Goal: Task Accomplishment & Management: Manage account settings

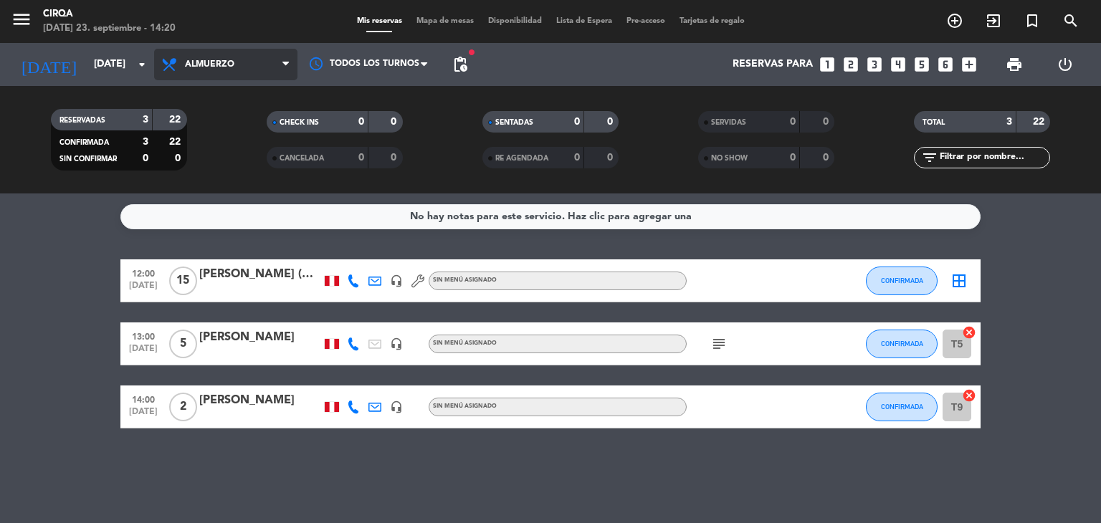
click at [203, 66] on span "Almuerzo" at bounding box center [209, 65] width 49 height 10
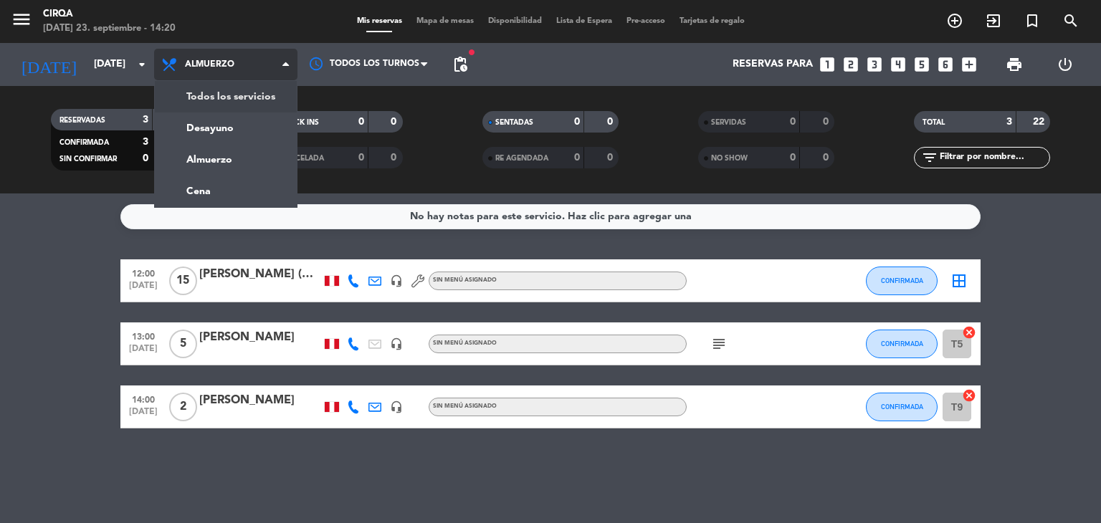
click at [215, 98] on div "menu CIRQA [DATE] 23. septiembre - 14:20 Mis reservas Mapa de mesas Disponibili…" at bounding box center [550, 97] width 1101 height 194
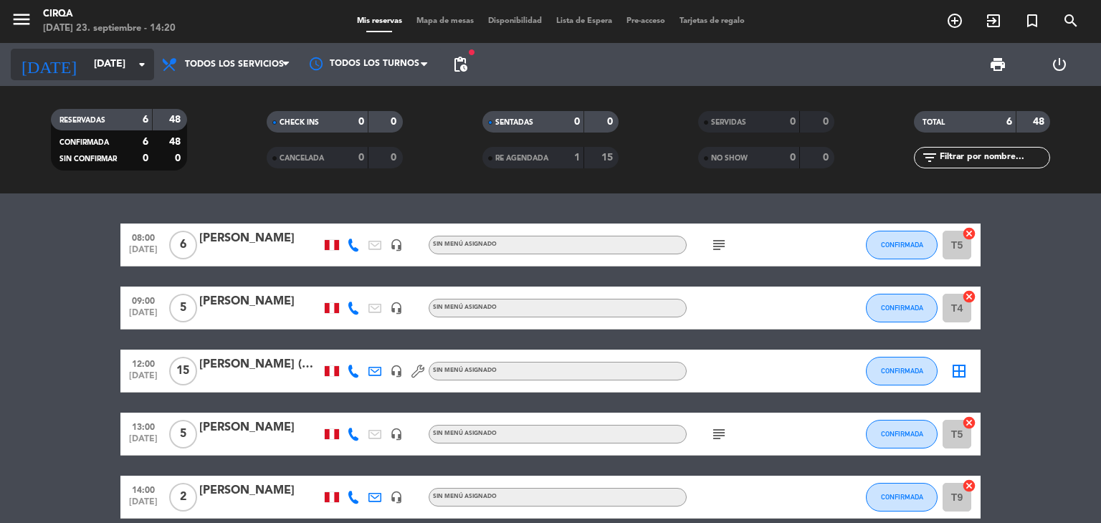
click at [130, 61] on input "[DATE]" at bounding box center [155, 65] width 136 height 26
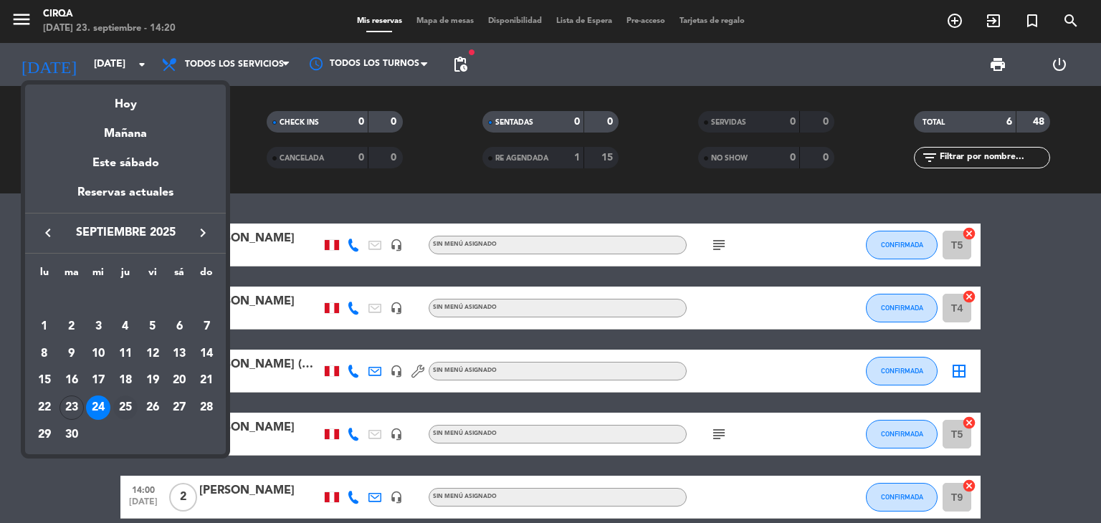
click at [125, 402] on div "25" at bounding box center [125, 408] width 24 height 24
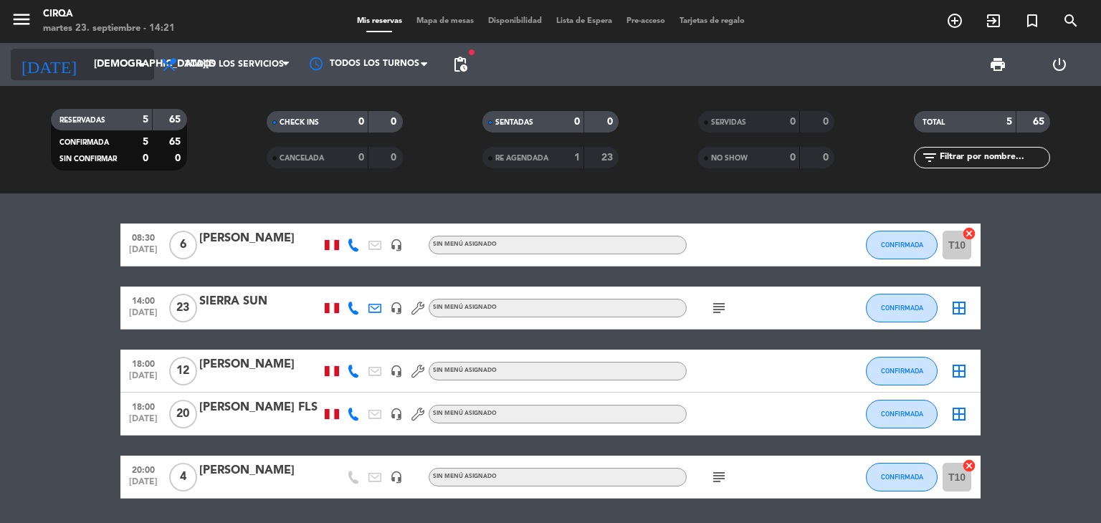
click at [132, 49] on div "[DATE] [DATE] arrow_drop_down" at bounding box center [82, 65] width 143 height 32
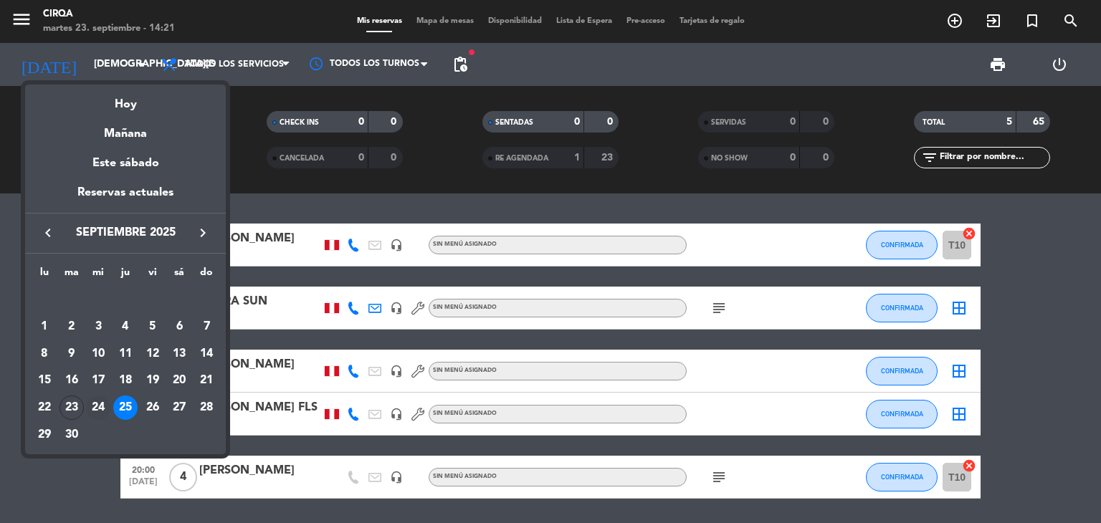
click at [99, 405] on div "24" at bounding box center [98, 408] width 24 height 24
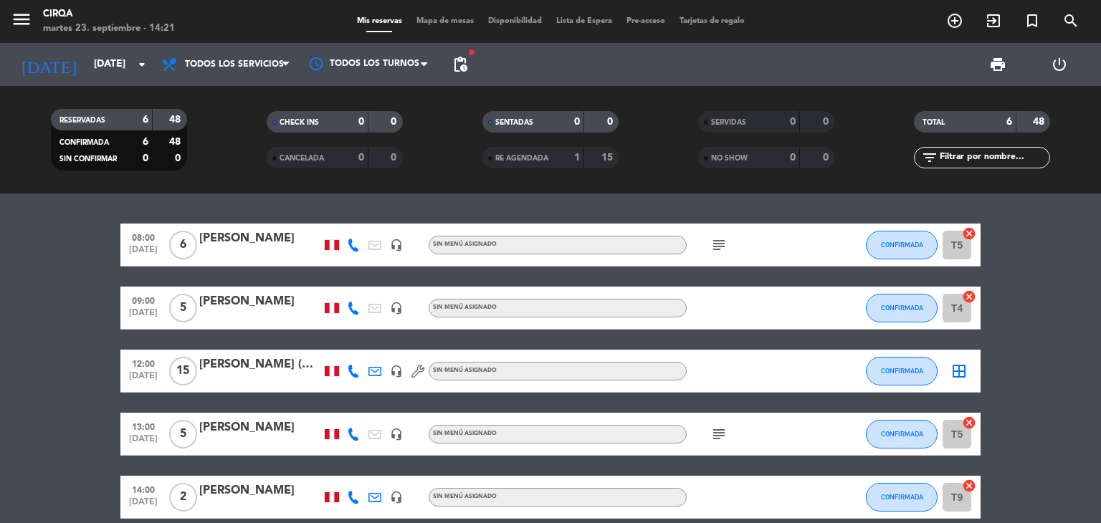
click at [264, 232] on div "[PERSON_NAME]" at bounding box center [260, 238] width 122 height 19
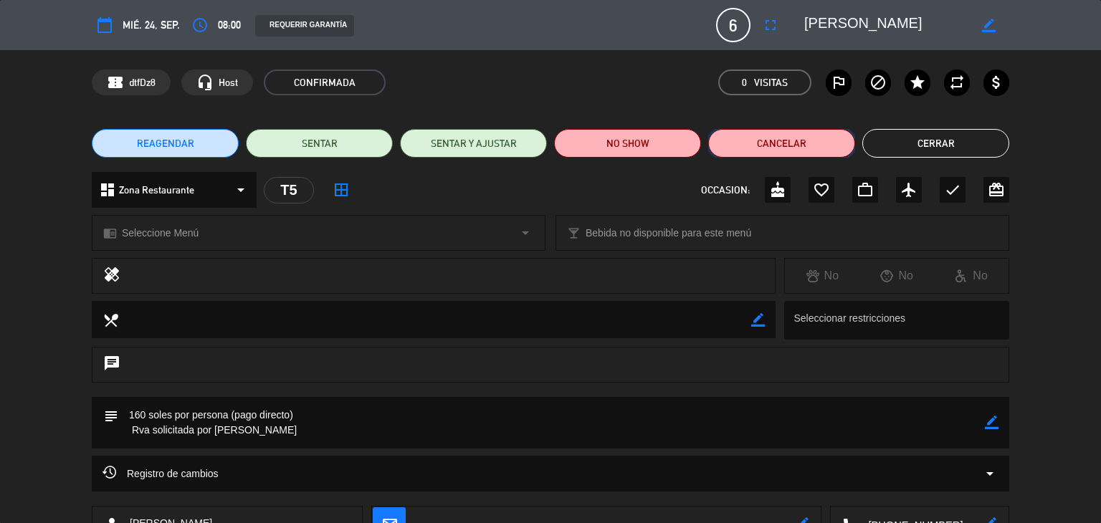
click at [792, 147] on button "Cancelar" at bounding box center [781, 143] width 147 height 29
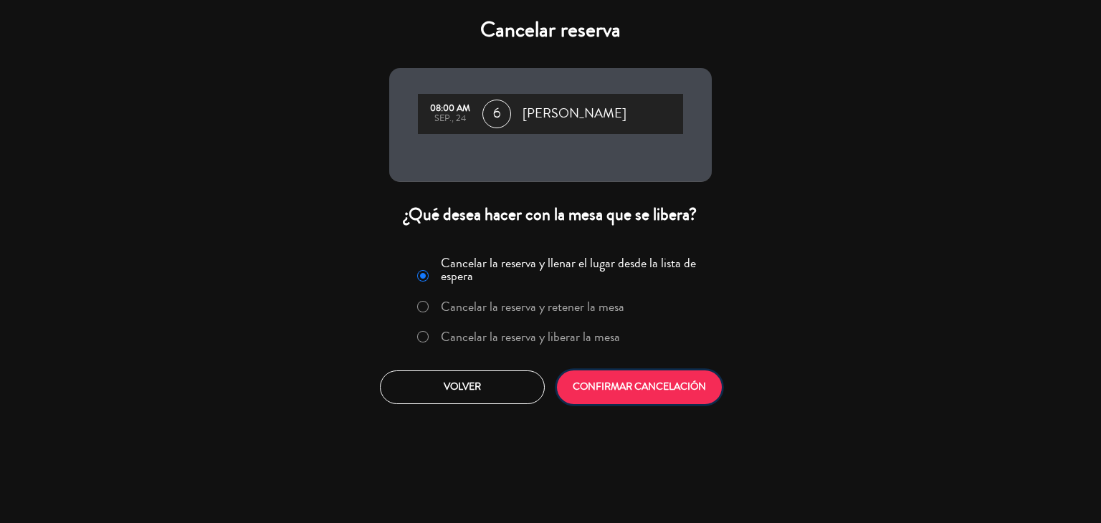
click at [640, 386] on button "CONFIRMAR CANCELACIÓN" at bounding box center [639, 388] width 165 height 34
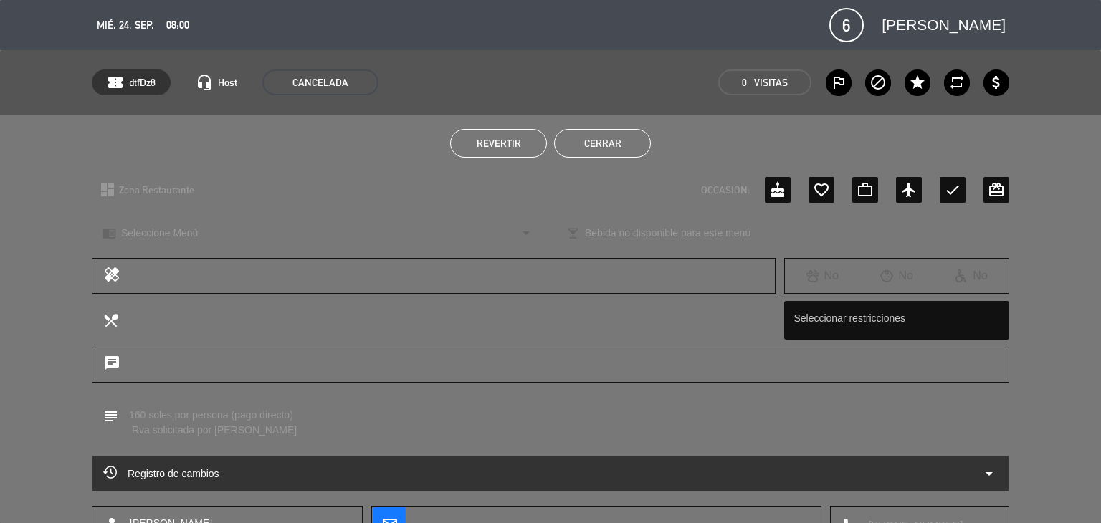
click at [490, 133] on button "Revertir" at bounding box center [498, 143] width 97 height 29
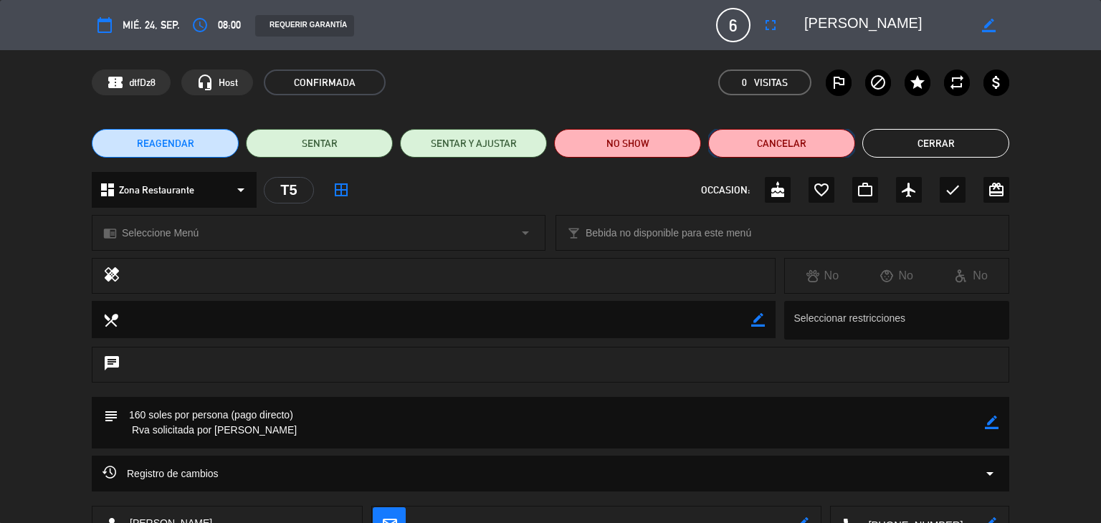
click at [728, 144] on button "Cancelar" at bounding box center [781, 143] width 147 height 29
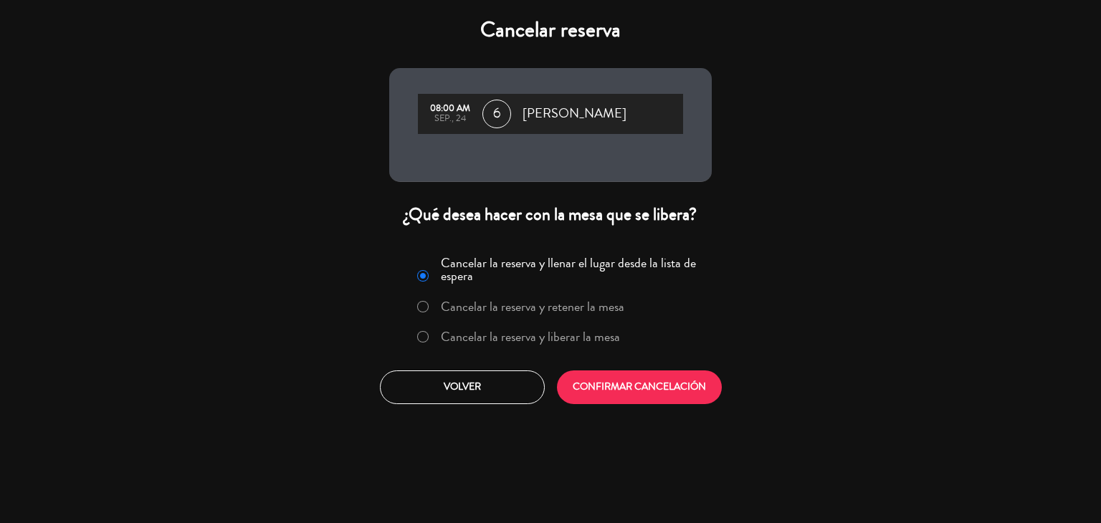
click at [639, 412] on div "Cancelar la reserva y llenar el lugar desde la lista de espera Cancelar la rese…" at bounding box center [551, 328] width 344 height 174
click at [637, 385] on button "CONFIRMAR CANCELACIÓN" at bounding box center [639, 388] width 165 height 34
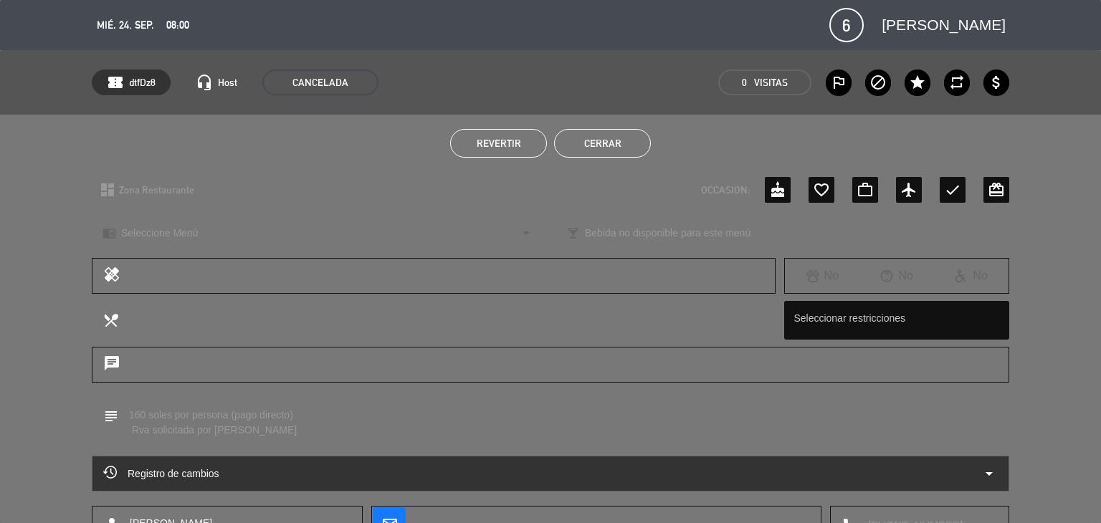
click at [631, 144] on button "Cerrar" at bounding box center [602, 143] width 97 height 29
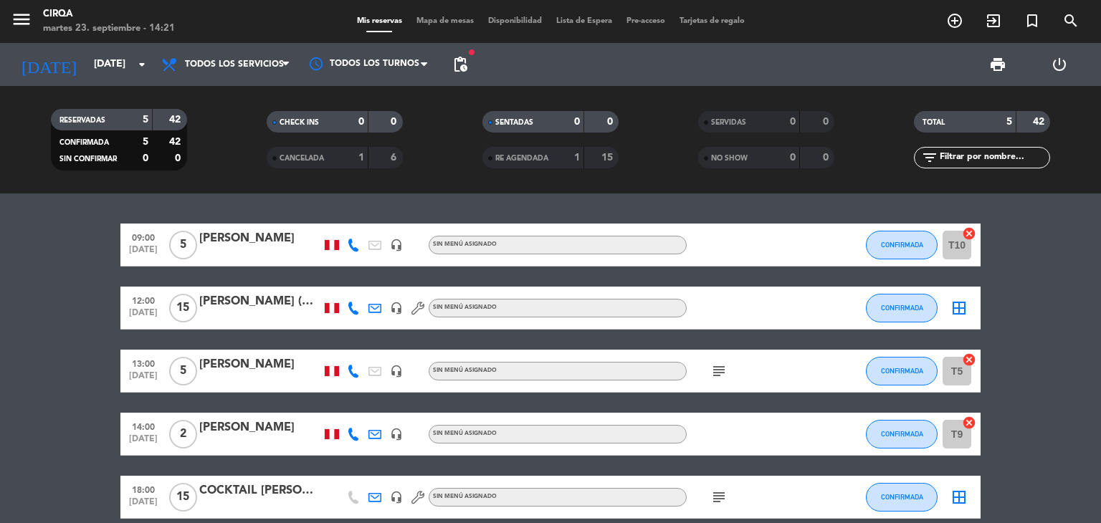
click at [211, 252] on div at bounding box center [260, 254] width 122 height 11
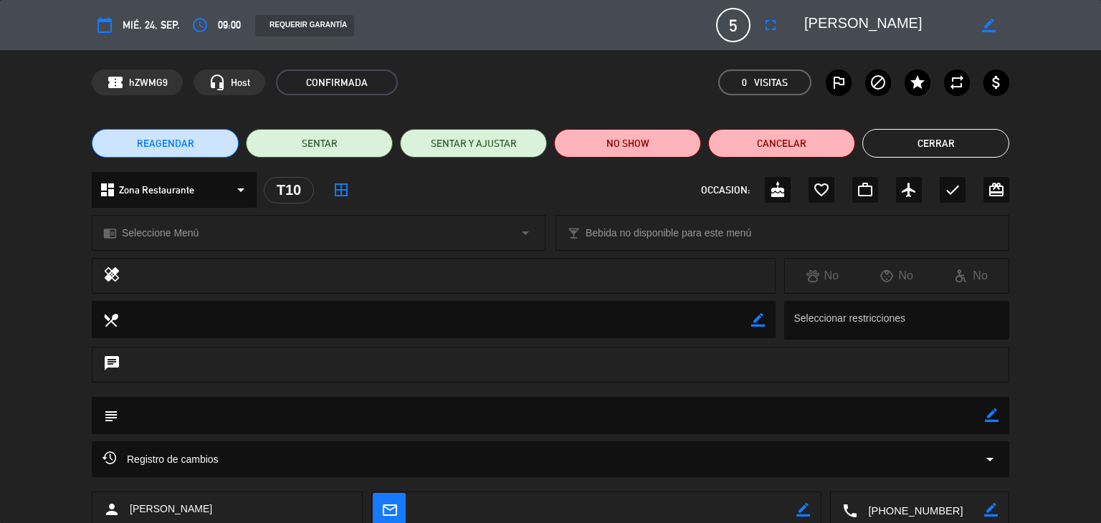
click at [959, 132] on button "Cerrar" at bounding box center [936, 143] width 147 height 29
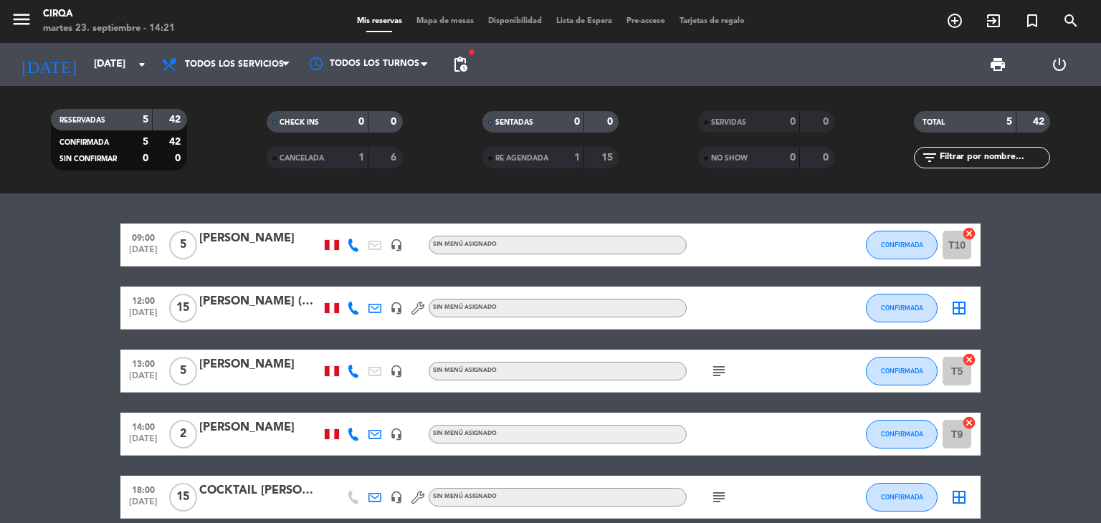
click at [262, 244] on div "[PERSON_NAME]" at bounding box center [260, 238] width 122 height 19
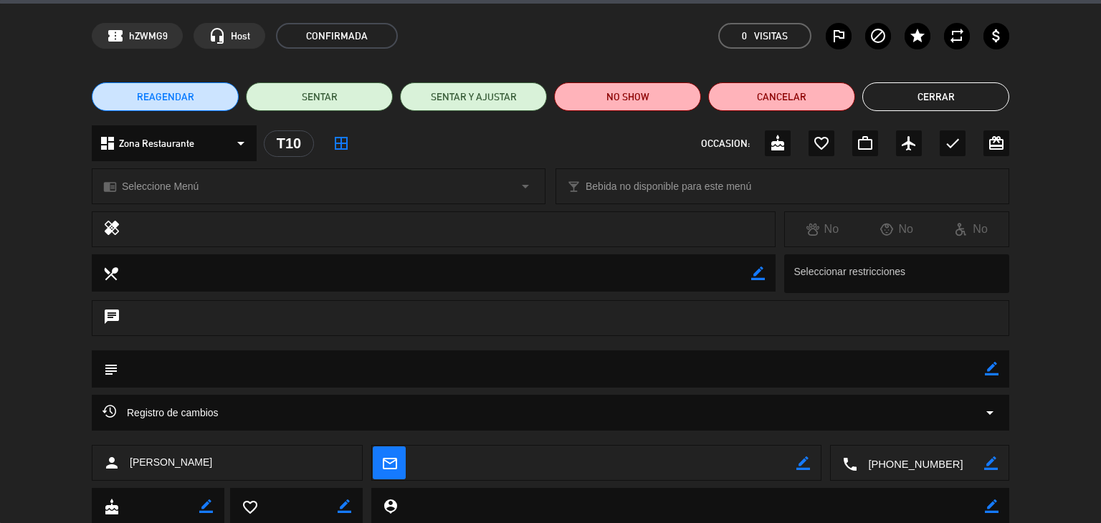
scroll to position [91, 0]
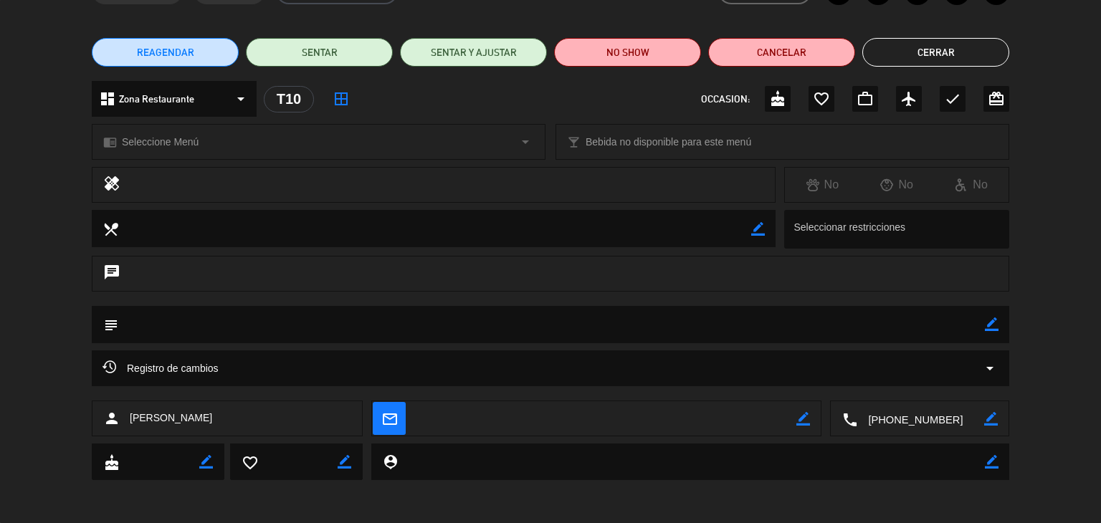
click at [647, 455] on textarea at bounding box center [691, 462] width 587 height 37
click at [902, 417] on textarea at bounding box center [920, 420] width 127 height 36
click at [892, 381] on span "Click para copiar" at bounding box center [902, 383] width 75 height 15
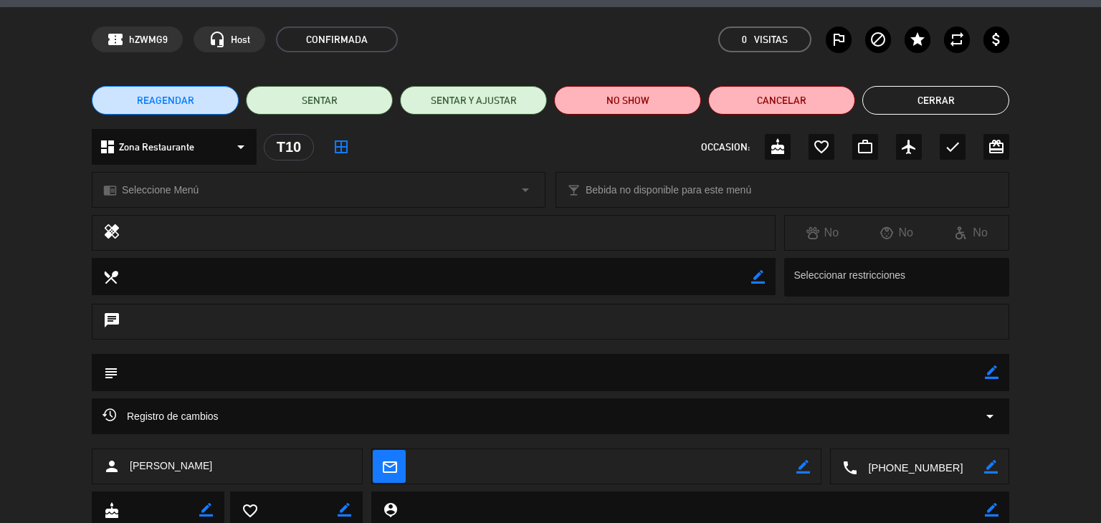
scroll to position [0, 0]
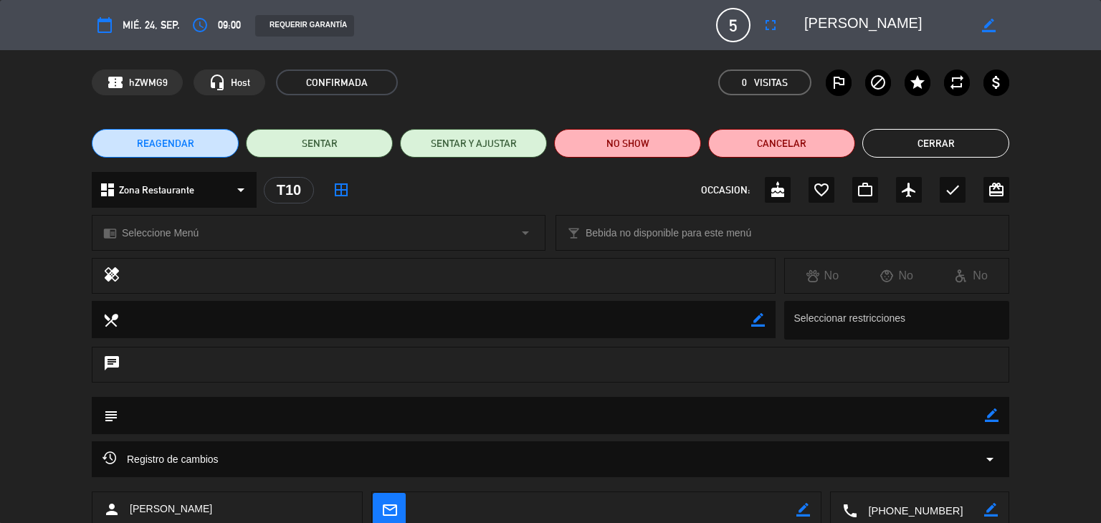
click at [981, 152] on button "Cerrar" at bounding box center [936, 143] width 147 height 29
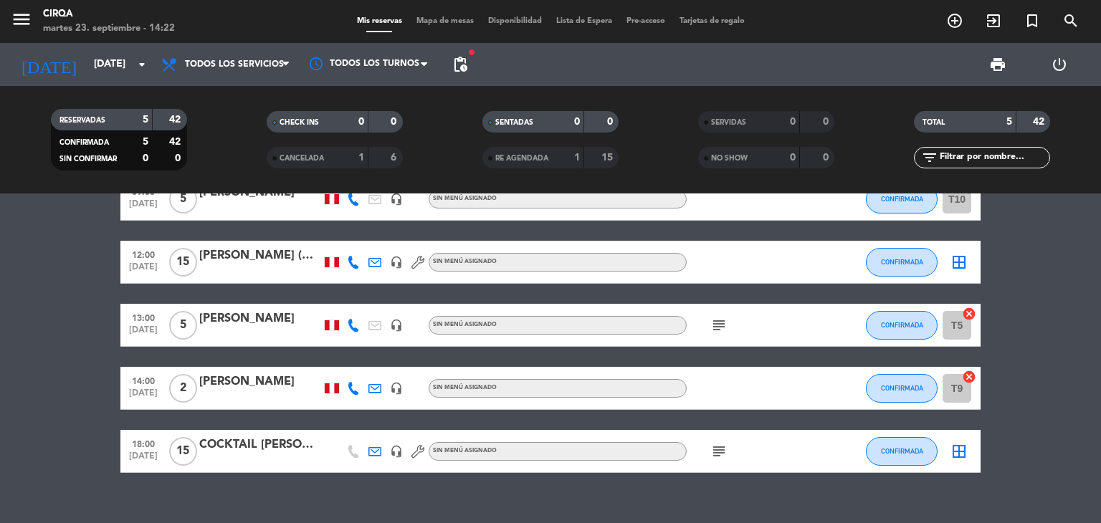
scroll to position [67, 0]
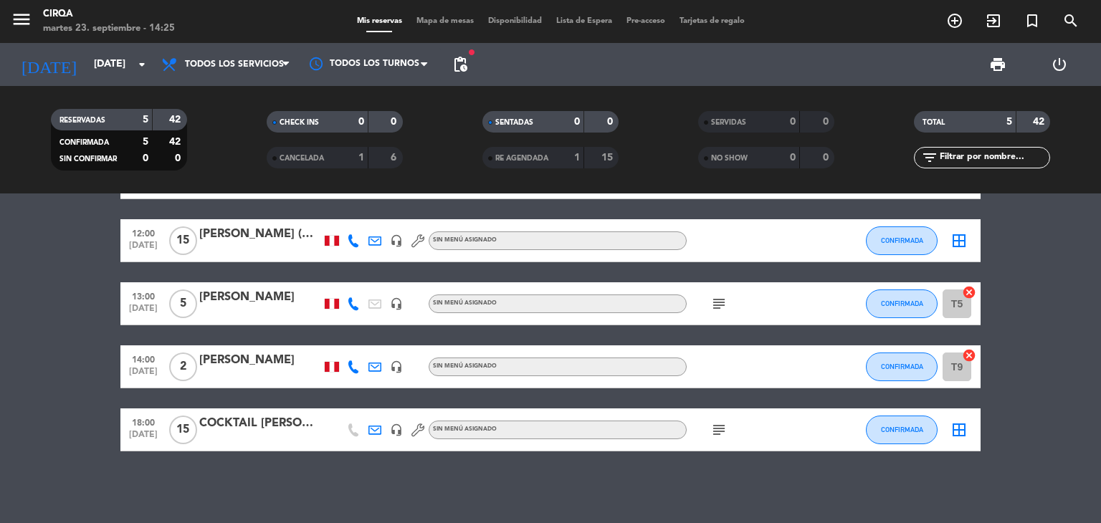
click at [253, 384] on div "14:00 [DATE] 2 [PERSON_NAME] headset_mic Sin menú asignado CONFIRMADA T9 cancel" at bounding box center [550, 367] width 860 height 43
click at [258, 374] on div at bounding box center [260, 376] width 122 height 11
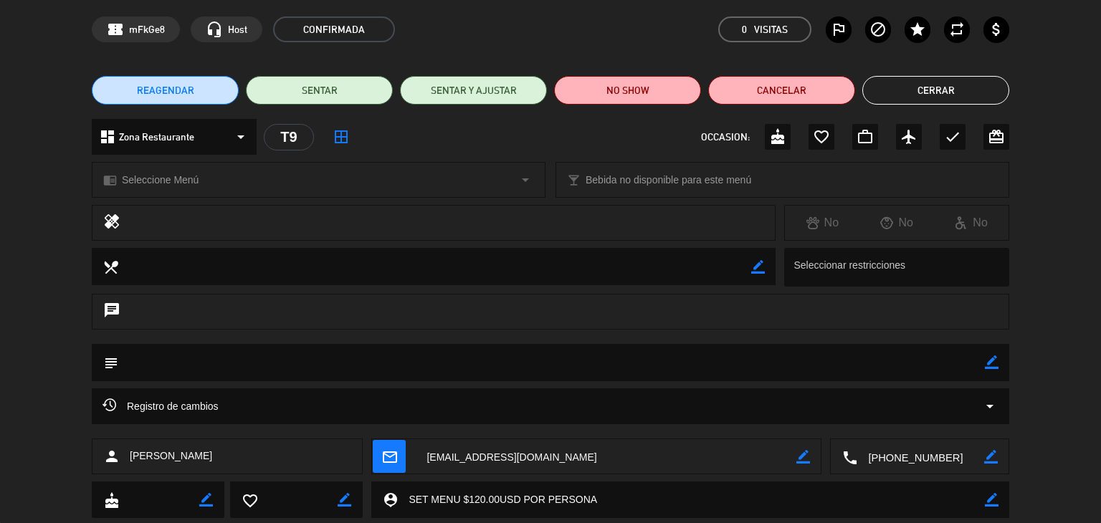
scroll to position [0, 0]
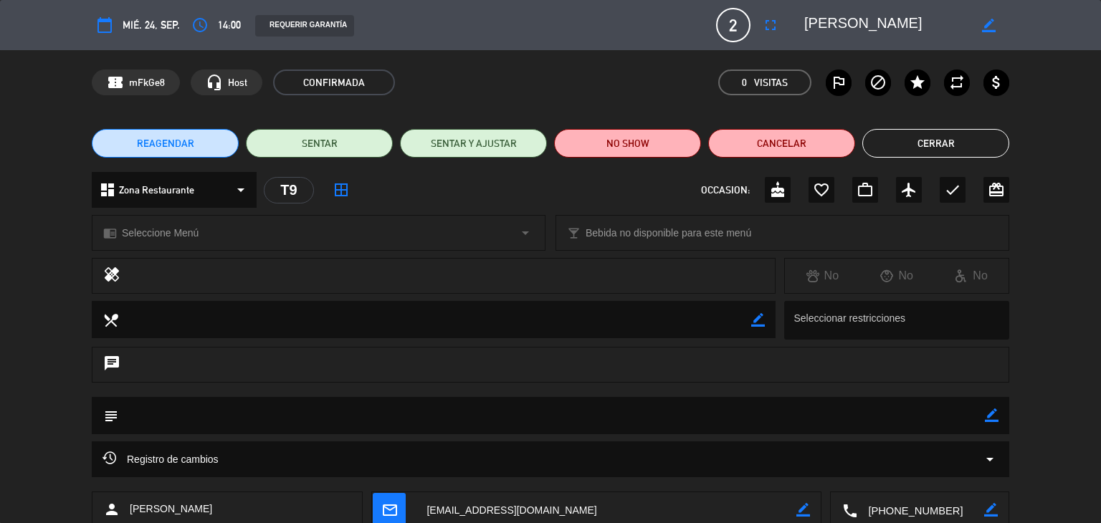
click at [943, 133] on button "Cerrar" at bounding box center [936, 143] width 147 height 29
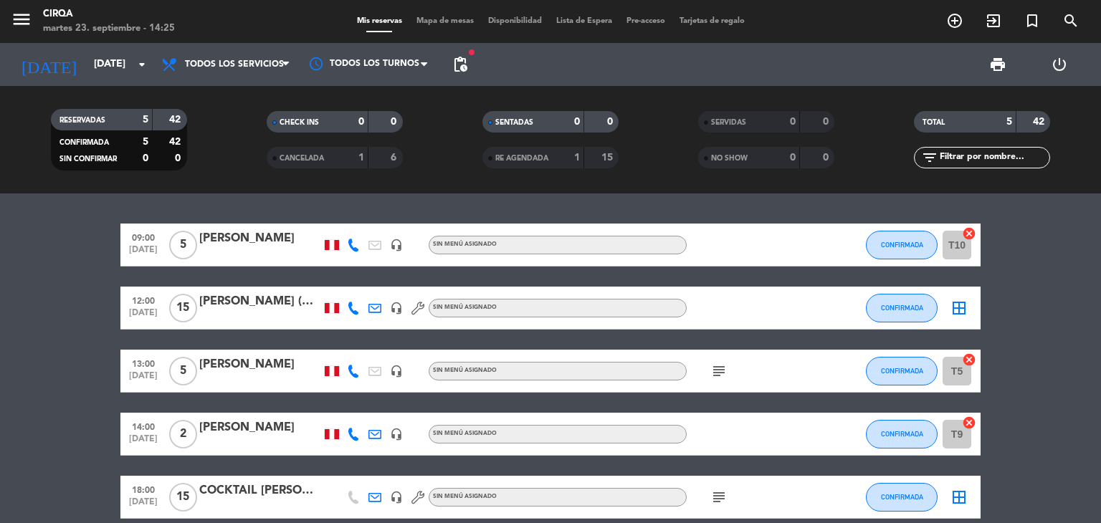
click at [234, 314] on div at bounding box center [260, 317] width 122 height 11
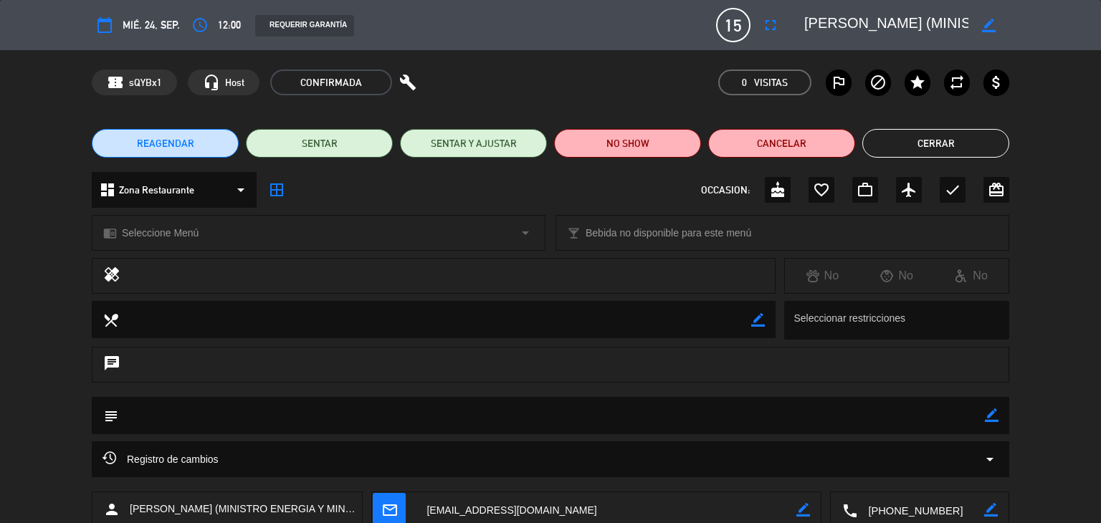
drag, startPoint x: 920, startPoint y: 146, endPoint x: 817, endPoint y: 178, distance: 107.3
click at [918, 146] on button "Cerrar" at bounding box center [936, 143] width 147 height 29
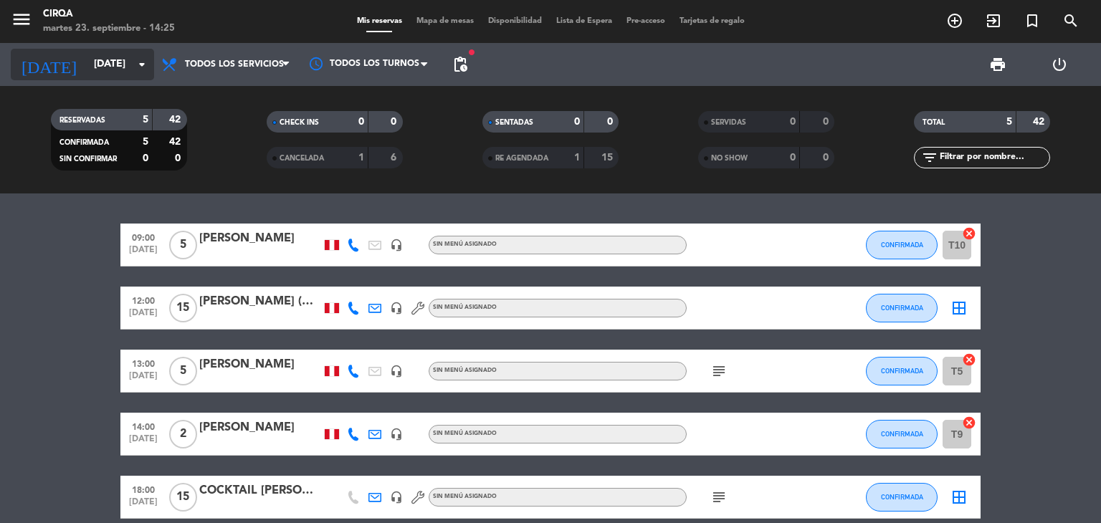
click at [123, 53] on input "[DATE]" at bounding box center [155, 65] width 136 height 26
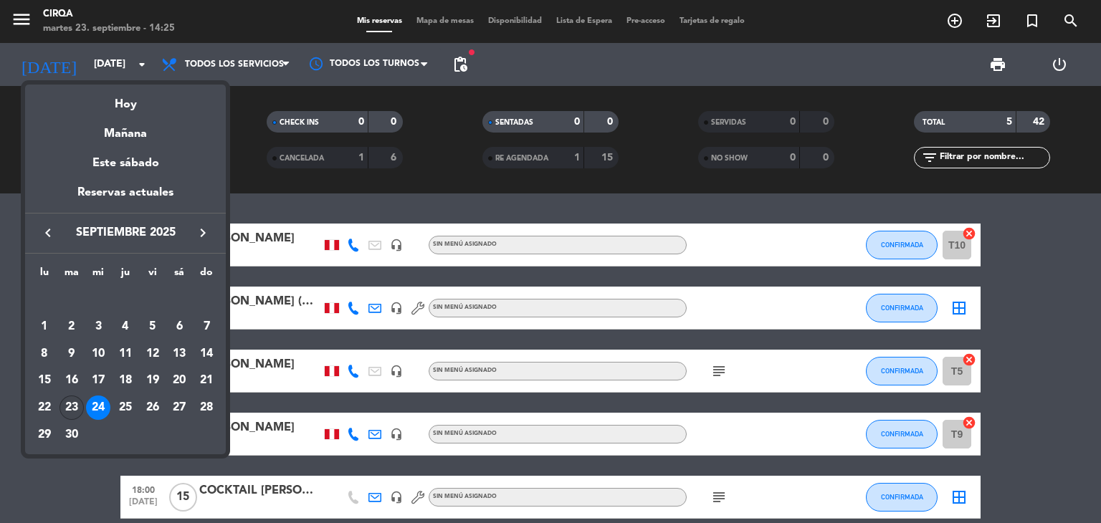
click at [66, 404] on div "23" at bounding box center [72, 408] width 24 height 24
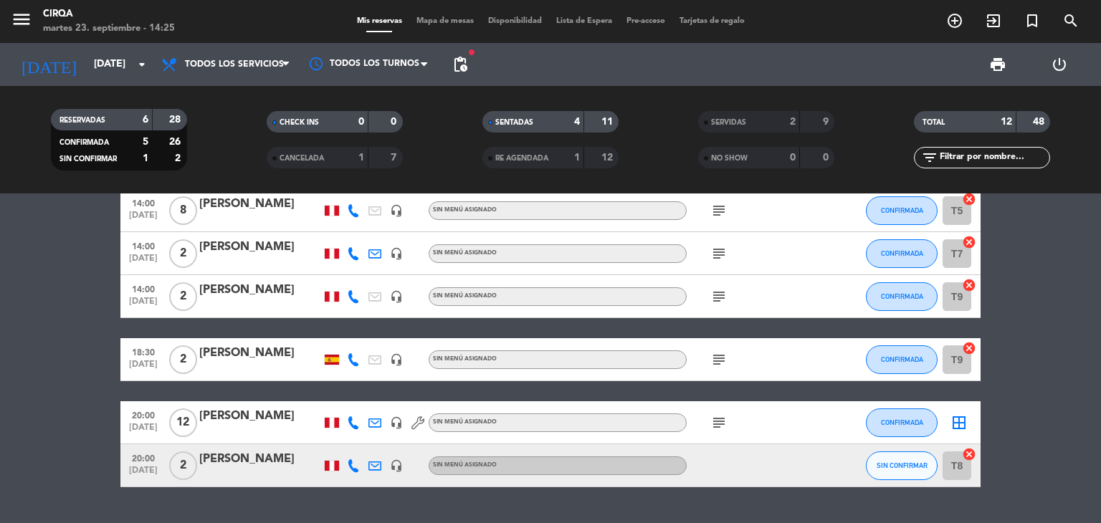
scroll to position [323, 0]
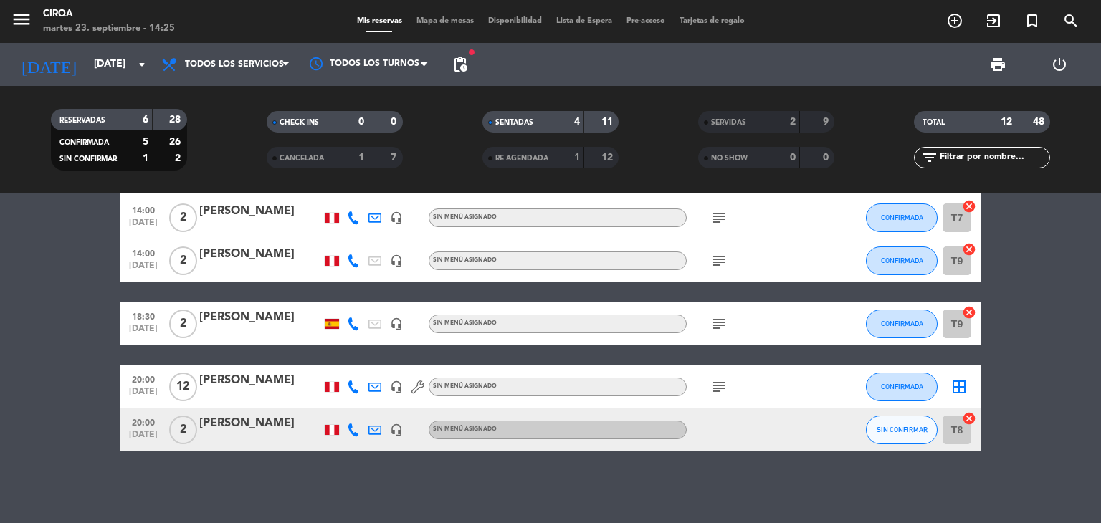
click at [263, 389] on div "[PERSON_NAME]" at bounding box center [260, 380] width 122 height 19
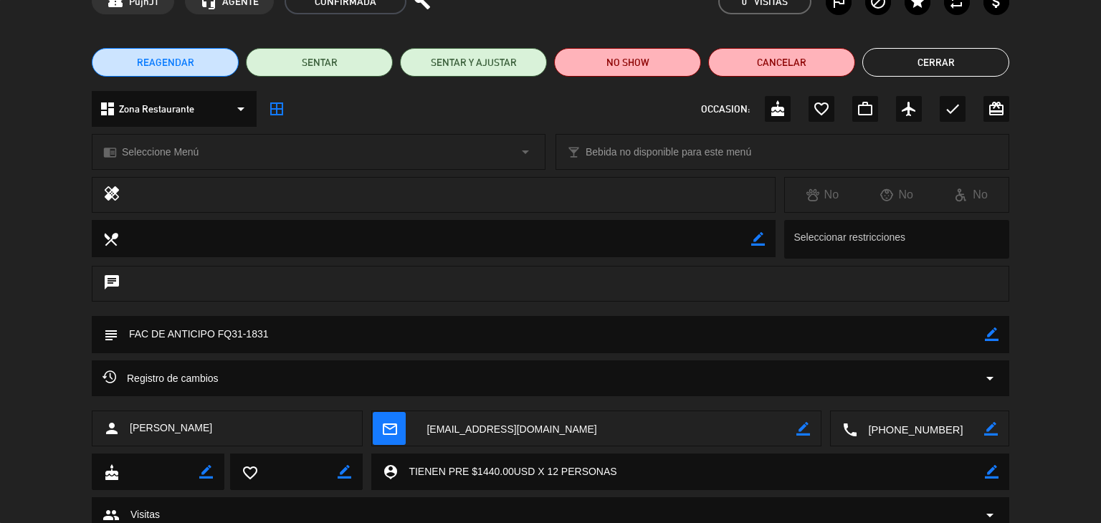
scroll to position [134, 0]
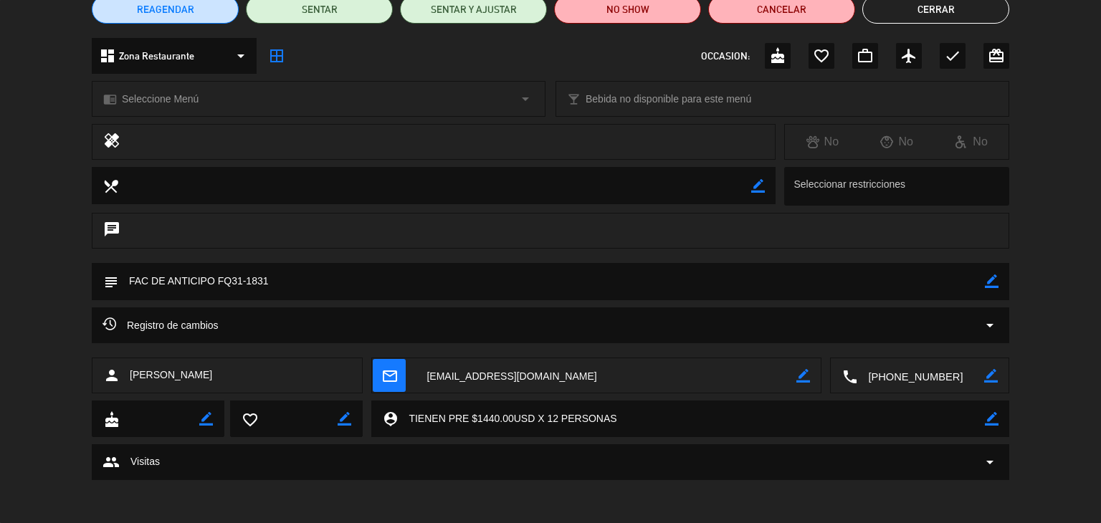
click at [918, 376] on textarea at bounding box center [920, 376] width 127 height 36
click at [894, 333] on span "Click para copiar" at bounding box center [902, 340] width 75 height 15
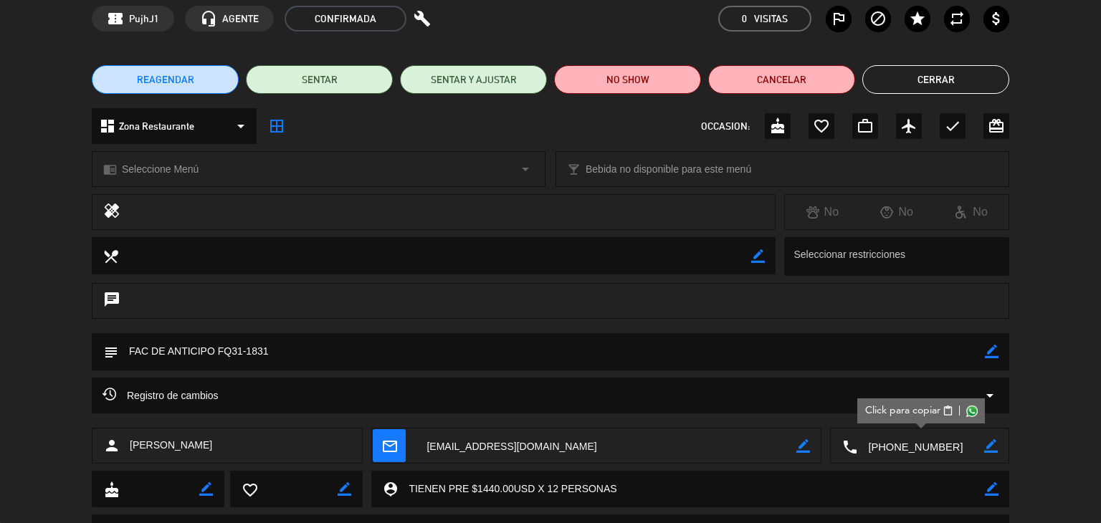
scroll to position [0, 0]
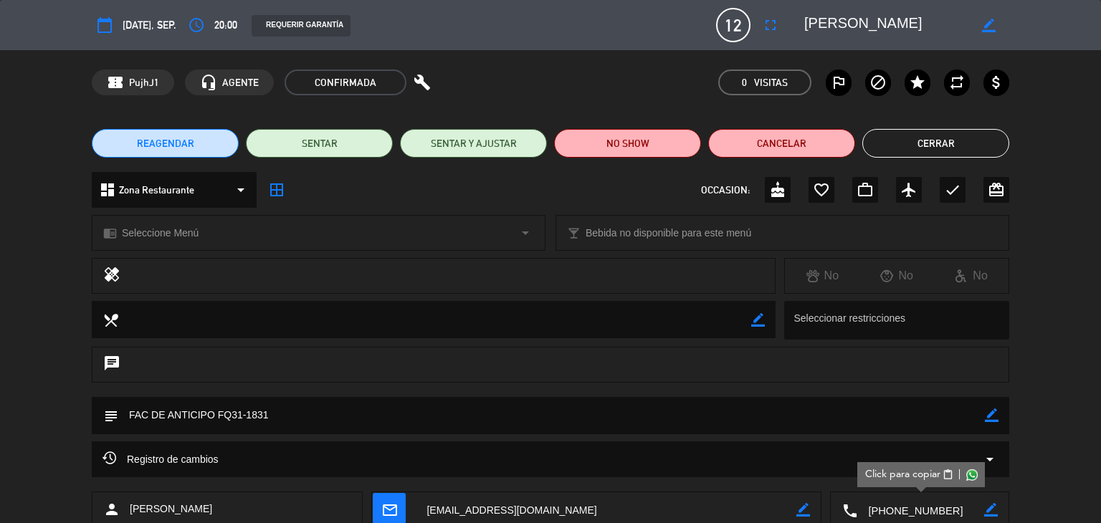
click at [953, 151] on button "Cerrar" at bounding box center [936, 143] width 147 height 29
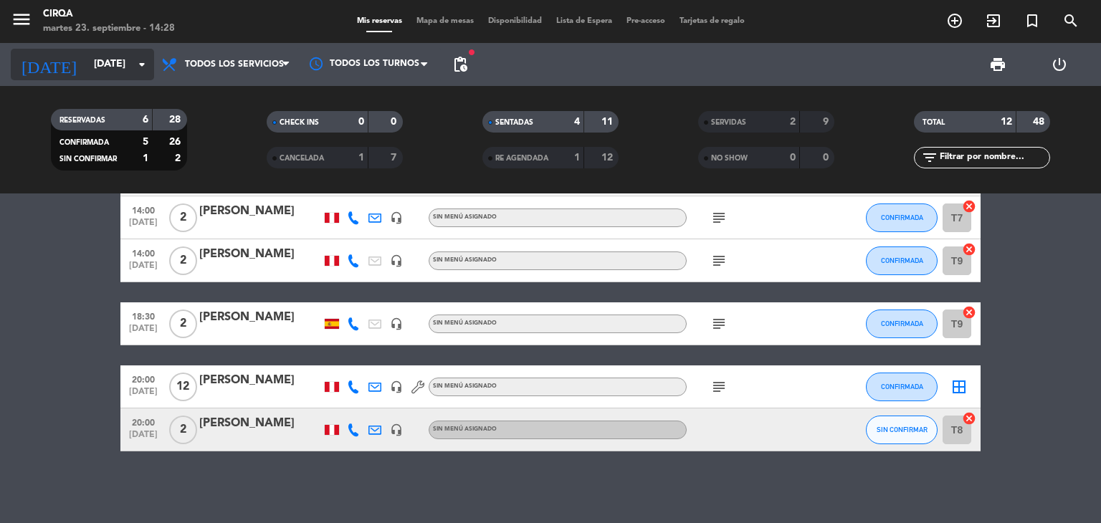
click at [120, 55] on input "[DATE]" at bounding box center [155, 65] width 136 height 26
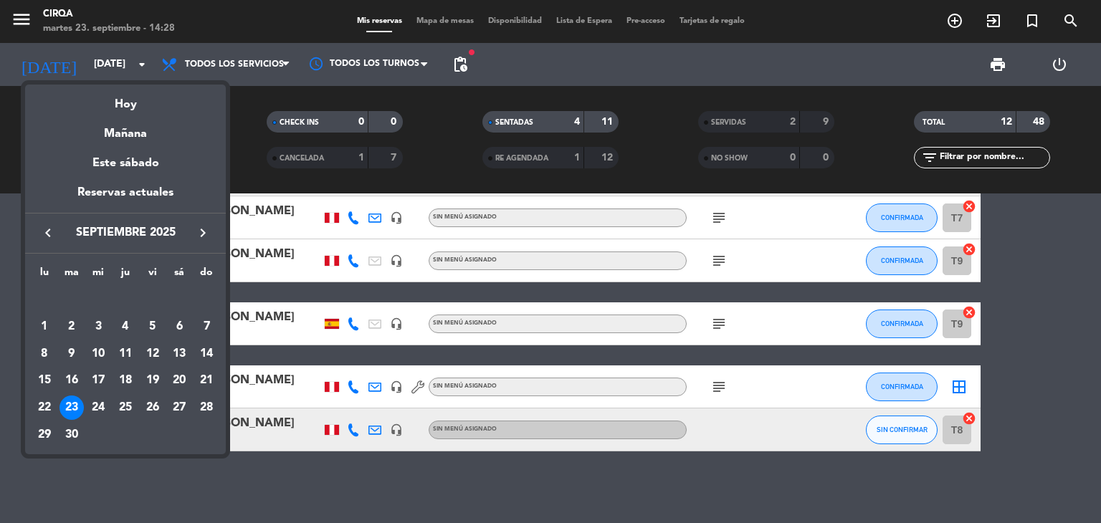
click at [69, 405] on div "23" at bounding box center [72, 408] width 24 height 24
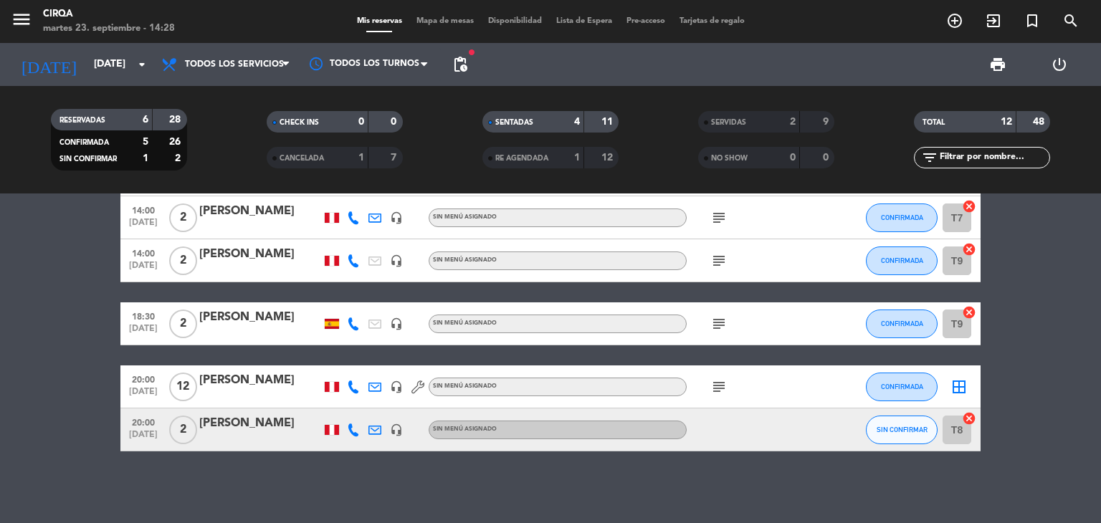
click at [238, 379] on div "[PERSON_NAME]" at bounding box center [260, 380] width 122 height 19
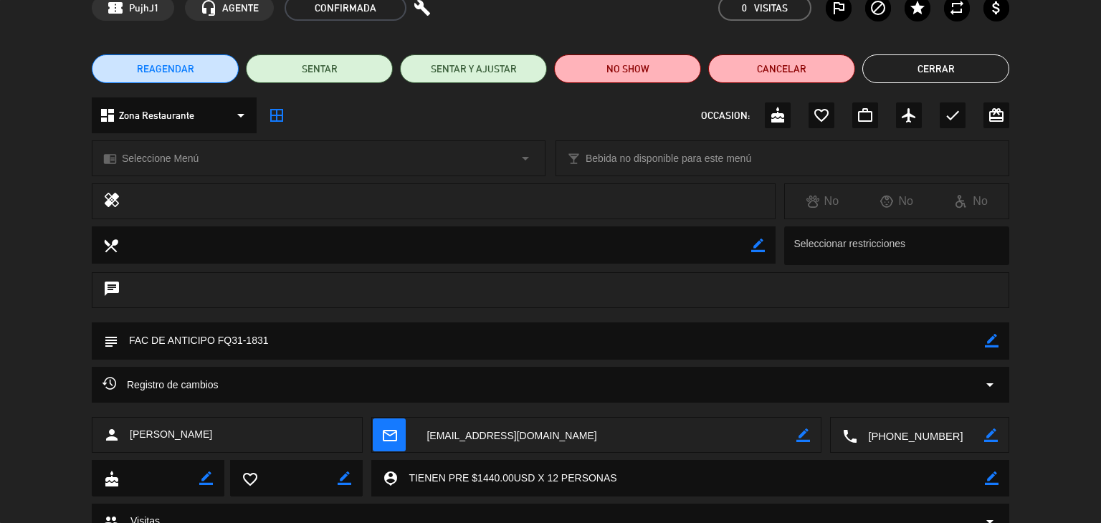
scroll to position [134, 0]
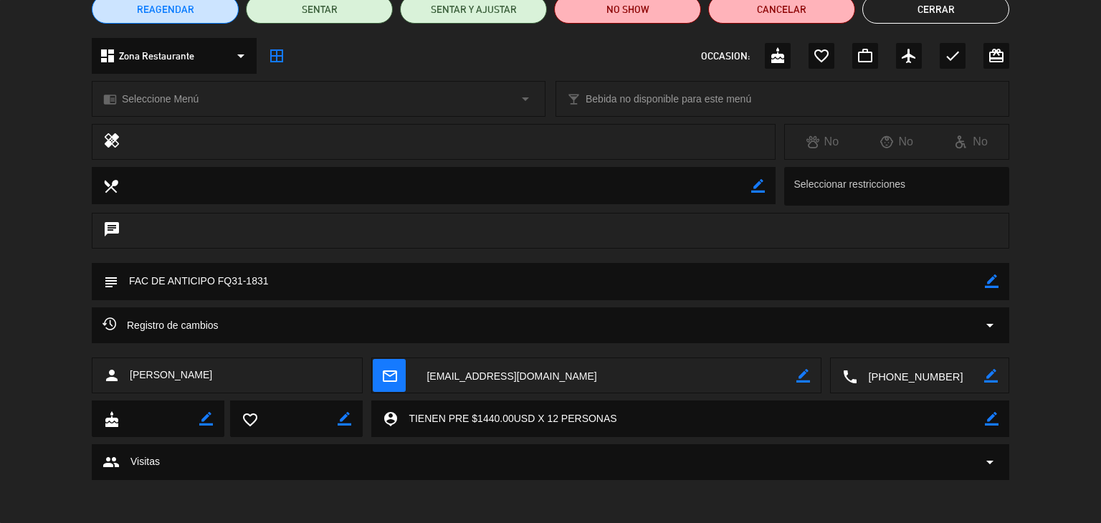
click at [313, 265] on textarea at bounding box center [551, 281] width 867 height 37
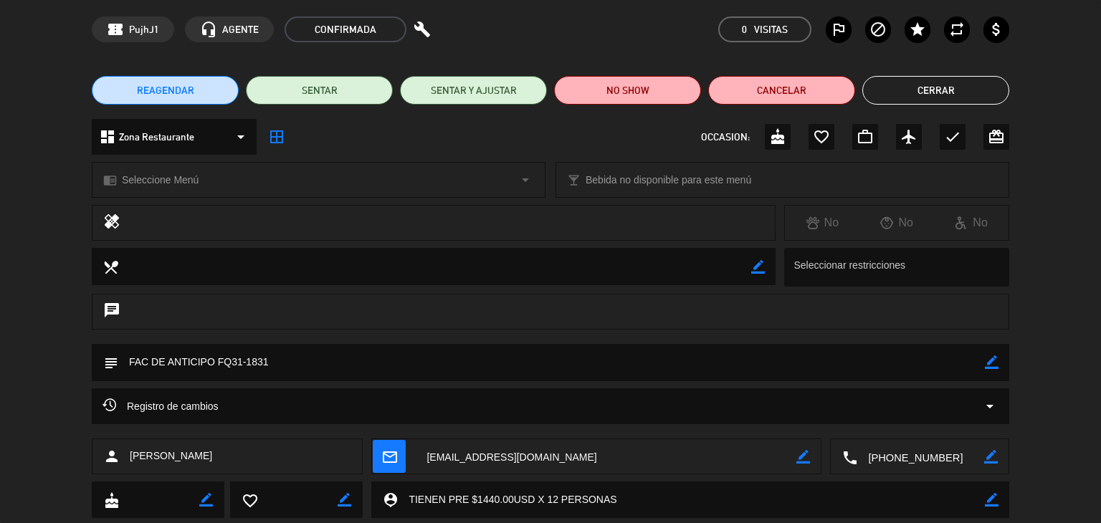
scroll to position [0, 0]
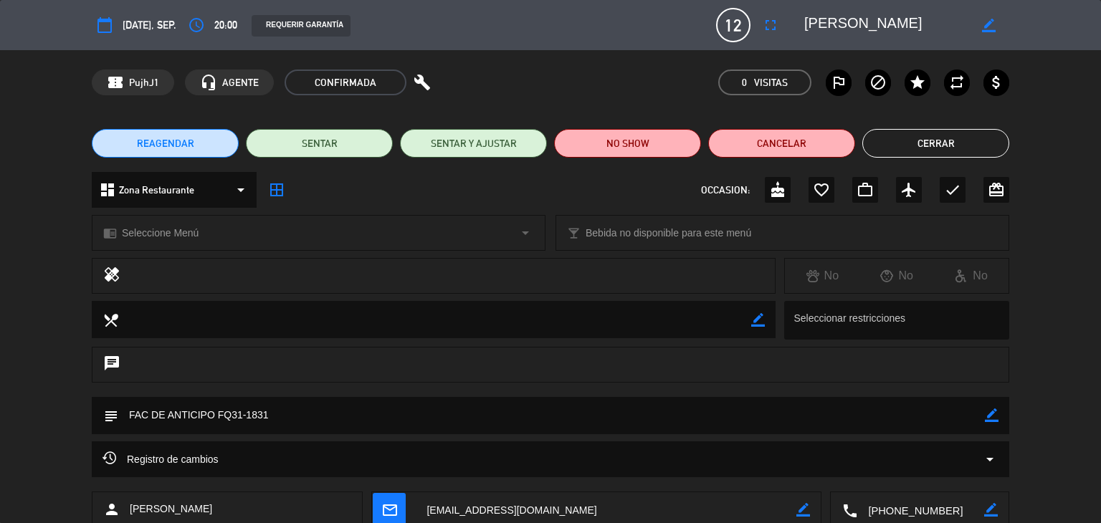
click at [935, 138] on button "Cerrar" at bounding box center [936, 143] width 147 height 29
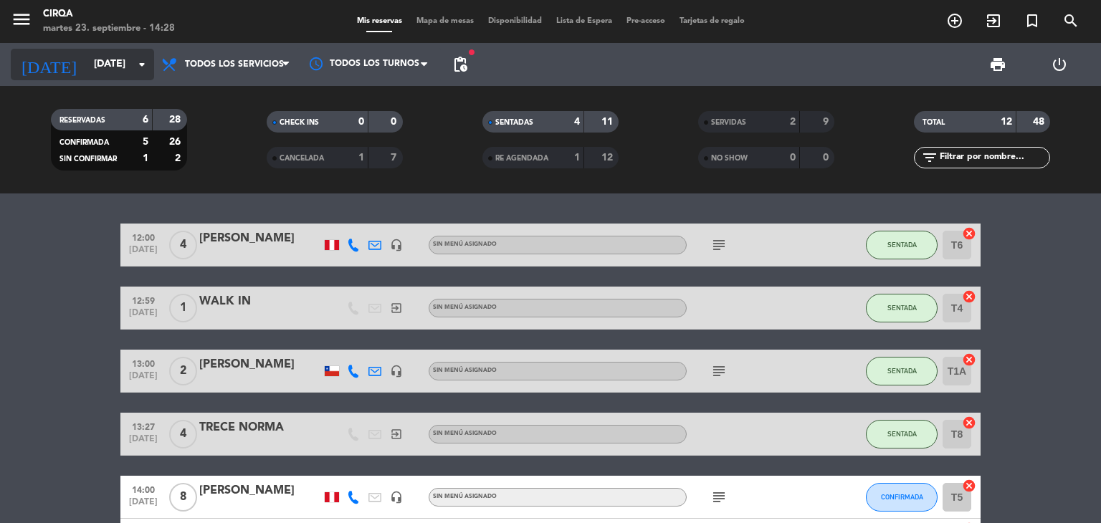
click at [120, 60] on input "[DATE]" at bounding box center [155, 65] width 136 height 26
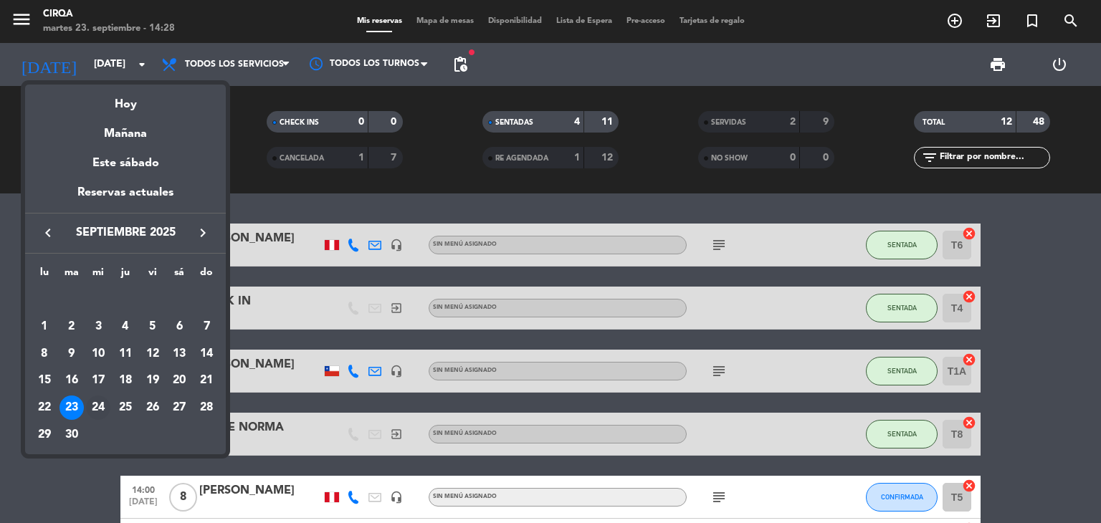
click at [100, 411] on div "24" at bounding box center [98, 408] width 24 height 24
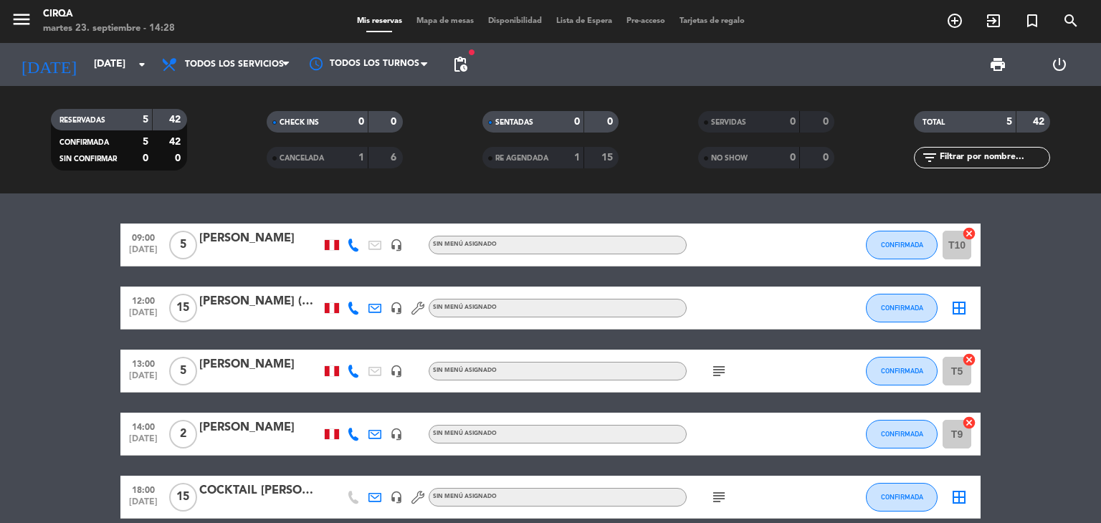
scroll to position [67, 0]
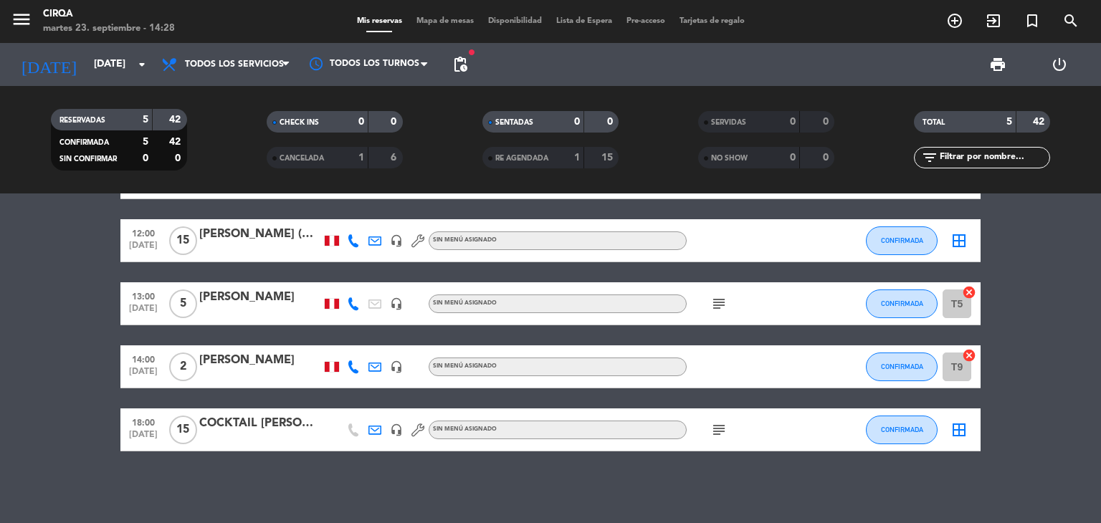
click at [277, 298] on div "[PERSON_NAME]" at bounding box center [260, 297] width 122 height 19
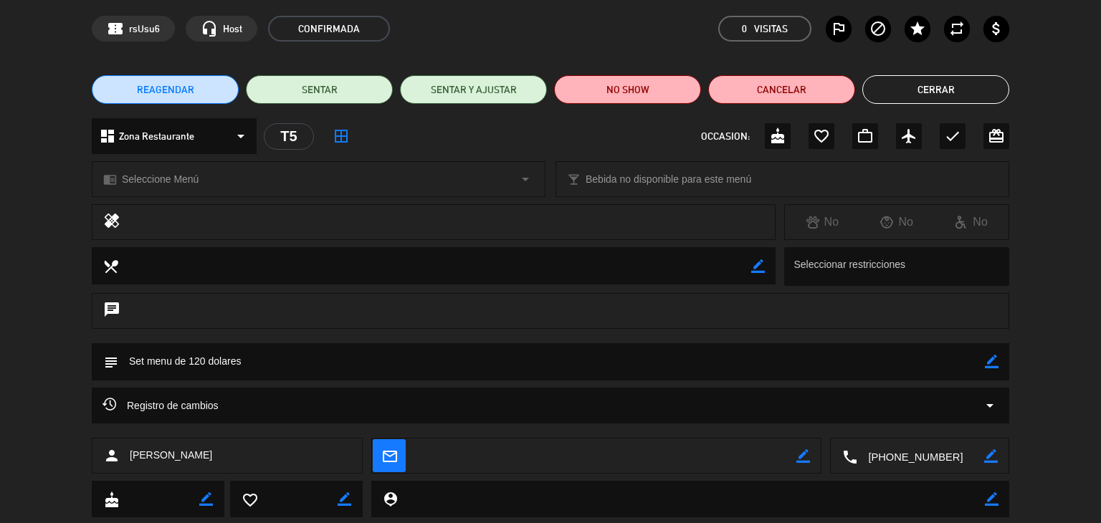
scroll to position [91, 0]
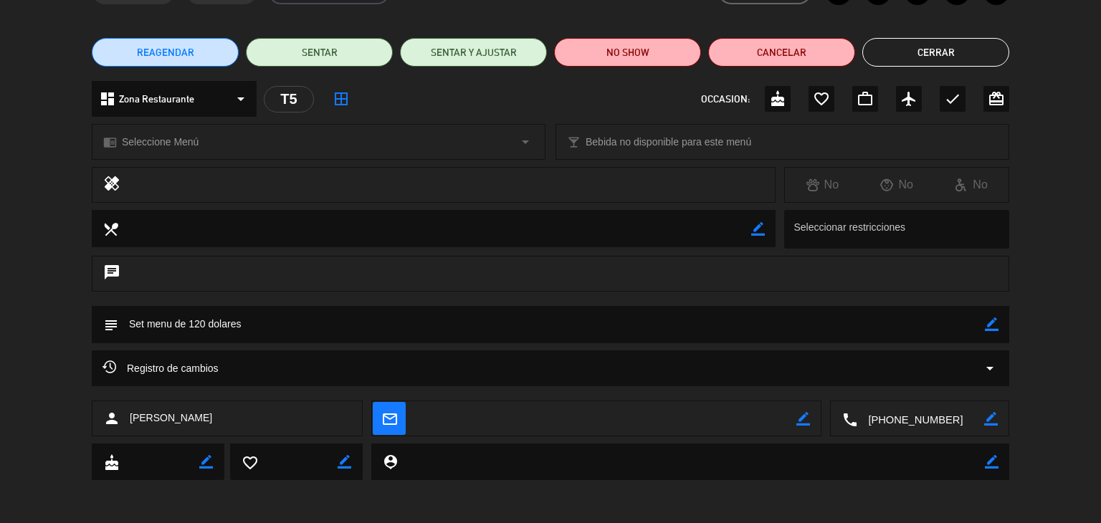
click at [892, 419] on textarea at bounding box center [920, 420] width 127 height 36
click at [926, 376] on span "Click para copiar" at bounding box center [902, 383] width 75 height 15
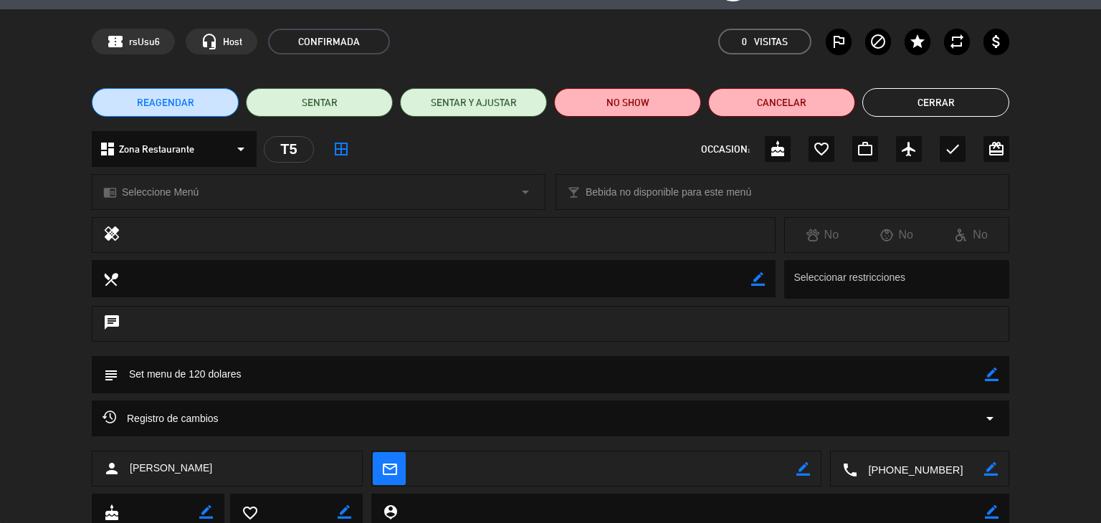
scroll to position [0, 0]
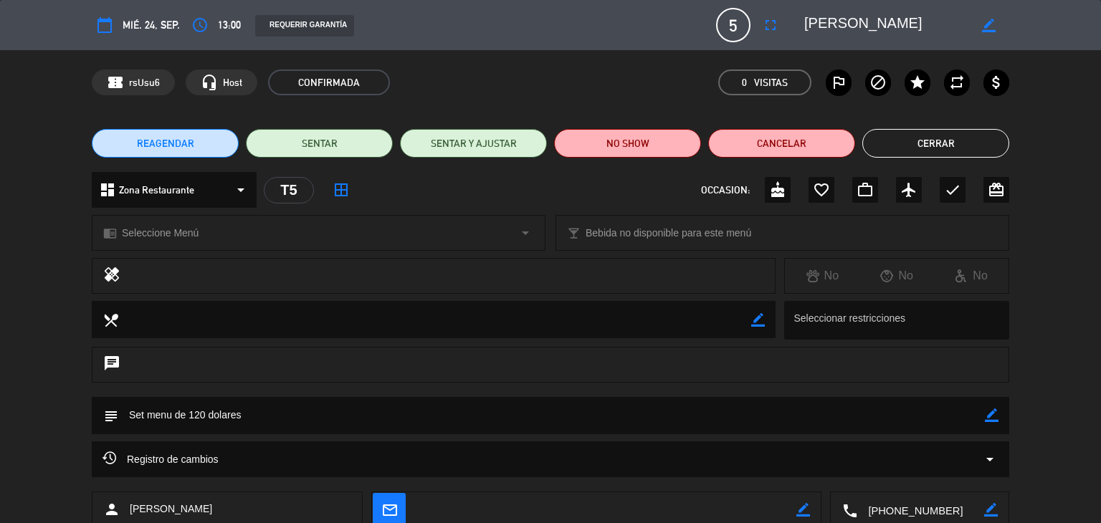
click at [953, 136] on button "Cerrar" at bounding box center [936, 143] width 147 height 29
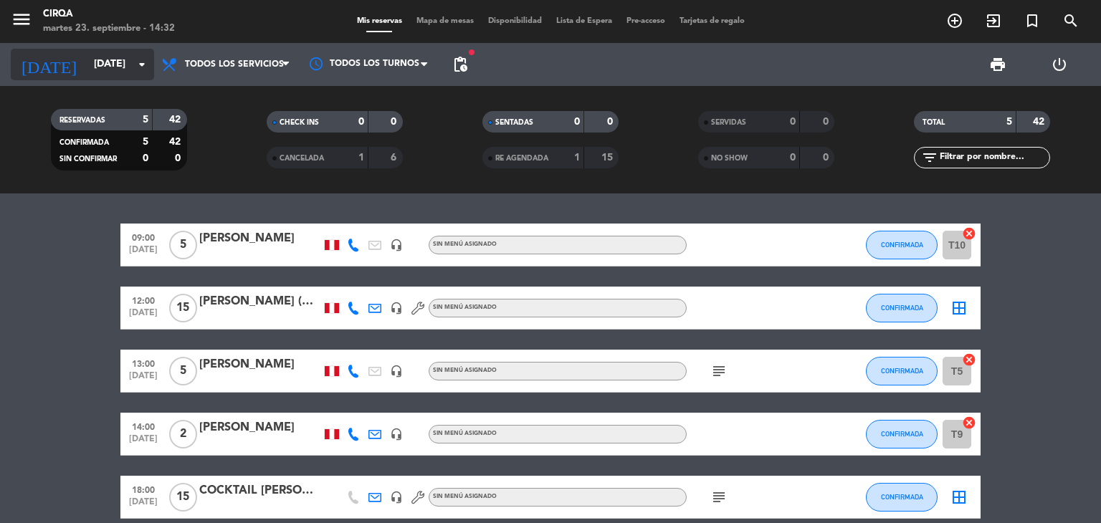
click at [146, 71] on icon "arrow_drop_down" at bounding box center [141, 64] width 17 height 17
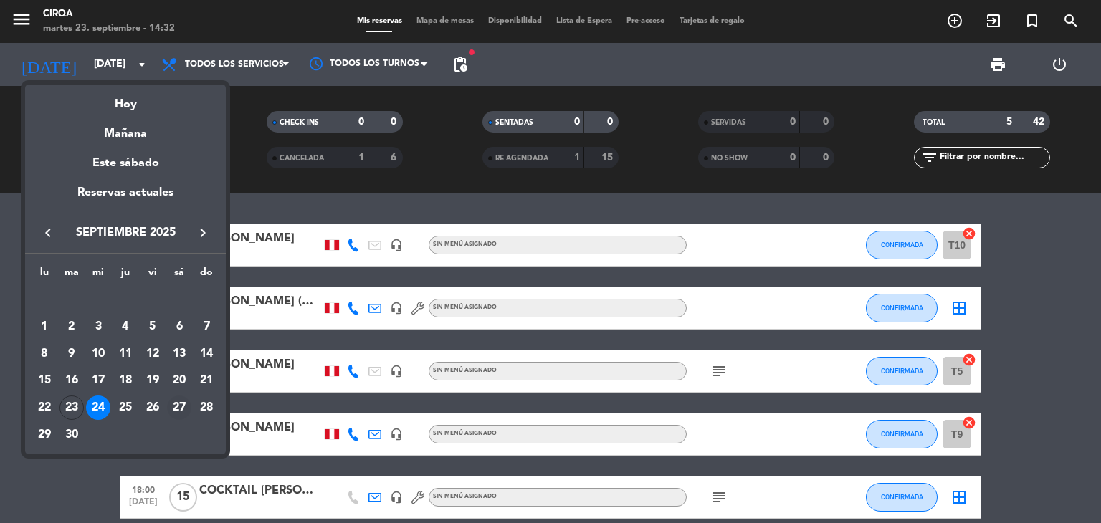
click at [184, 411] on div "27" at bounding box center [179, 408] width 24 height 24
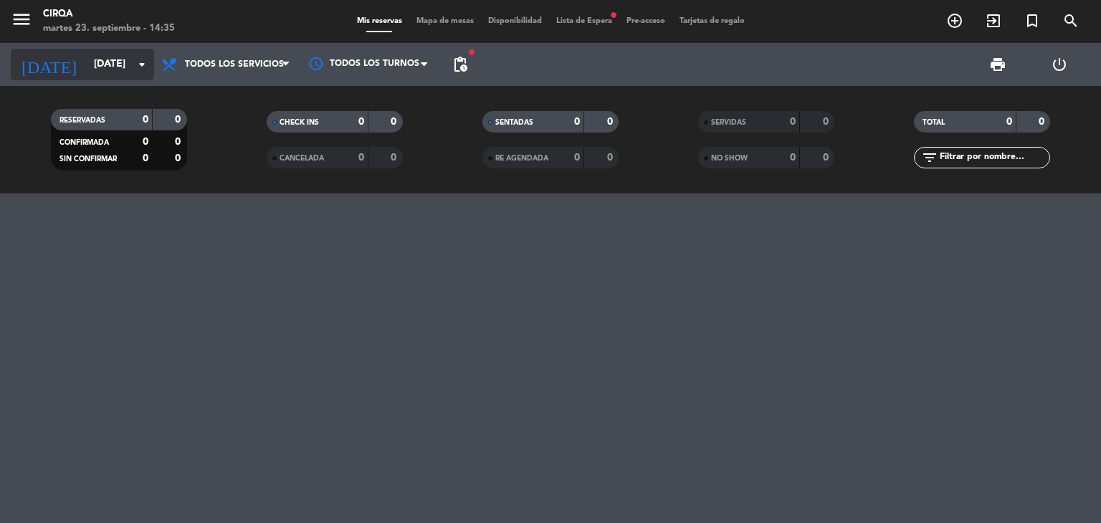
click at [105, 67] on input "[DATE]" at bounding box center [155, 65] width 136 height 26
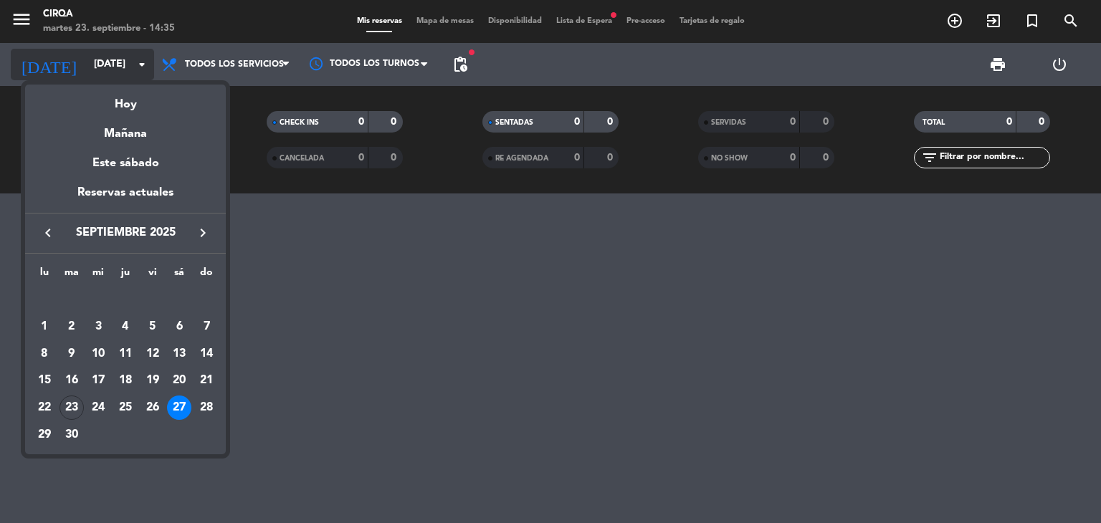
drag, startPoint x: 114, startPoint y: 51, endPoint x: 115, endPoint y: 67, distance: 16.6
click at [115, 52] on div at bounding box center [550, 261] width 1101 height 523
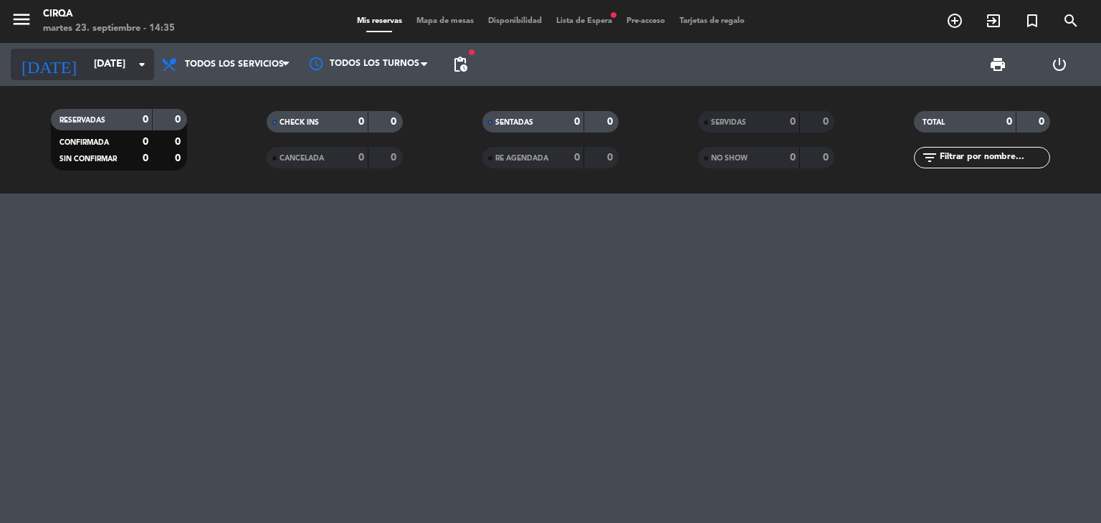
click at [116, 67] on input "[DATE]" at bounding box center [155, 65] width 136 height 26
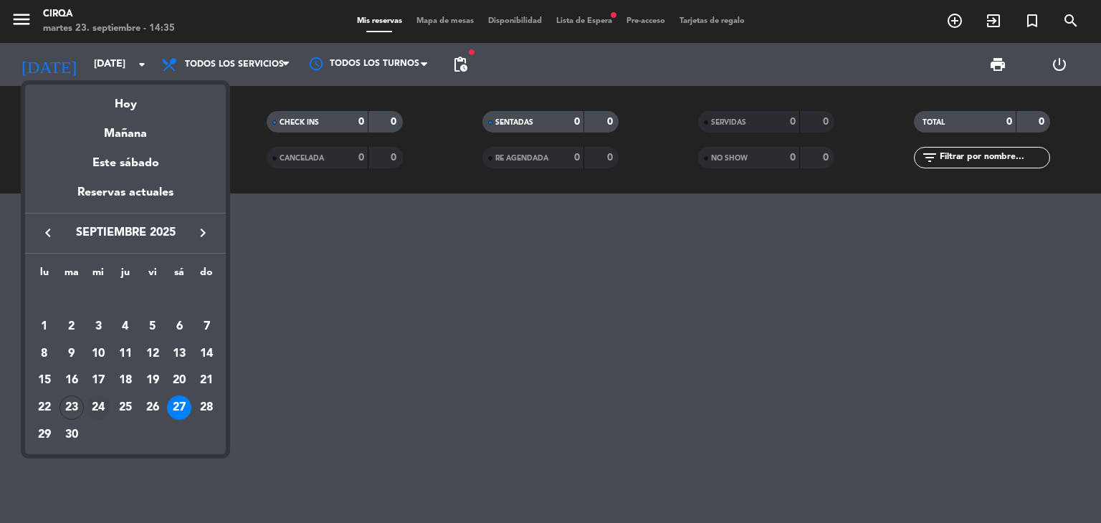
click at [100, 402] on div "24" at bounding box center [98, 408] width 24 height 24
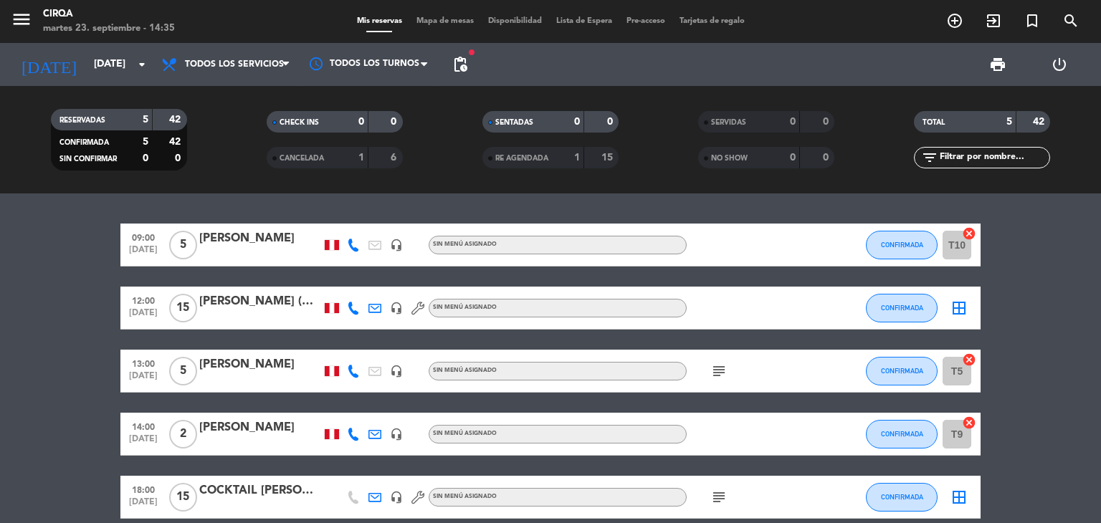
drag, startPoint x: 251, startPoint y: 346, endPoint x: 227, endPoint y: 349, distance: 23.8
click at [251, 346] on div "09:00 [DATE] 5 [PERSON_NAME] headset_mic Sin menú asignado CONFIRMADA T10 cance…" at bounding box center [550, 371] width 860 height 295
click at [197, 366] on div "5" at bounding box center [182, 371] width 33 height 42
click at [293, 371] on div "[PERSON_NAME]" at bounding box center [260, 365] width 122 height 19
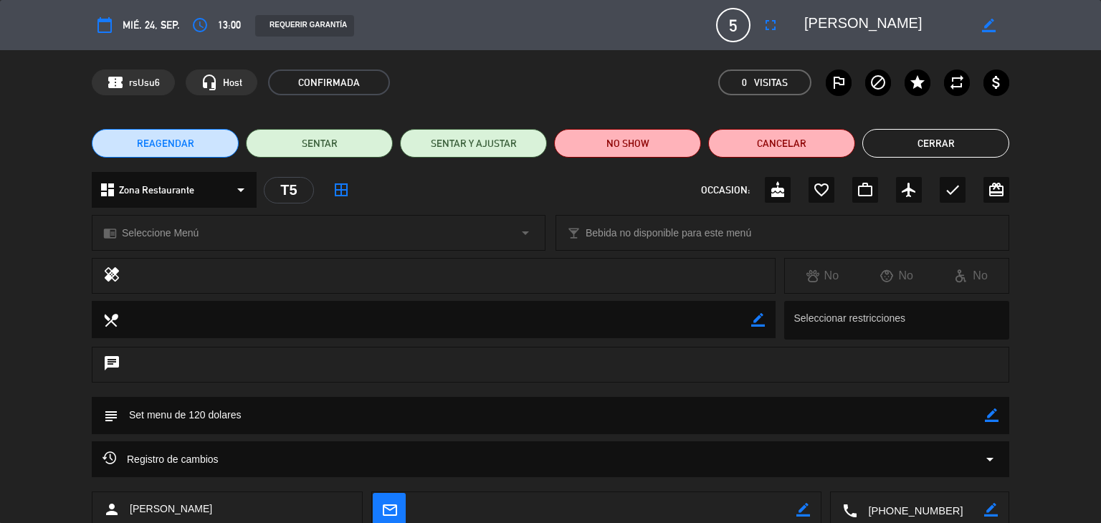
scroll to position [91, 0]
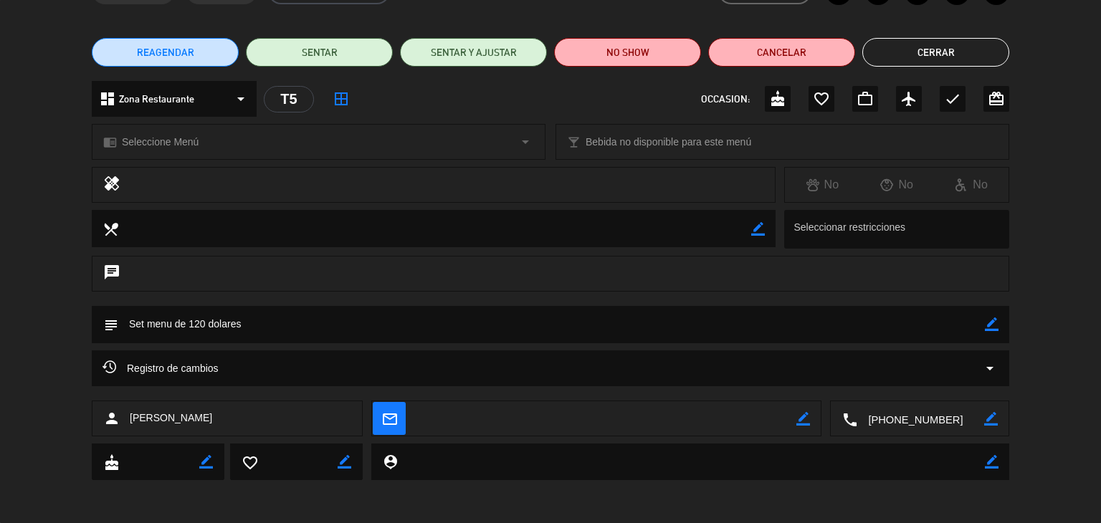
click at [903, 417] on textarea at bounding box center [920, 420] width 127 height 36
drag, startPoint x: 926, startPoint y: 365, endPoint x: 922, endPoint y: 380, distance: 15.5
click at [926, 371] on div "Registro de cambios arrow_drop_down" at bounding box center [551, 368] width 896 height 17
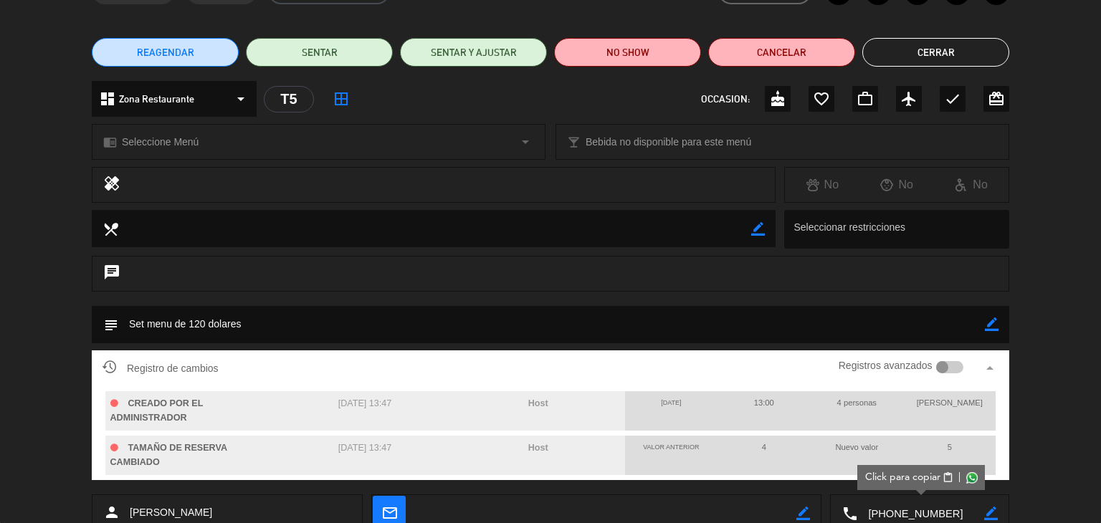
drag, startPoint x: 922, startPoint y: 380, endPoint x: 915, endPoint y: 388, distance: 10.7
click at [921, 380] on div "Registro de cambios Registros avanzados arrow_drop_up" at bounding box center [551, 369] width 918 height 36
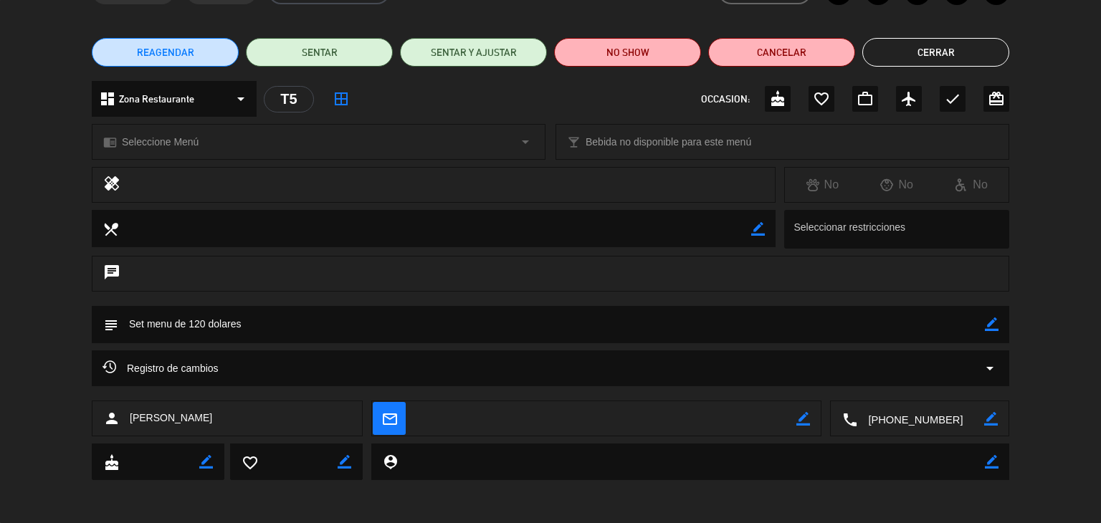
click at [898, 419] on textarea at bounding box center [920, 420] width 127 height 36
click at [886, 391] on div "Click para copiar content_paste |" at bounding box center [921, 383] width 128 height 25
click at [888, 386] on span "Click para copiar" at bounding box center [902, 383] width 75 height 15
click at [977, 54] on button "Cerrar" at bounding box center [936, 52] width 147 height 29
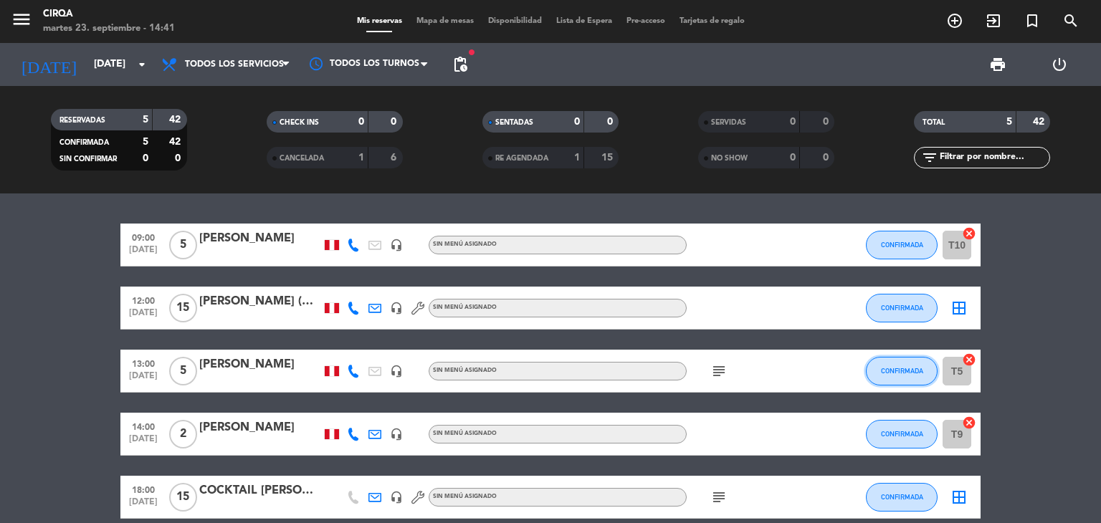
click at [883, 365] on button "CONFIRMADA" at bounding box center [902, 371] width 72 height 29
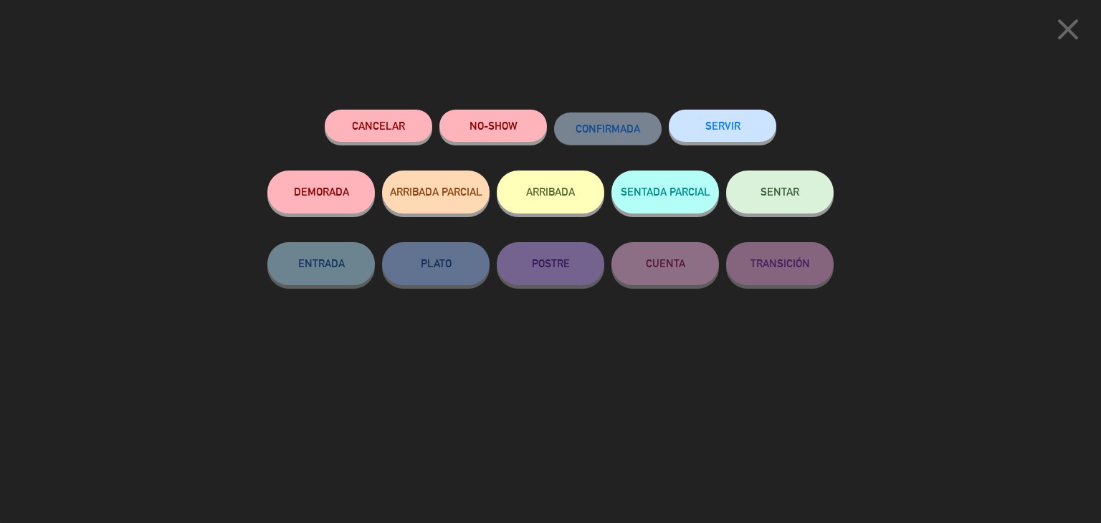
click at [387, 136] on button "Cancelar" at bounding box center [379, 126] width 108 height 32
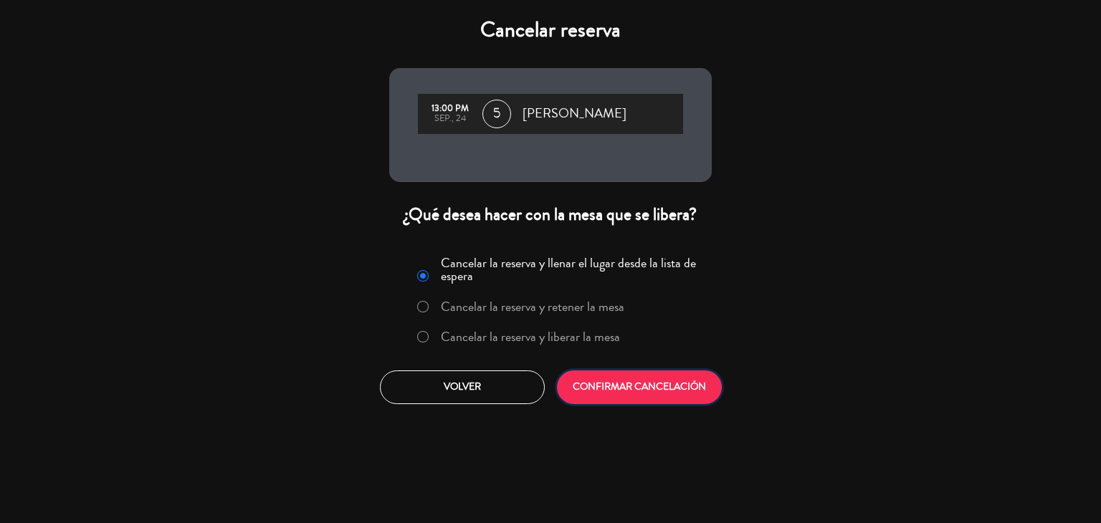
click at [607, 376] on button "CONFIRMAR CANCELACIÓN" at bounding box center [639, 388] width 165 height 34
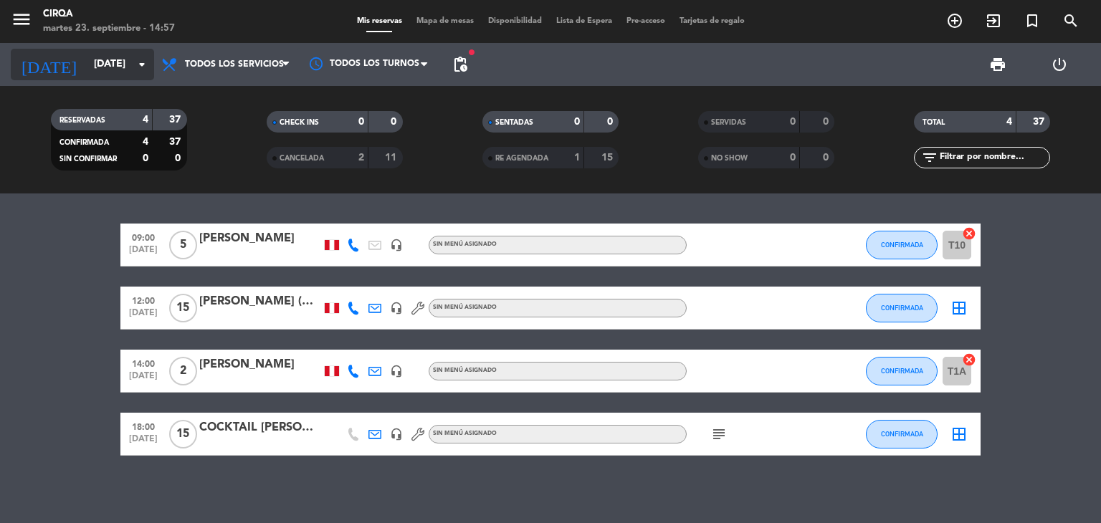
click at [123, 70] on input "[DATE]" at bounding box center [155, 65] width 136 height 26
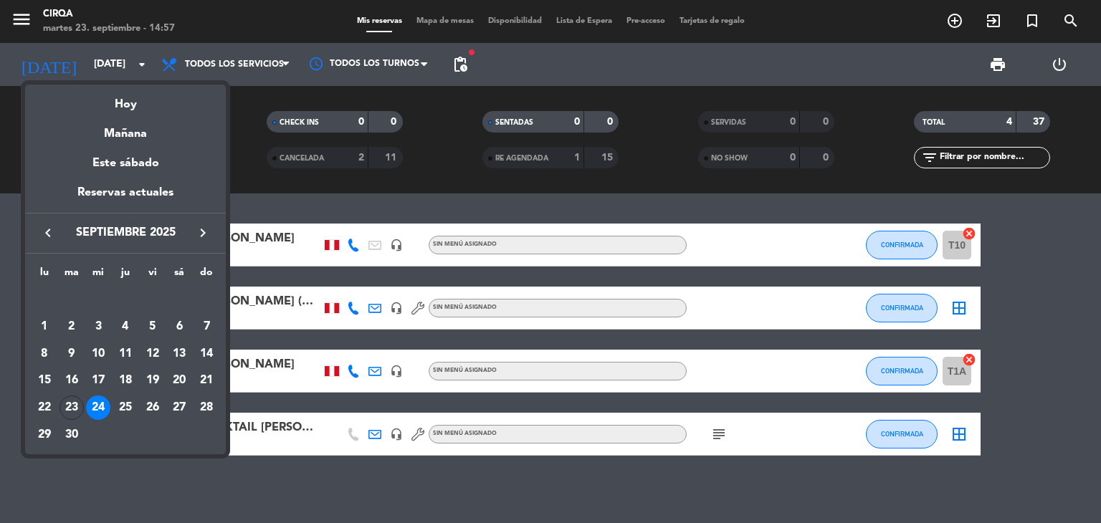
click at [103, 411] on div "24" at bounding box center [98, 408] width 24 height 24
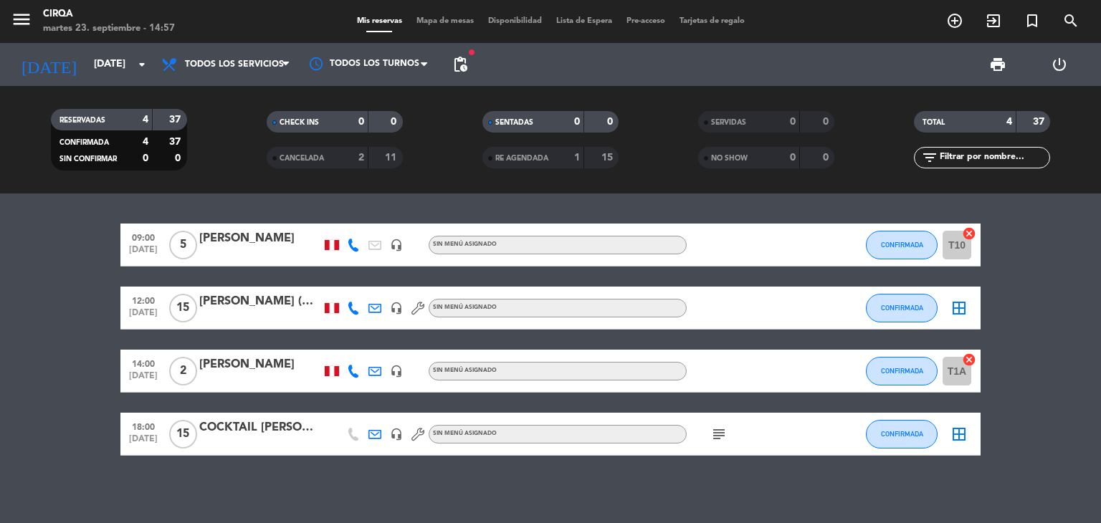
click at [91, 84] on div "[DATE] [DATE] arrow_drop_down" at bounding box center [82, 64] width 143 height 43
click at [97, 60] on input "[DATE]" at bounding box center [155, 65] width 136 height 26
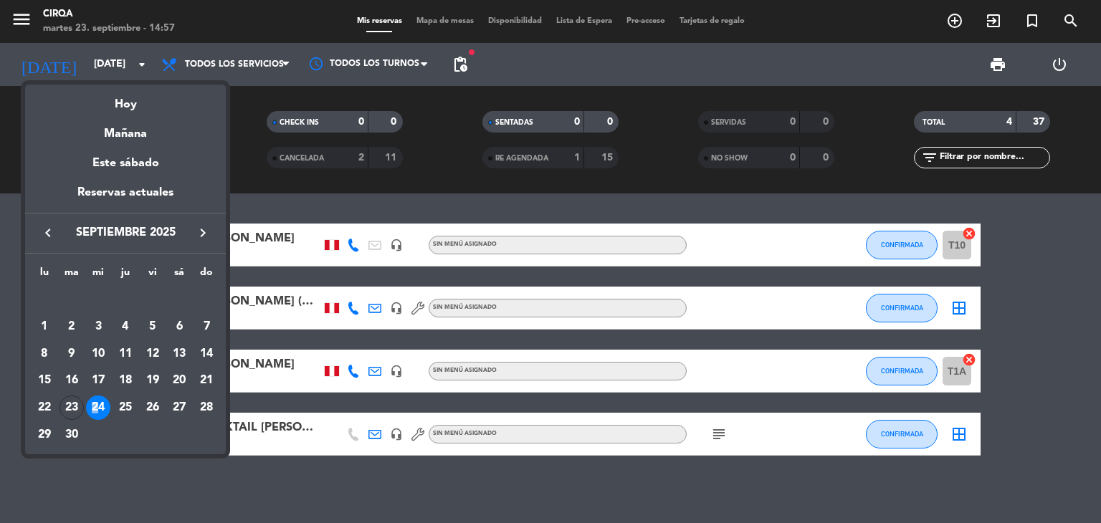
click at [95, 402] on div "24" at bounding box center [98, 408] width 24 height 24
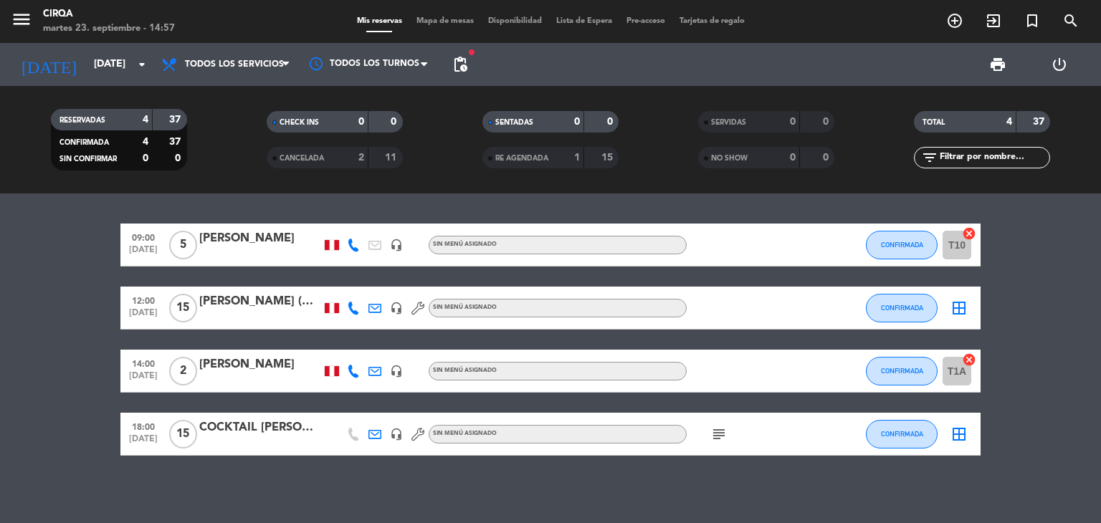
click at [112, 84] on div "[DATE] [DATE] arrow_drop_down" at bounding box center [82, 64] width 143 height 43
click at [115, 52] on input "[DATE]" at bounding box center [155, 65] width 136 height 26
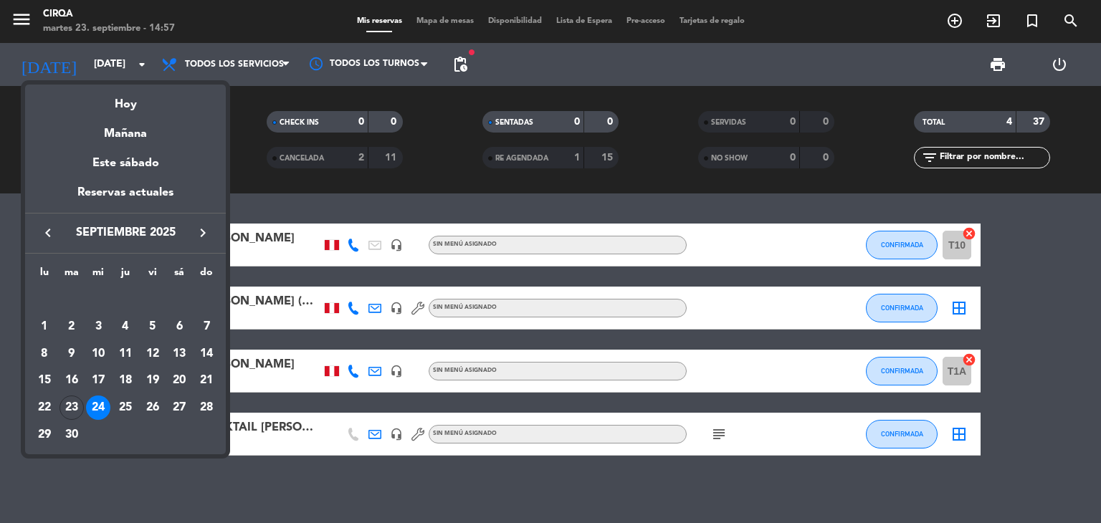
click at [123, 422] on table "lu ma mi ju vi sá do [DATE] 2 3 4 5 6 7 8 9 10 11 12 13 14 15 16 17 18 19 20 21…" at bounding box center [125, 357] width 189 height 184
click at [125, 414] on div "25" at bounding box center [125, 408] width 24 height 24
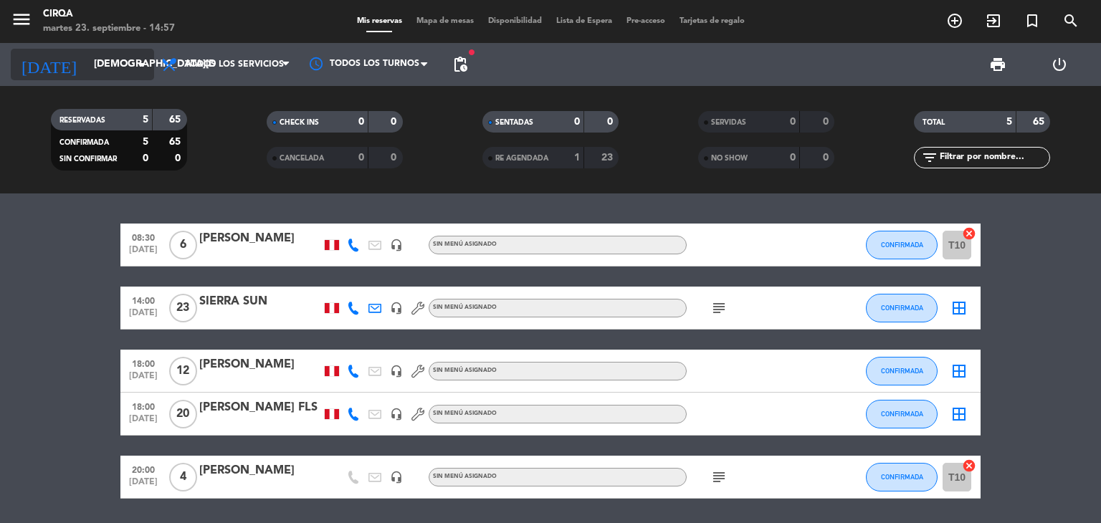
click at [106, 72] on input "[DEMOGRAPHIC_DATA][DATE]" at bounding box center [155, 65] width 136 height 26
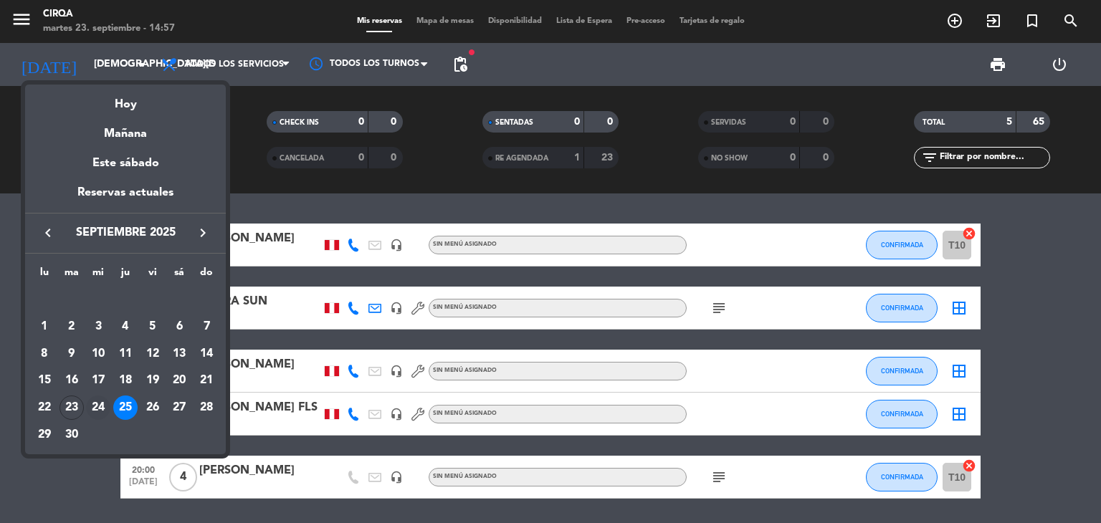
click at [90, 413] on div "24" at bounding box center [98, 408] width 24 height 24
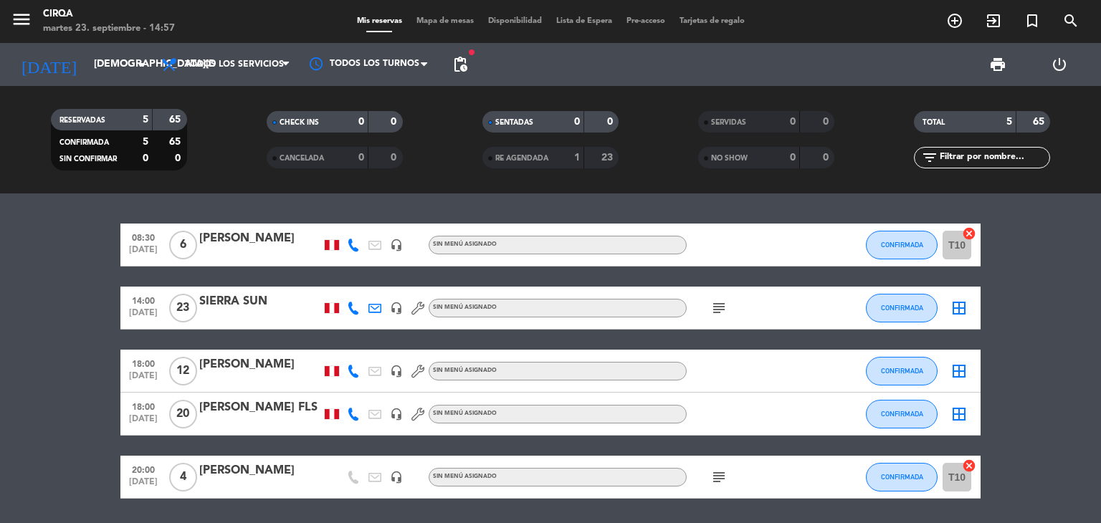
type input "[DATE]"
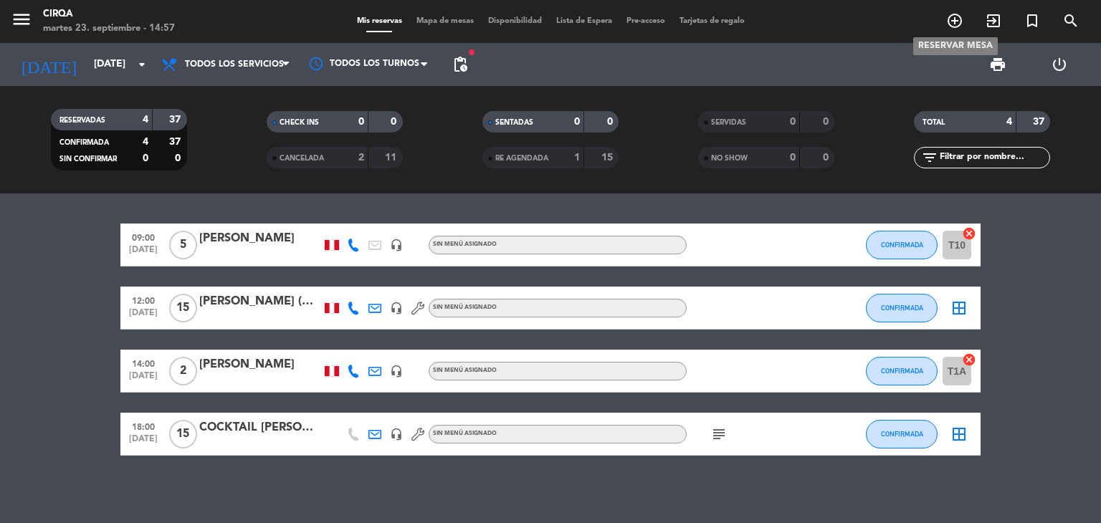
drag, startPoint x: 954, startPoint y: 17, endPoint x: 908, endPoint y: 32, distance: 49.0
click at [954, 18] on icon "add_circle_outline" at bounding box center [954, 20] width 17 height 17
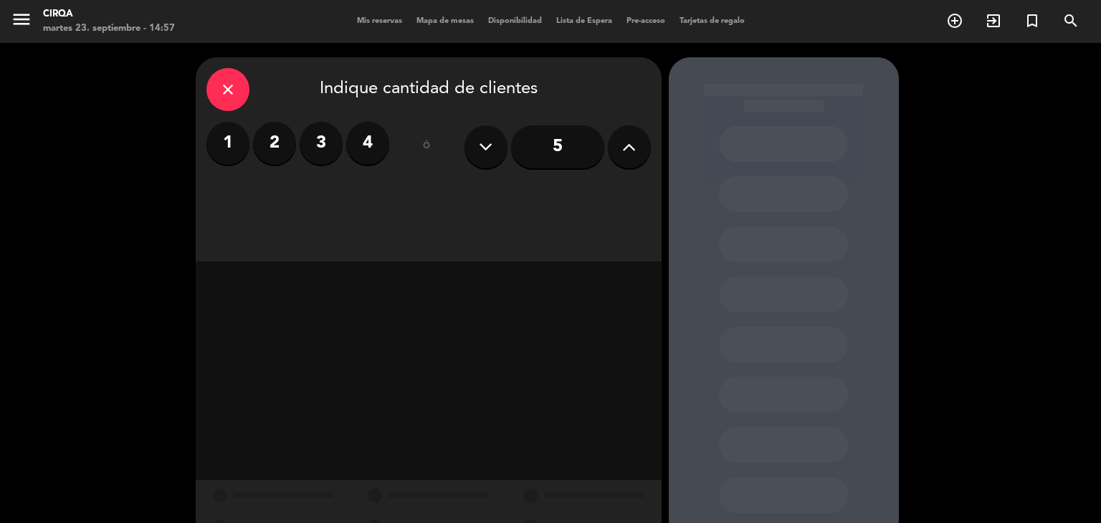
click at [272, 151] on label "2" at bounding box center [274, 143] width 43 height 43
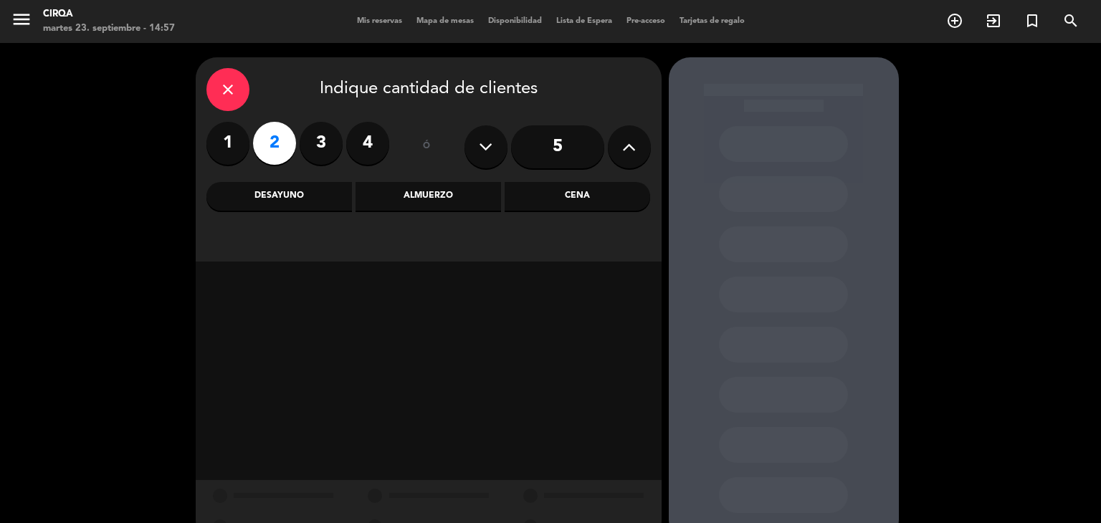
drag, startPoint x: 531, startPoint y: 201, endPoint x: 498, endPoint y: 210, distance: 33.6
click at [531, 200] on div "Cena" at bounding box center [578, 196] width 146 height 29
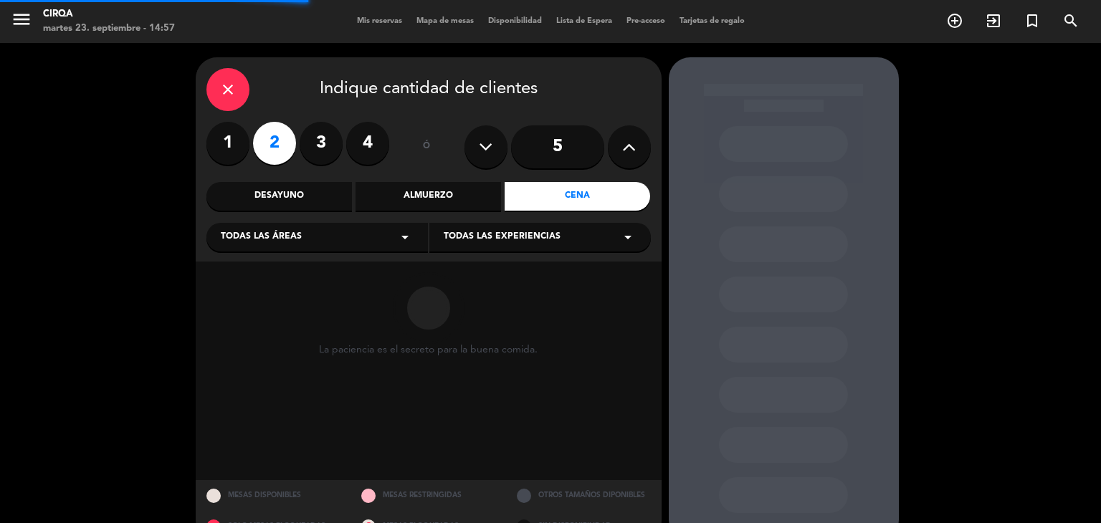
click at [364, 243] on div "Todas las áreas arrow_drop_down" at bounding box center [317, 237] width 222 height 29
click at [270, 271] on div "Zona Restaurante" at bounding box center [317, 273] width 193 height 14
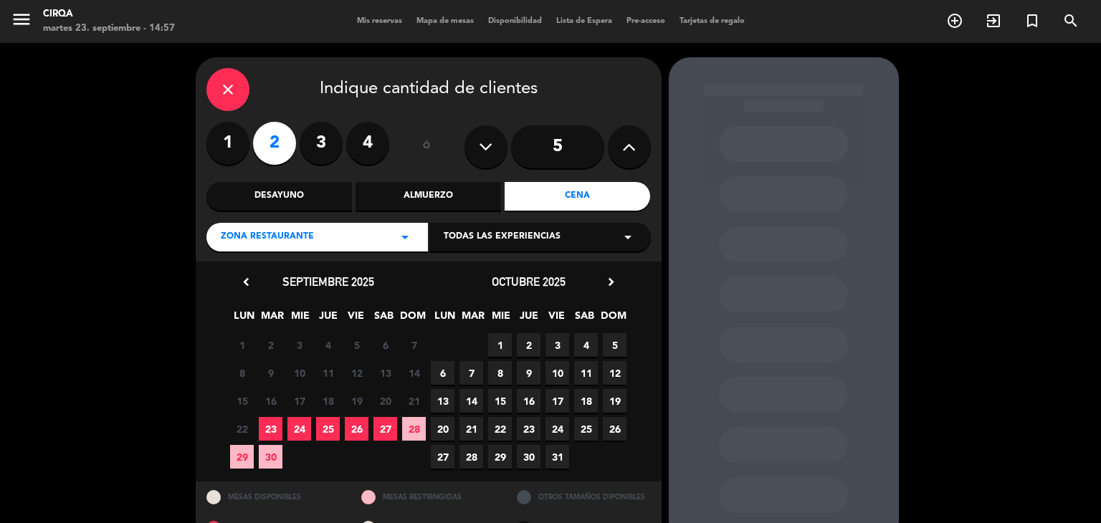
click at [347, 420] on span "26" at bounding box center [357, 429] width 24 height 24
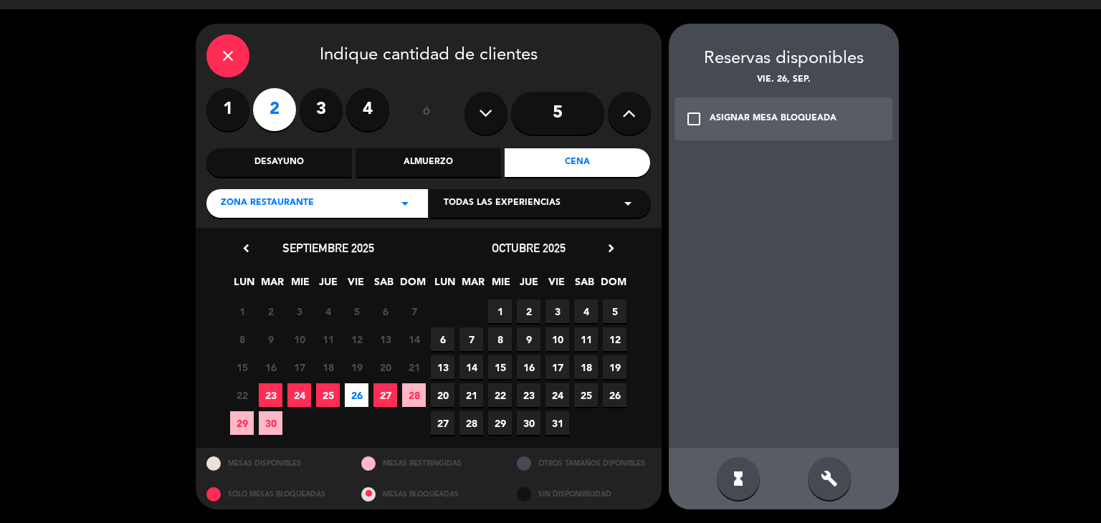
click at [354, 393] on span "26" at bounding box center [357, 396] width 24 height 24
click at [703, 122] on div "check_box_outline_blank ASIGNAR MESA BLOQUEADA" at bounding box center [784, 119] width 219 height 43
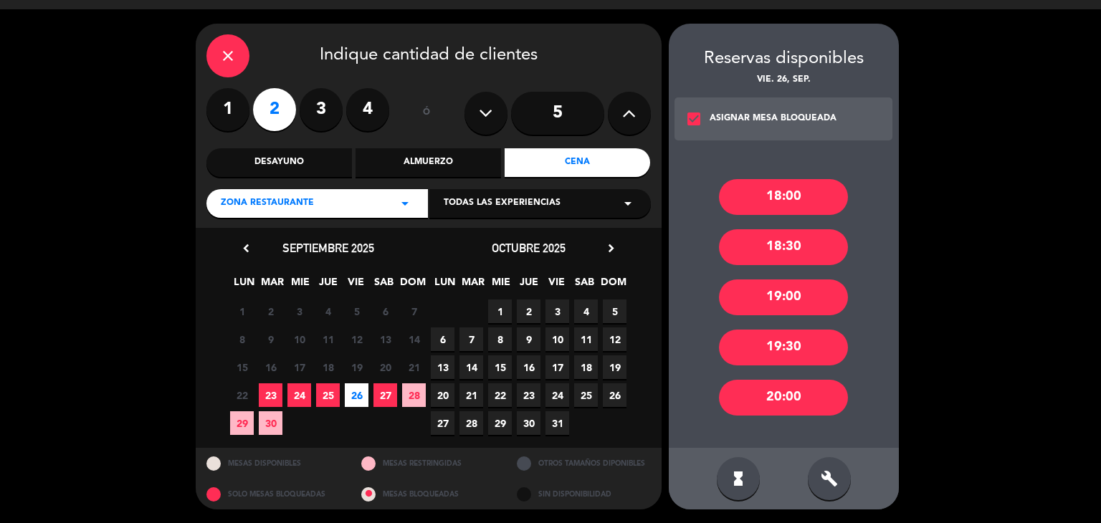
drag, startPoint x: 794, startPoint y: 398, endPoint x: 791, endPoint y: 391, distance: 8.0
click at [794, 398] on div "20:00" at bounding box center [783, 398] width 129 height 36
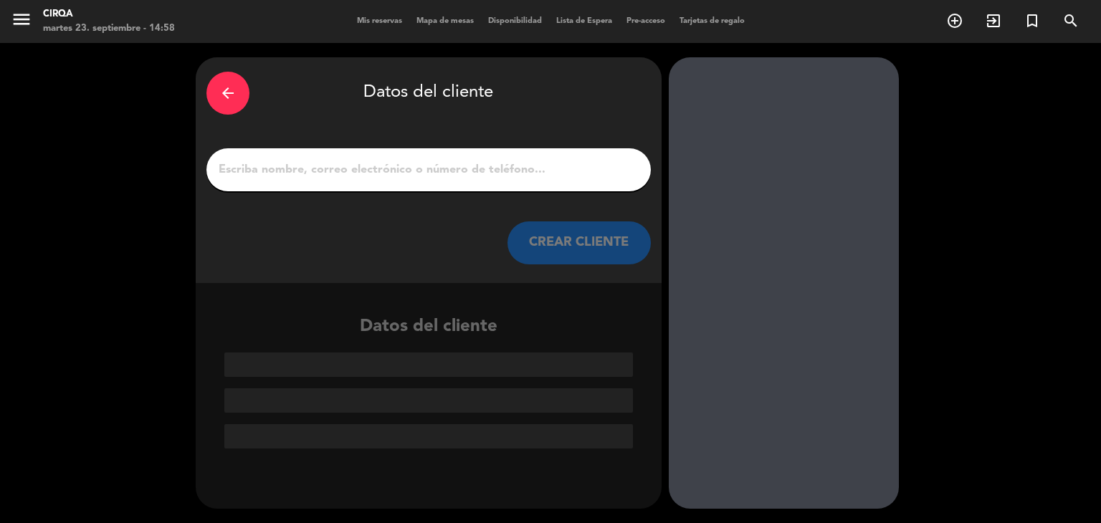
click at [440, 163] on input "1" at bounding box center [428, 170] width 423 height 20
paste input "[PERSON_NAME]"
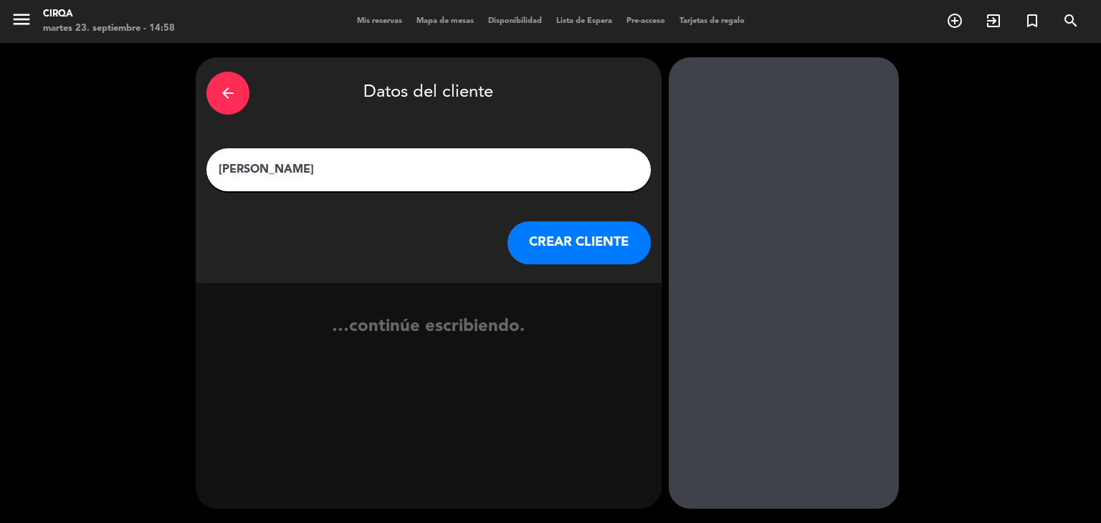
click at [267, 166] on input "[PERSON_NAME]" at bounding box center [428, 170] width 423 height 20
type input "[PERSON_NAME]"
click at [554, 251] on button "CREAR CLIENTE" at bounding box center [579, 243] width 143 height 43
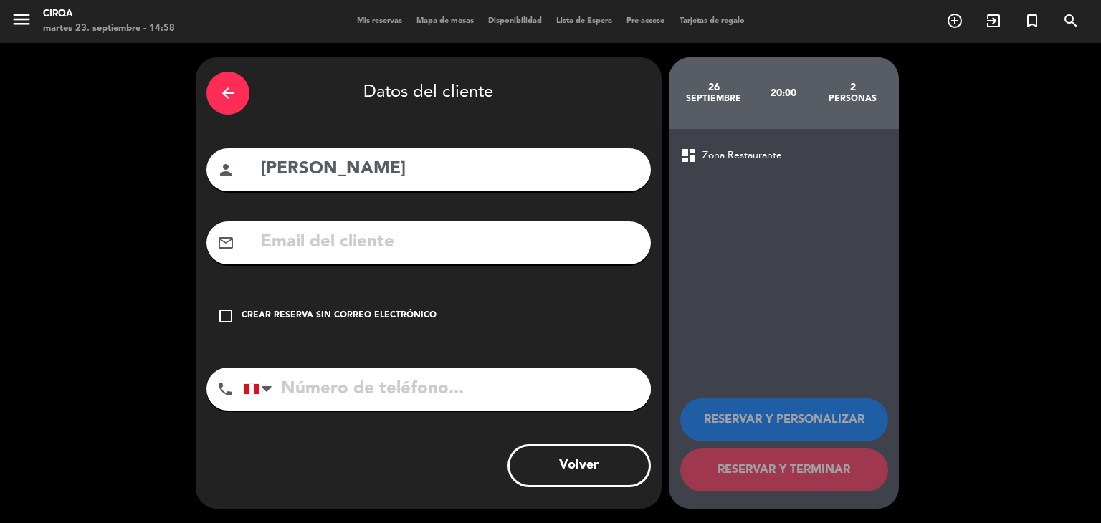
click at [409, 228] on input "text" at bounding box center [450, 242] width 381 height 29
paste input "[EMAIL_ADDRESS][DOMAIN_NAME]"
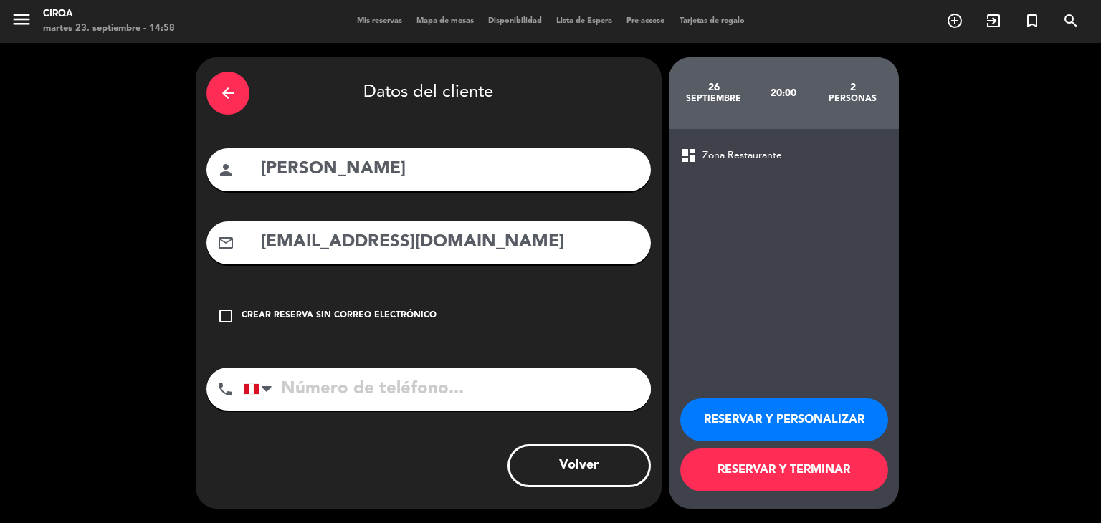
type input "[EMAIL_ADDRESS][DOMAIN_NAME]"
click at [397, 391] on input "tel" at bounding box center [447, 389] width 407 height 43
paste input "[PHONE_NUMBER]"
type input "[PHONE_NUMBER]"
click at [375, 446] on div "Volver" at bounding box center [428, 466] width 445 height 43
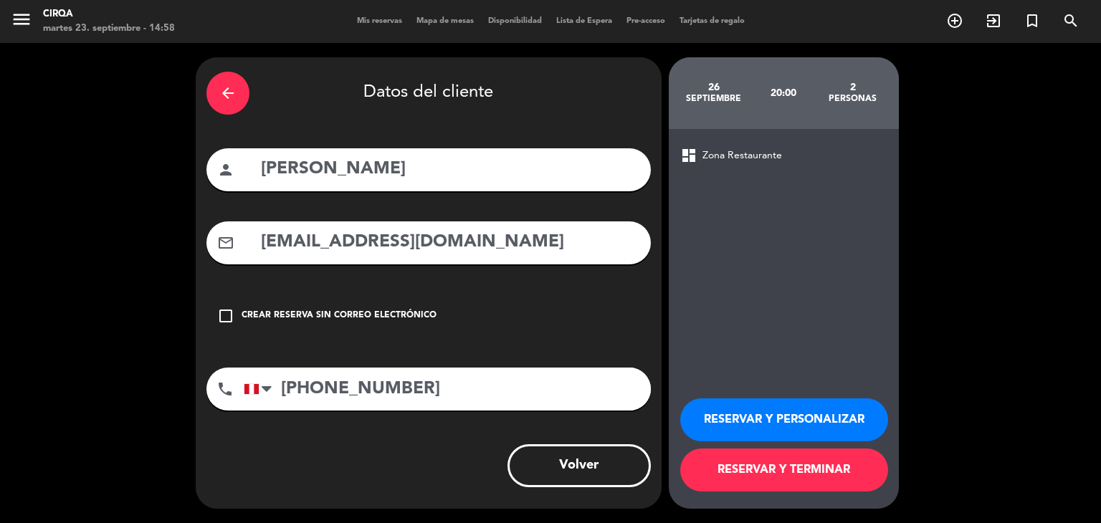
click at [718, 481] on button "RESERVAR Y TERMINAR" at bounding box center [784, 470] width 208 height 43
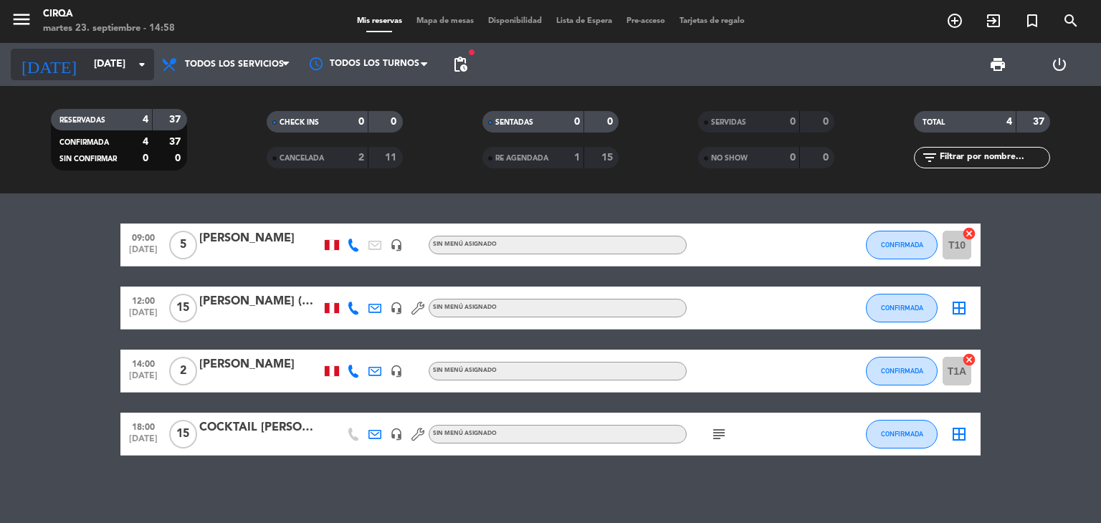
click at [128, 65] on input "[DATE]" at bounding box center [155, 65] width 136 height 26
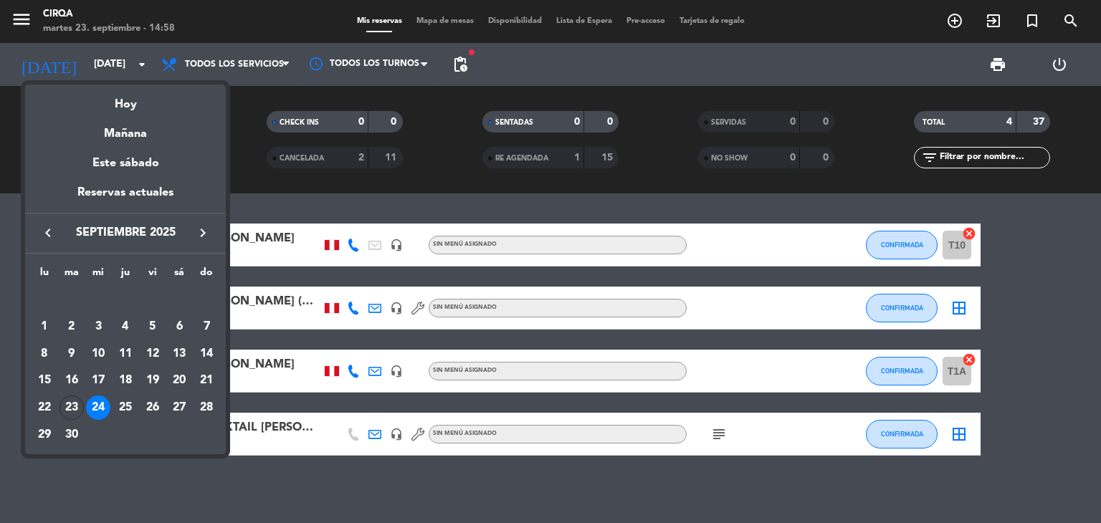
click at [100, 408] on div "24" at bounding box center [98, 408] width 24 height 24
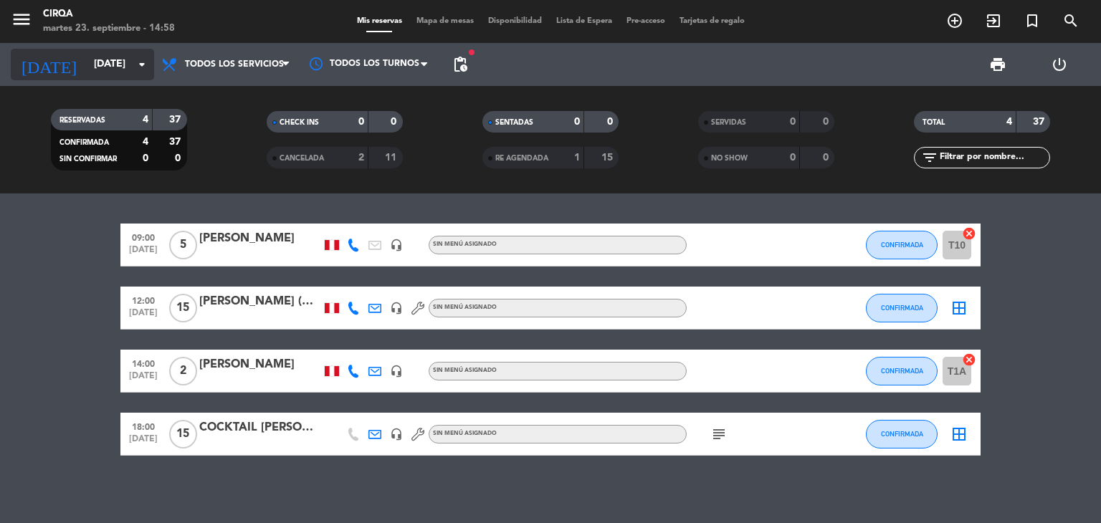
click at [103, 79] on div "menu CIRQA [DATE] 23. septiembre - 14:58 Mis reservas Mapa de mesas Disponibili…" at bounding box center [550, 97] width 1101 height 194
click at [103, 77] on input "[DATE]" at bounding box center [155, 65] width 136 height 26
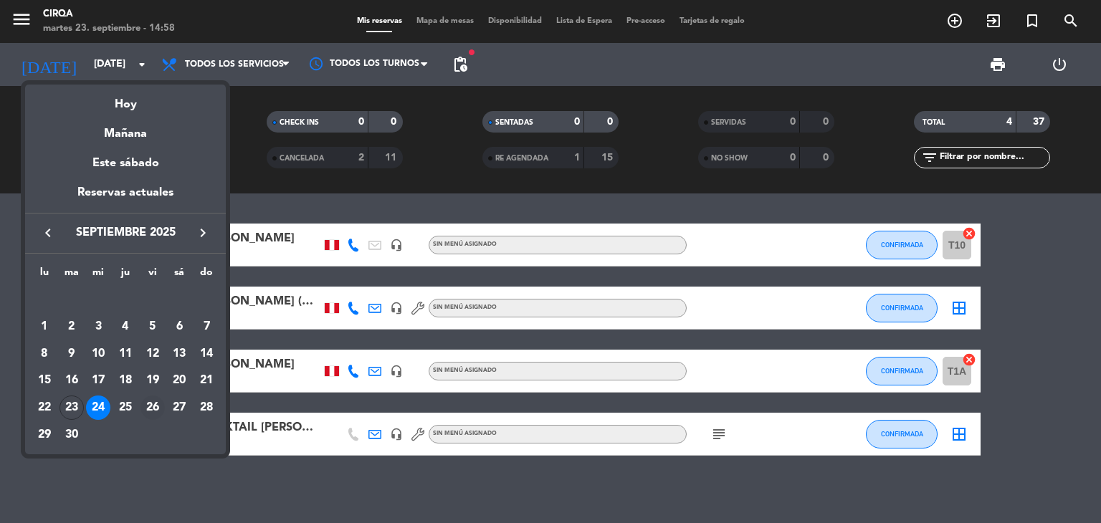
click at [160, 410] on div "26" at bounding box center [153, 408] width 24 height 24
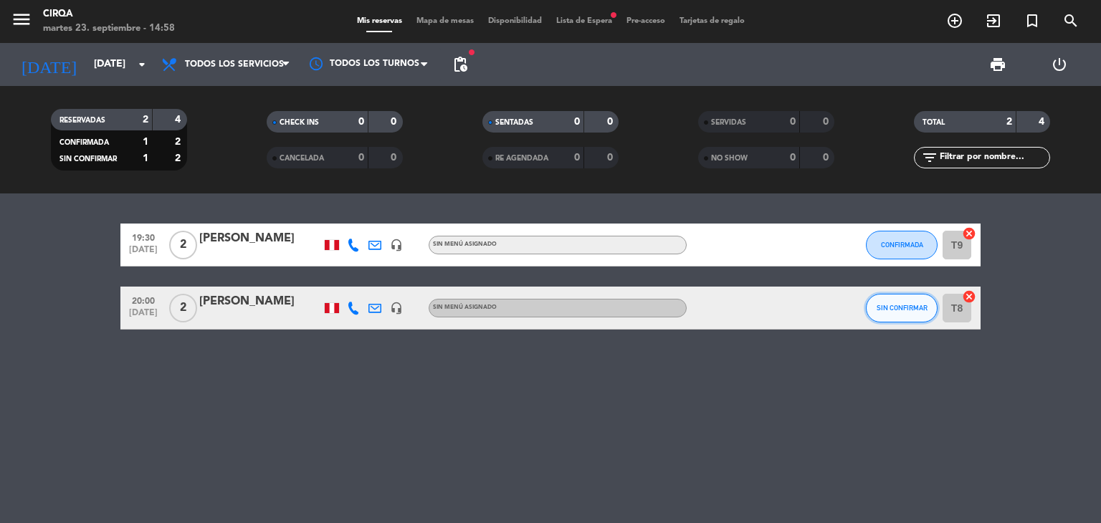
click at [904, 302] on button "SIN CONFIRMAR" at bounding box center [902, 308] width 72 height 29
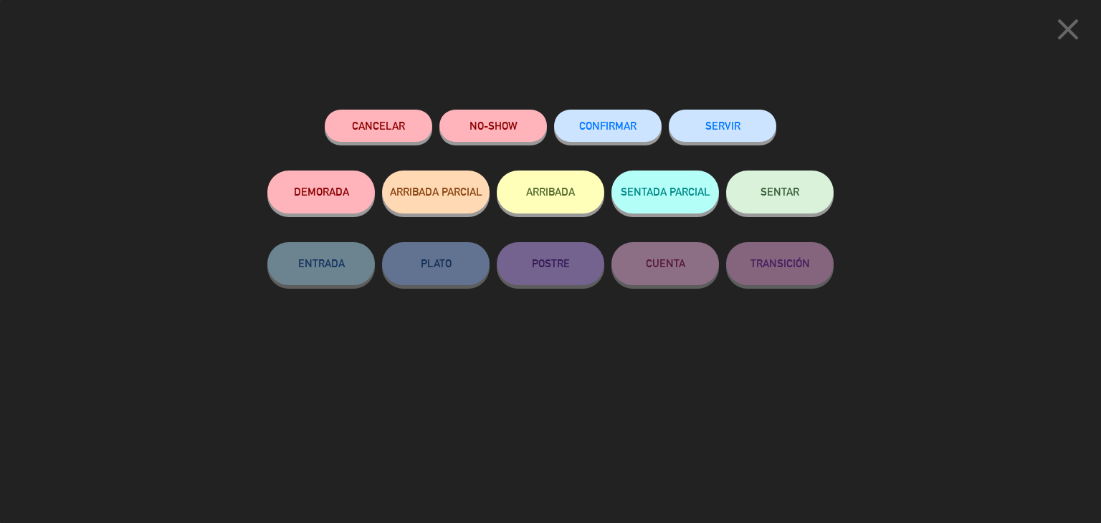
click at [622, 143] on div "CONFIRMAR" at bounding box center [608, 140] width 108 height 61
drag, startPoint x: 617, startPoint y: 131, endPoint x: 598, endPoint y: 130, distance: 18.7
click at [616, 131] on button "CONFIRMAR" at bounding box center [608, 126] width 108 height 32
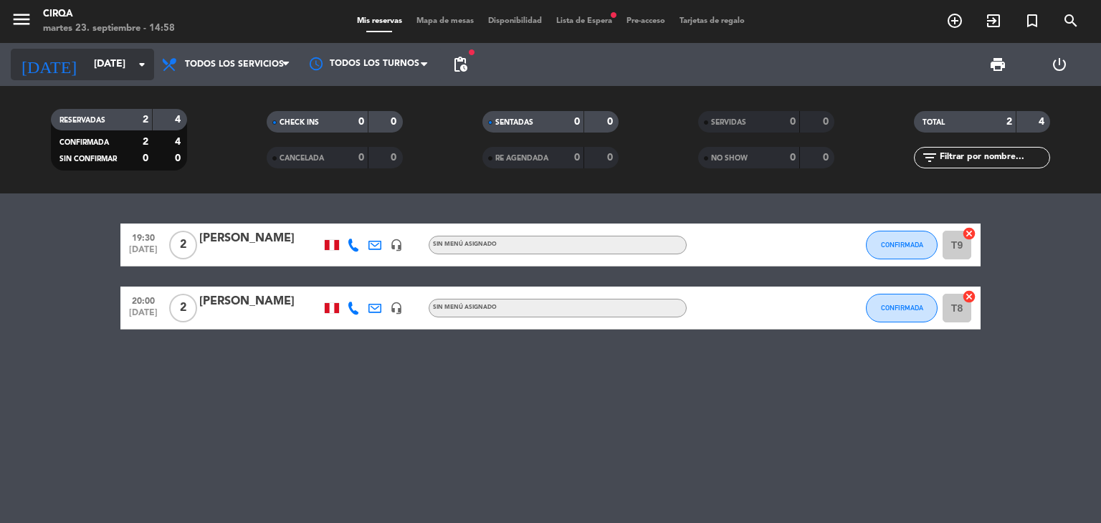
click at [82, 52] on div "[DATE] [DATE] arrow_drop_down" at bounding box center [82, 65] width 143 height 32
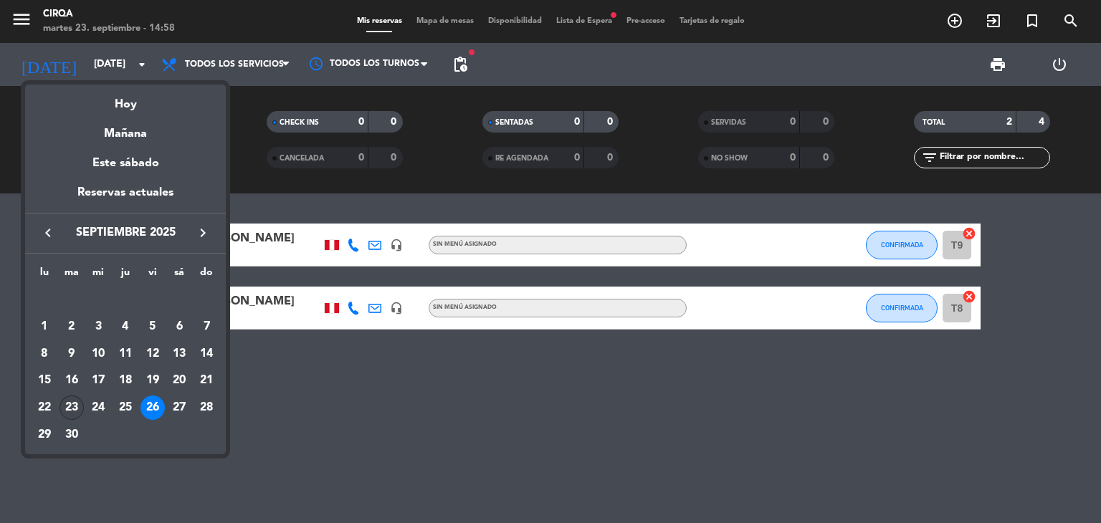
click at [67, 408] on div "23" at bounding box center [72, 408] width 24 height 24
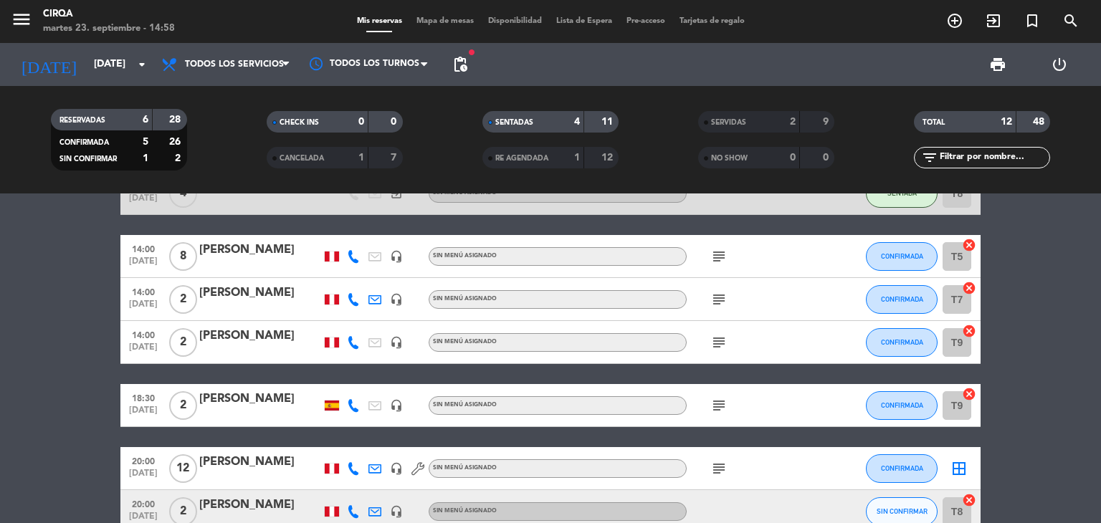
scroll to position [179, 0]
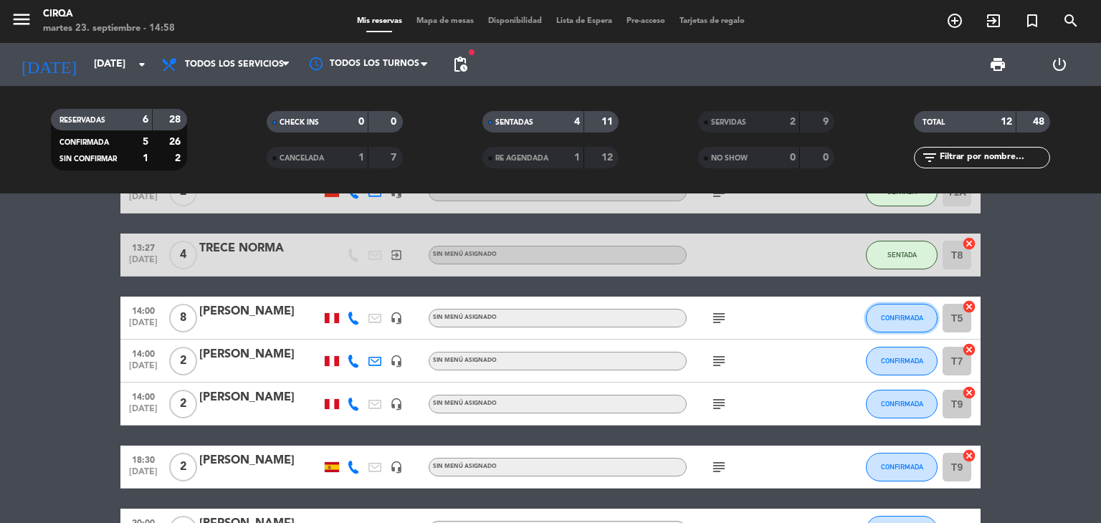
click at [893, 314] on span "CONFIRMADA" at bounding box center [902, 318] width 42 height 8
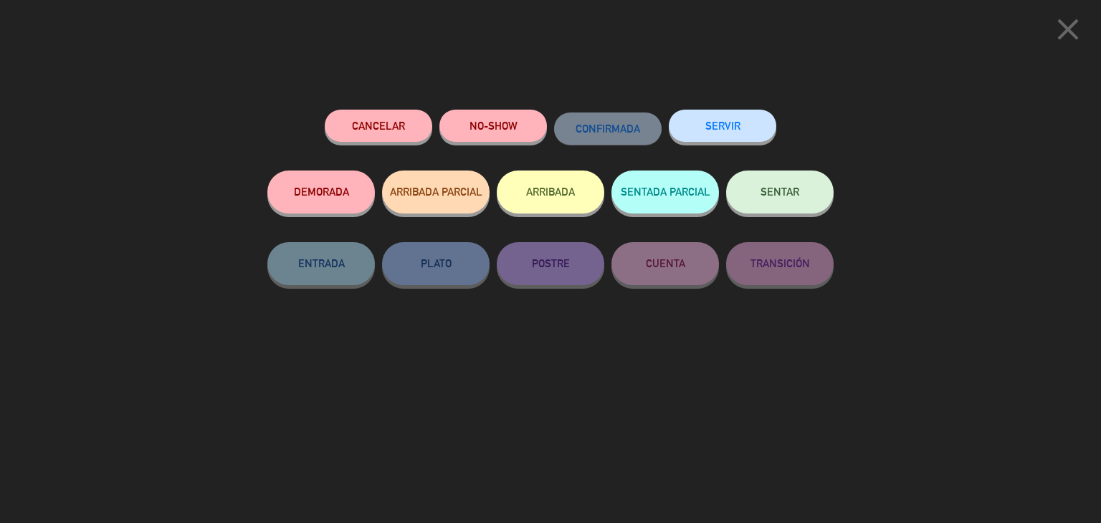
click at [804, 191] on button "SENTAR" at bounding box center [780, 192] width 108 height 43
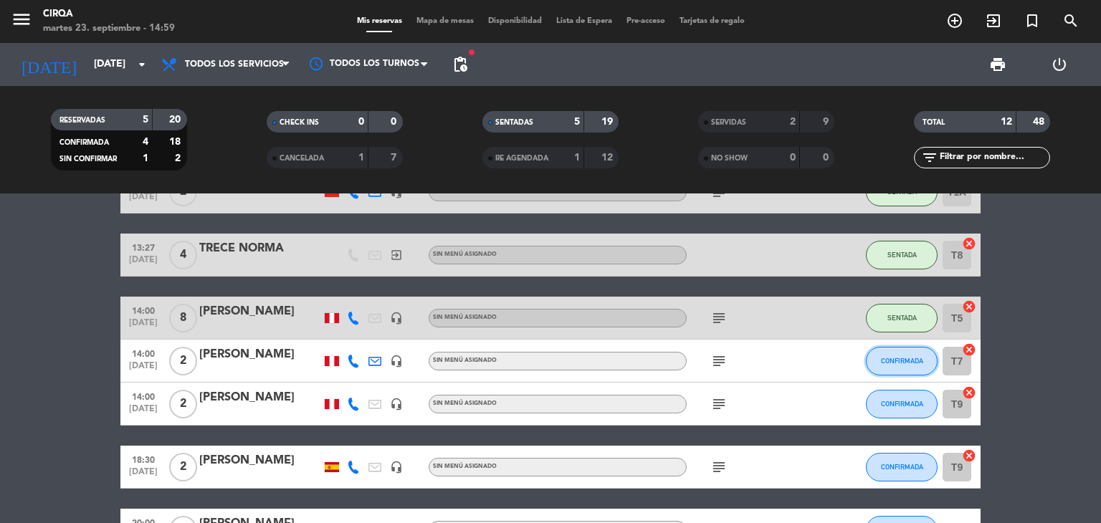
click at [919, 367] on button "CONFIRMADA" at bounding box center [902, 361] width 72 height 29
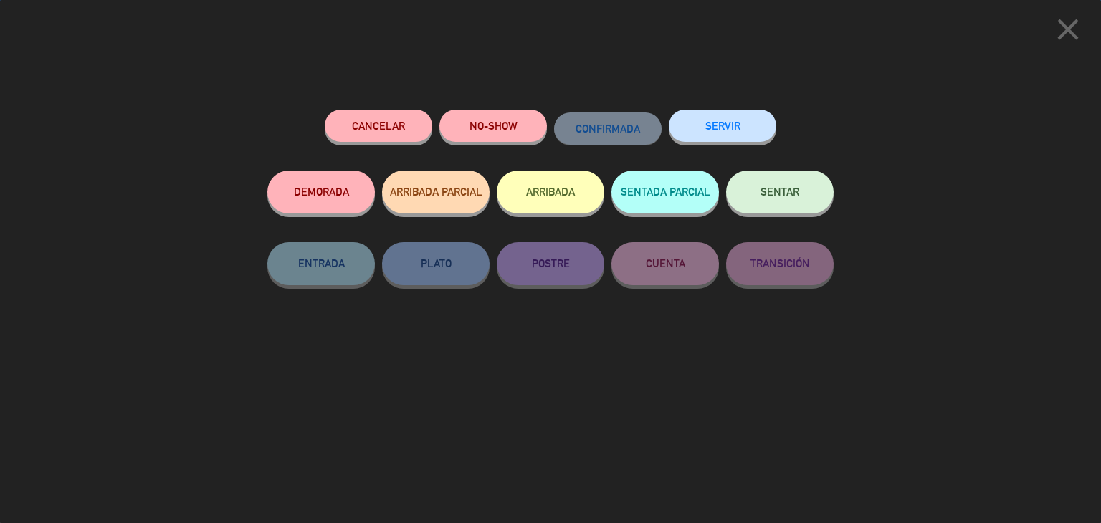
click at [796, 201] on button "SENTAR" at bounding box center [780, 192] width 108 height 43
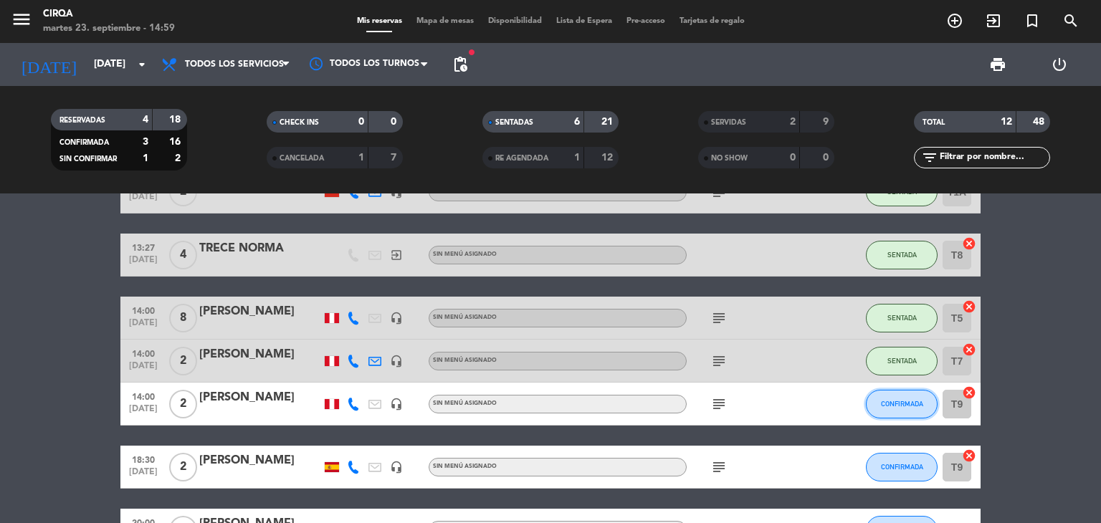
click at [878, 402] on button "CONFIRMADA" at bounding box center [902, 404] width 72 height 29
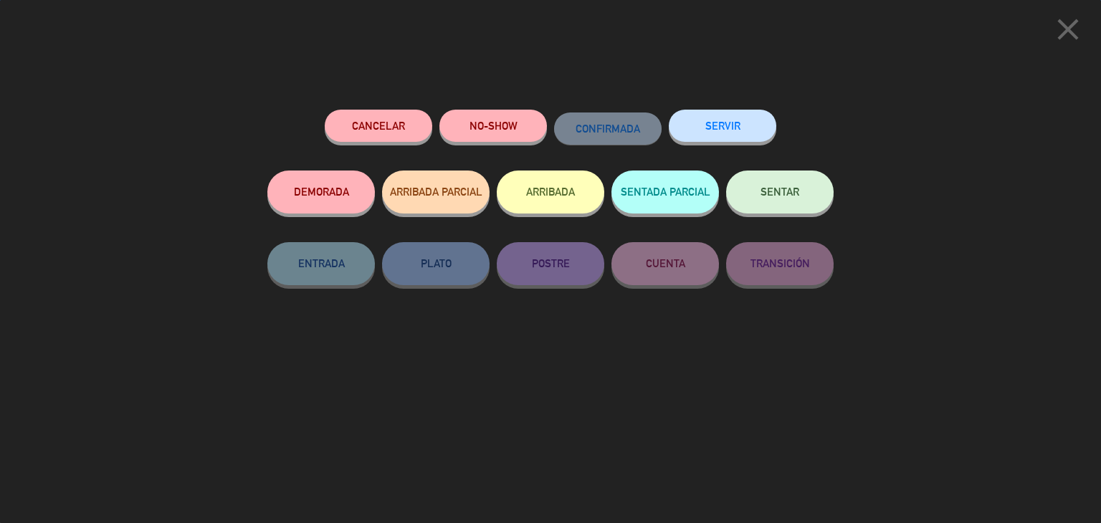
click at [784, 191] on span "SENTAR" at bounding box center [780, 192] width 39 height 12
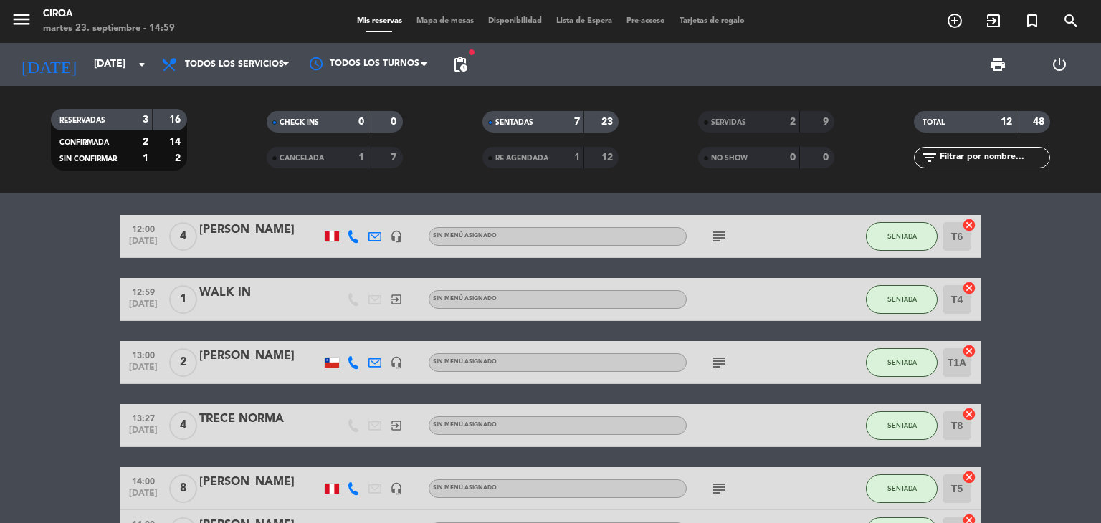
scroll to position [0, 0]
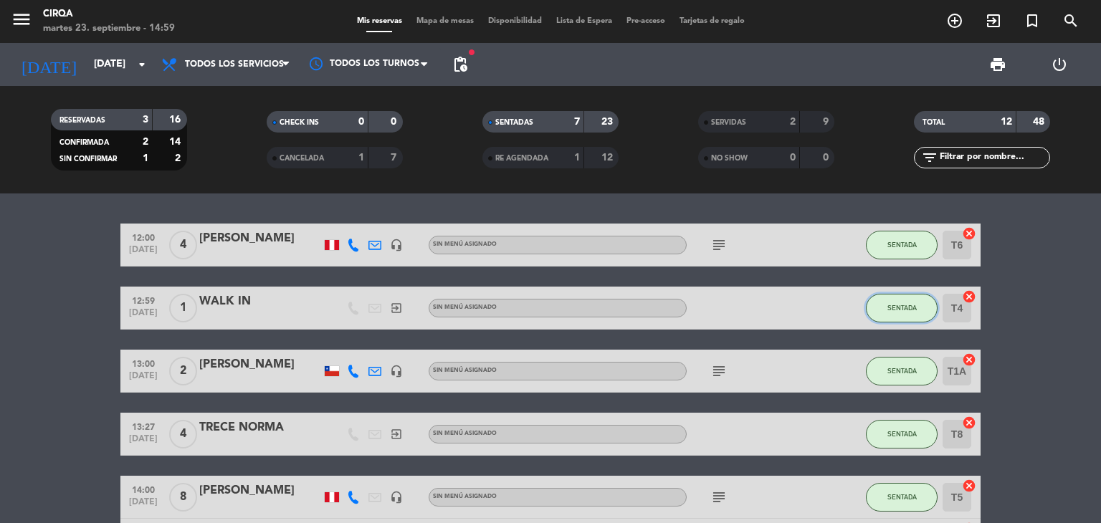
click at [906, 306] on span "SENTADA" at bounding box center [902, 308] width 29 height 8
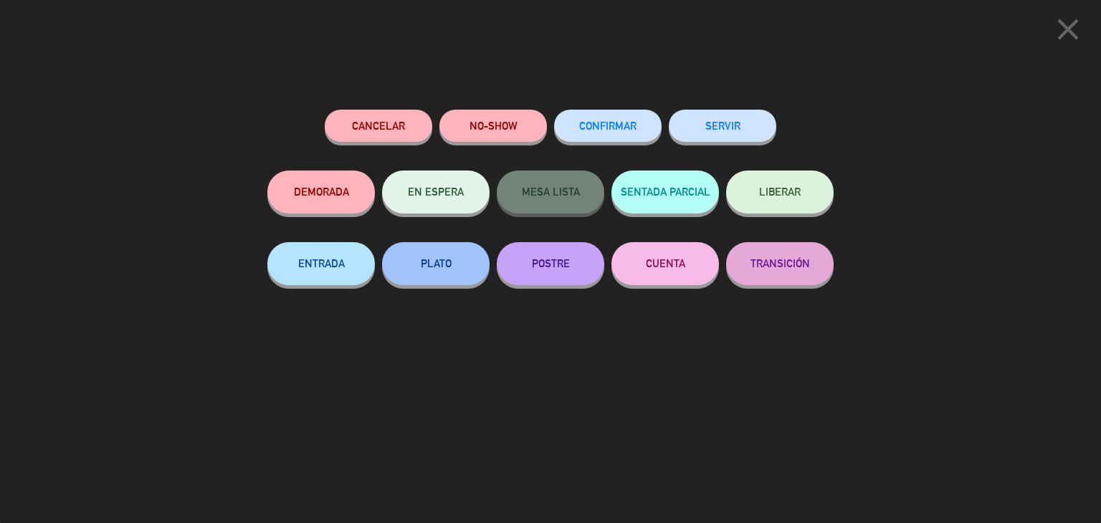
click at [742, 138] on button "SERVIR" at bounding box center [723, 126] width 108 height 32
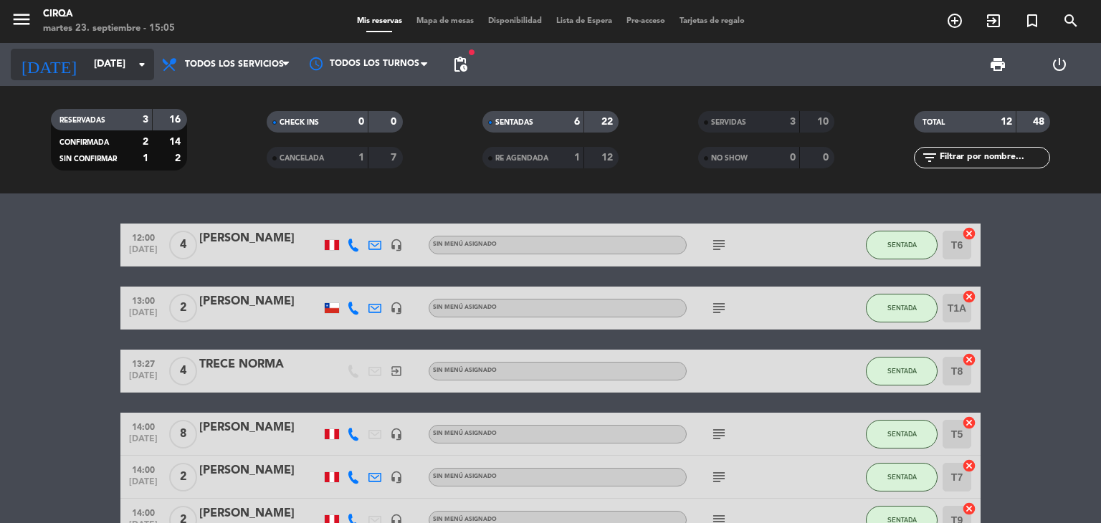
click at [86, 79] on div "[DATE] [DATE] arrow_drop_down" at bounding box center [82, 65] width 143 height 32
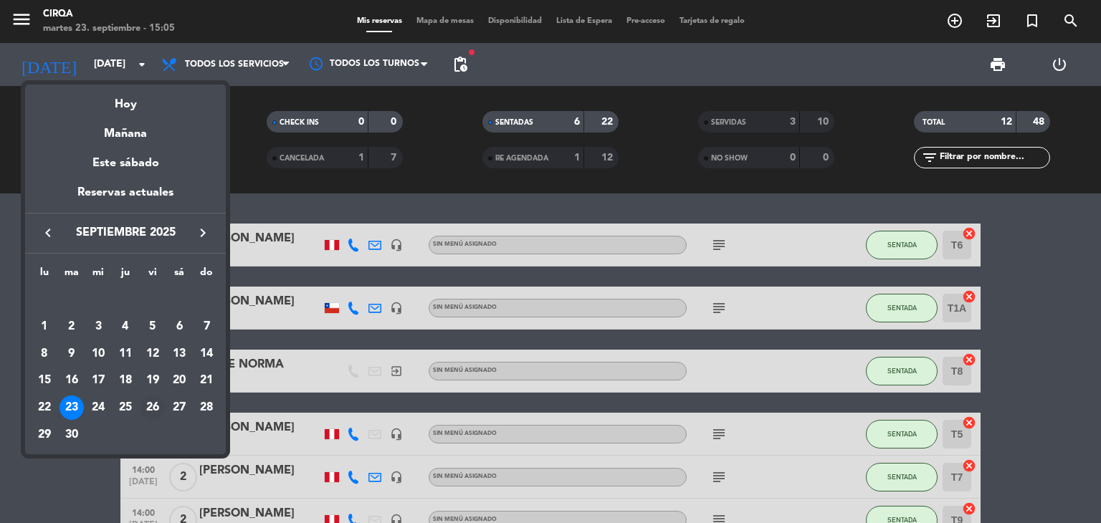
click at [158, 405] on div "26" at bounding box center [153, 408] width 24 height 24
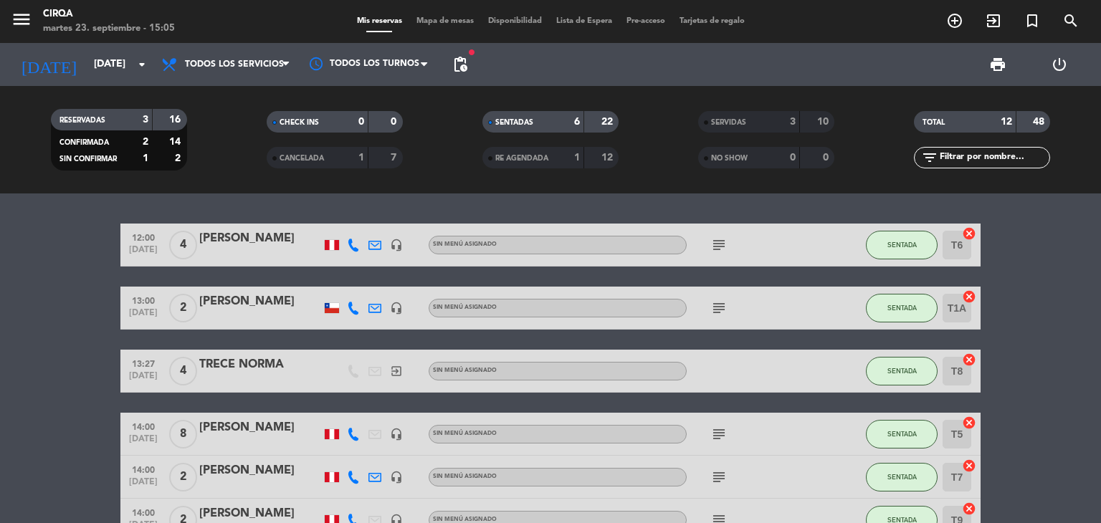
type input "[DATE]"
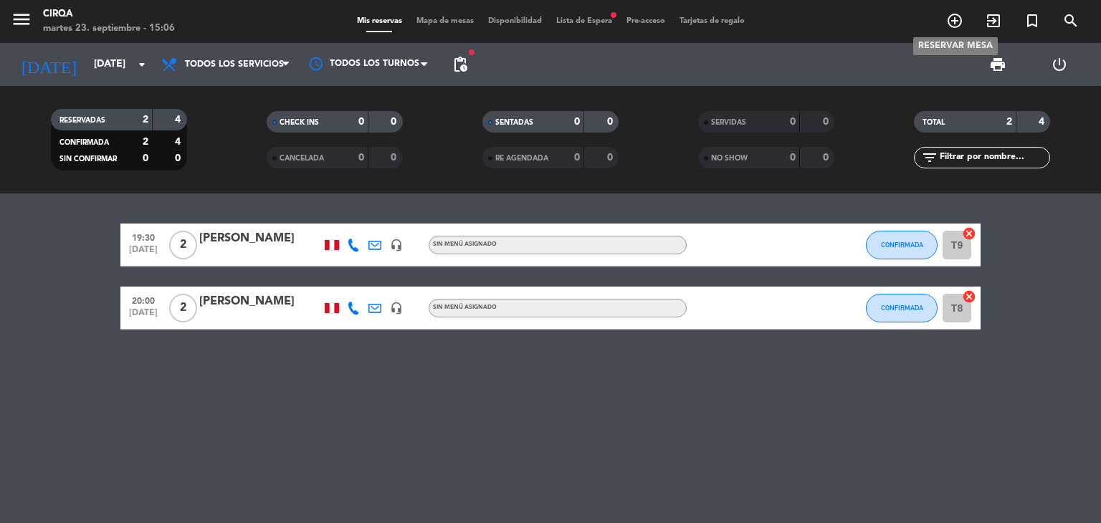
click at [949, 14] on icon "add_circle_outline" at bounding box center [954, 20] width 17 height 17
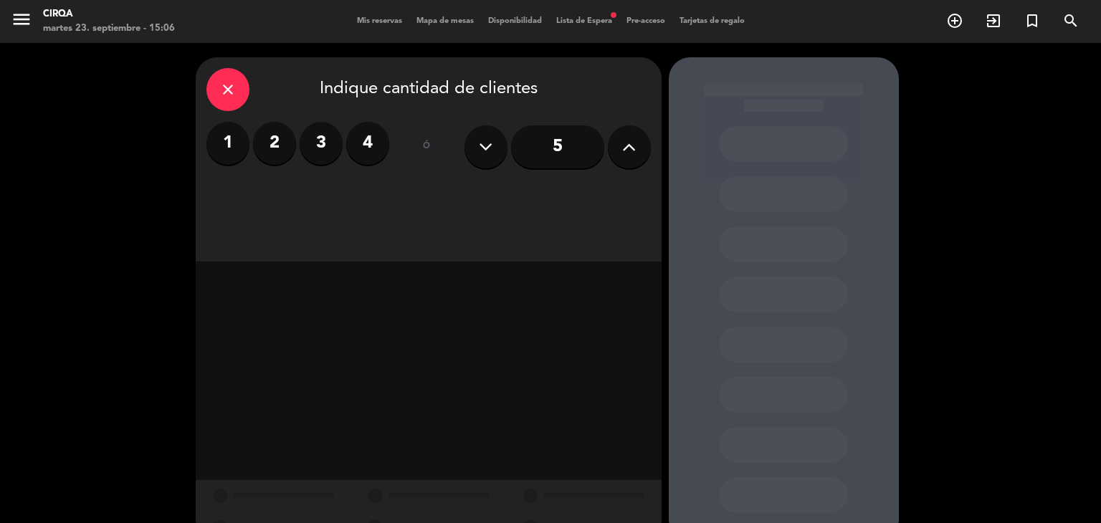
click at [620, 155] on button at bounding box center [629, 146] width 43 height 43
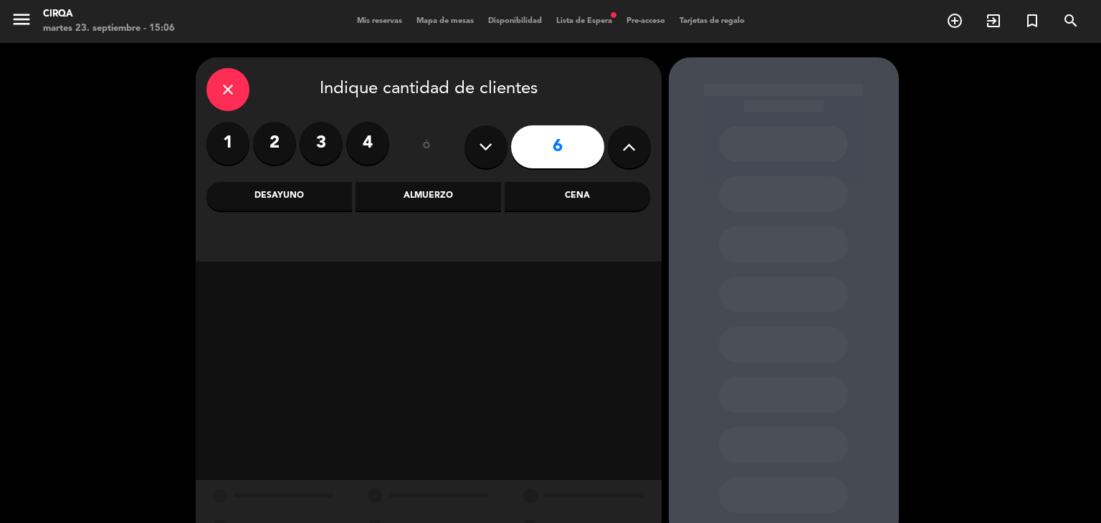
click at [621, 155] on button at bounding box center [629, 146] width 43 height 43
click at [619, 156] on button at bounding box center [629, 146] width 43 height 43
click at [629, 153] on icon at bounding box center [629, 147] width 14 height 22
type input "10"
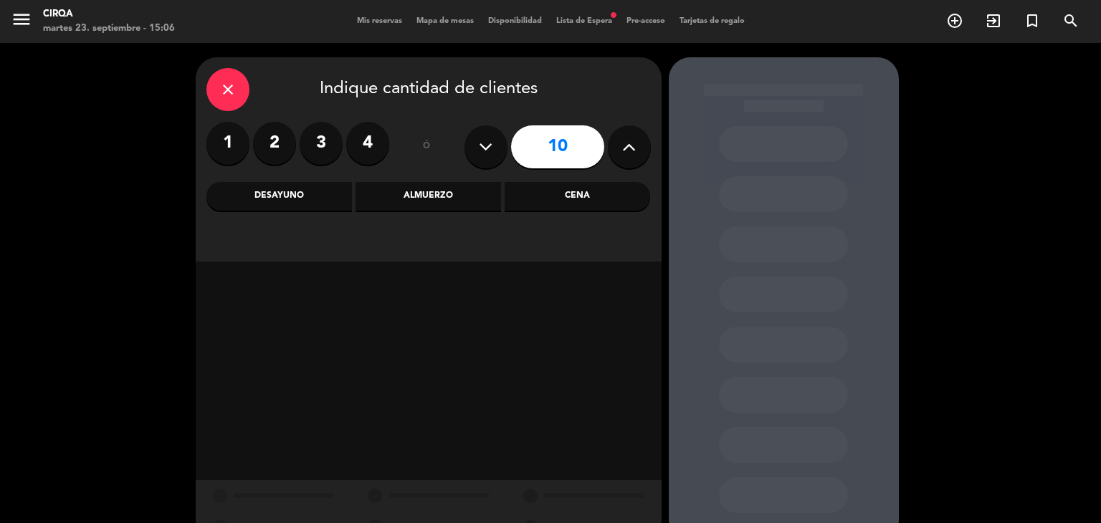
click at [473, 204] on div "Almuerzo" at bounding box center [429, 196] width 146 height 29
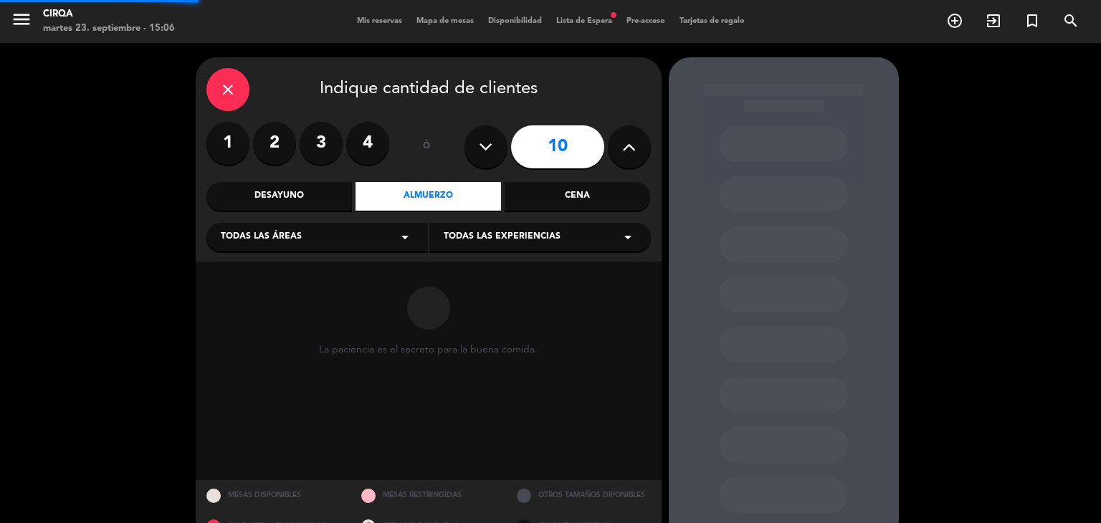
drag, startPoint x: 385, startPoint y: 224, endPoint x: 380, endPoint y: 232, distance: 9.3
click at [381, 230] on div "Todas las áreas arrow_drop_down" at bounding box center [317, 237] width 222 height 29
click at [380, 232] on div "Todas las áreas arrow_drop_down" at bounding box center [317, 237] width 222 height 29
click at [307, 247] on div "Todas las áreas arrow_drop_down" at bounding box center [317, 237] width 222 height 29
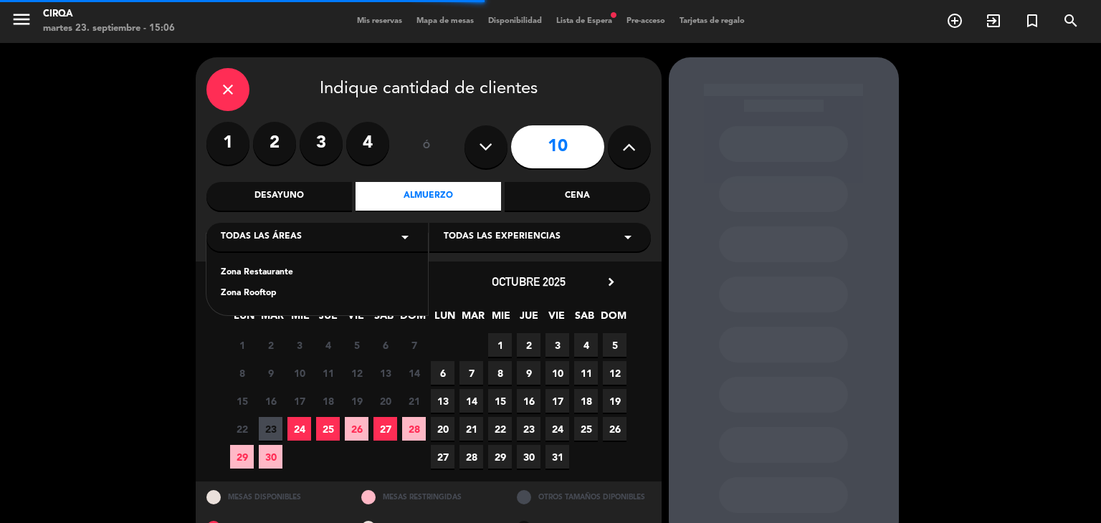
click at [286, 270] on div "Zona Restaurante" at bounding box center [317, 273] width 193 height 14
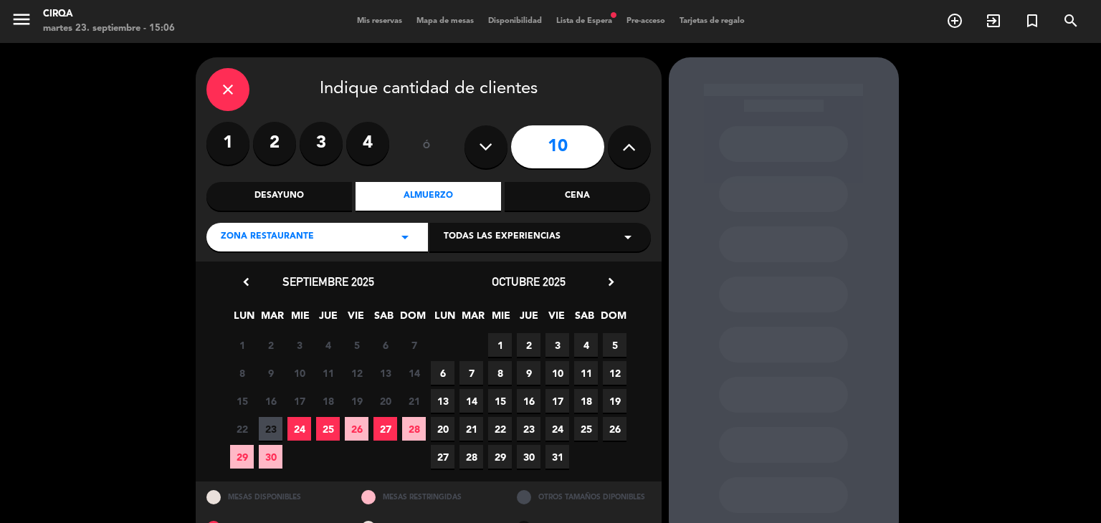
click at [295, 434] on span "24" at bounding box center [300, 429] width 24 height 24
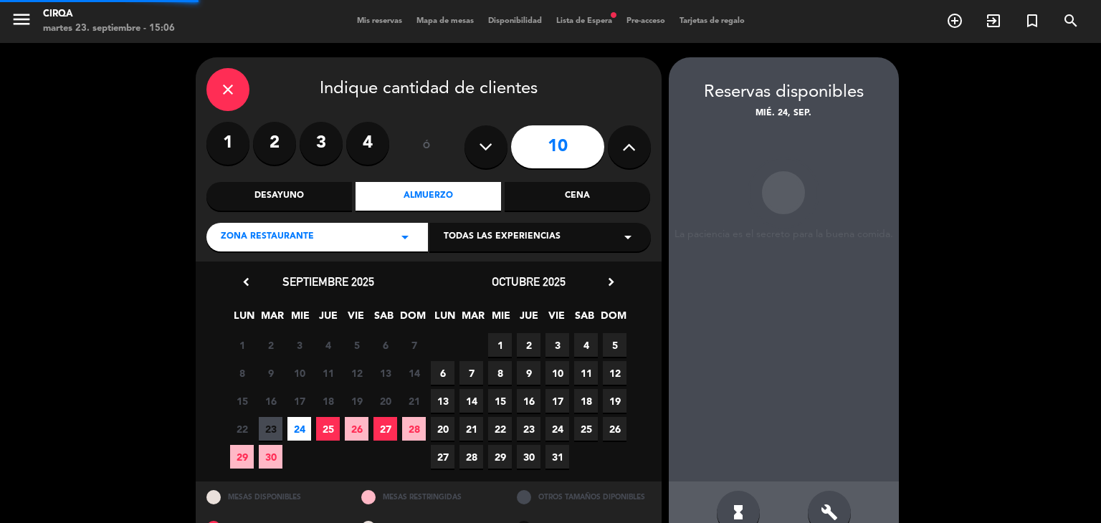
scroll to position [34, 0]
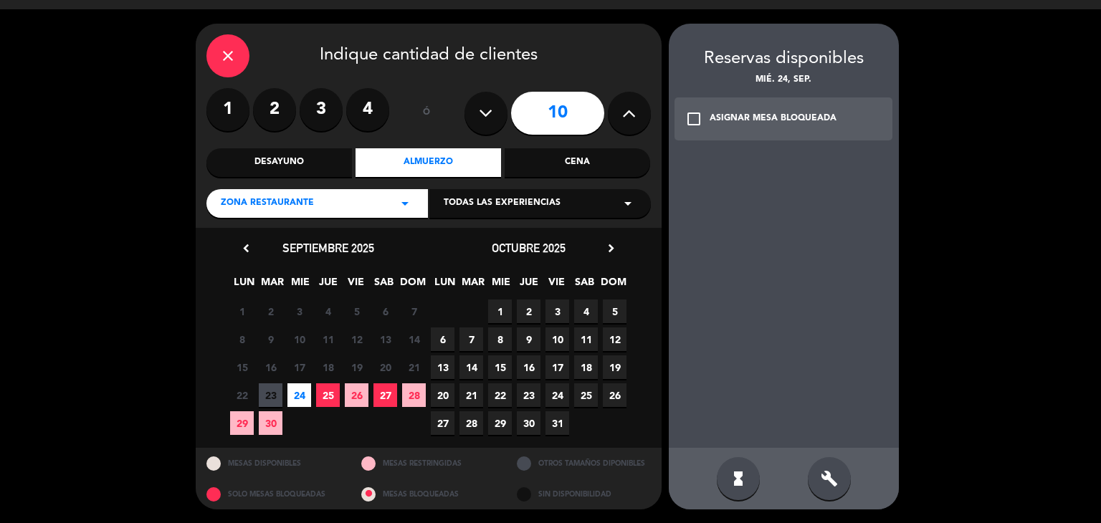
click at [688, 115] on icon "check_box_outline_blank" at bounding box center [693, 118] width 17 height 17
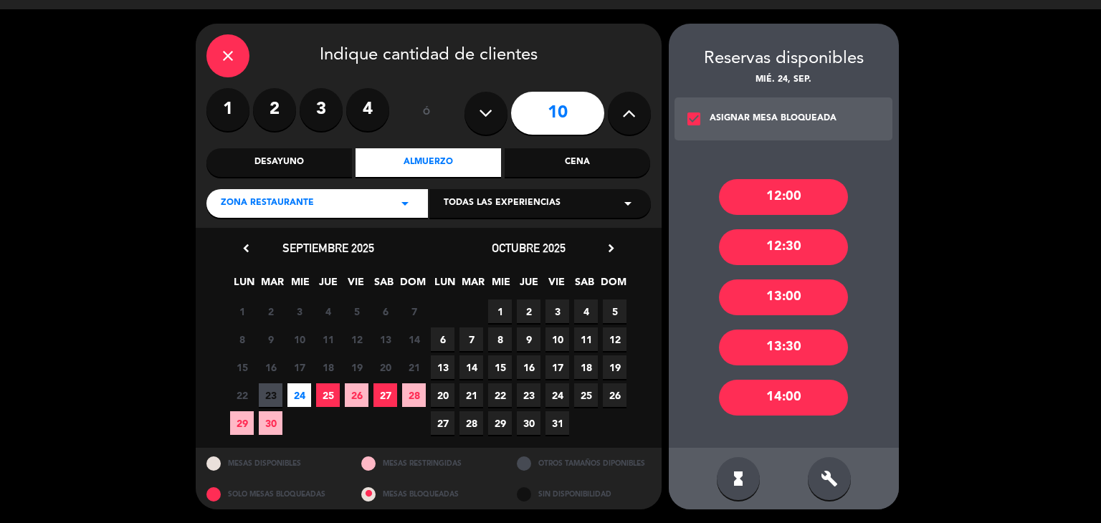
click at [794, 299] on div "13:00" at bounding box center [783, 298] width 129 height 36
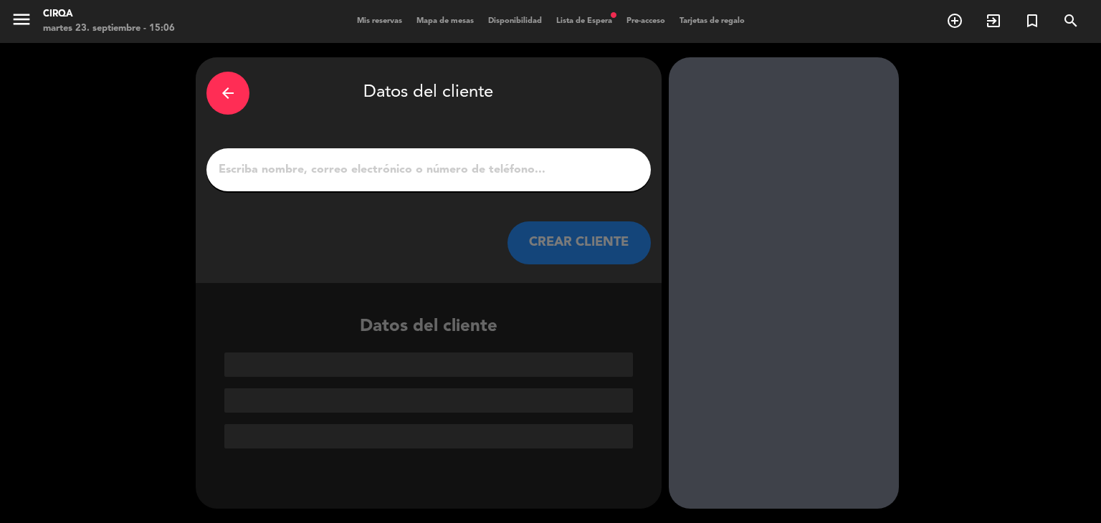
scroll to position [0, 0]
click at [415, 139] on div "arrow_back Datos del cliente CREAR CLIENTE" at bounding box center [429, 170] width 466 height 226
click at [415, 167] on input "1" at bounding box center [428, 170] width 423 height 20
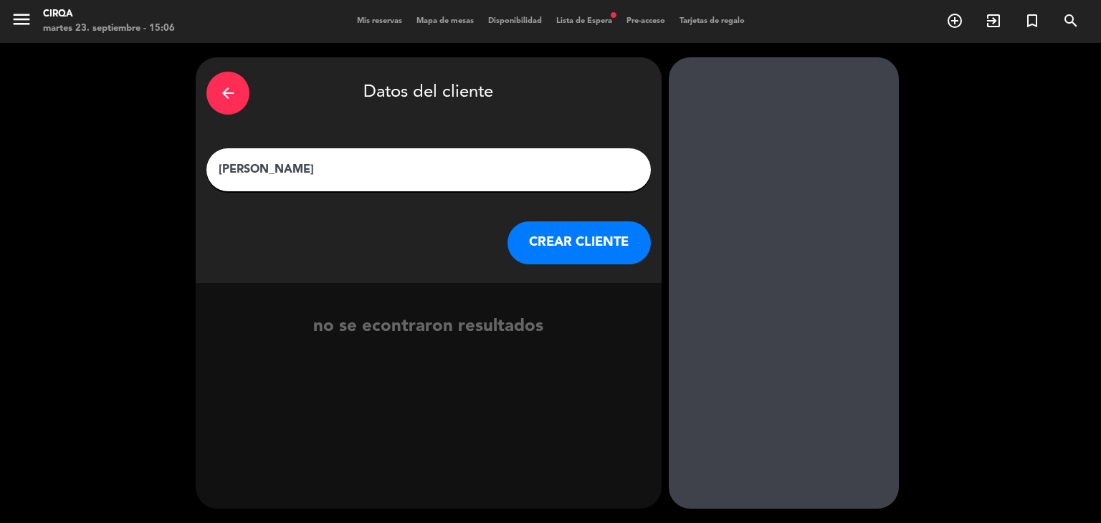
type input "[PERSON_NAME]"
click at [574, 250] on button "CREAR CLIENTE" at bounding box center [579, 243] width 143 height 43
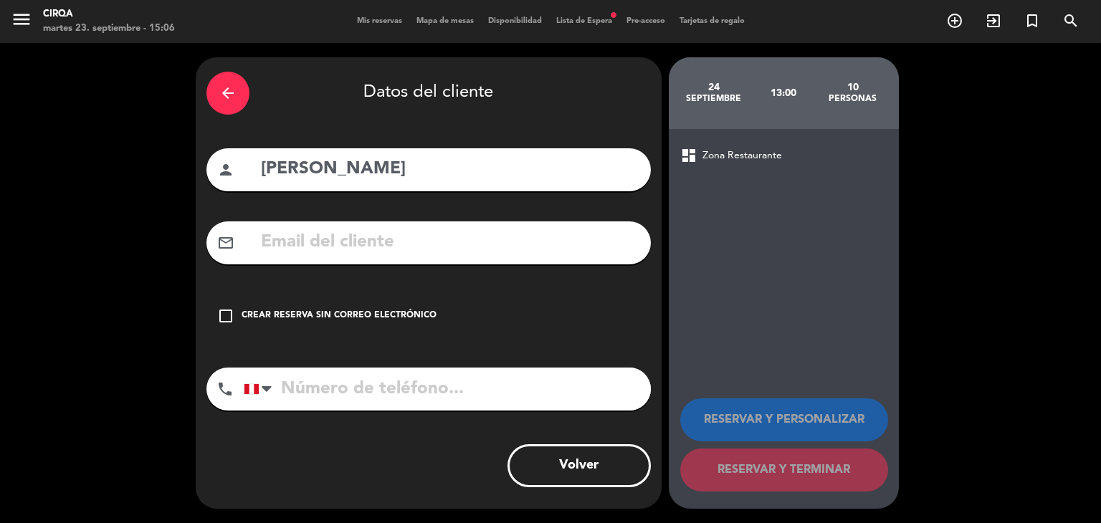
click at [482, 233] on input "text" at bounding box center [450, 242] width 381 height 29
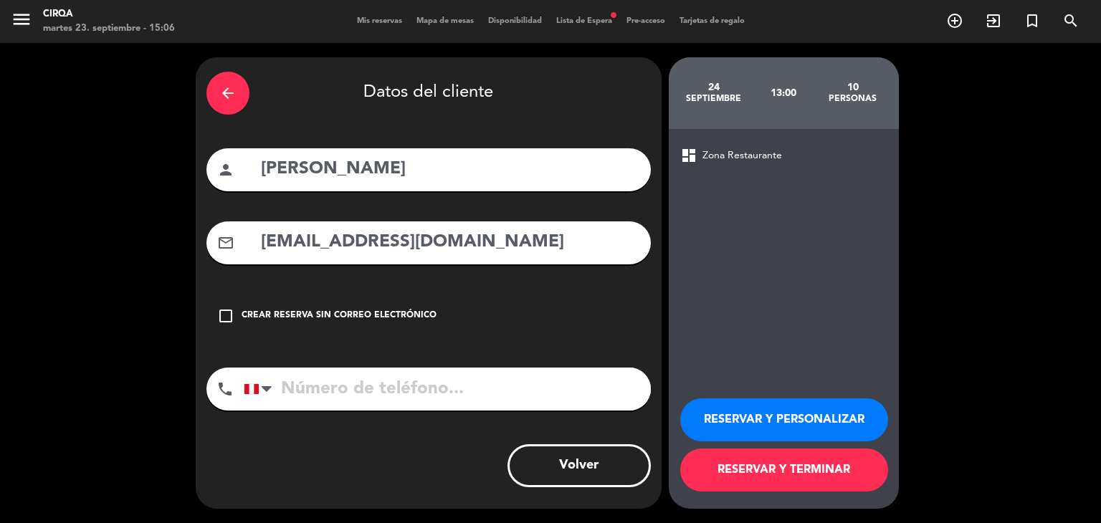
type input "[EMAIL_ADDRESS][DOMAIN_NAME]"
click at [351, 391] on input "tel" at bounding box center [447, 389] width 407 height 43
type input "989088570"
click at [761, 460] on button "RESERVAR Y TERMINAR" at bounding box center [784, 470] width 208 height 43
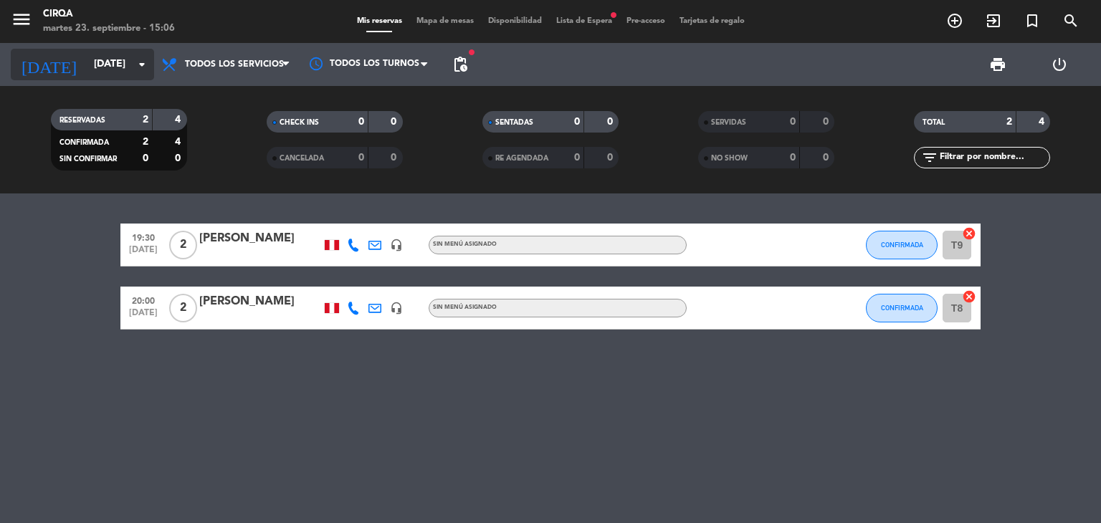
click at [152, 67] on div "[DATE] [DATE] arrow_drop_down Todos los servicios Desayuno Almuerzo Cena Todos …" at bounding box center [550, 64] width 1101 height 43
click at [143, 58] on icon "arrow_drop_down" at bounding box center [141, 64] width 17 height 17
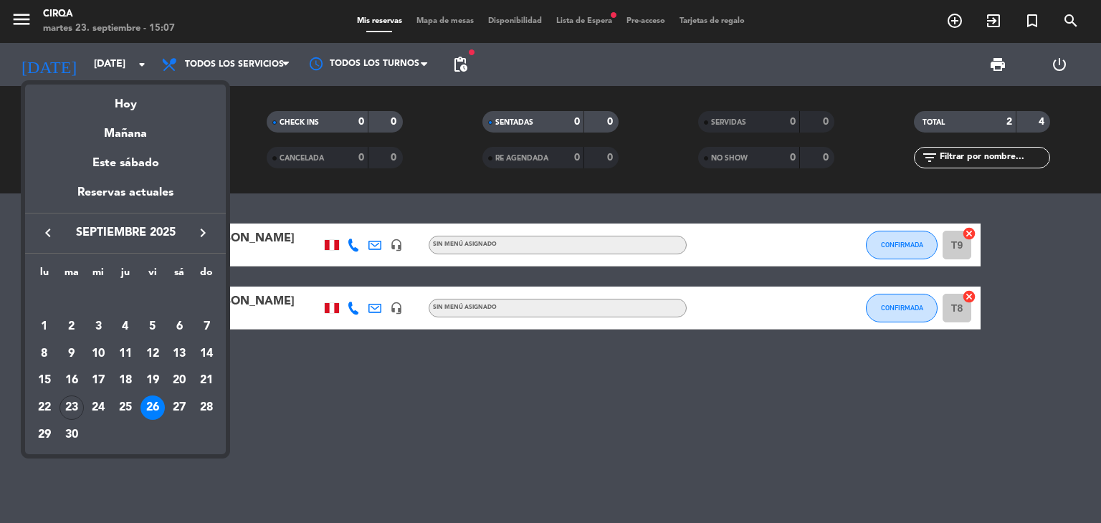
click at [103, 409] on div "24" at bounding box center [98, 408] width 24 height 24
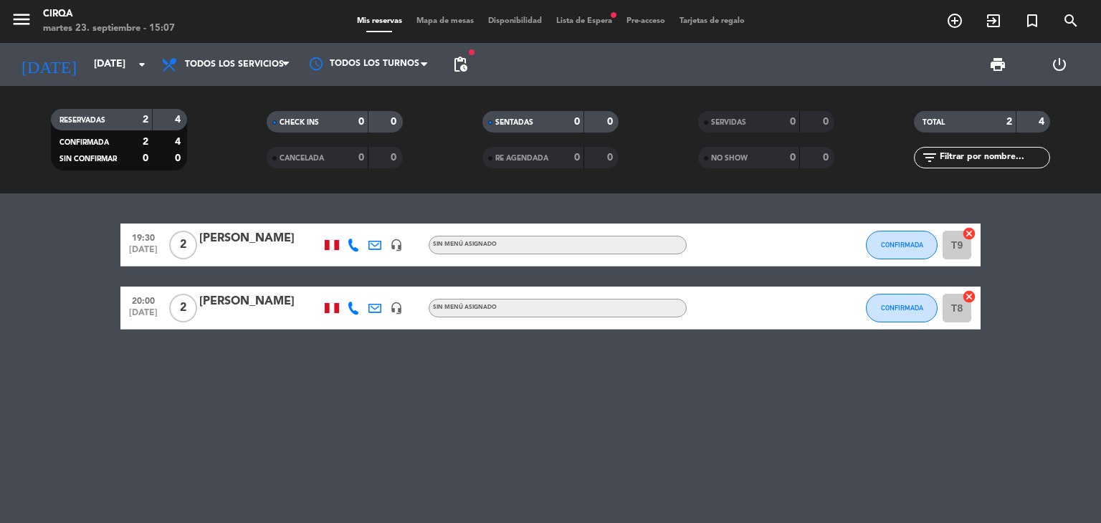
type input "[DATE]"
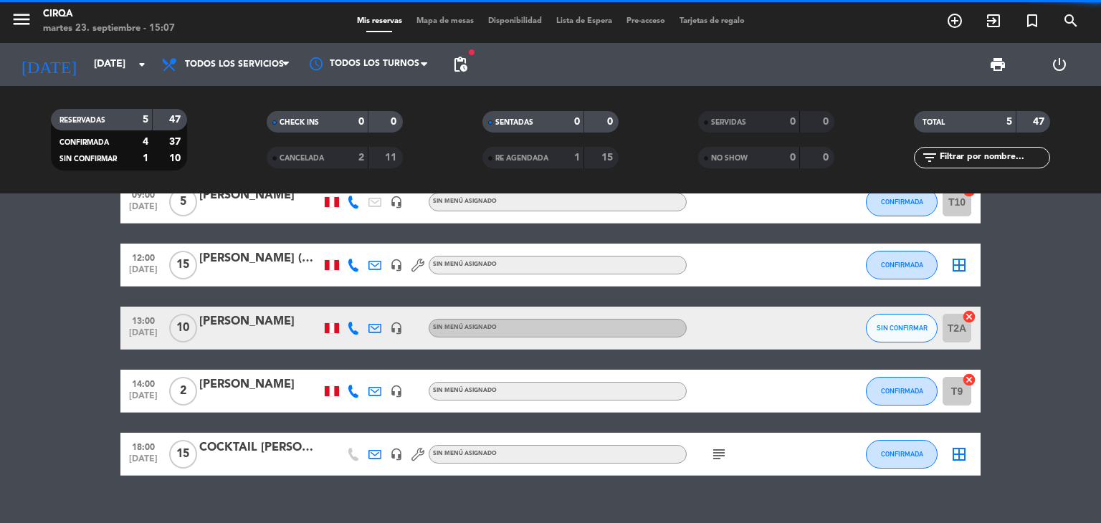
scroll to position [67, 0]
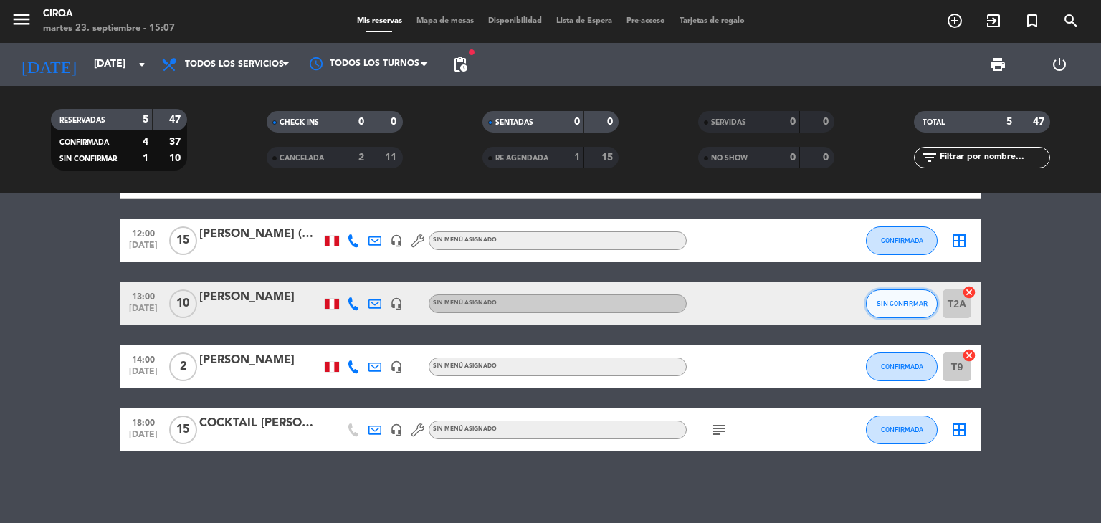
click at [890, 310] on button "SIN CONFIRMAR" at bounding box center [902, 304] width 72 height 29
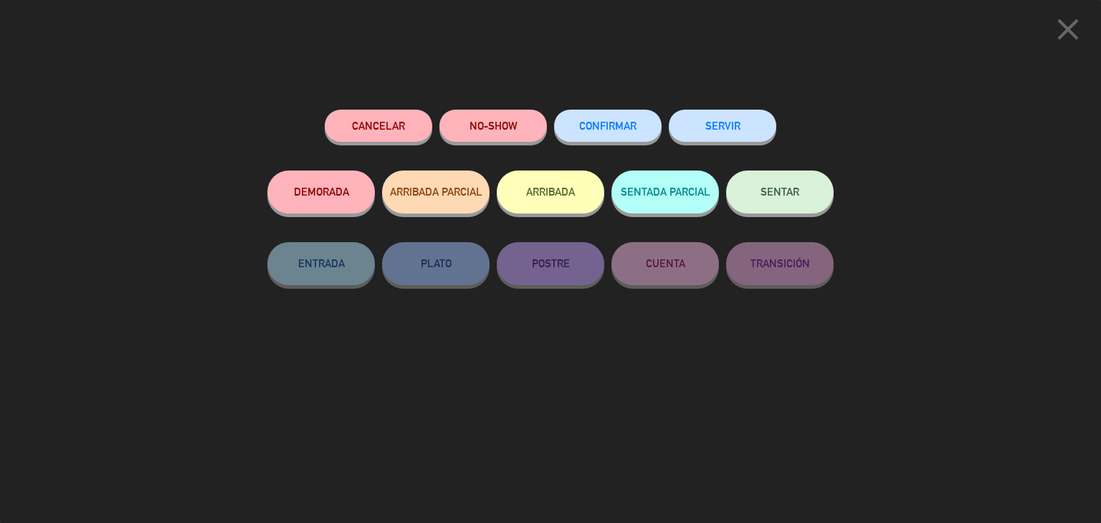
click at [608, 113] on button "CONFIRMAR" at bounding box center [608, 126] width 108 height 32
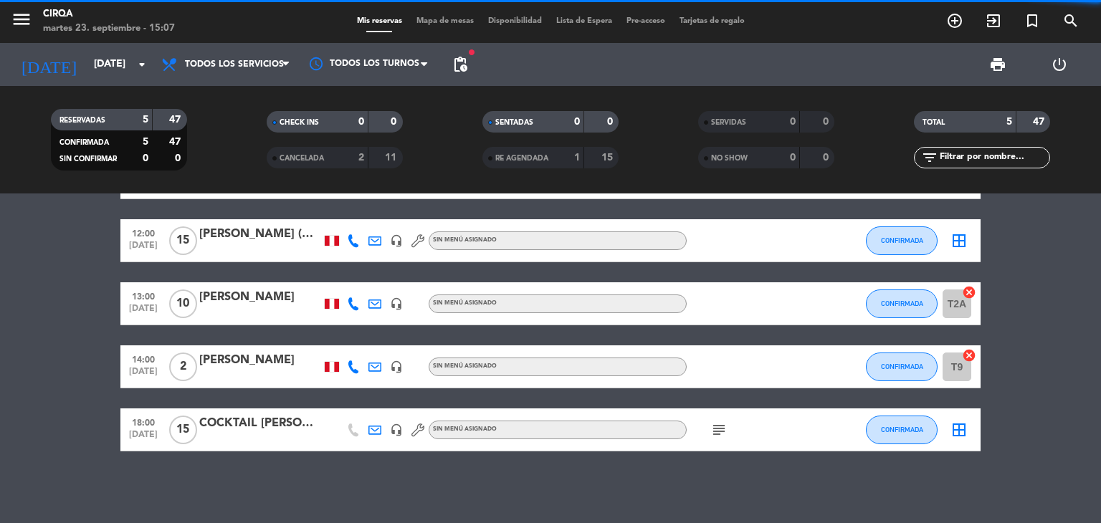
click at [276, 308] on div at bounding box center [260, 313] width 122 height 11
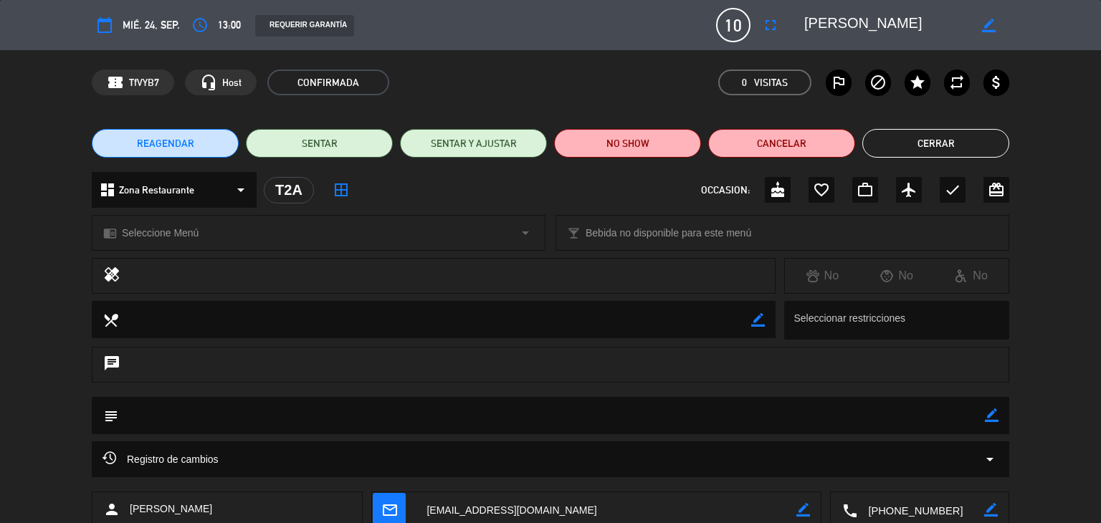
drag, startPoint x: 186, startPoint y: 394, endPoint x: 178, endPoint y: 422, distance: 29.3
click at [186, 395] on div "chat" at bounding box center [550, 372] width 1101 height 50
click at [178, 422] on textarea at bounding box center [551, 415] width 867 height 37
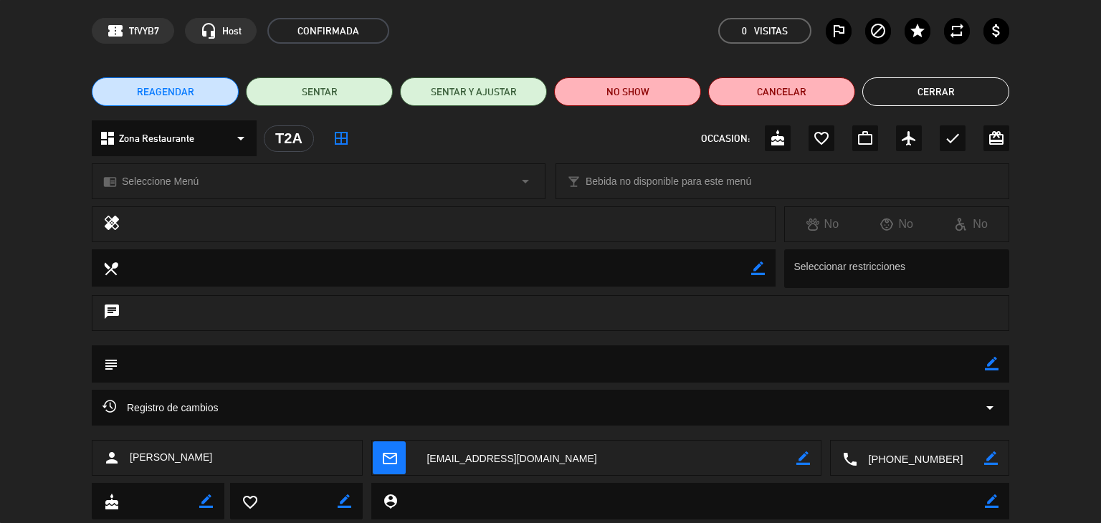
scroll to position [91, 0]
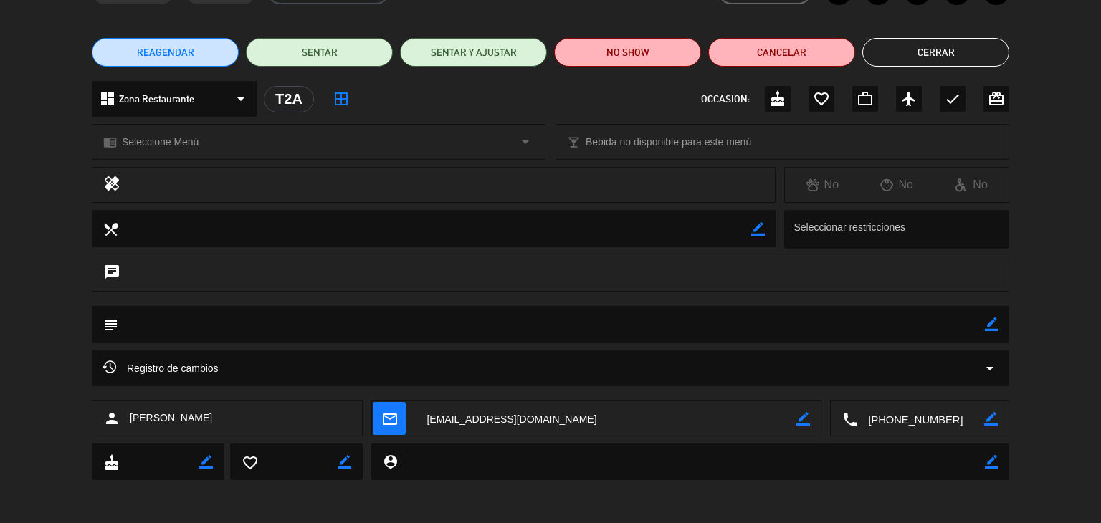
click at [483, 461] on textarea at bounding box center [691, 462] width 587 height 37
drag, startPoint x: 991, startPoint y: 321, endPoint x: 602, endPoint y: 299, distance: 389.2
click at [982, 325] on div "subject border_color" at bounding box center [551, 324] width 918 height 37
click at [987, 323] on icon "border_color" at bounding box center [992, 325] width 14 height 14
click at [471, 326] on textarea at bounding box center [551, 324] width 867 height 37
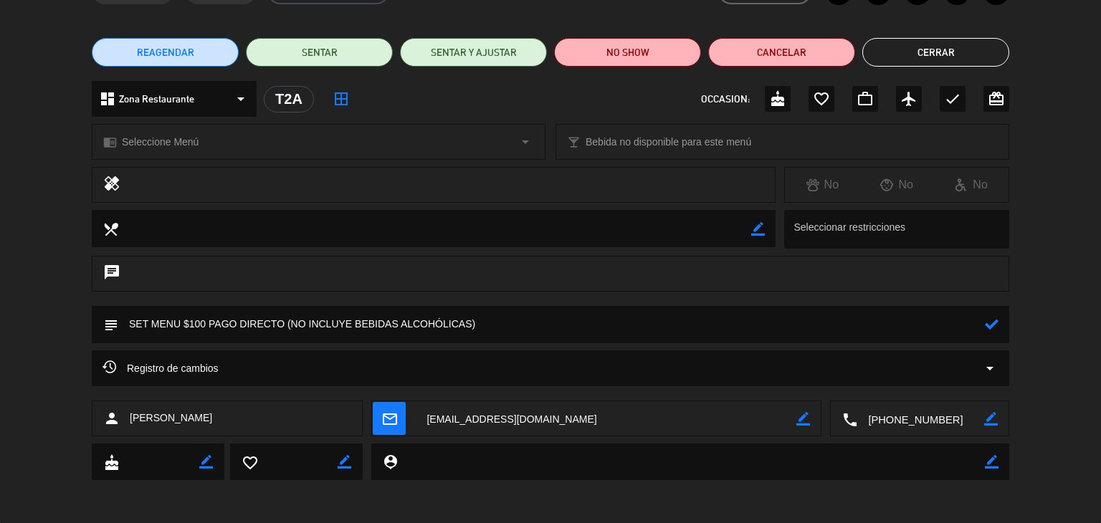
type textarea "SET MENU $100 PAGO DIRECTO (NO INCLUYE BEBIDAS ALCOHÓLICAS)"
drag, startPoint x: 997, startPoint y: 332, endPoint x: 992, endPoint y: 326, distance: 7.6
click at [995, 332] on div at bounding box center [992, 324] width 14 height 37
click at [992, 326] on icon at bounding box center [992, 325] width 14 height 14
drag, startPoint x: 395, startPoint y: 376, endPoint x: 300, endPoint y: 272, distance: 141.1
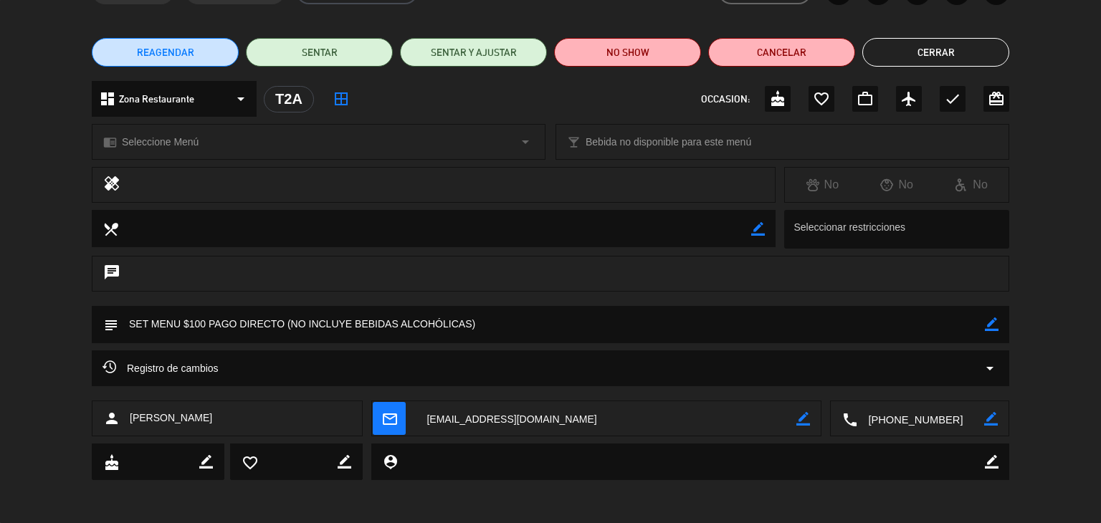
click at [300, 272] on div "chat" at bounding box center [551, 274] width 918 height 36
click at [918, 61] on button "Cerrar" at bounding box center [936, 52] width 147 height 29
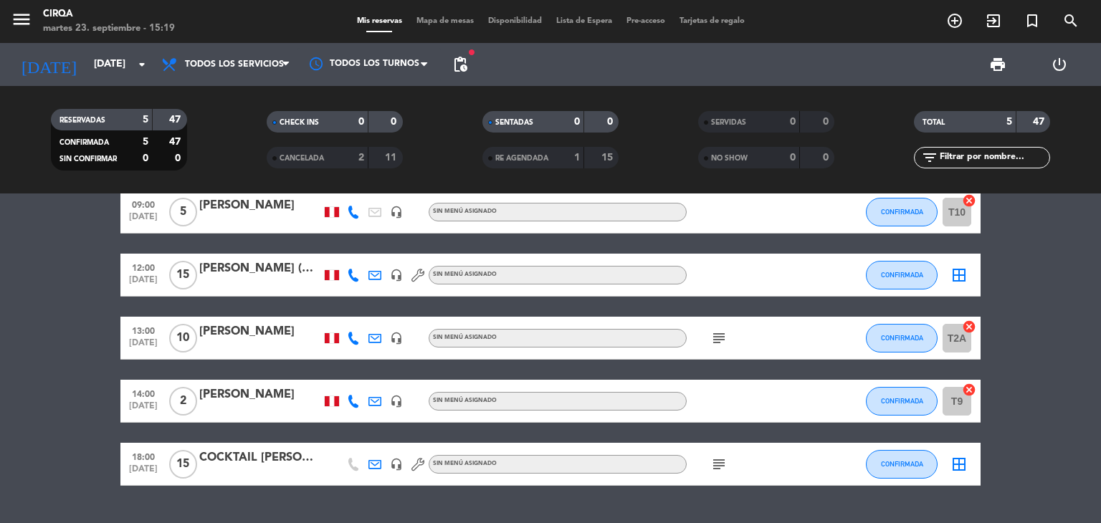
scroll to position [0, 0]
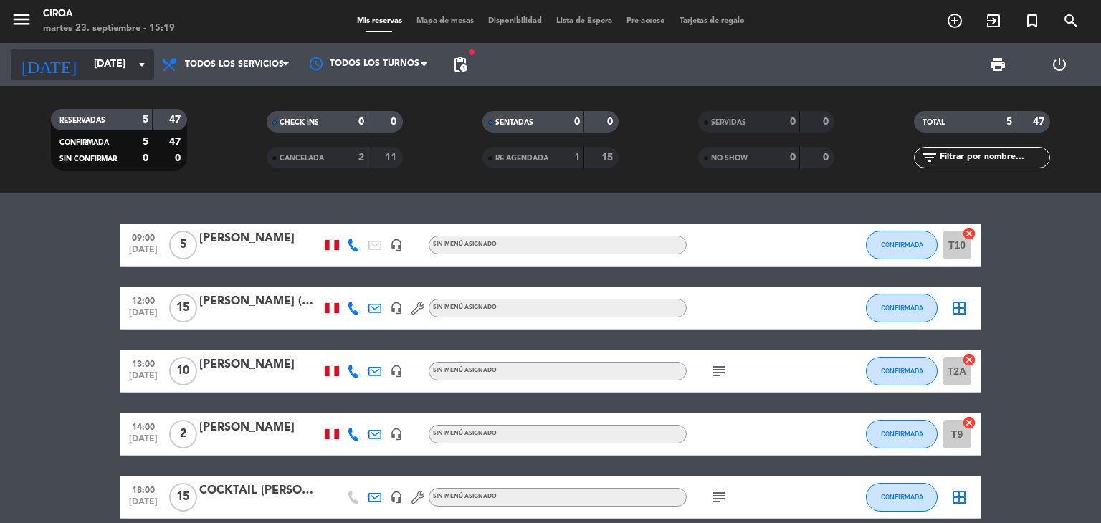
click at [128, 78] on div "[DATE] [DATE] arrow_drop_down" at bounding box center [82, 65] width 143 height 32
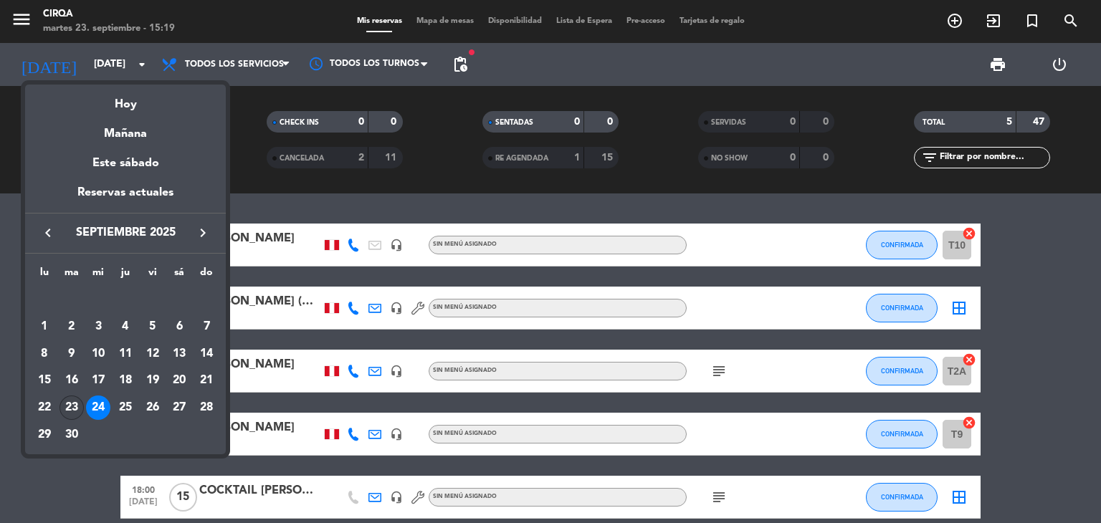
click at [76, 407] on div "23" at bounding box center [72, 408] width 24 height 24
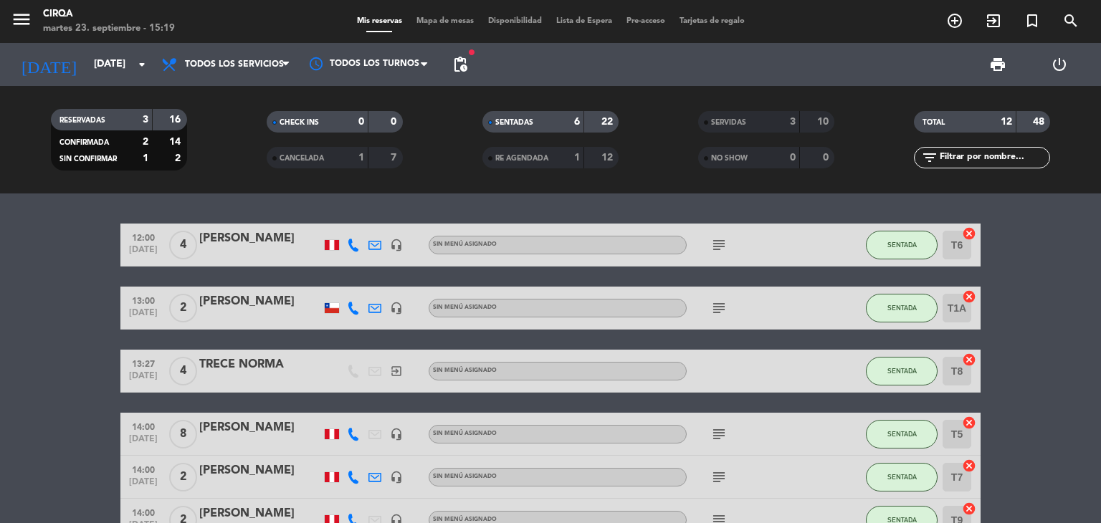
scroll to position [72, 0]
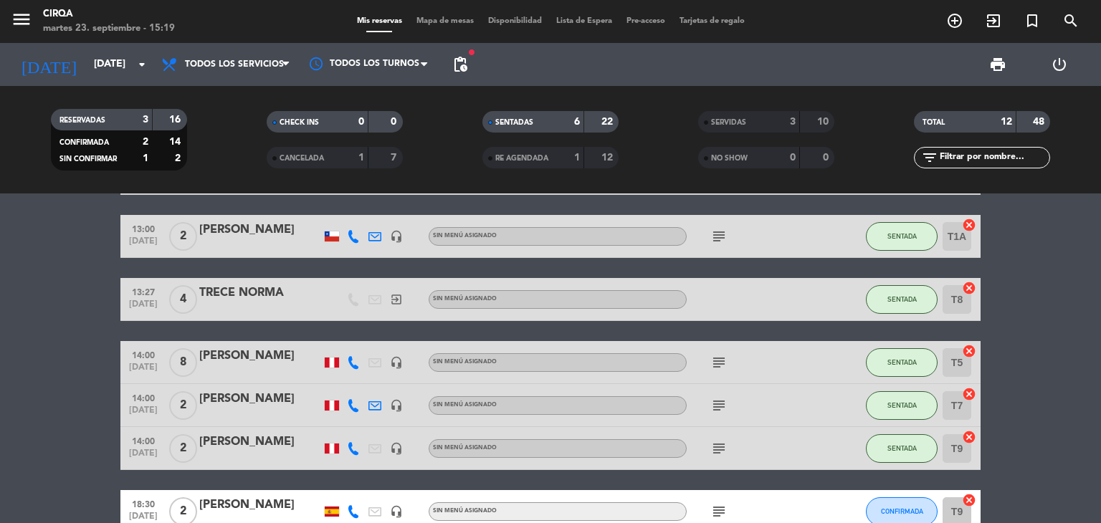
click at [259, 235] on div "[PERSON_NAME]" at bounding box center [260, 230] width 122 height 19
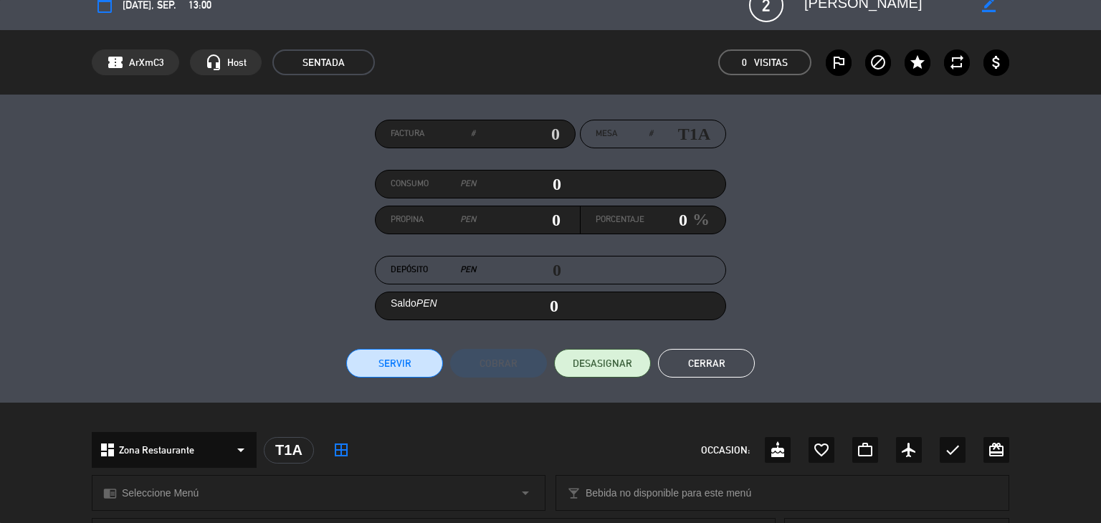
scroll to position [13, 0]
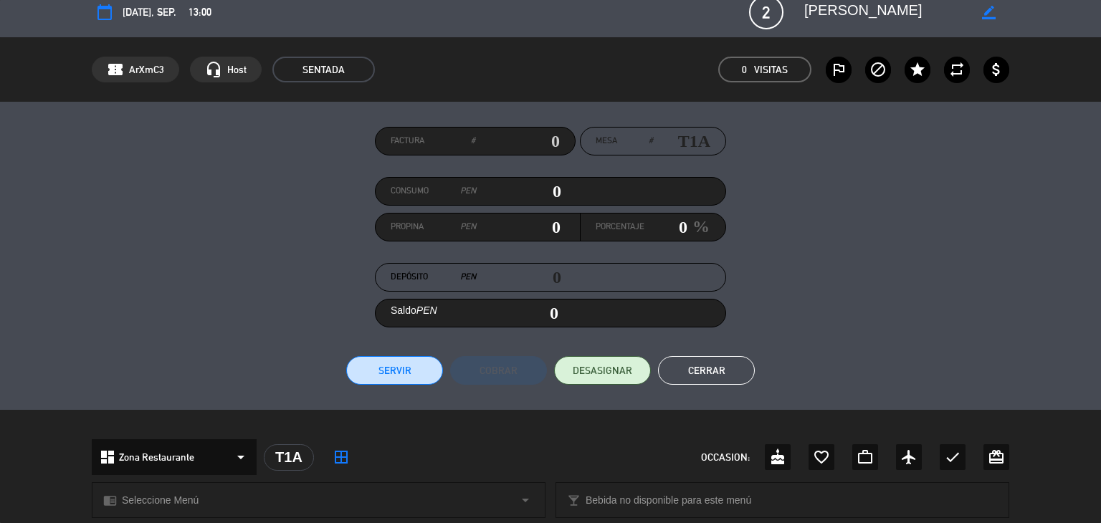
click at [720, 376] on button "Cerrar" at bounding box center [706, 370] width 97 height 29
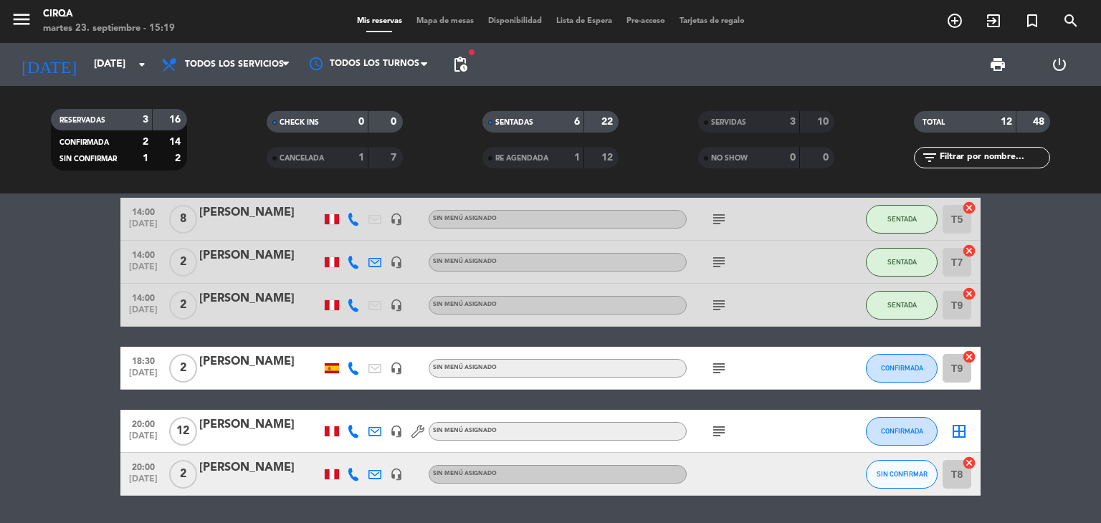
scroll to position [72, 0]
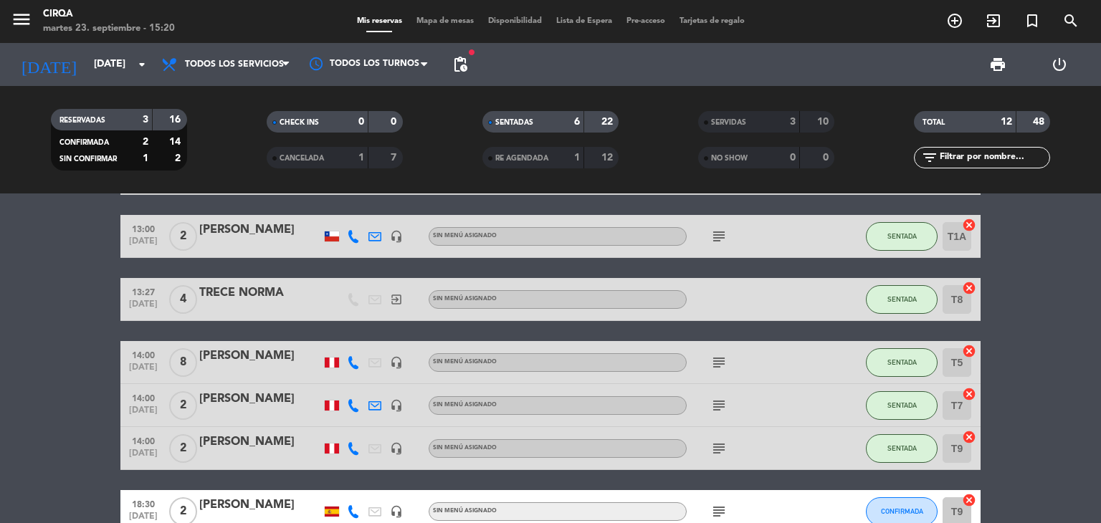
click at [280, 227] on div "[PERSON_NAME]" at bounding box center [260, 230] width 122 height 19
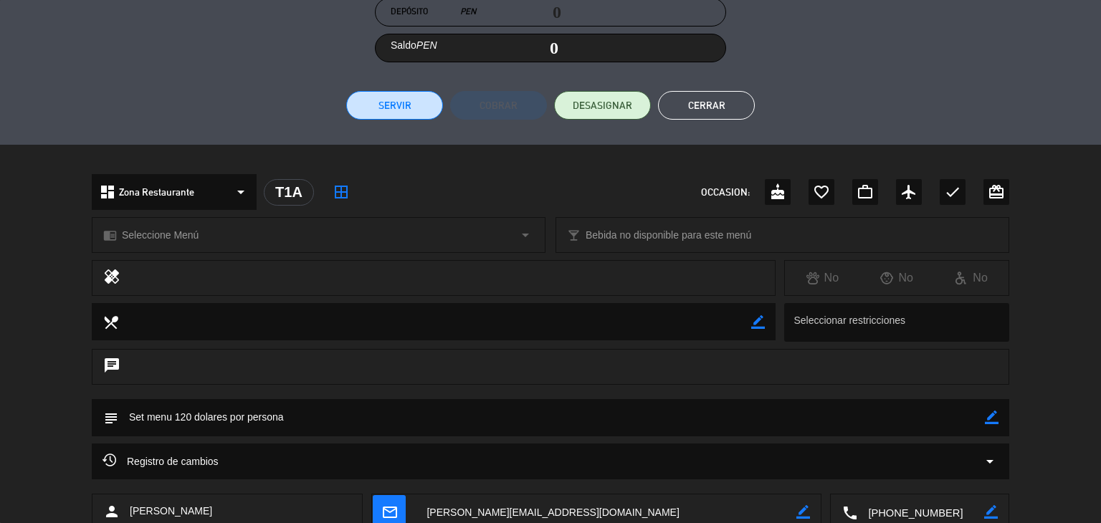
scroll to position [371, 0]
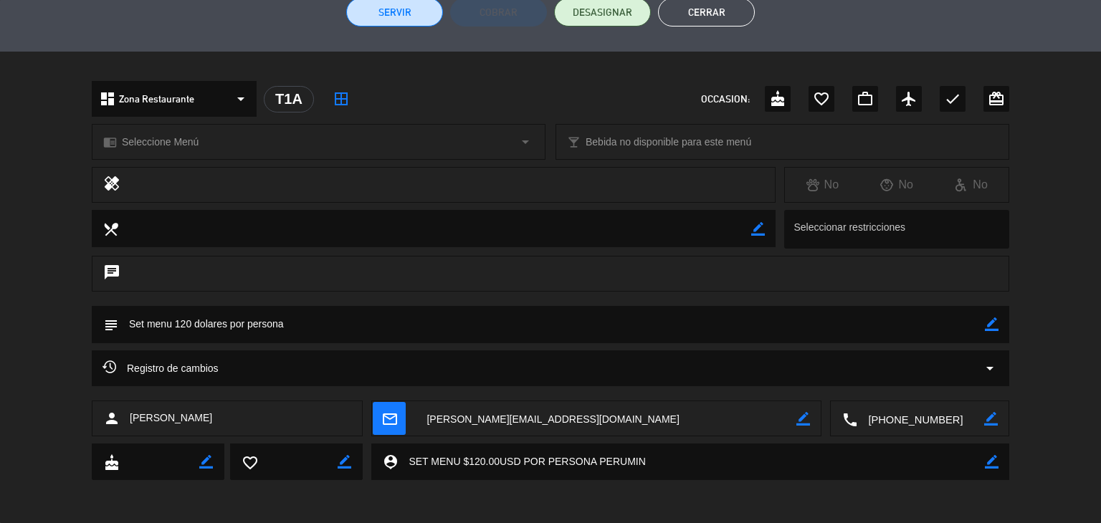
click at [880, 416] on textarea at bounding box center [920, 420] width 127 height 36
click at [895, 379] on span "Click para copiar" at bounding box center [902, 383] width 75 height 15
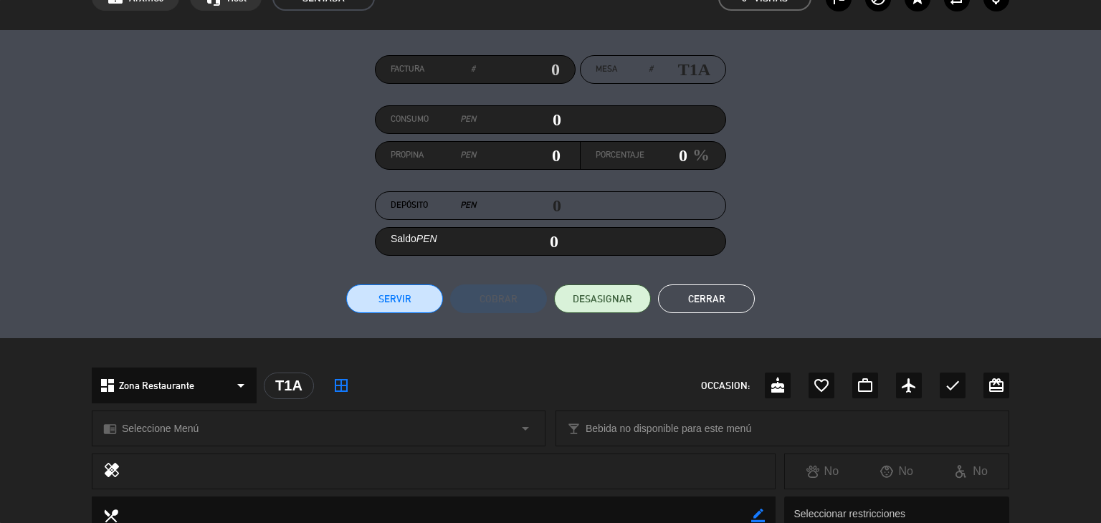
click at [711, 292] on button "Cerrar" at bounding box center [706, 299] width 97 height 29
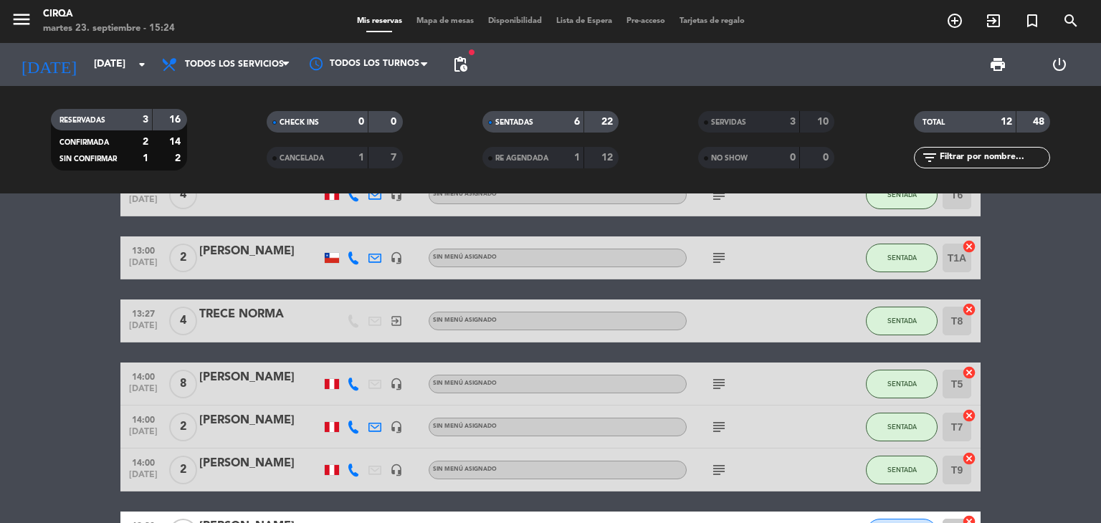
scroll to position [72, 0]
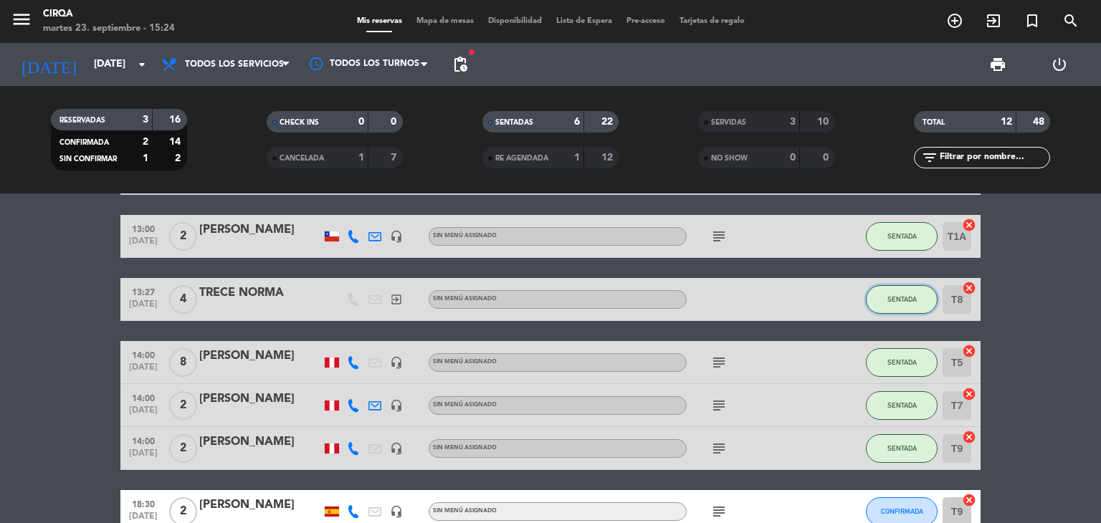
click at [889, 299] on span "SENTADA" at bounding box center [902, 299] width 29 height 8
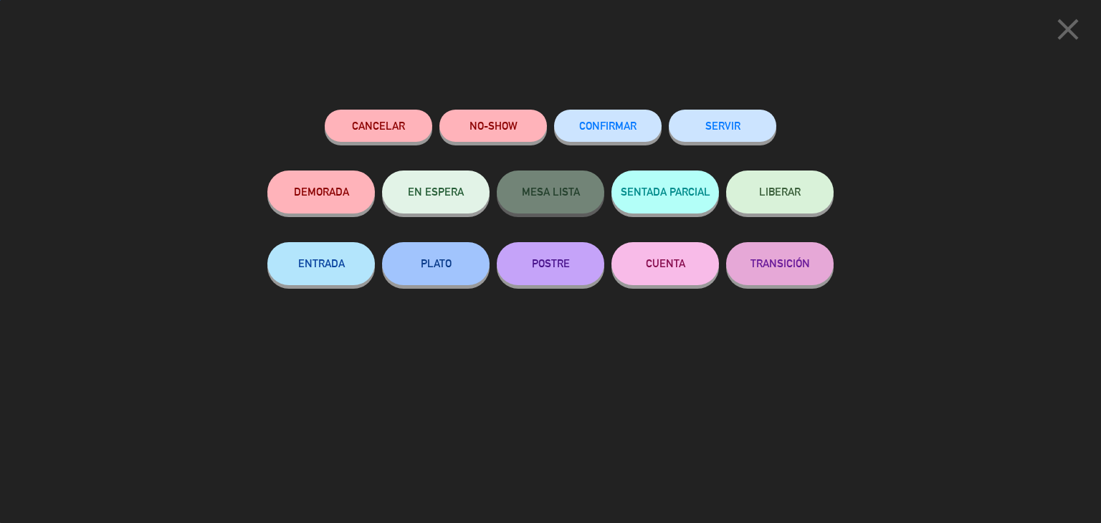
click at [706, 128] on button "SERVIR" at bounding box center [723, 126] width 108 height 32
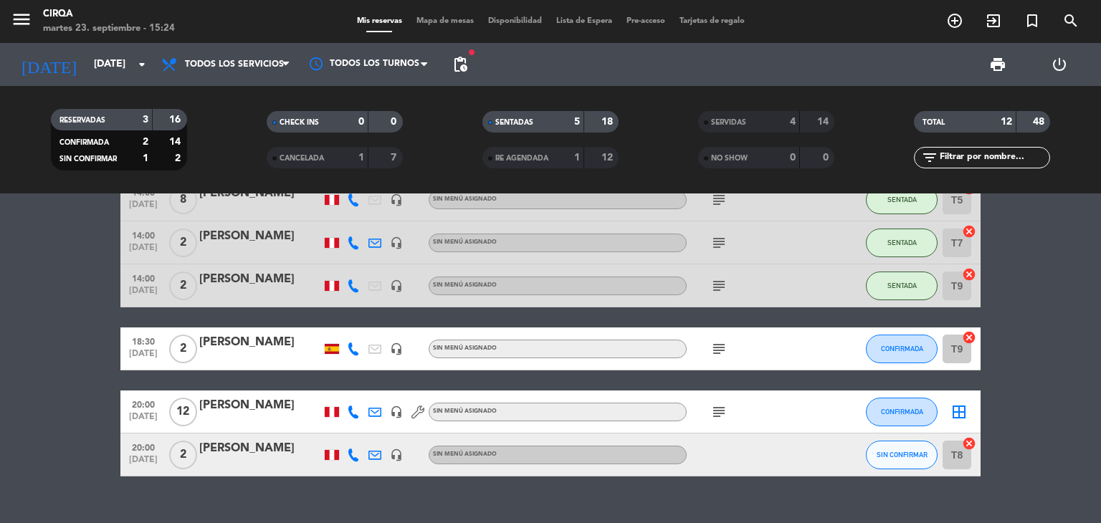
scroll to position [196, 0]
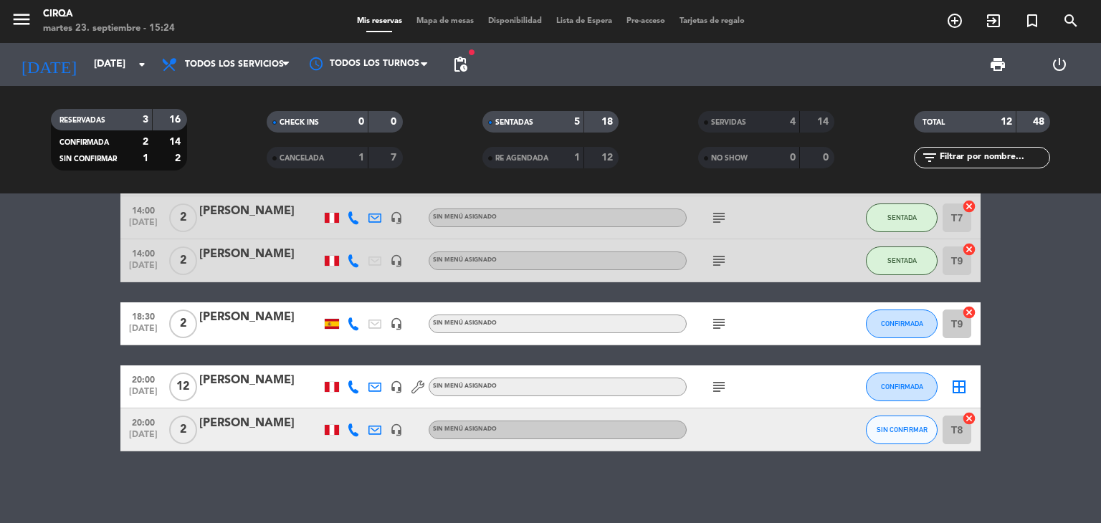
click at [280, 414] on div "20:00 [DATE] 2 [PERSON_NAME] headset_mic Sin menú asignado SIN CONFIRMAR T8 can…" at bounding box center [550, 430] width 860 height 43
click at [168, 434] on div "2" at bounding box center [182, 430] width 33 height 42
click at [256, 437] on div at bounding box center [260, 439] width 122 height 11
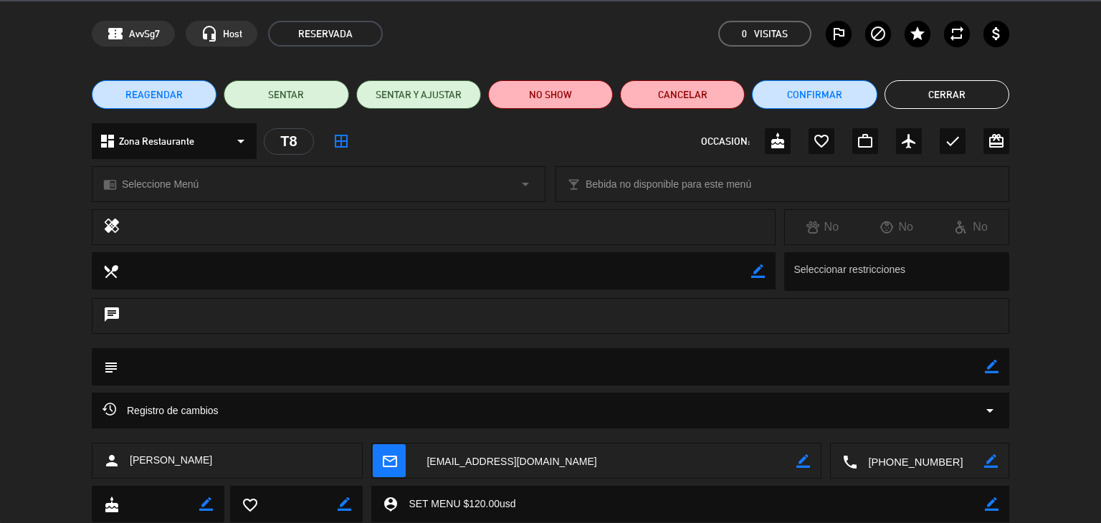
scroll to position [91, 0]
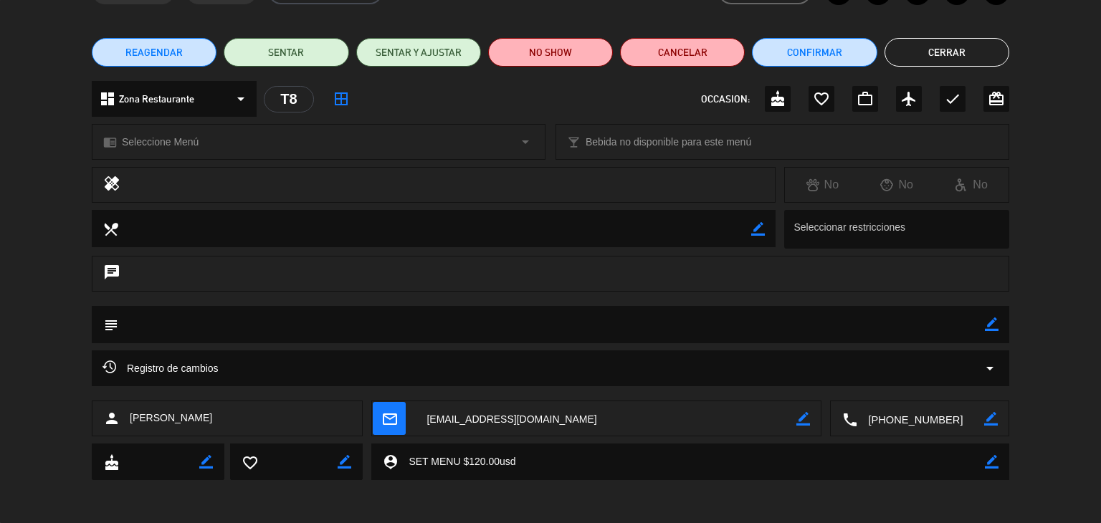
click at [893, 413] on textarea at bounding box center [920, 420] width 127 height 36
click at [885, 379] on span "Click para copiar" at bounding box center [902, 383] width 75 height 15
click at [989, 58] on button "Cerrar" at bounding box center [947, 52] width 125 height 29
click at [989, 58] on span "print" at bounding box center [997, 64] width 17 height 17
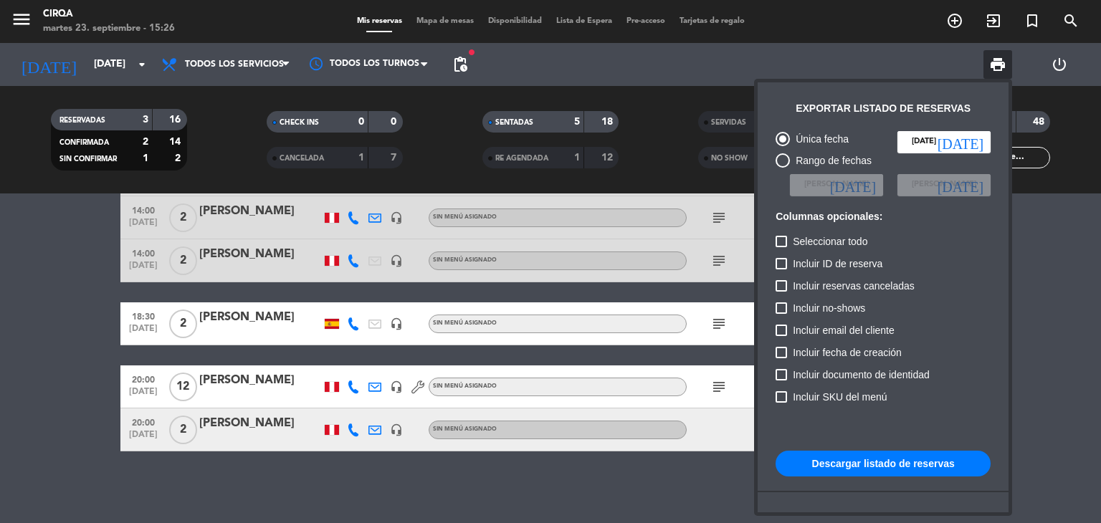
click at [270, 441] on div at bounding box center [550, 261] width 1101 height 523
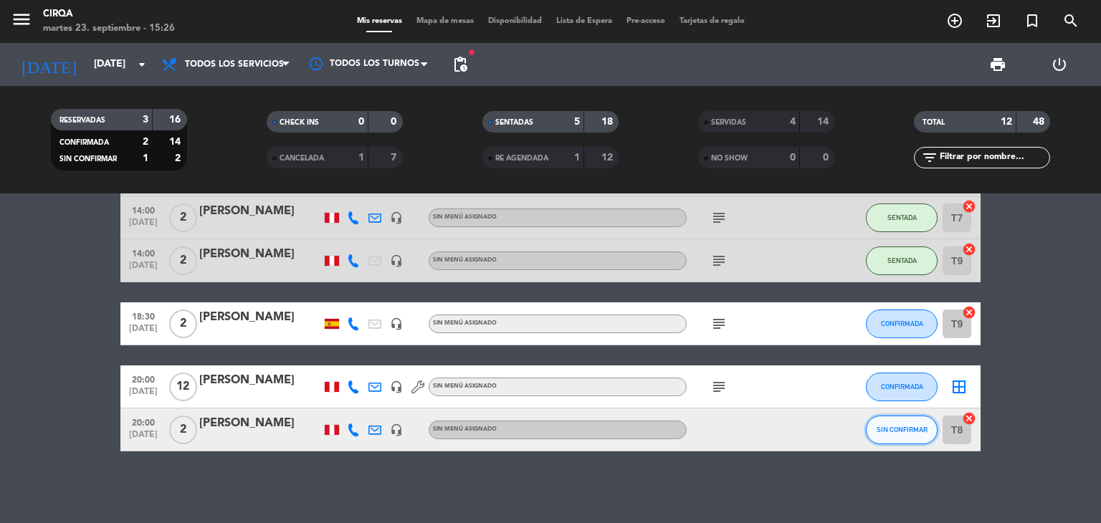
click at [908, 434] on button "SIN CONFIRMAR" at bounding box center [902, 430] width 72 height 29
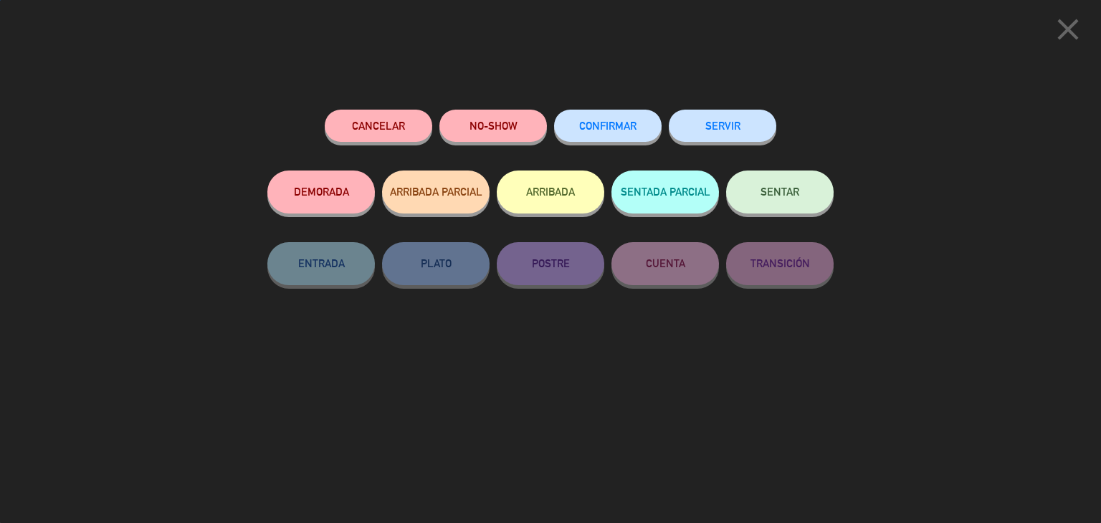
click at [591, 126] on span "CONFIRMAR" at bounding box center [607, 126] width 57 height 12
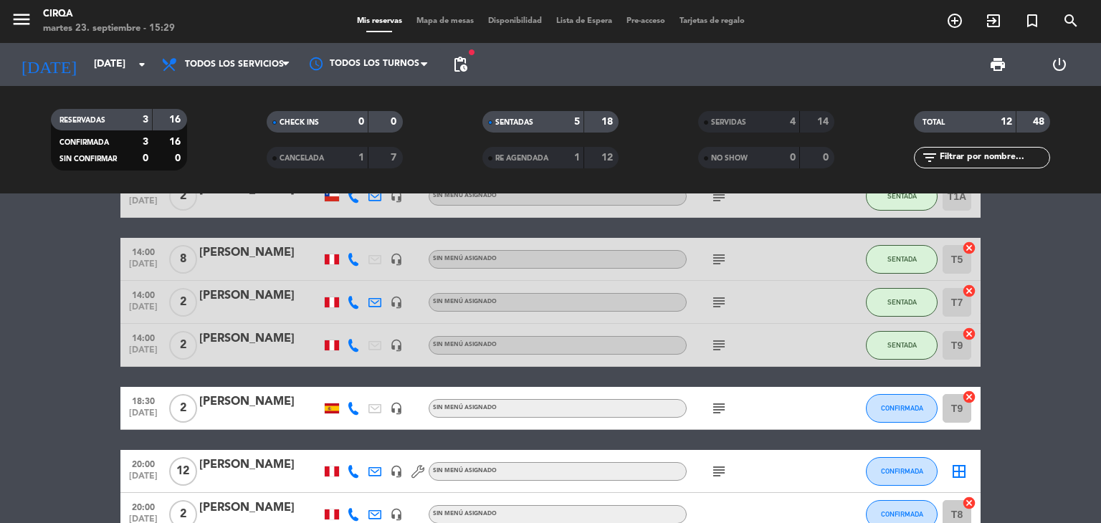
scroll to position [0, 0]
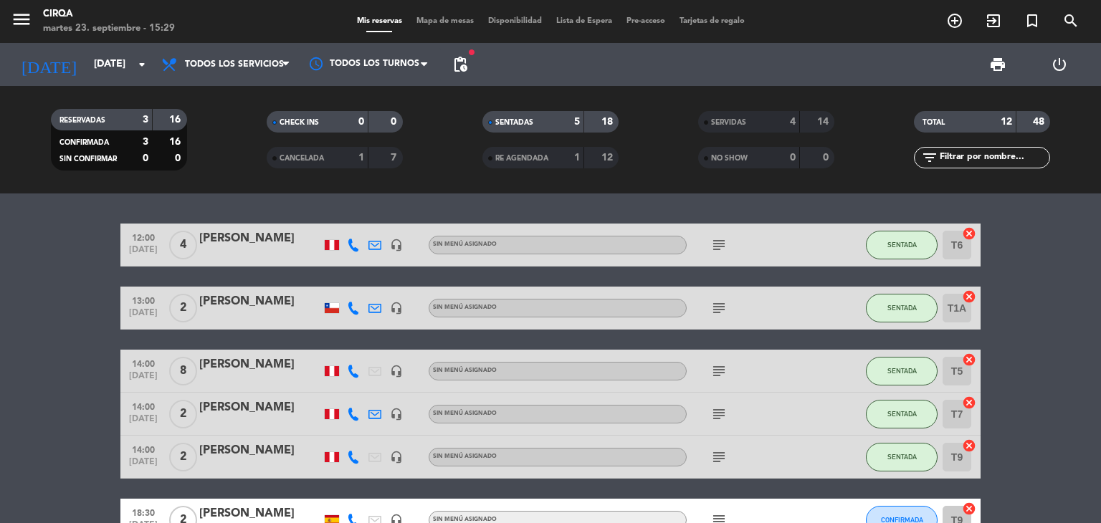
click at [267, 306] on div "[PERSON_NAME]" at bounding box center [260, 302] width 122 height 19
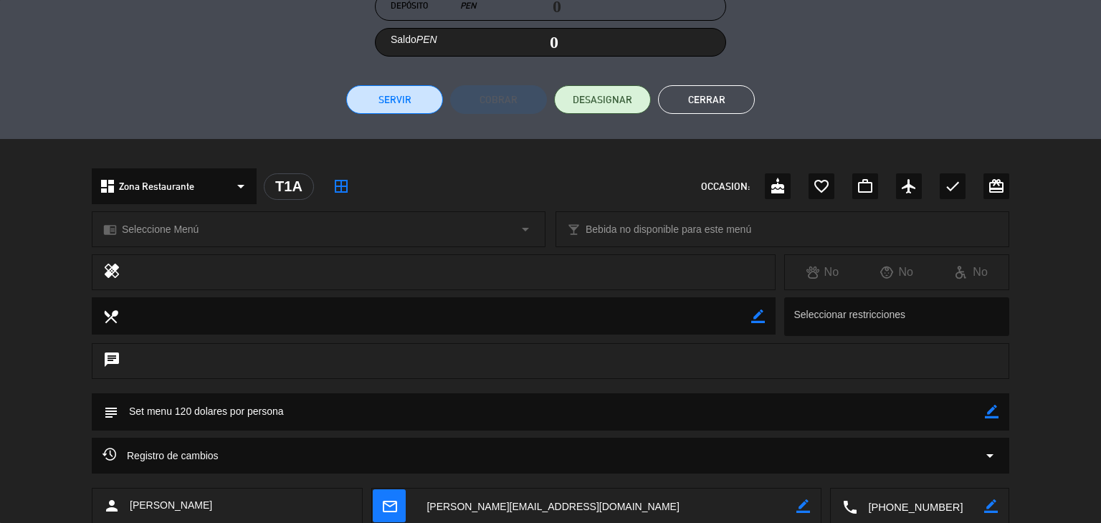
scroll to position [371, 0]
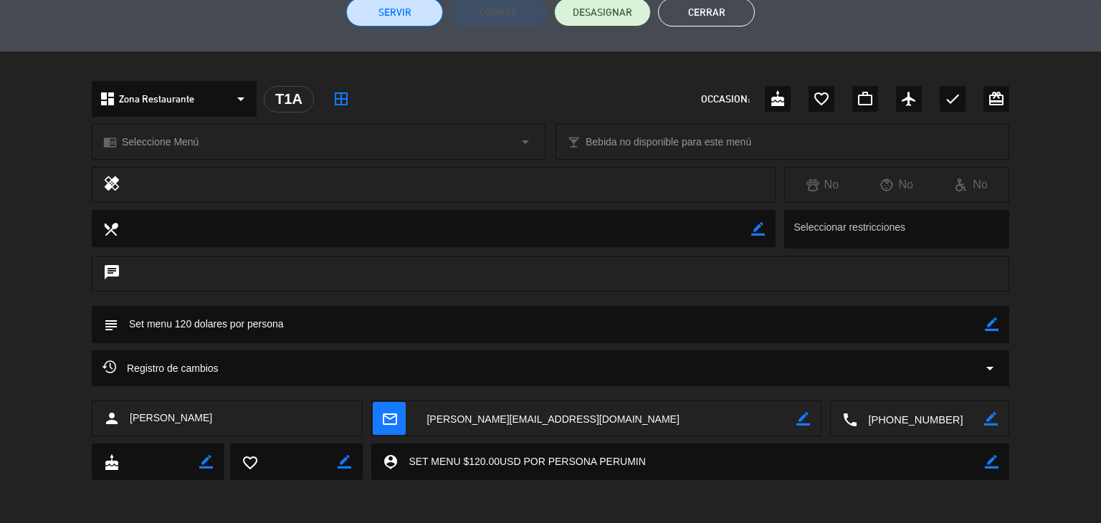
click at [705, 17] on button "Cerrar" at bounding box center [706, 12] width 97 height 29
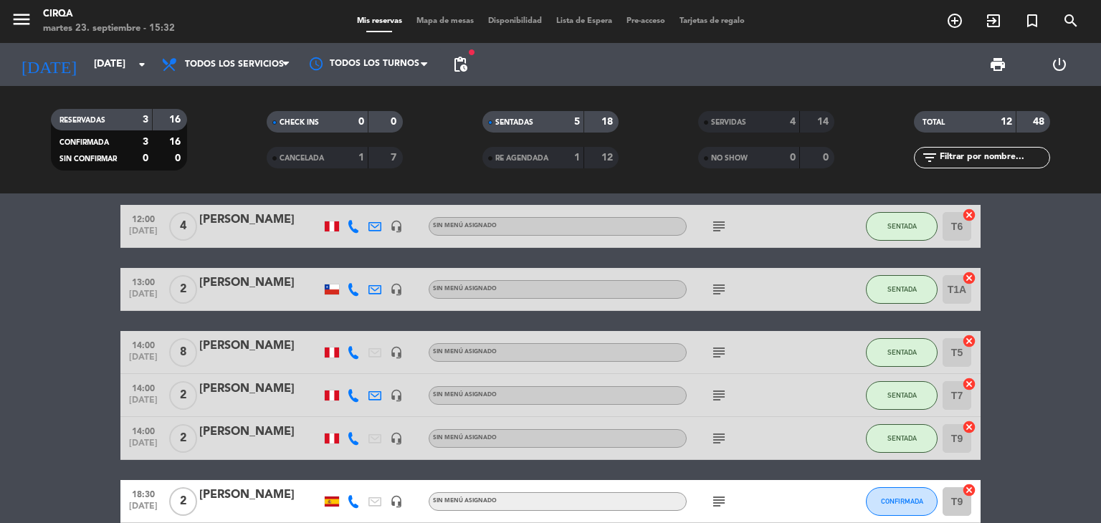
scroll to position [0, 0]
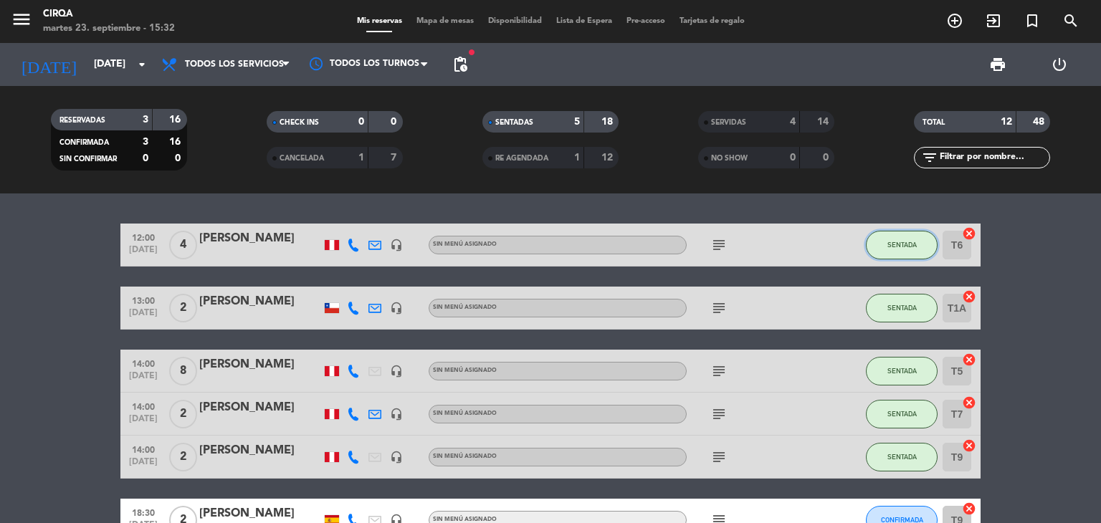
click at [901, 242] on span "SENTADA" at bounding box center [902, 245] width 29 height 8
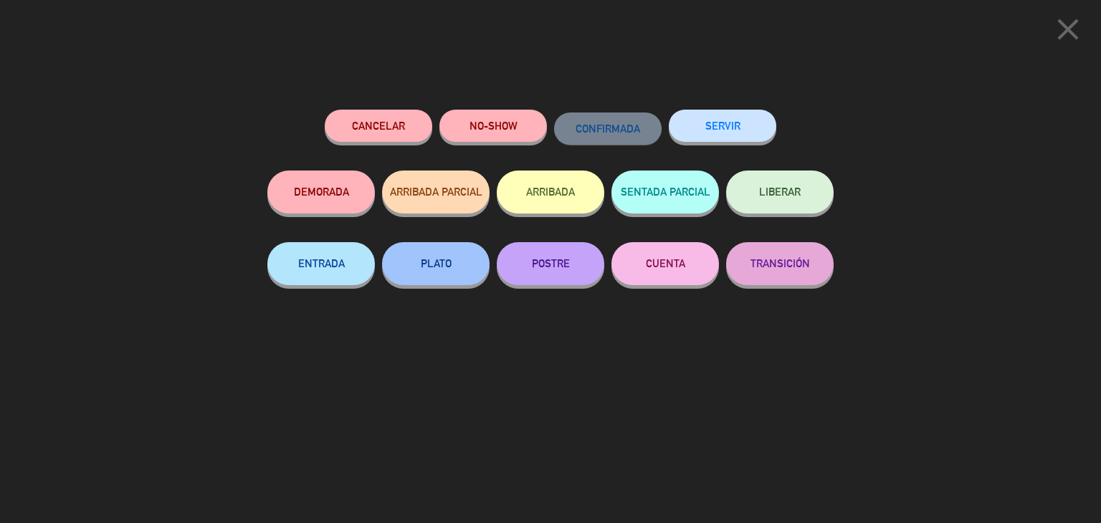
click at [743, 123] on button "SERVIR" at bounding box center [723, 126] width 108 height 32
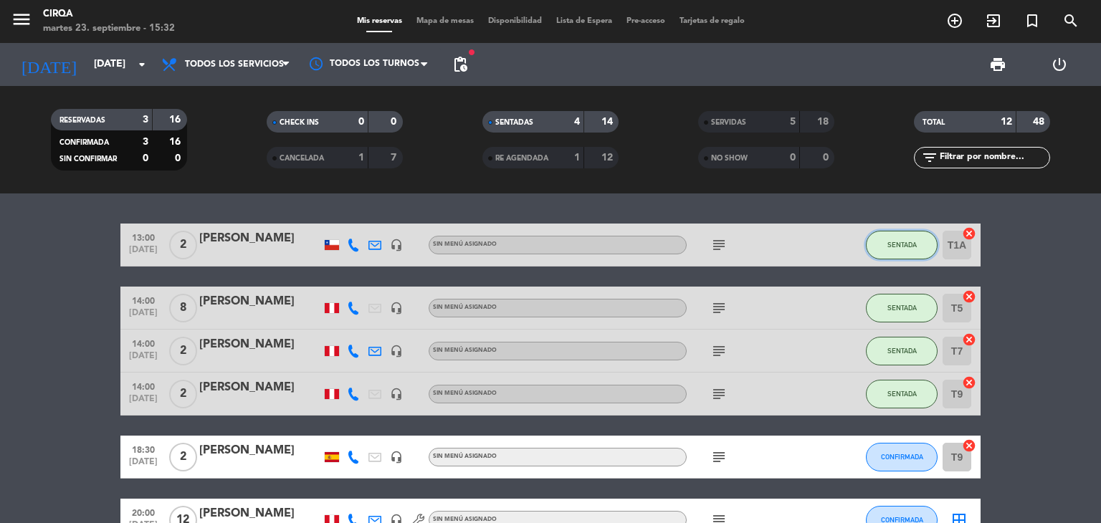
click at [886, 247] on button "SENTADA" at bounding box center [902, 245] width 72 height 29
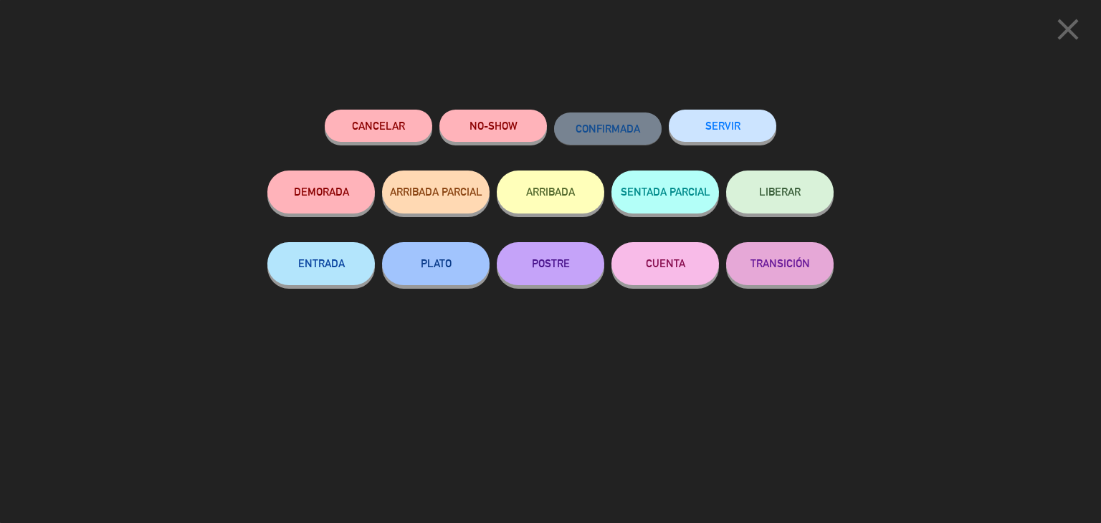
click at [757, 136] on button "SERVIR" at bounding box center [723, 126] width 108 height 32
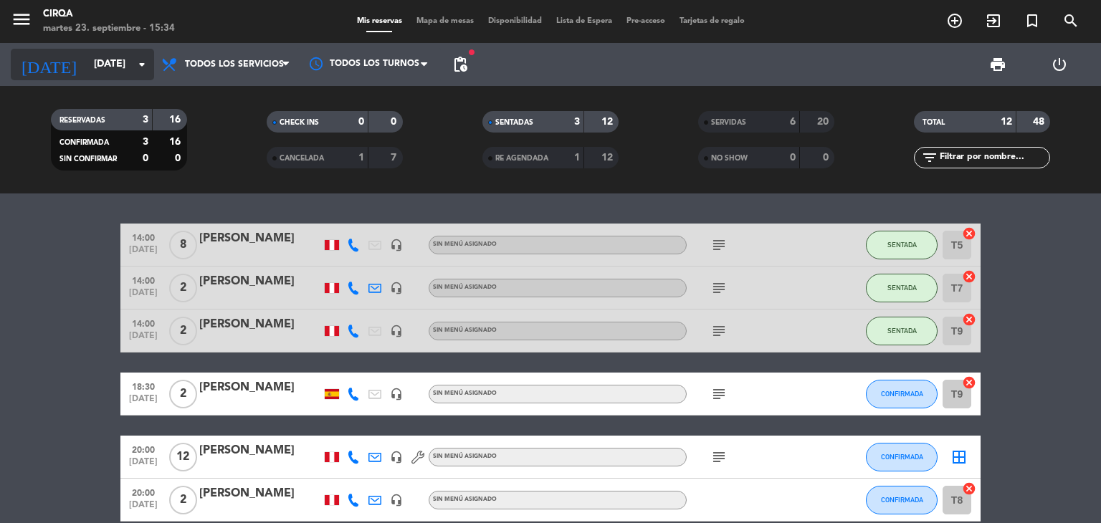
click at [91, 52] on input "[DATE]" at bounding box center [155, 65] width 136 height 26
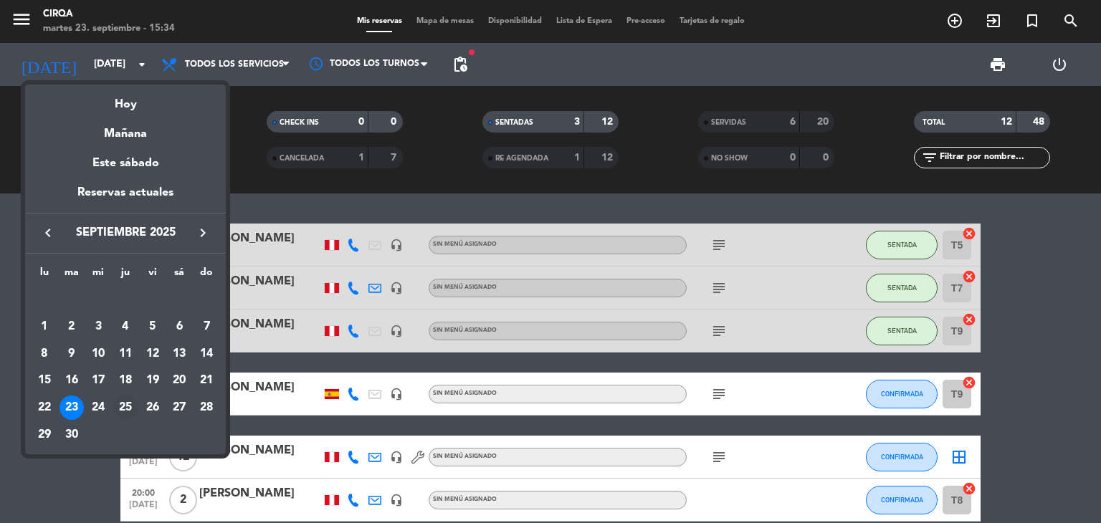
click at [128, 410] on div "25" at bounding box center [125, 408] width 24 height 24
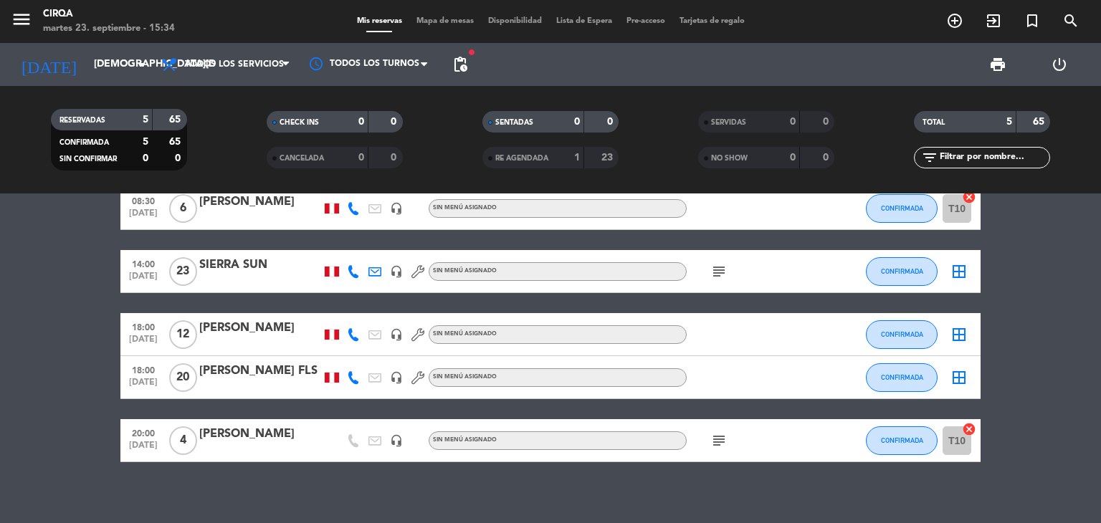
scroll to position [47, 0]
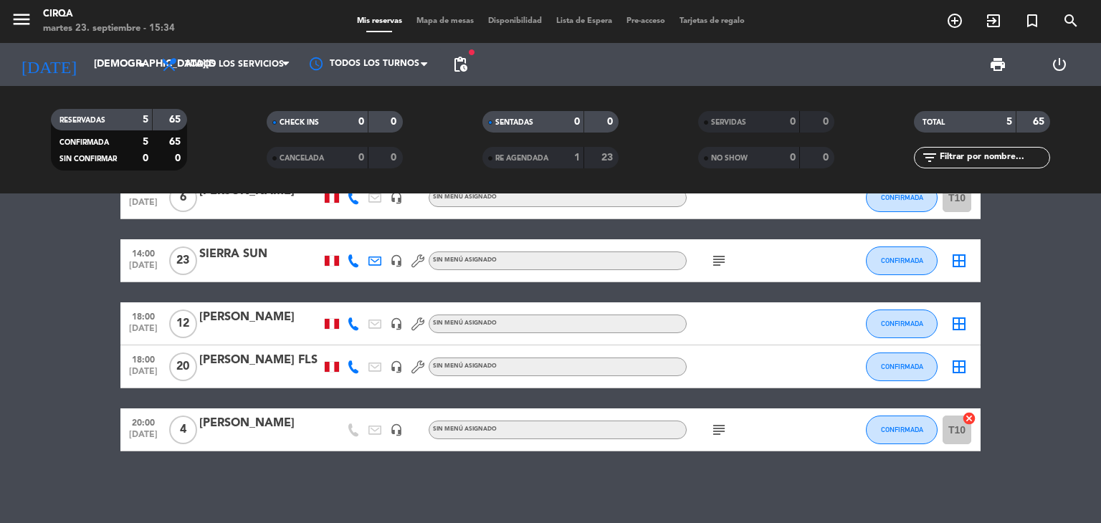
click at [258, 261] on div "SIERRA SUN" at bounding box center [260, 254] width 122 height 19
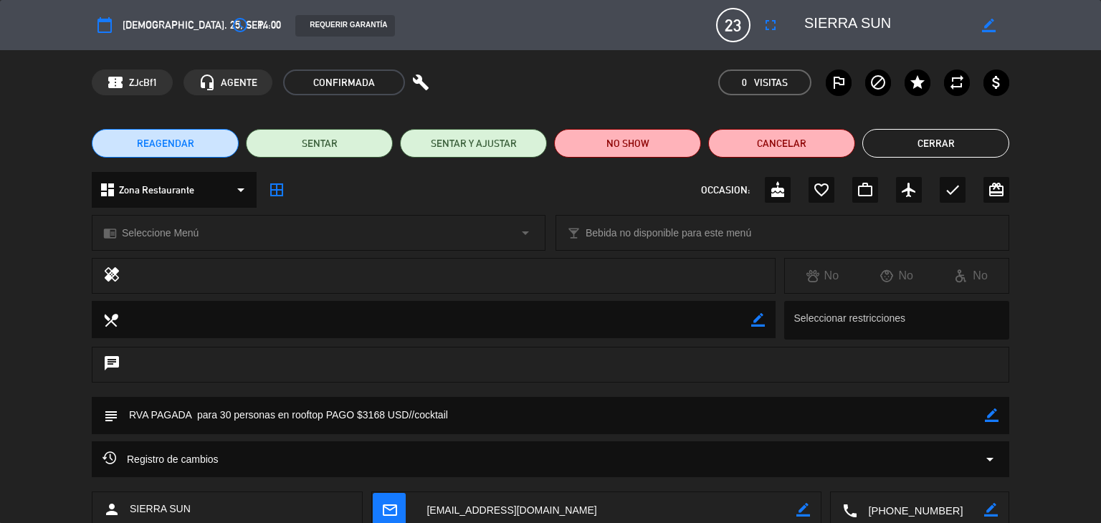
click at [949, 152] on button "Cerrar" at bounding box center [936, 143] width 147 height 29
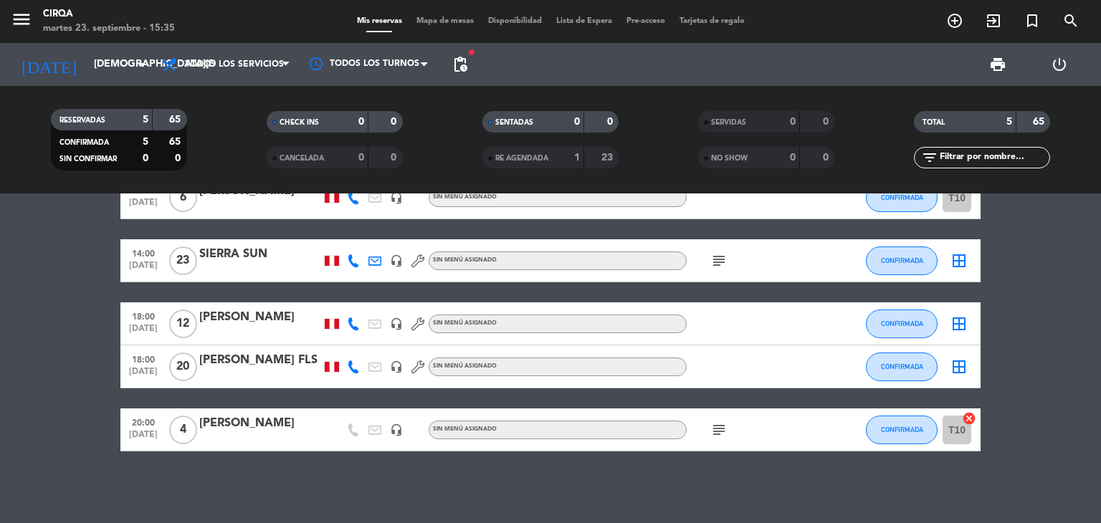
click at [251, 371] on div at bounding box center [260, 376] width 122 height 11
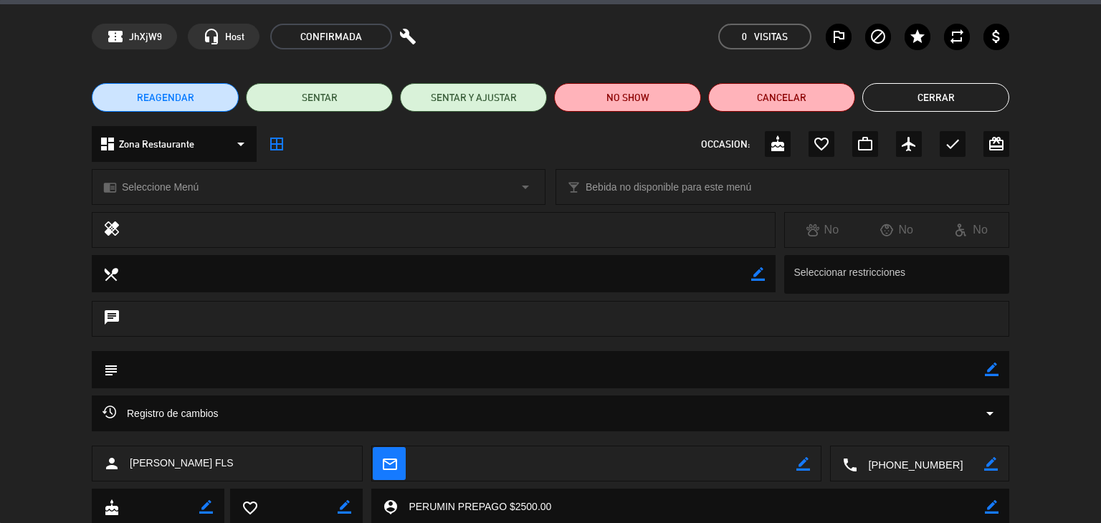
scroll to position [91, 0]
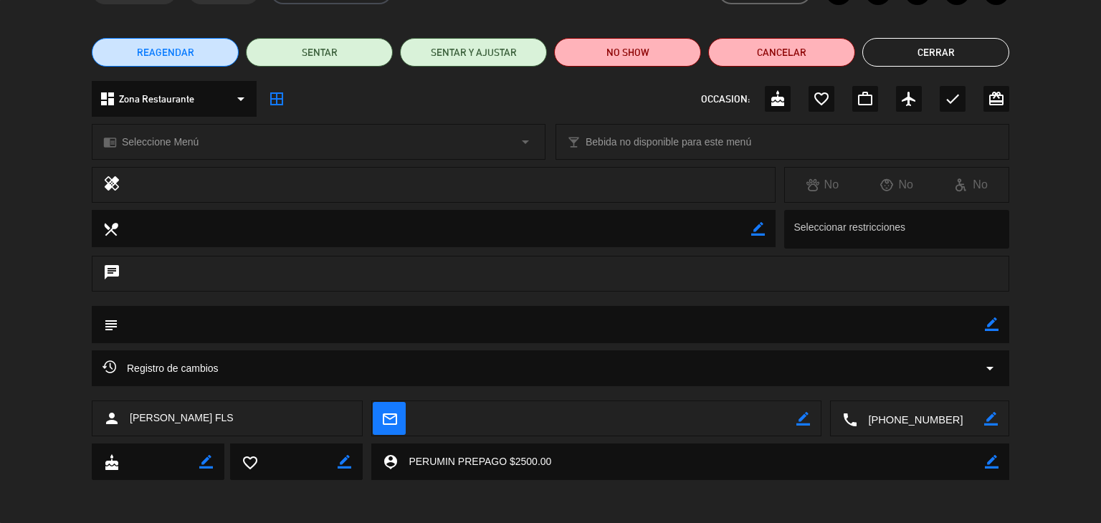
click at [926, 57] on button "Cerrar" at bounding box center [936, 52] width 147 height 29
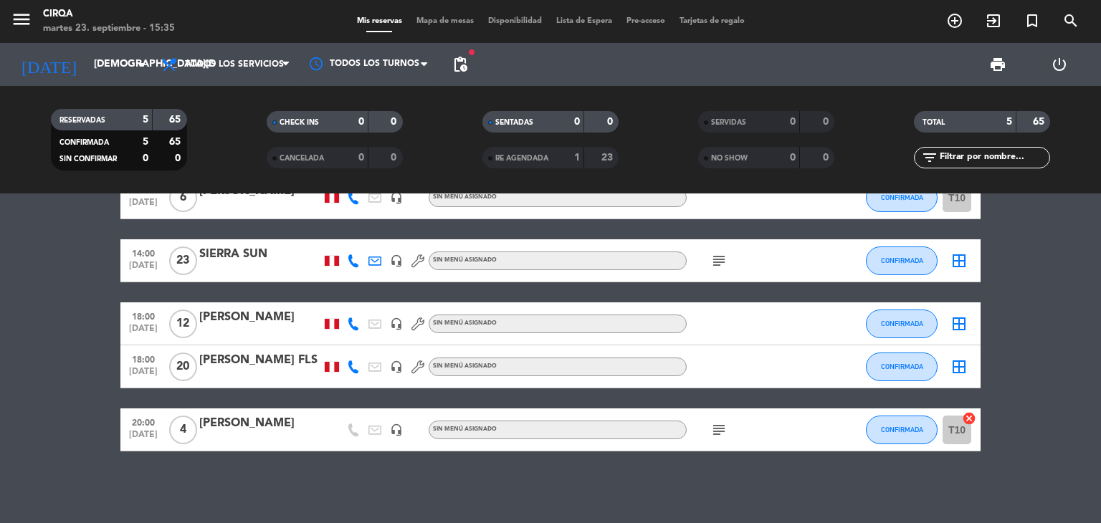
click at [298, 328] on div at bounding box center [260, 333] width 122 height 11
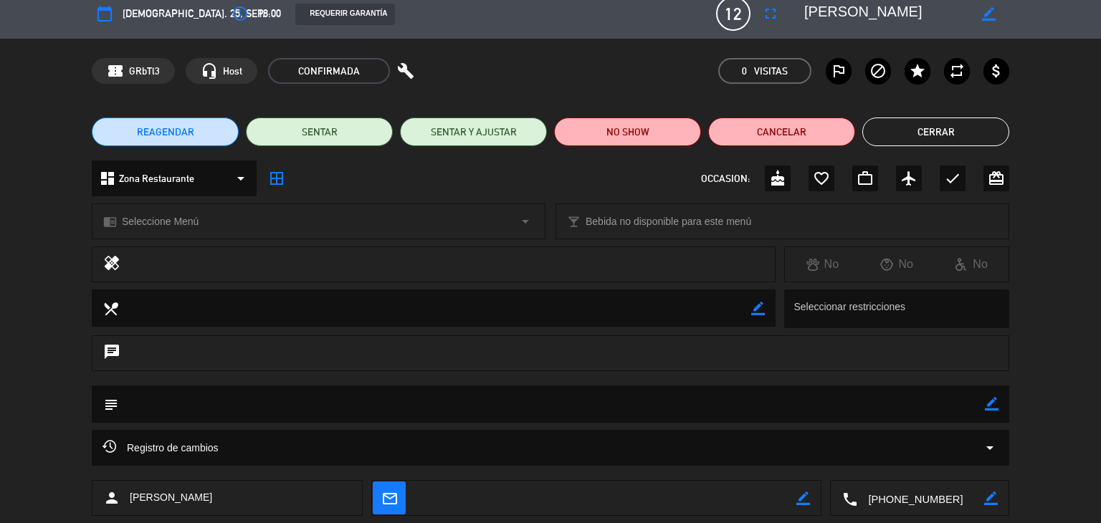
scroll to position [0, 0]
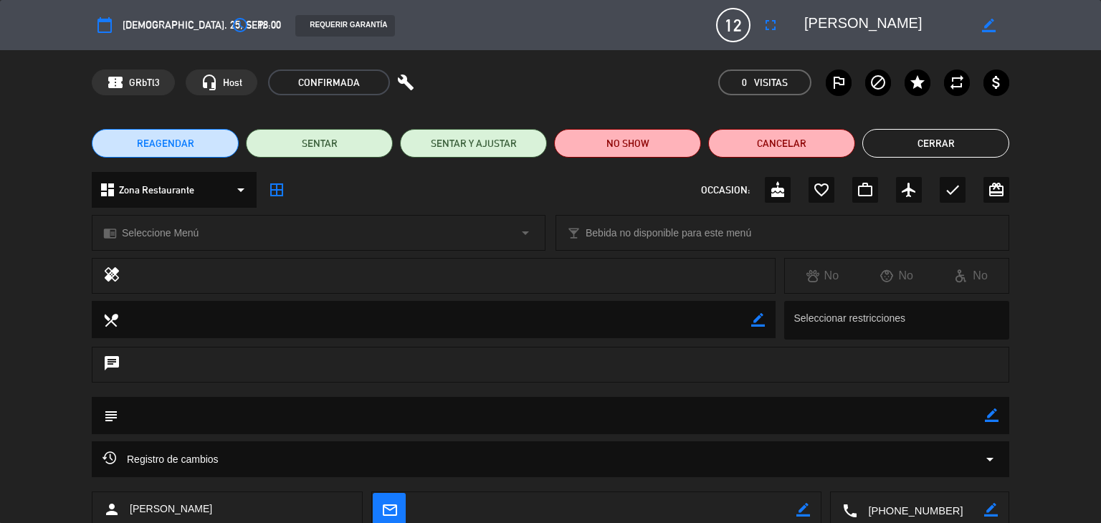
click at [939, 136] on button "Cerrar" at bounding box center [936, 143] width 147 height 29
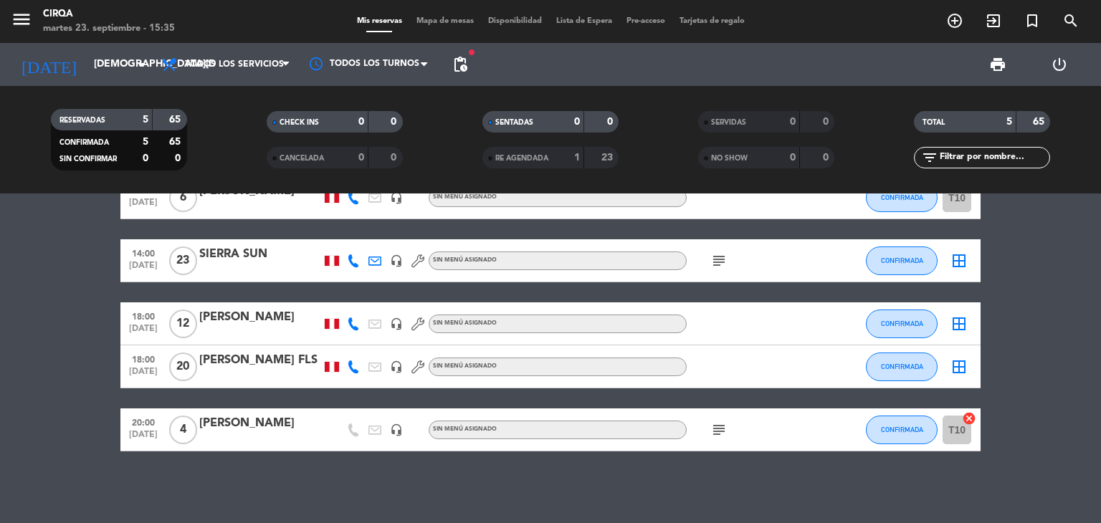
click at [259, 371] on div at bounding box center [260, 376] width 122 height 11
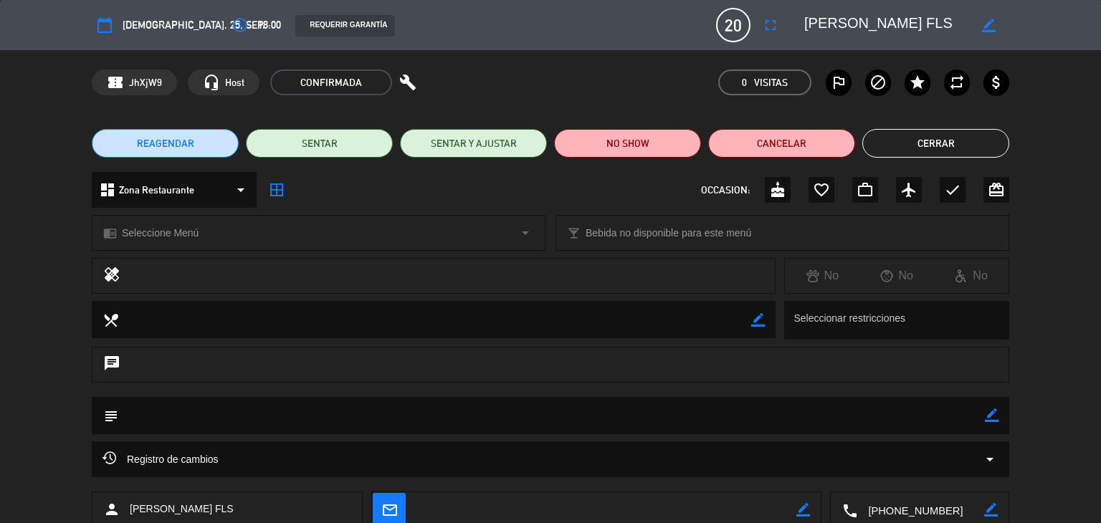
click at [944, 142] on button "Cerrar" at bounding box center [936, 143] width 147 height 29
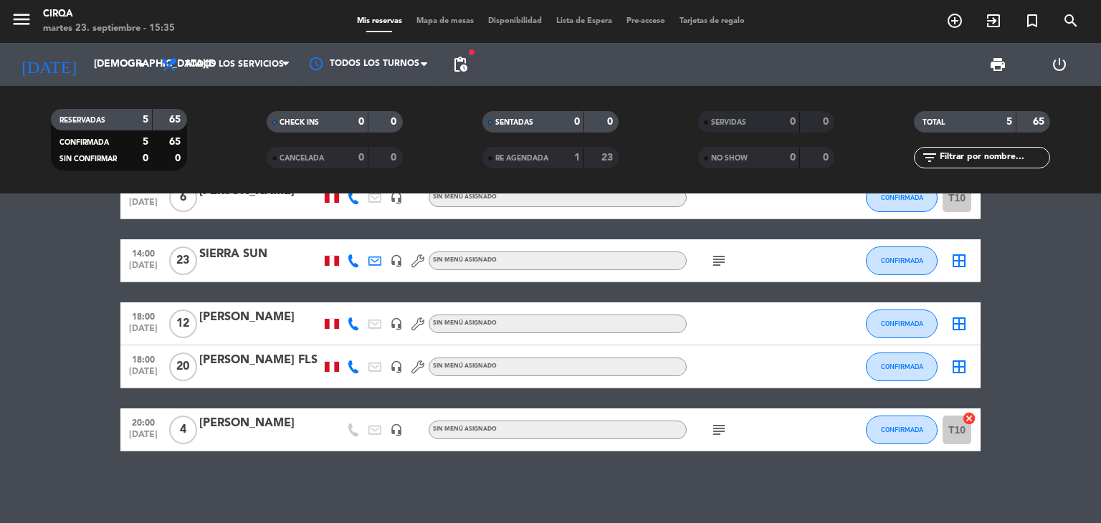
click at [260, 358] on div "[PERSON_NAME] FLS" at bounding box center [260, 360] width 122 height 19
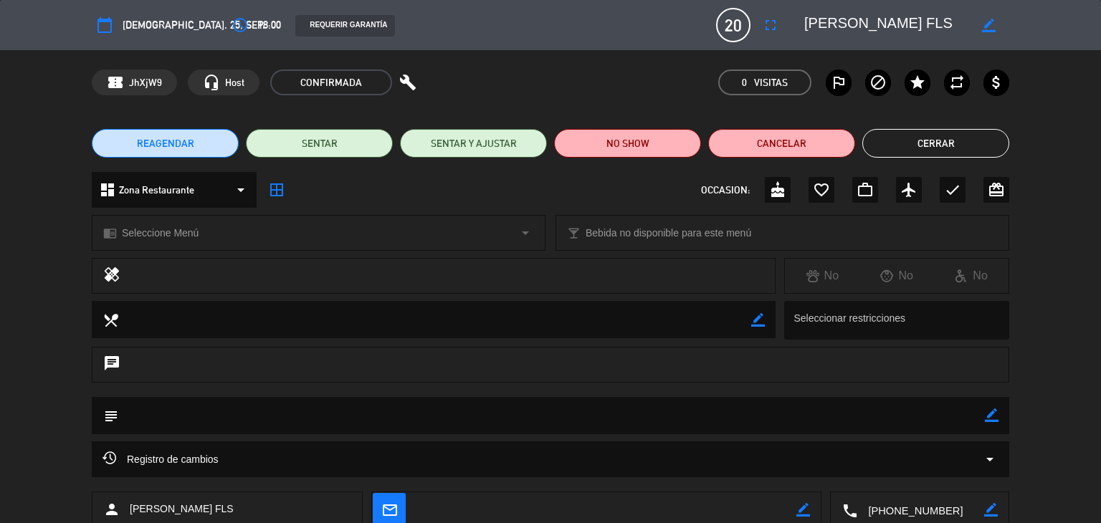
scroll to position [91, 0]
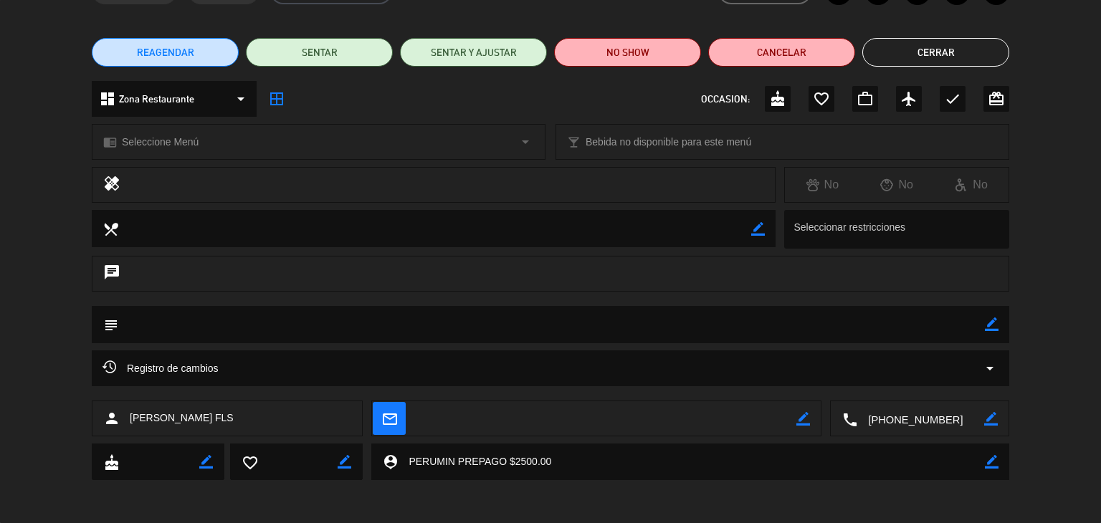
click at [919, 419] on textarea at bounding box center [920, 420] width 127 height 36
click at [961, 51] on button "Cerrar" at bounding box center [936, 52] width 147 height 29
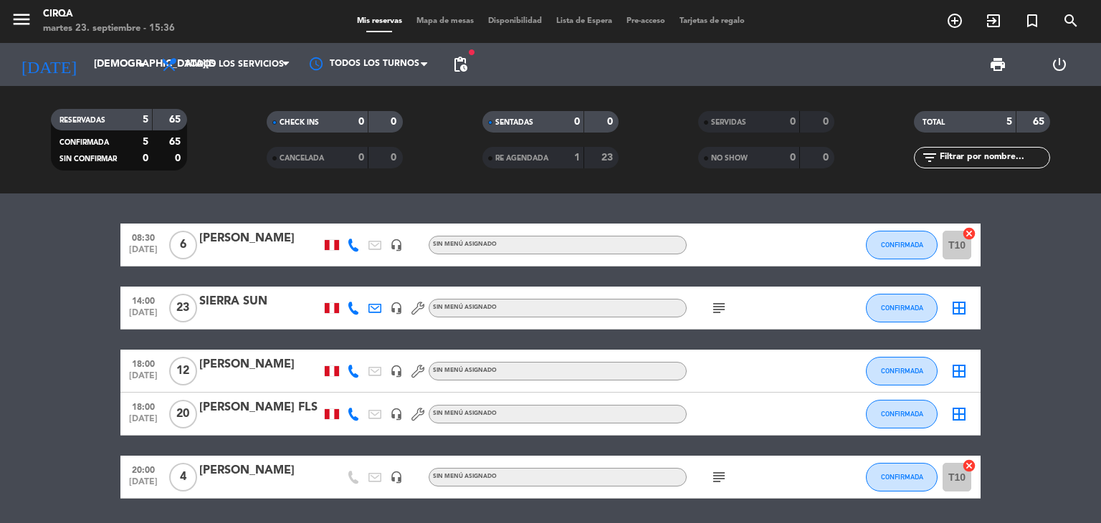
scroll to position [47, 0]
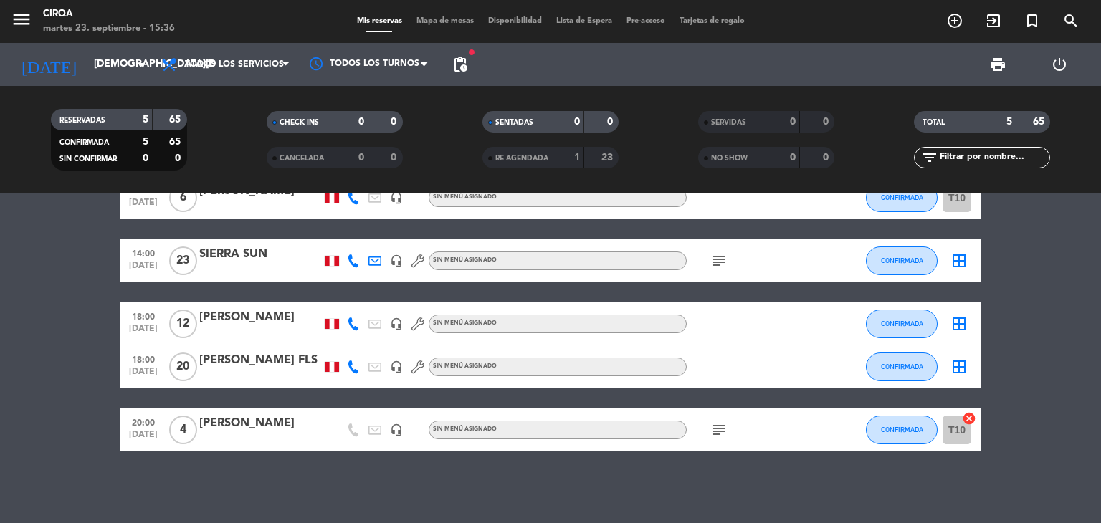
click at [232, 432] on div "[PERSON_NAME]" at bounding box center [260, 423] width 122 height 19
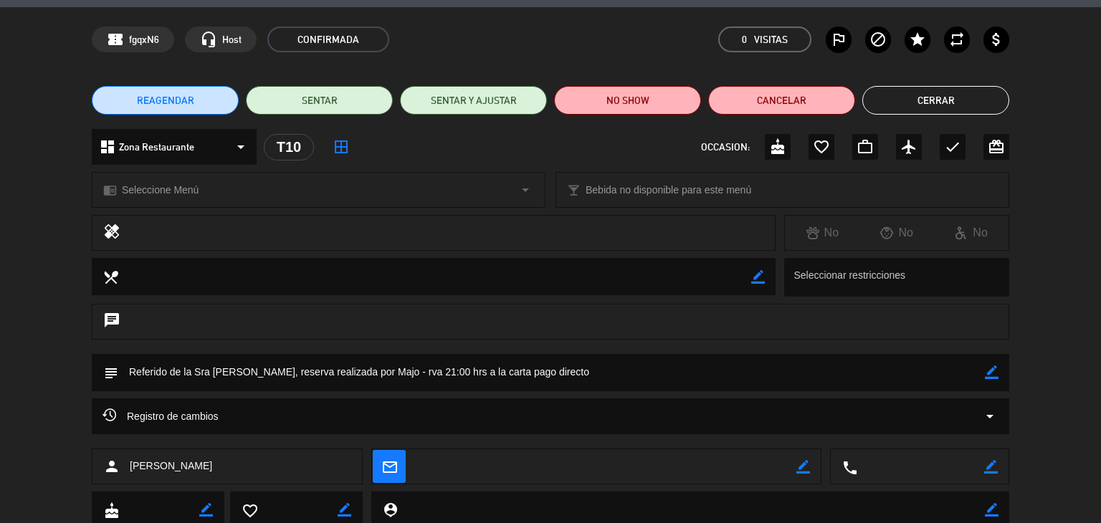
scroll to position [0, 0]
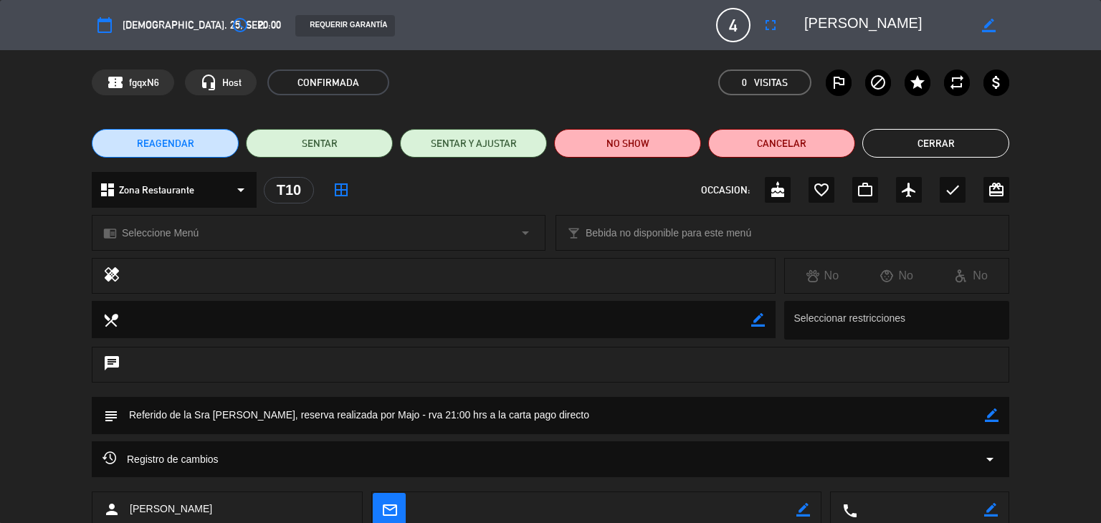
click at [942, 136] on button "Cerrar" at bounding box center [936, 143] width 147 height 29
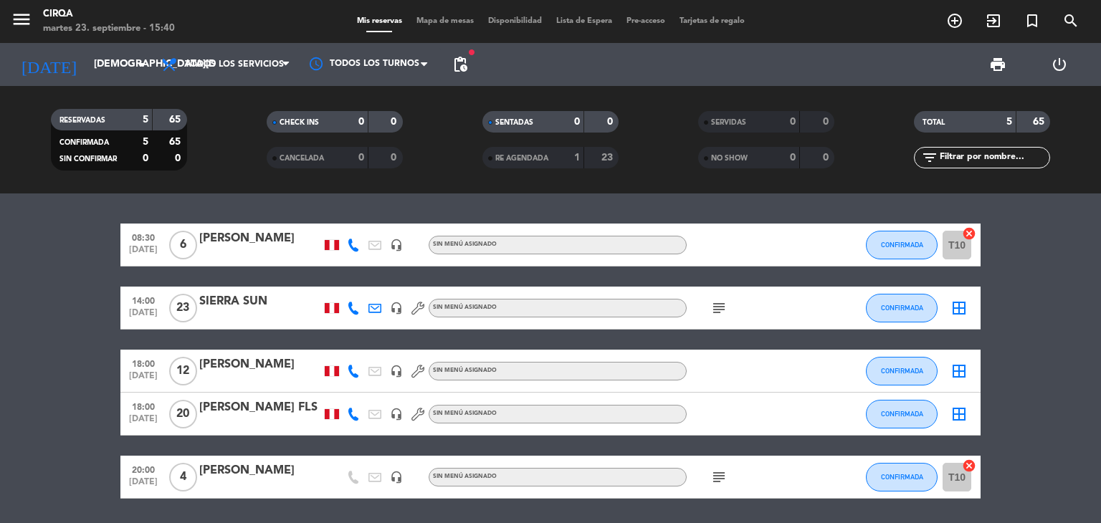
scroll to position [47, 0]
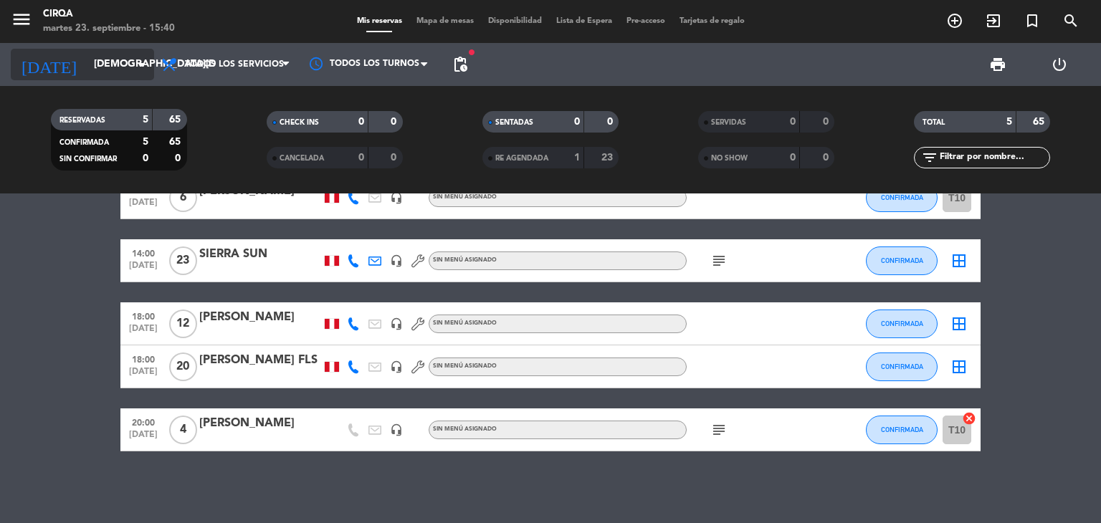
click at [139, 60] on icon "arrow_drop_down" at bounding box center [141, 64] width 17 height 17
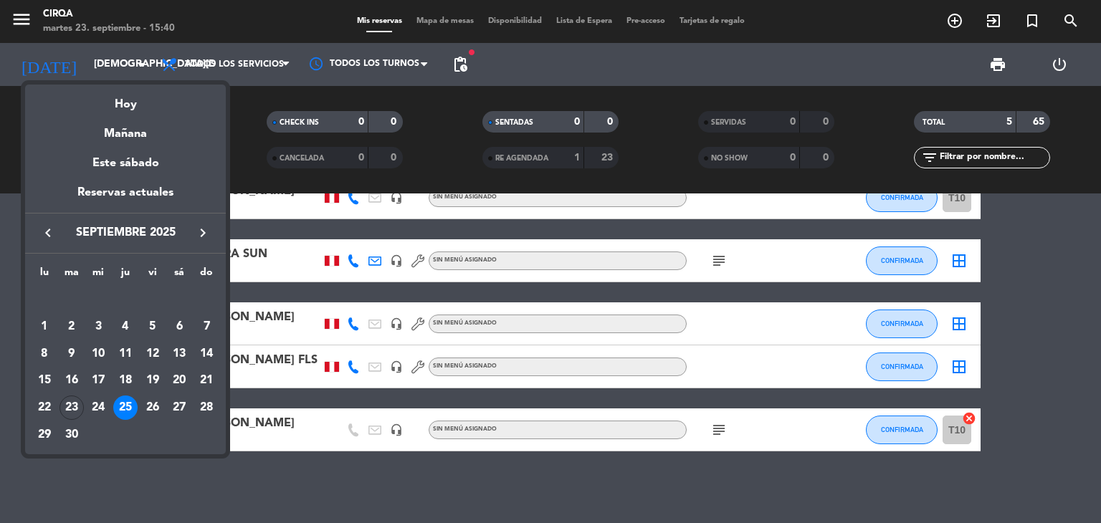
click at [77, 404] on div "23" at bounding box center [72, 408] width 24 height 24
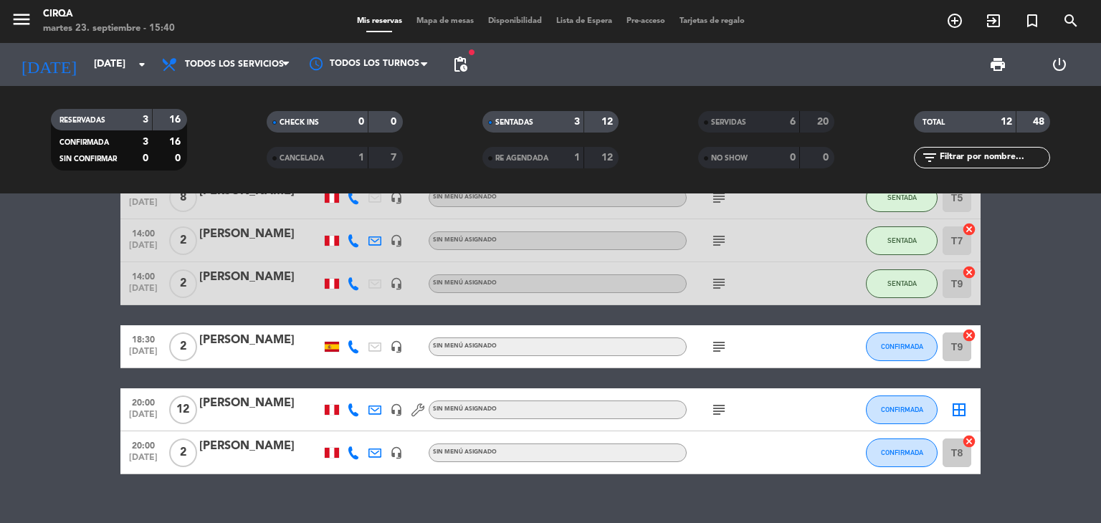
scroll to position [70, 0]
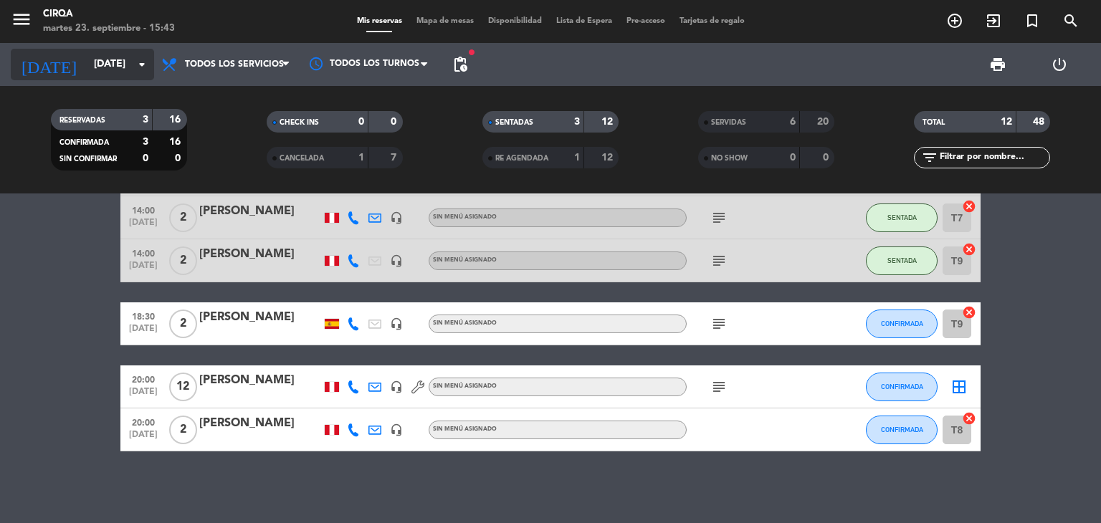
click at [123, 67] on input "[DATE]" at bounding box center [155, 65] width 136 height 26
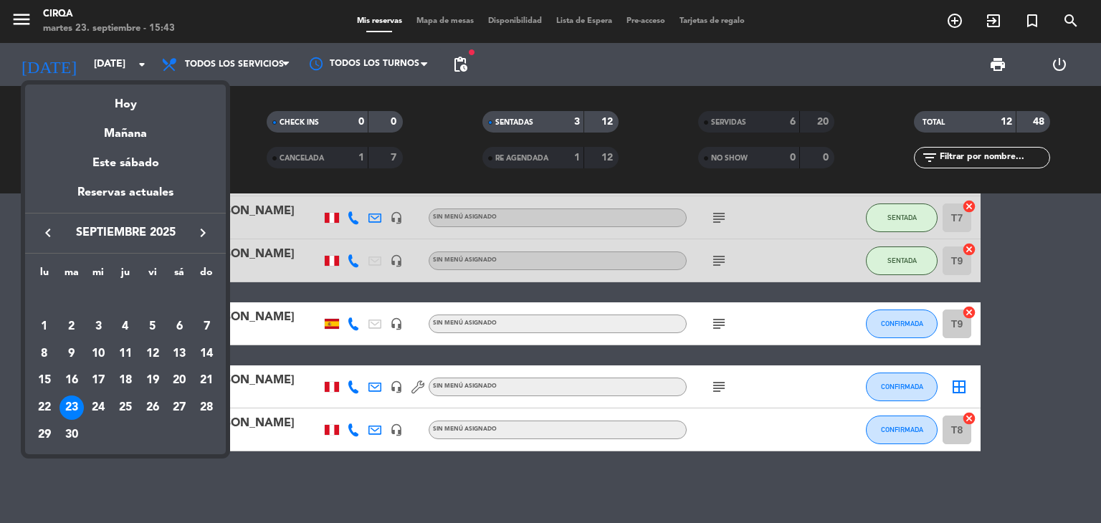
click at [152, 409] on div "26" at bounding box center [153, 408] width 24 height 24
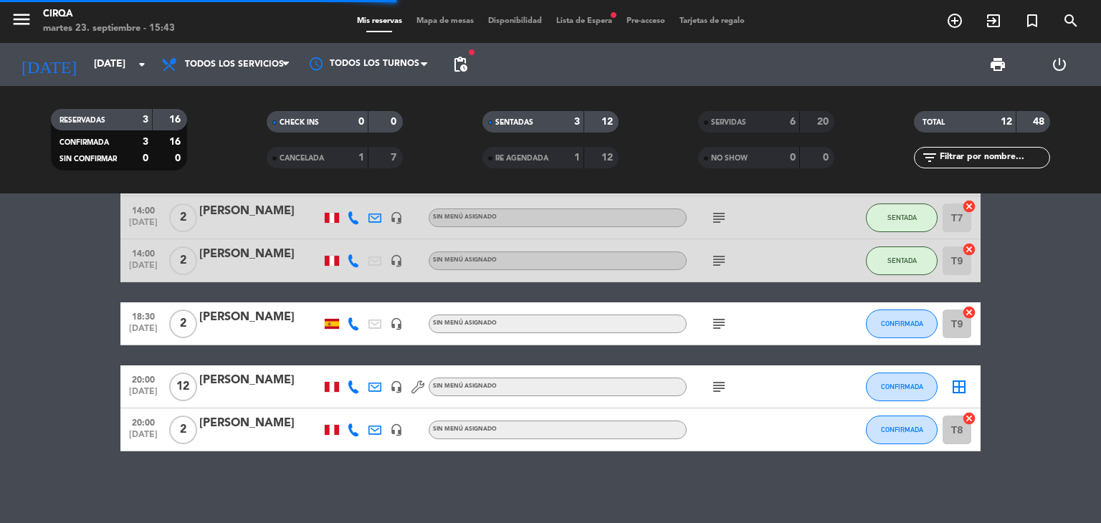
scroll to position [0, 0]
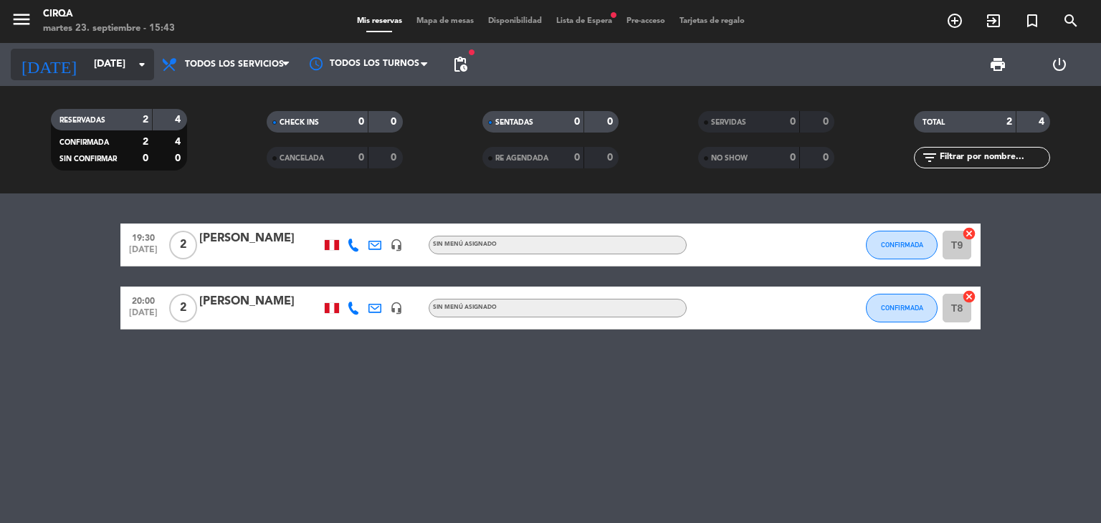
click at [126, 52] on input "[DATE]" at bounding box center [155, 65] width 136 height 26
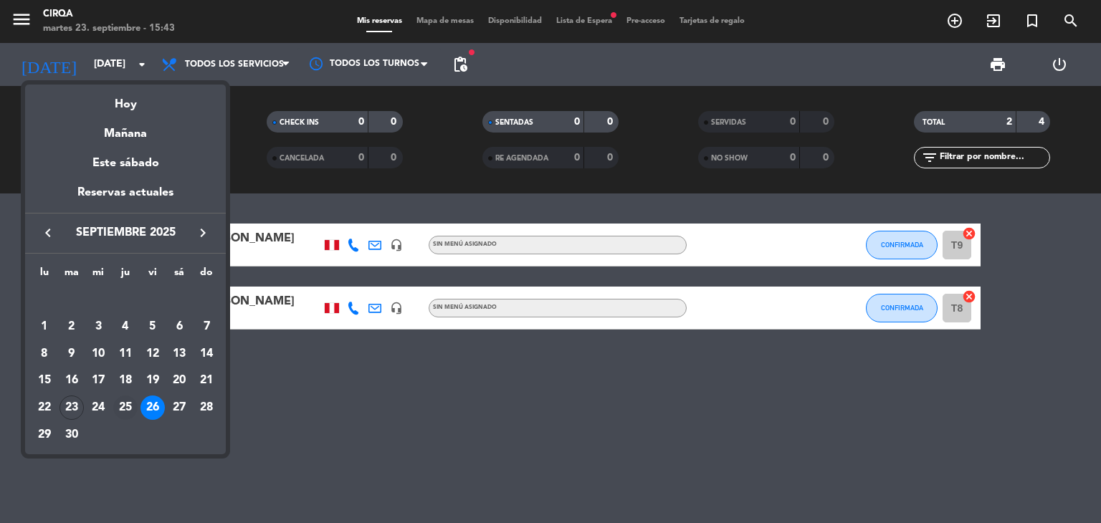
click at [126, 402] on div "25" at bounding box center [125, 408] width 24 height 24
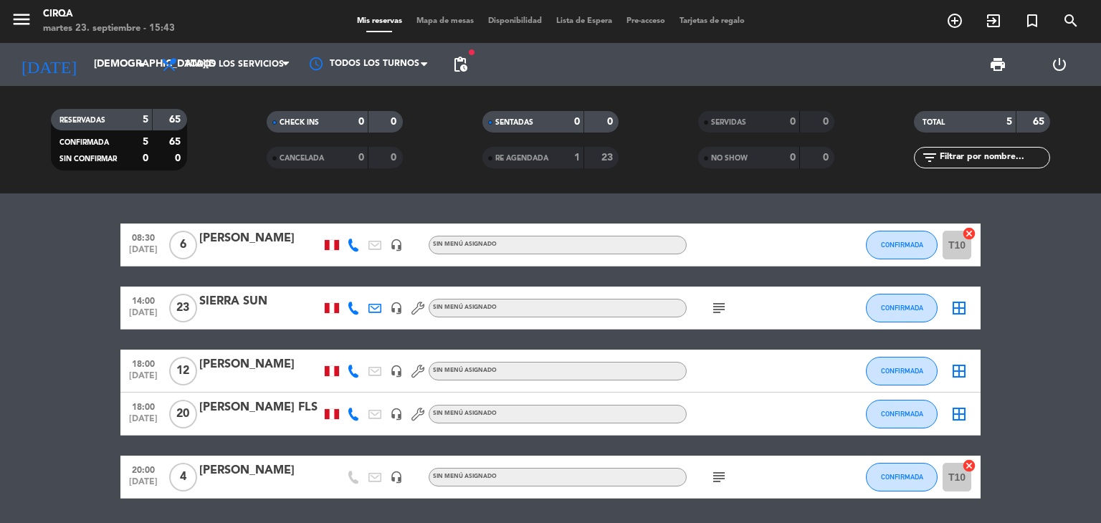
click at [261, 288] on div "14:00 [DATE] SIERRA SUN headset_mic Sin menú asignado subject CONFIRMADA border…" at bounding box center [550, 308] width 860 height 43
click at [255, 303] on div "SIERRA SUN" at bounding box center [260, 302] width 122 height 19
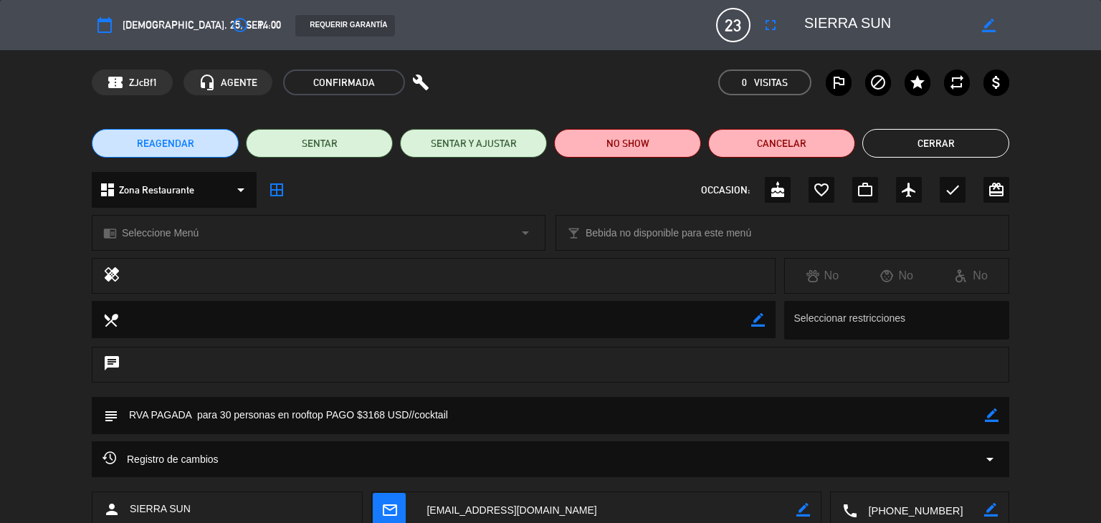
click at [967, 143] on button "Cerrar" at bounding box center [936, 143] width 147 height 29
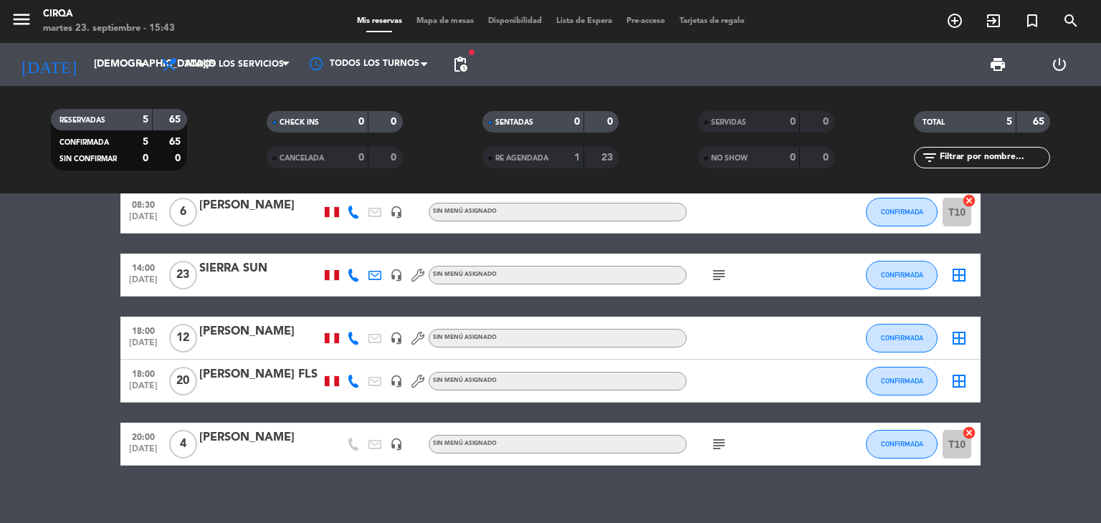
scroll to position [47, 0]
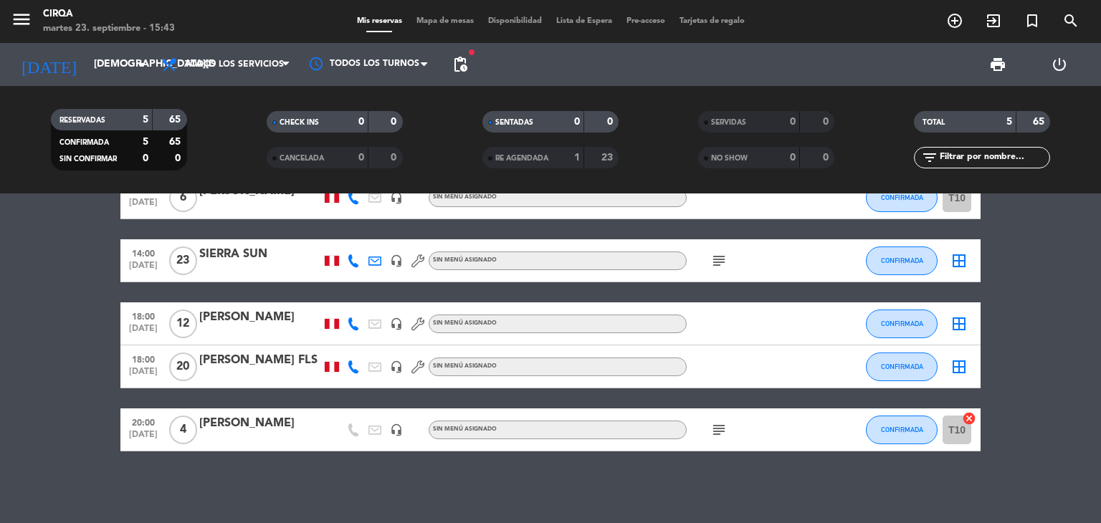
click at [262, 427] on div "[PERSON_NAME]" at bounding box center [260, 423] width 122 height 19
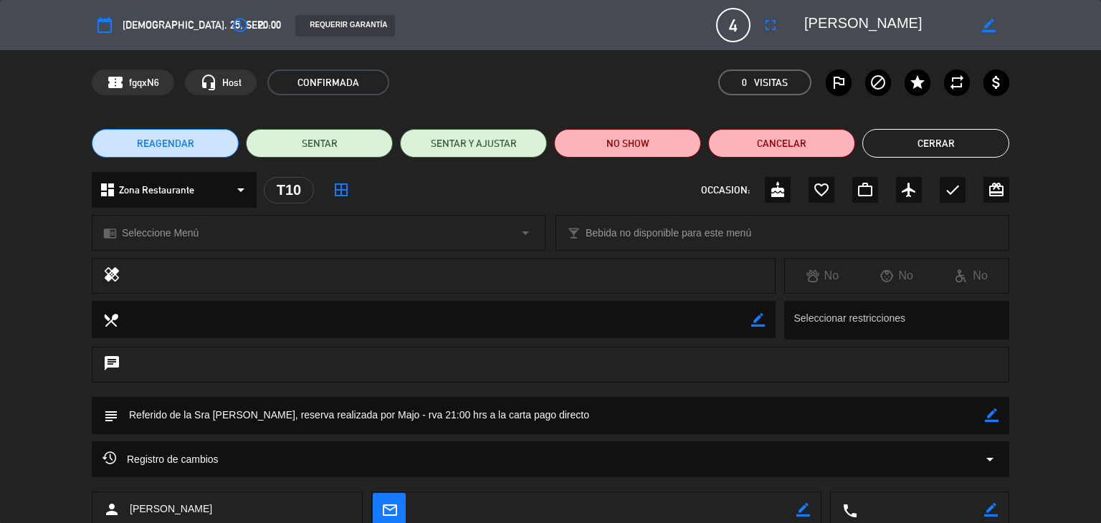
click at [965, 144] on button "Cerrar" at bounding box center [936, 143] width 147 height 29
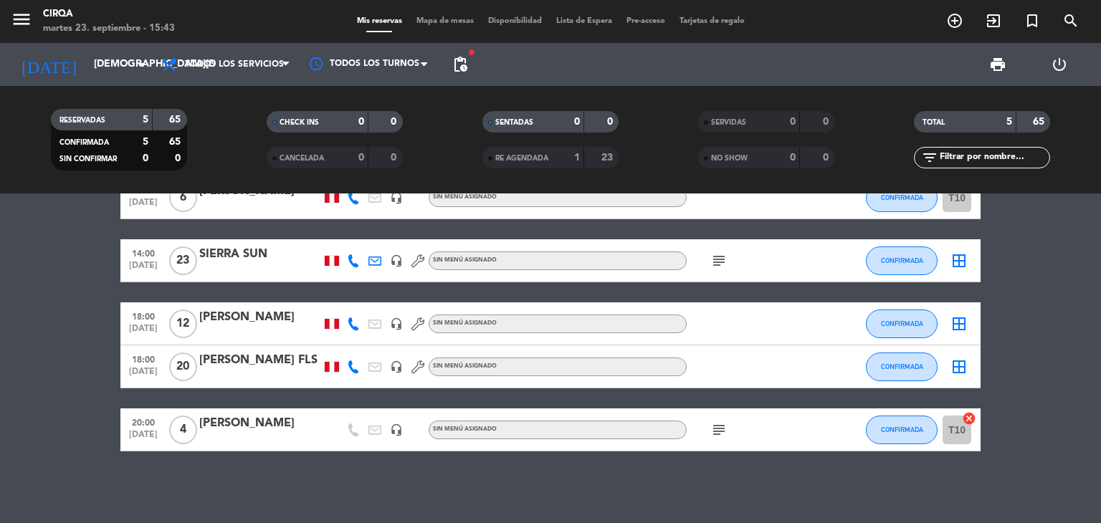
click at [242, 270] on div at bounding box center [260, 270] width 122 height 11
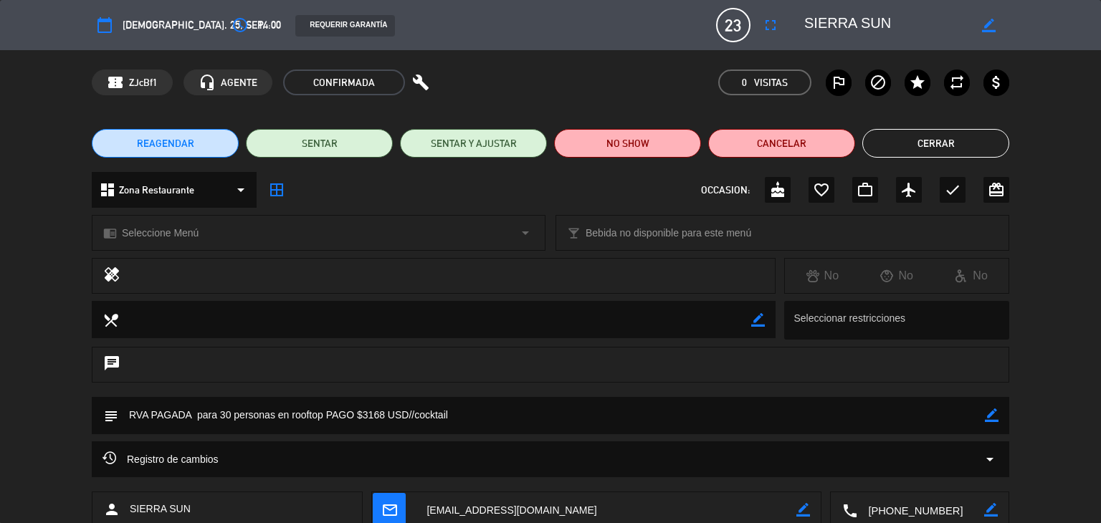
drag, startPoint x: 903, startPoint y: 139, endPoint x: 854, endPoint y: 148, distance: 50.3
click at [903, 139] on button "Cerrar" at bounding box center [936, 143] width 147 height 29
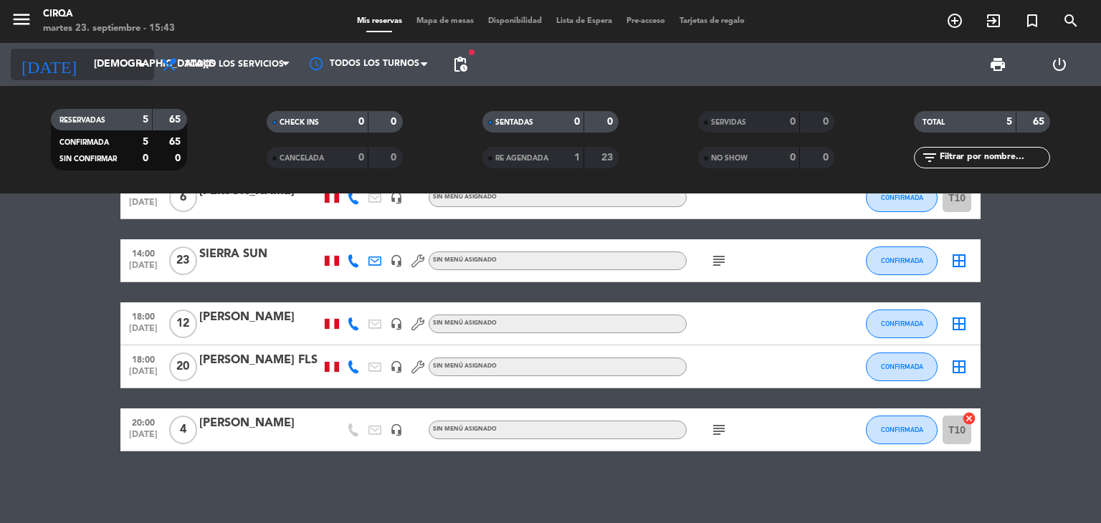
click at [123, 70] on input "[DEMOGRAPHIC_DATA][DATE]" at bounding box center [155, 65] width 136 height 26
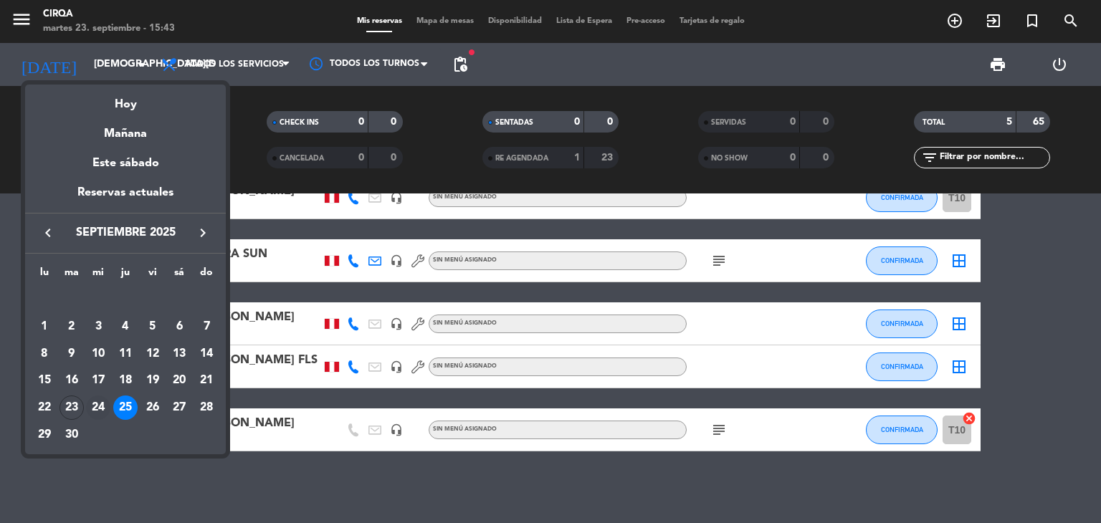
click at [89, 407] on div "24" at bounding box center [98, 408] width 24 height 24
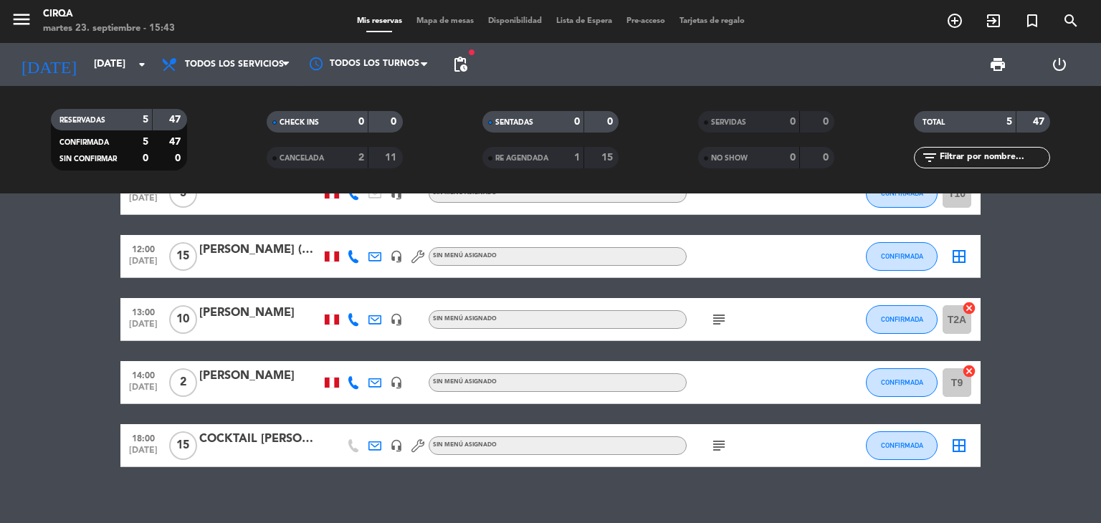
scroll to position [67, 0]
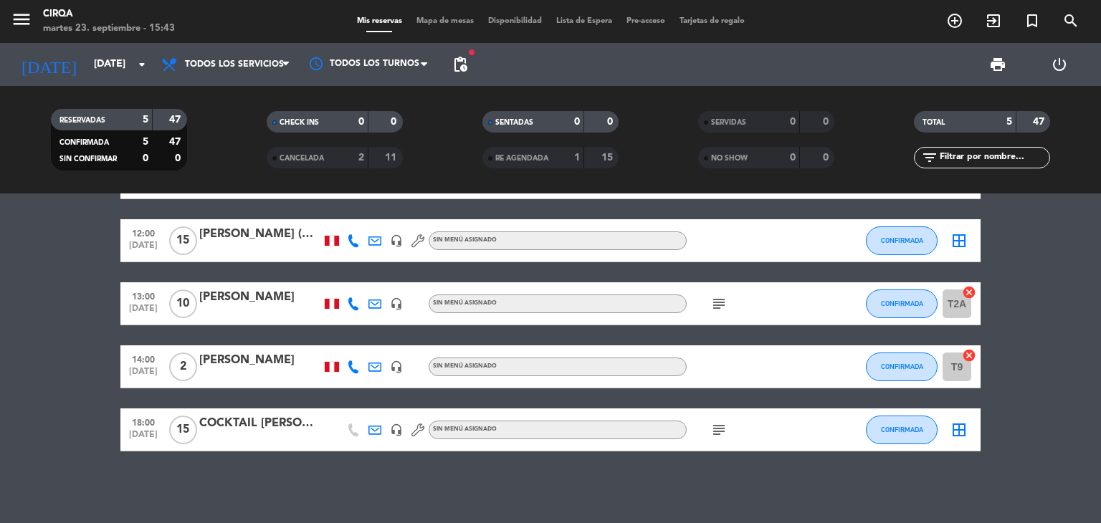
click at [280, 446] on div "18:00 [DATE] COCKTAIL [PERSON_NAME] headset_mic Sin menú asignado subject CONFI…" at bounding box center [550, 430] width 860 height 43
click at [278, 440] on div at bounding box center [260, 439] width 122 height 11
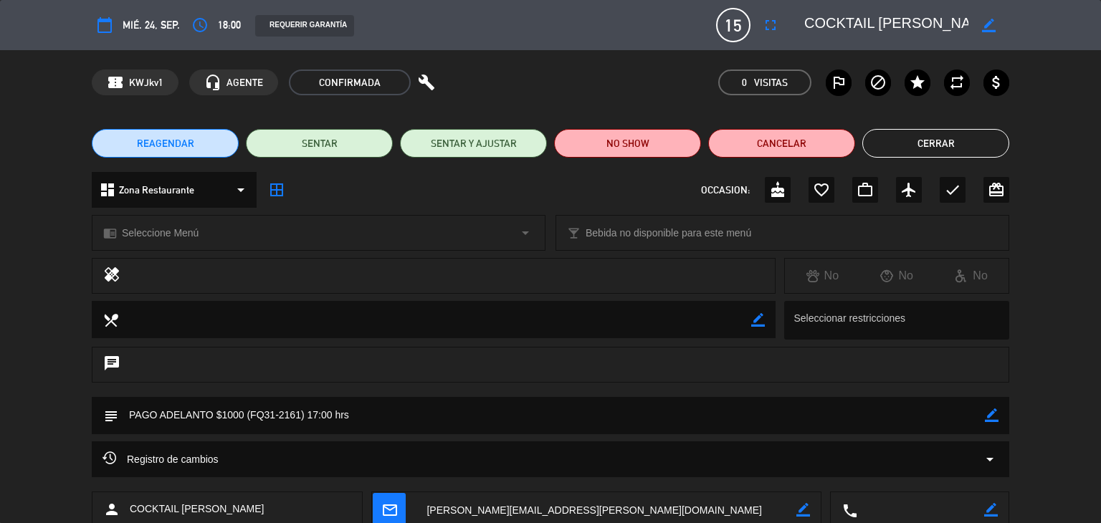
scroll to position [134, 0]
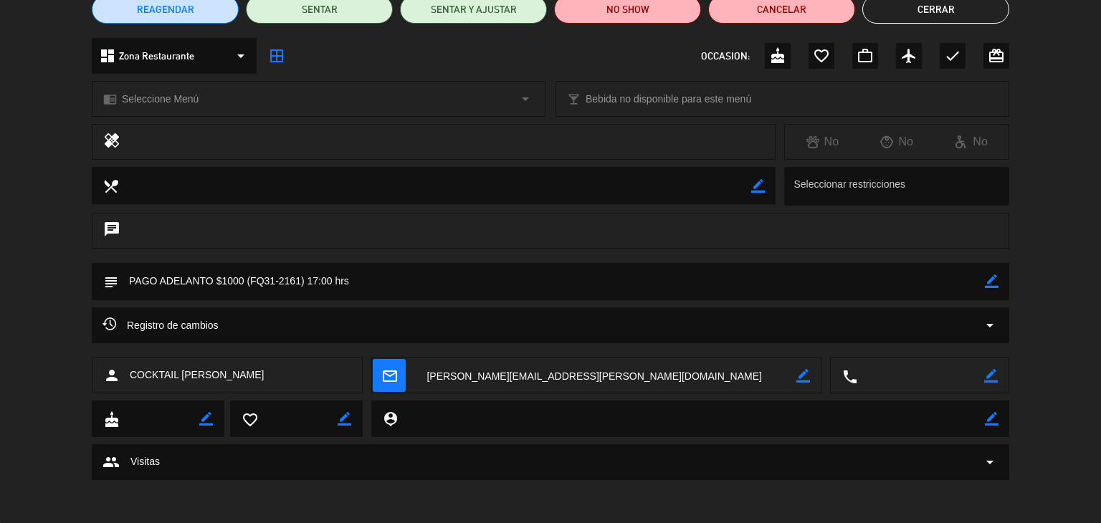
click at [949, 19] on button "Cerrar" at bounding box center [936, 9] width 147 height 29
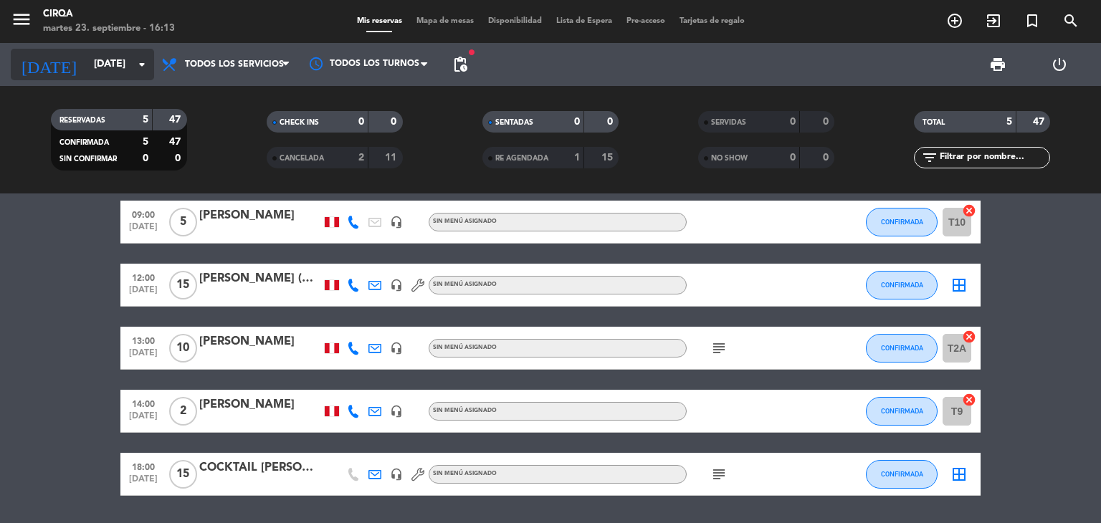
scroll to position [0, 0]
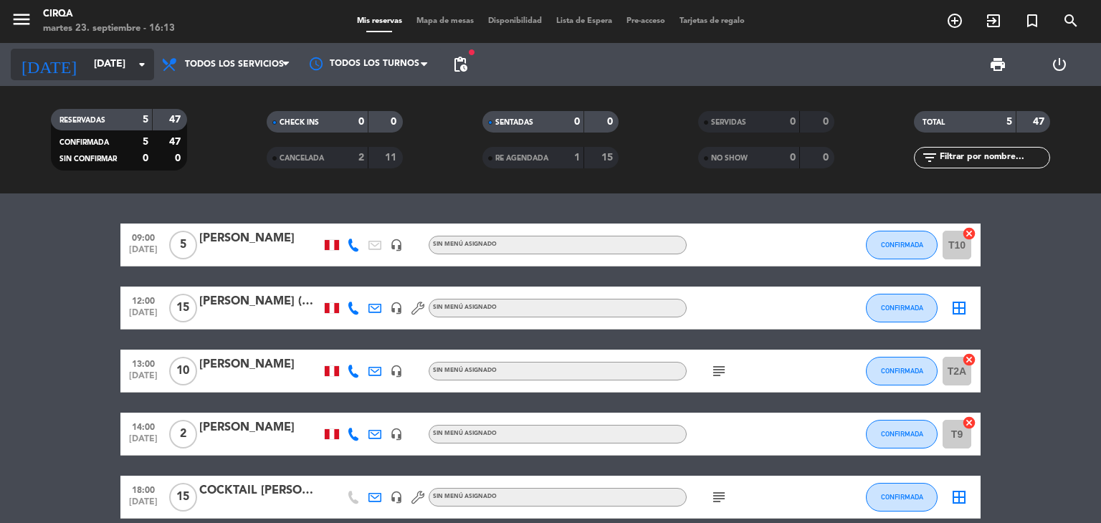
click at [143, 66] on icon "arrow_drop_down" at bounding box center [141, 64] width 17 height 17
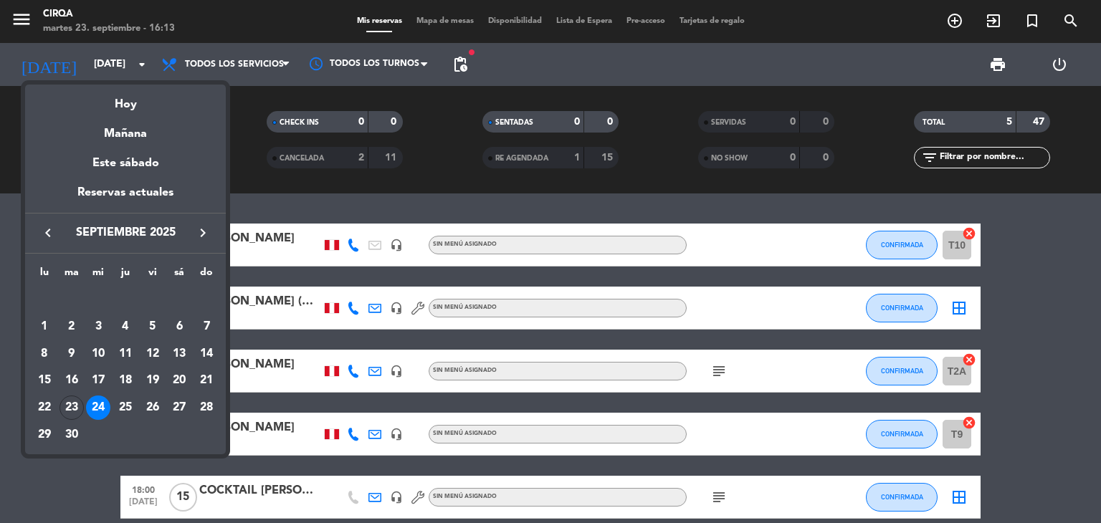
click at [72, 411] on div "23" at bounding box center [72, 408] width 24 height 24
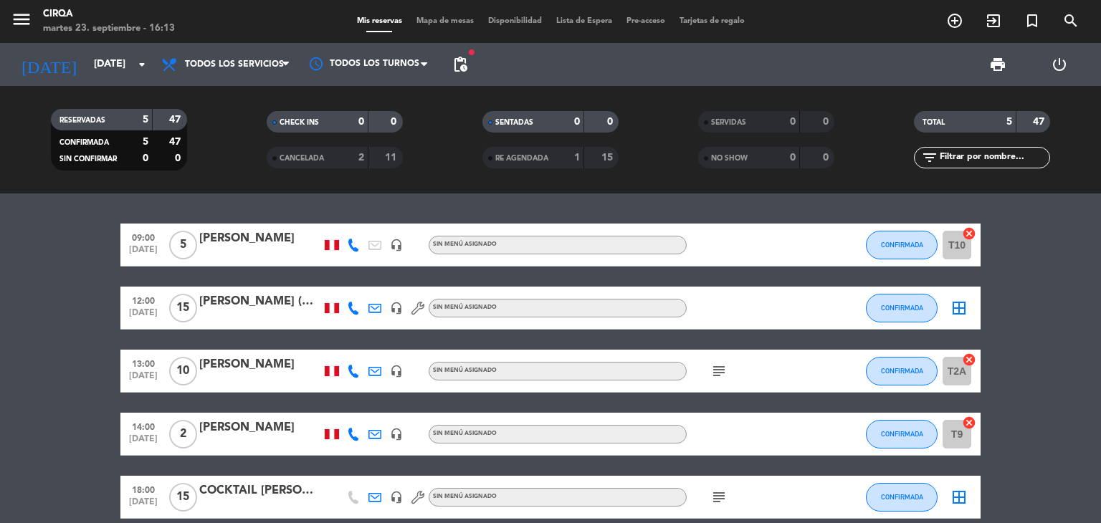
type input "[DATE]"
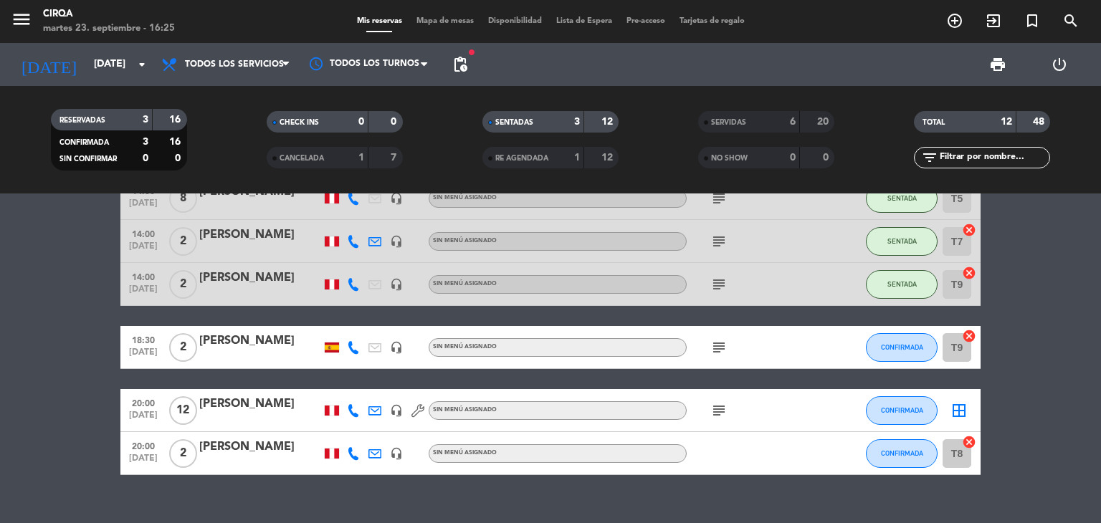
scroll to position [70, 0]
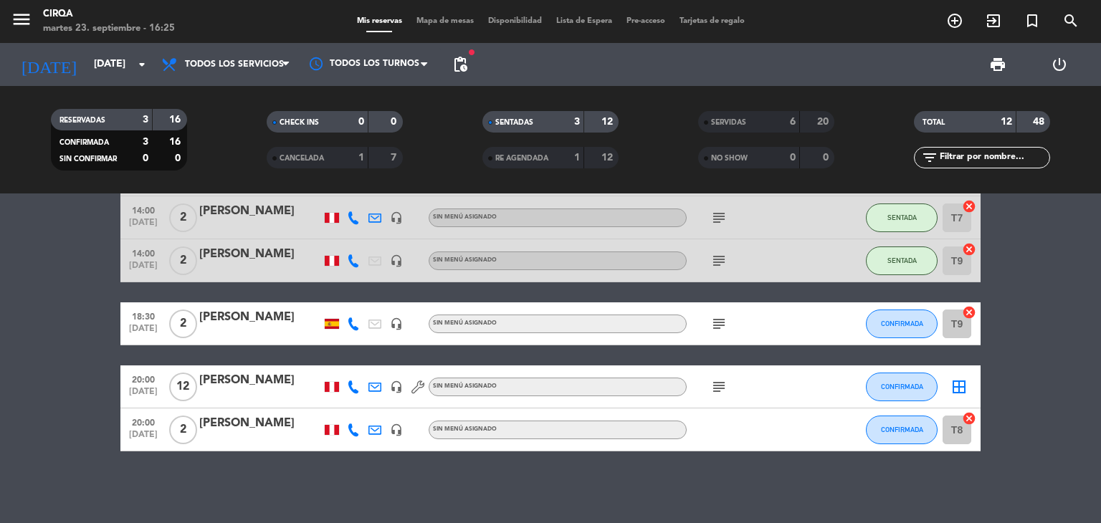
click at [277, 336] on div at bounding box center [260, 333] width 122 height 11
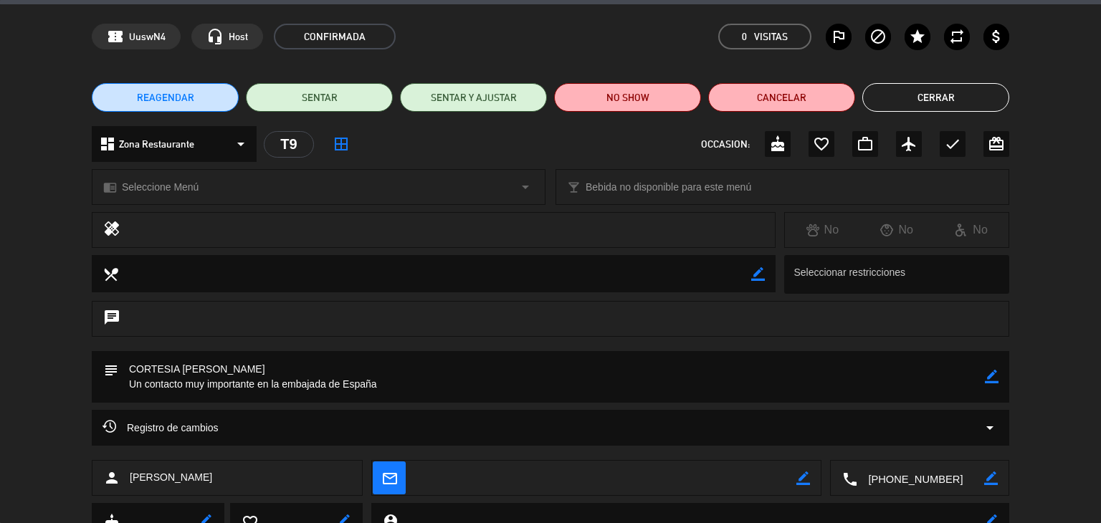
scroll to position [0, 0]
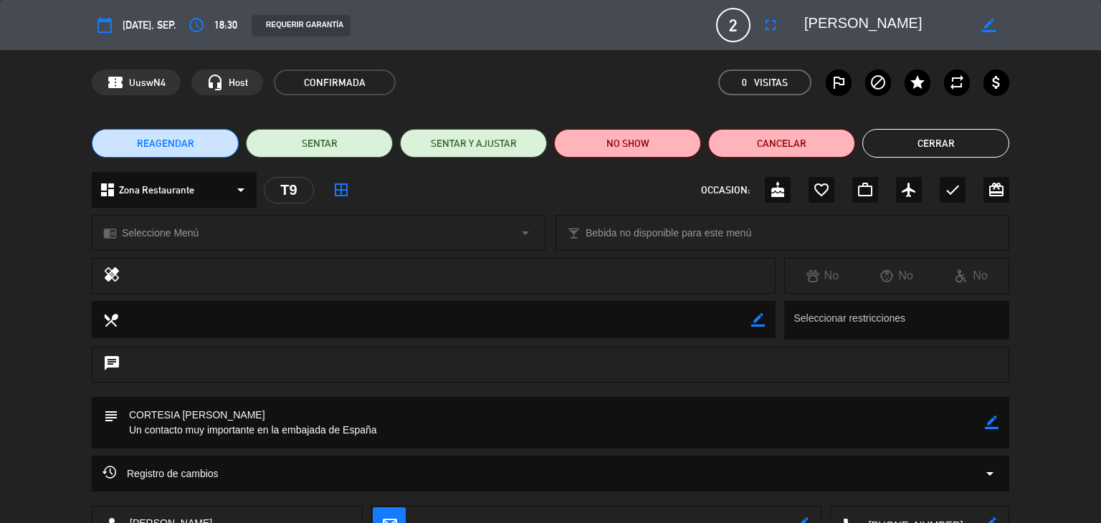
click at [932, 139] on button "Cerrar" at bounding box center [936, 143] width 147 height 29
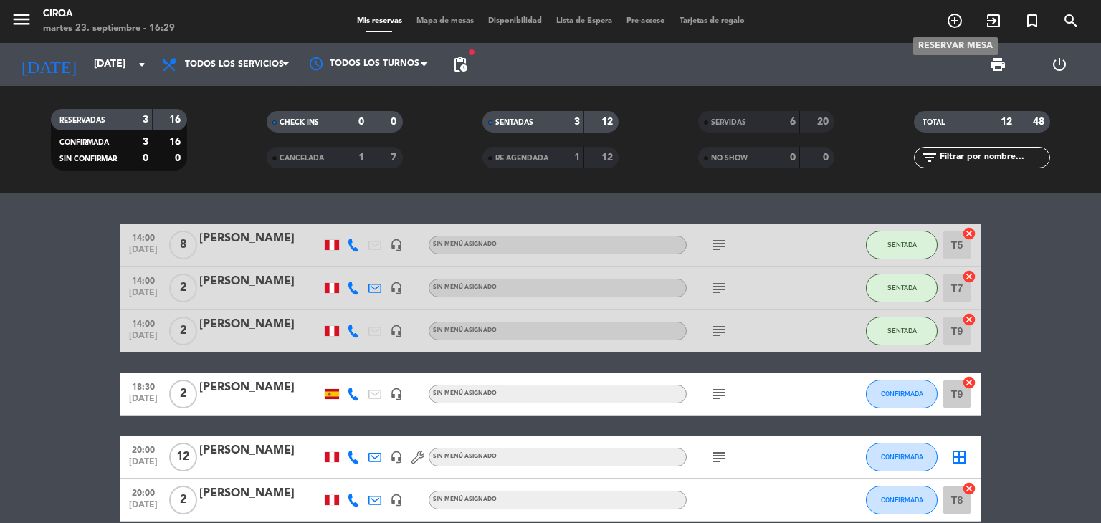
click at [956, 21] on icon "add_circle_outline" at bounding box center [954, 20] width 17 height 17
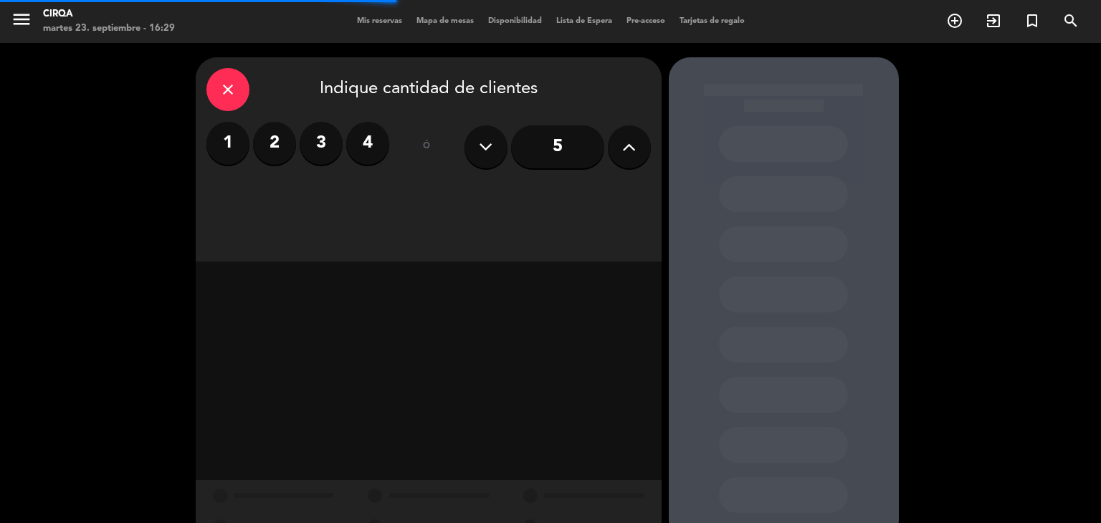
click at [626, 145] on icon at bounding box center [629, 147] width 14 height 22
click at [626, 146] on icon at bounding box center [629, 147] width 14 height 22
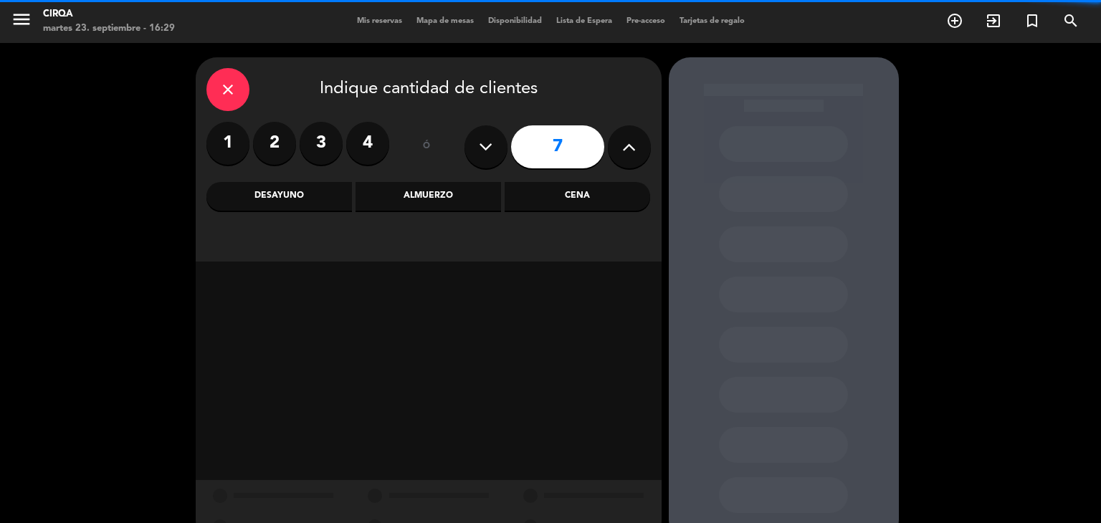
click at [625, 146] on icon at bounding box center [629, 147] width 14 height 22
click at [624, 144] on icon at bounding box center [629, 147] width 14 height 22
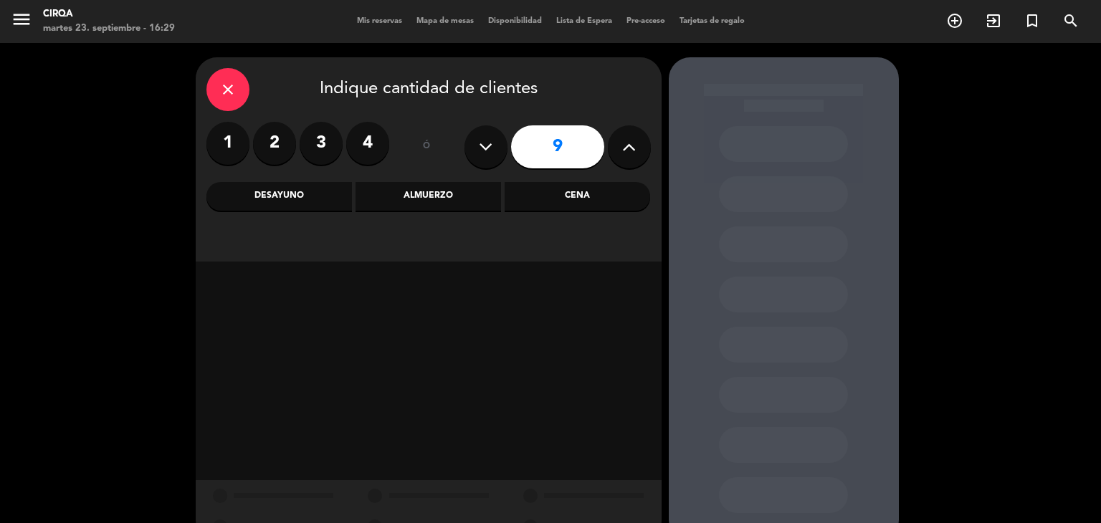
click at [621, 141] on button at bounding box center [629, 146] width 43 height 43
type input "10"
click at [562, 199] on div "Cena" at bounding box center [578, 196] width 146 height 29
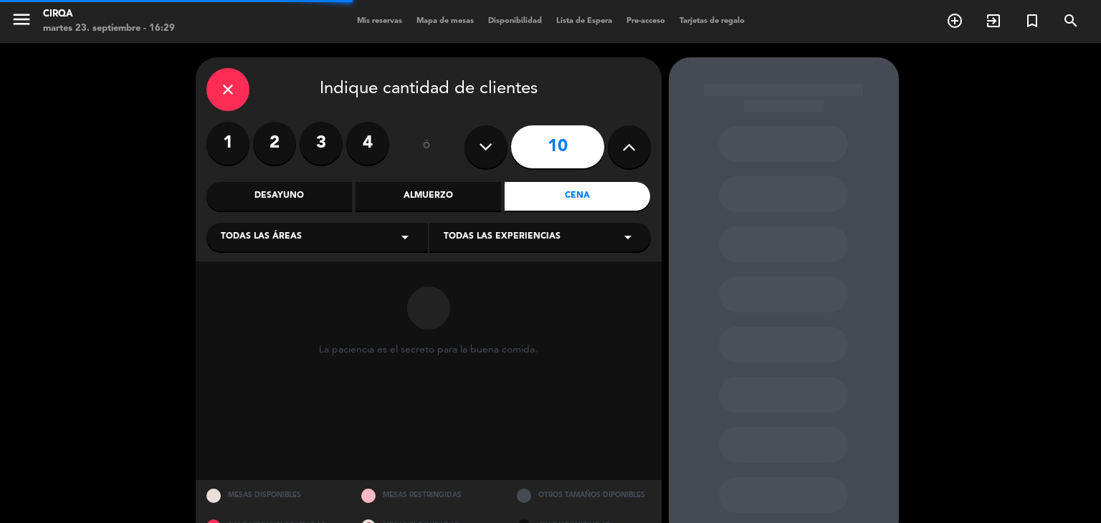
click at [382, 242] on div "Todas las áreas arrow_drop_down" at bounding box center [317, 237] width 222 height 29
click at [271, 266] on div "Zona Restaurante" at bounding box center [317, 273] width 193 height 14
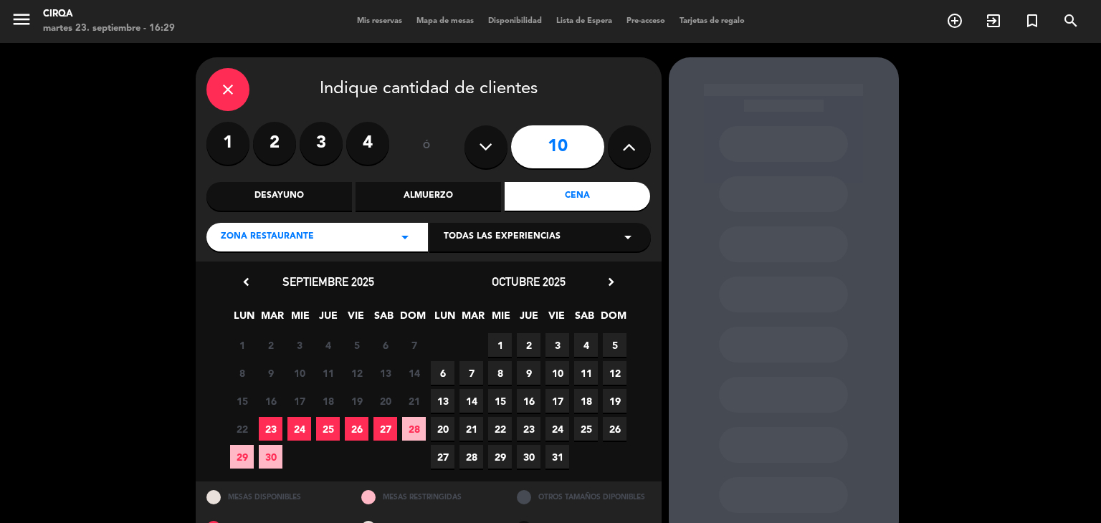
click at [271, 429] on span "23" at bounding box center [271, 429] width 24 height 24
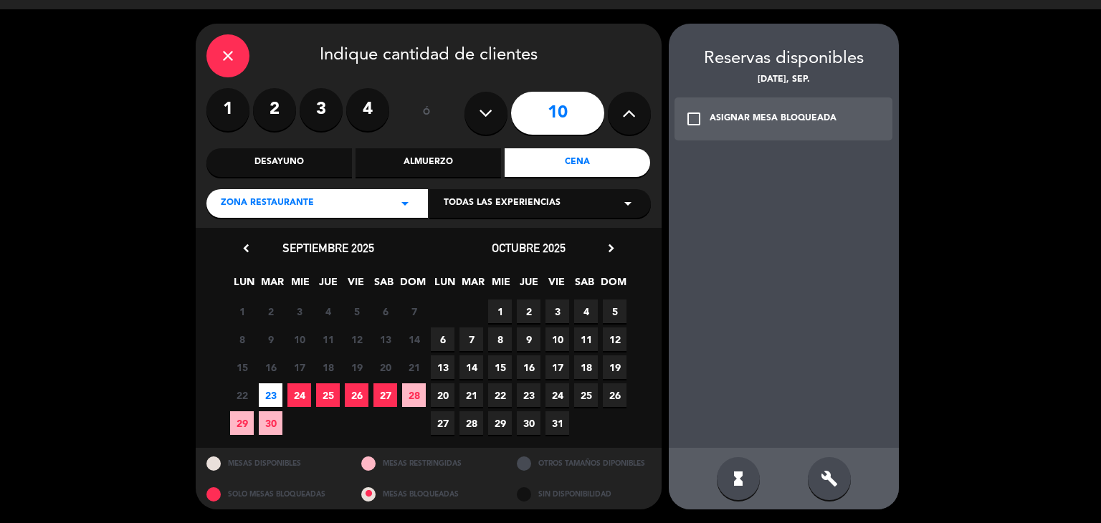
click at [694, 138] on div "check_box_outline_blank ASIGNAR MESA BLOQUEADA" at bounding box center [784, 119] width 219 height 43
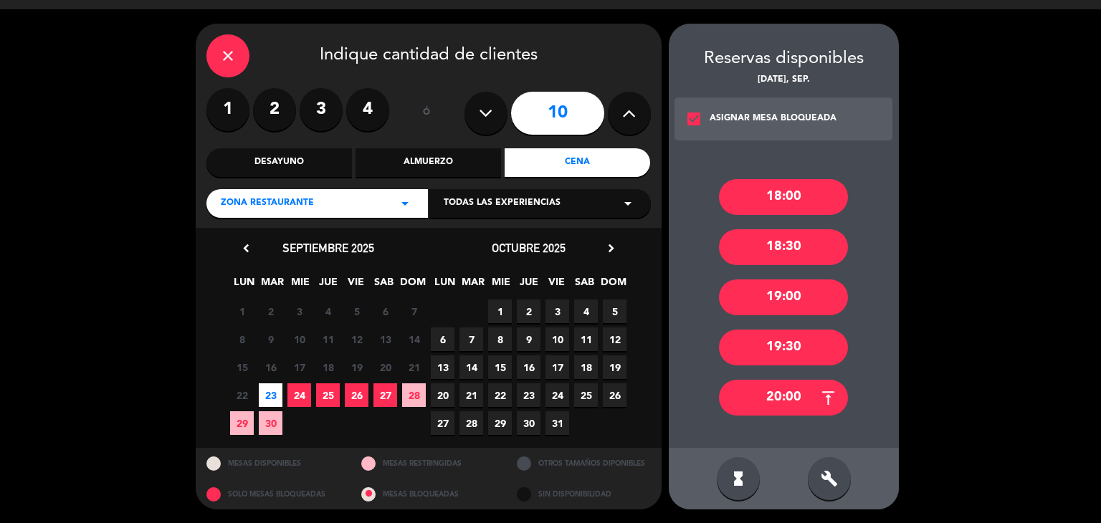
click at [782, 346] on div "19:30" at bounding box center [783, 348] width 129 height 36
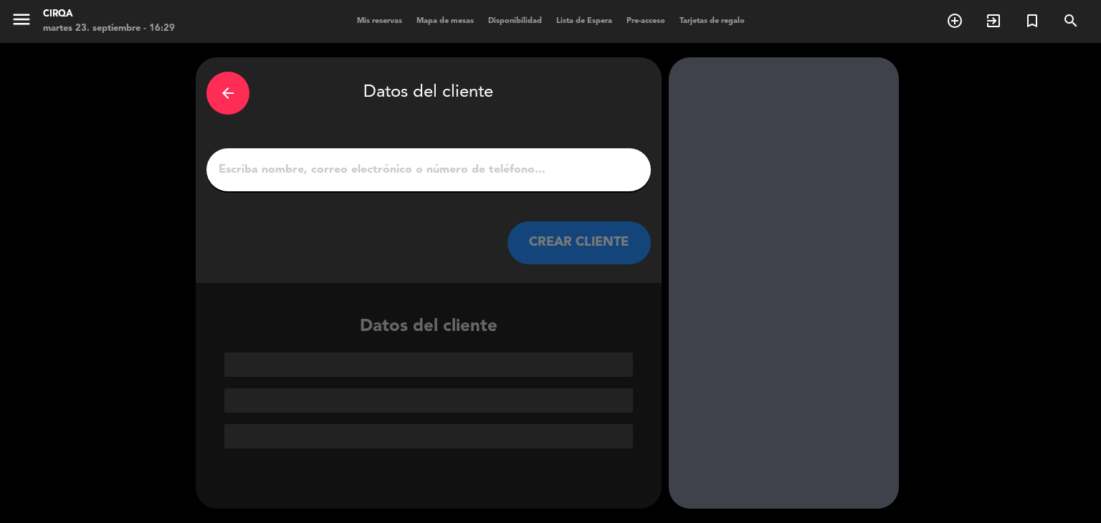
drag, startPoint x: 463, startPoint y: 169, endPoint x: 457, endPoint y: 176, distance: 9.1
click at [460, 172] on input "1" at bounding box center [428, 170] width 423 height 20
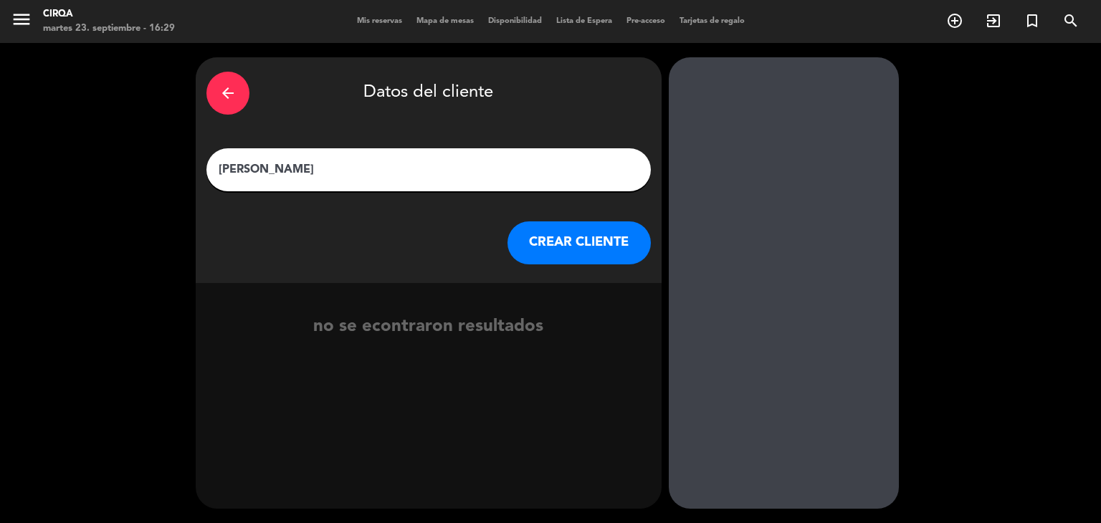
type input "[PERSON_NAME]"
click at [530, 247] on button "CREAR CLIENTE" at bounding box center [579, 243] width 143 height 43
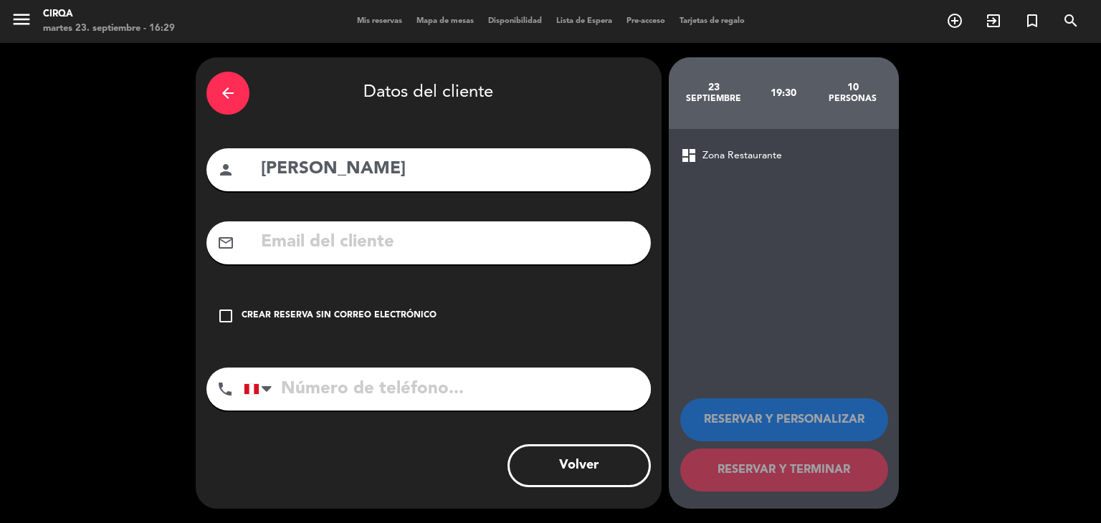
click at [364, 276] on div "arrow_back Datos del cliente person [PERSON_NAME] Watt mail_outline check_box_o…" at bounding box center [429, 283] width 466 height 452
click at [353, 255] on input "text" at bounding box center [450, 242] width 381 height 29
drag, startPoint x: 224, startPoint y: 321, endPoint x: 220, endPoint y: 313, distance: 9.3
click at [224, 321] on icon "check_box_outline_blank" at bounding box center [225, 316] width 17 height 17
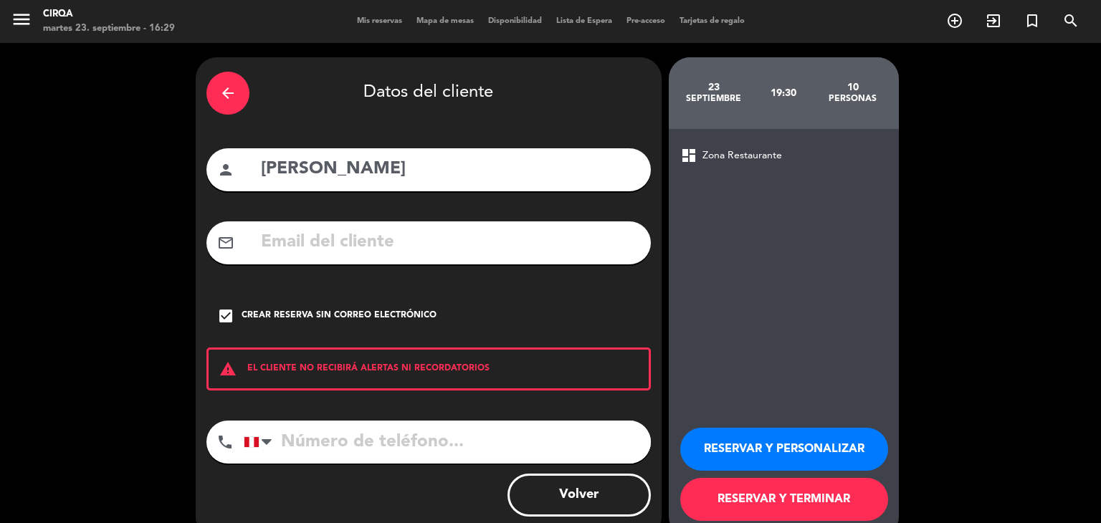
click at [483, 442] on input "tel" at bounding box center [447, 442] width 407 height 43
paste input "[PHONE_NUMBER]"
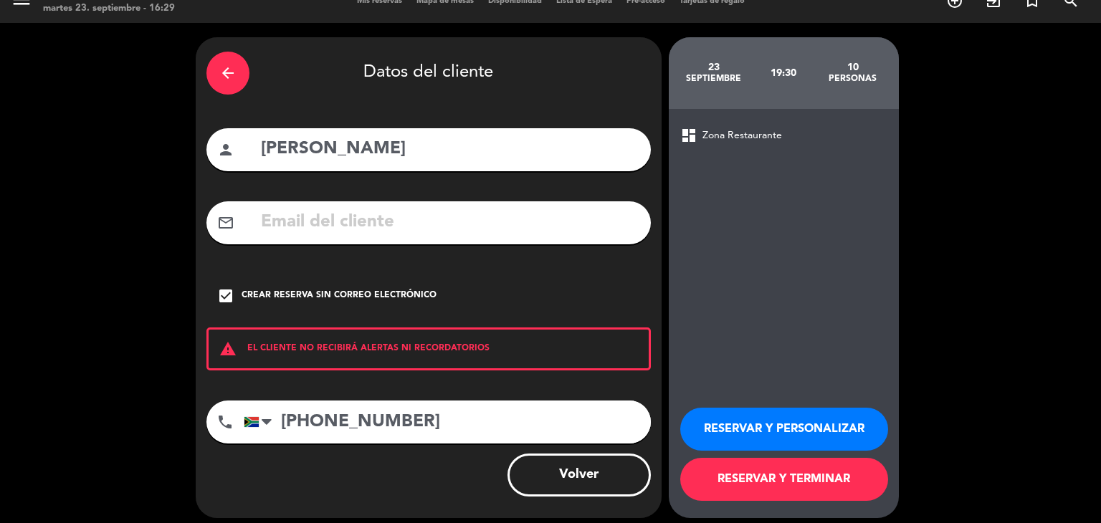
scroll to position [29, 0]
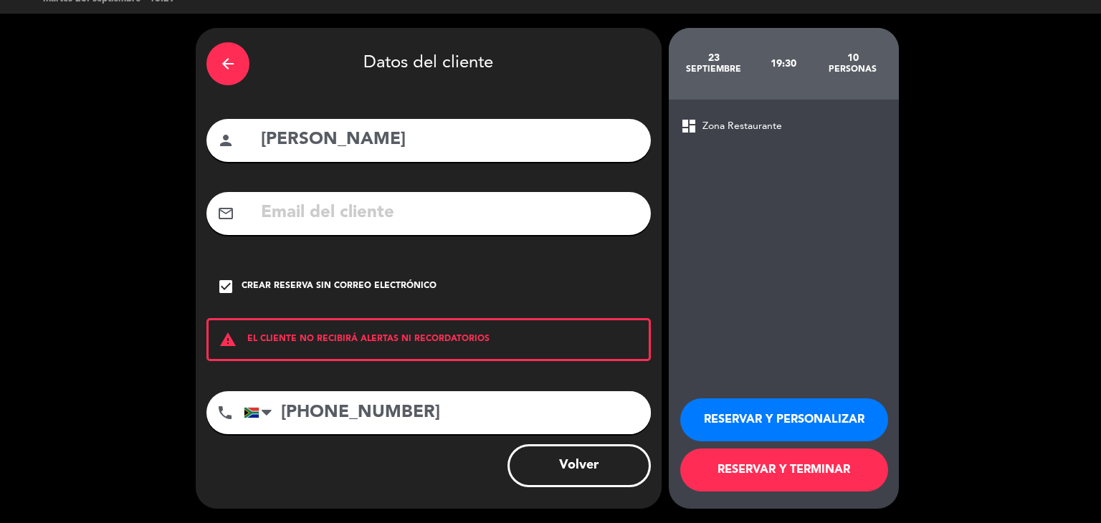
type input "[PHONE_NUMBER]"
click at [721, 457] on button "RESERVAR Y TERMINAR" at bounding box center [784, 470] width 208 height 43
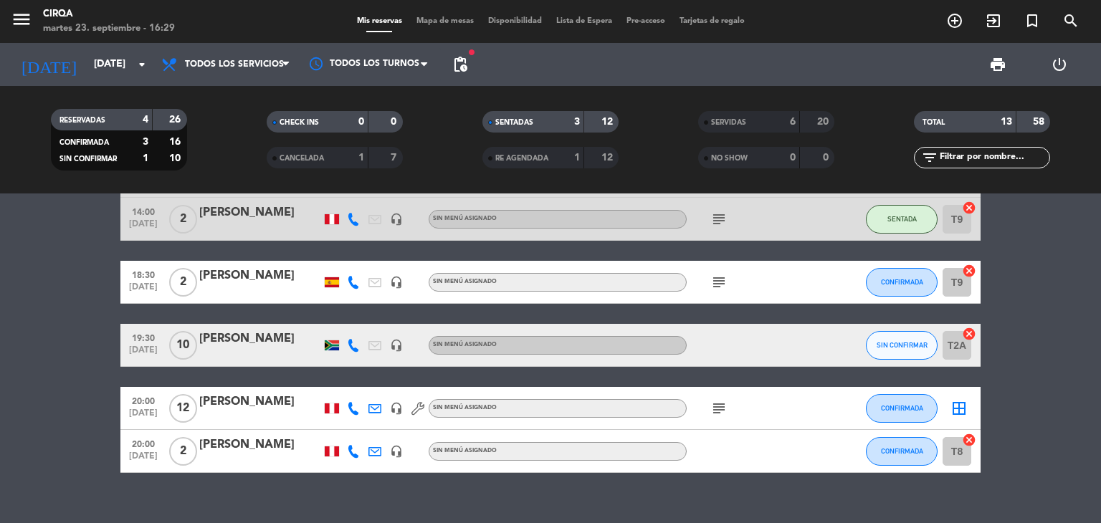
scroll to position [133, 0]
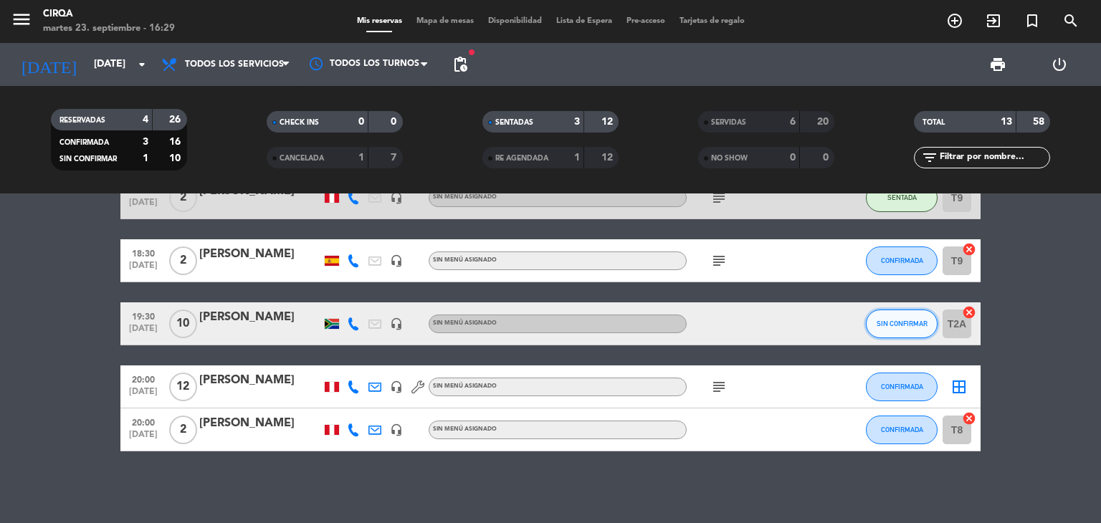
click at [901, 322] on span "SIN CONFIRMAR" at bounding box center [902, 324] width 51 height 8
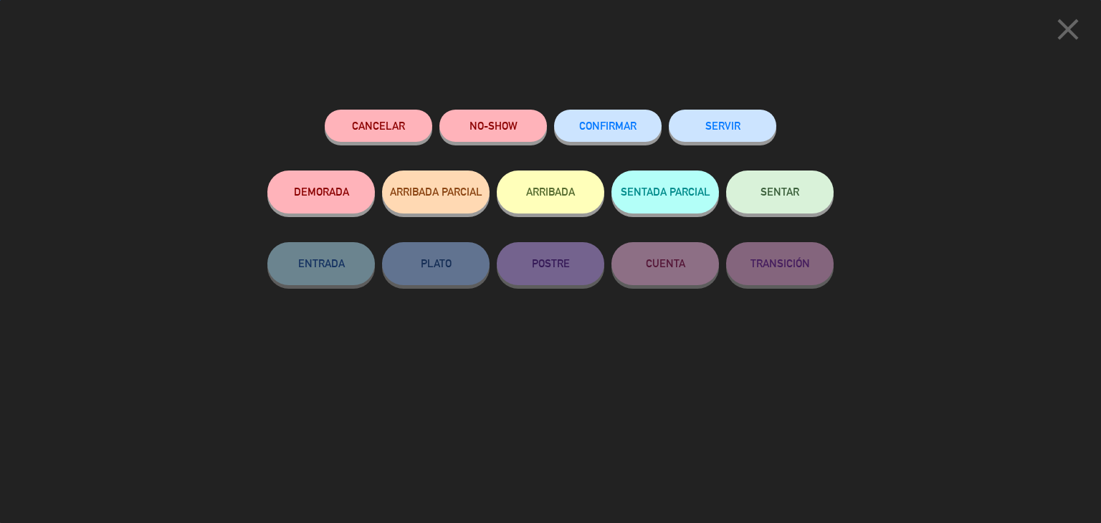
click at [622, 136] on button "CONFIRMAR" at bounding box center [608, 126] width 108 height 32
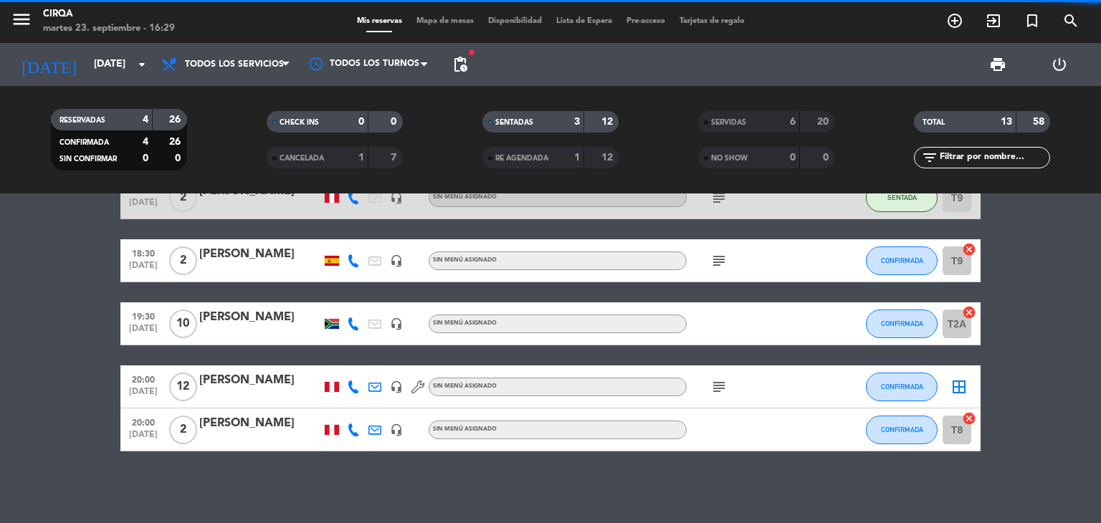
click at [250, 329] on div at bounding box center [260, 333] width 122 height 11
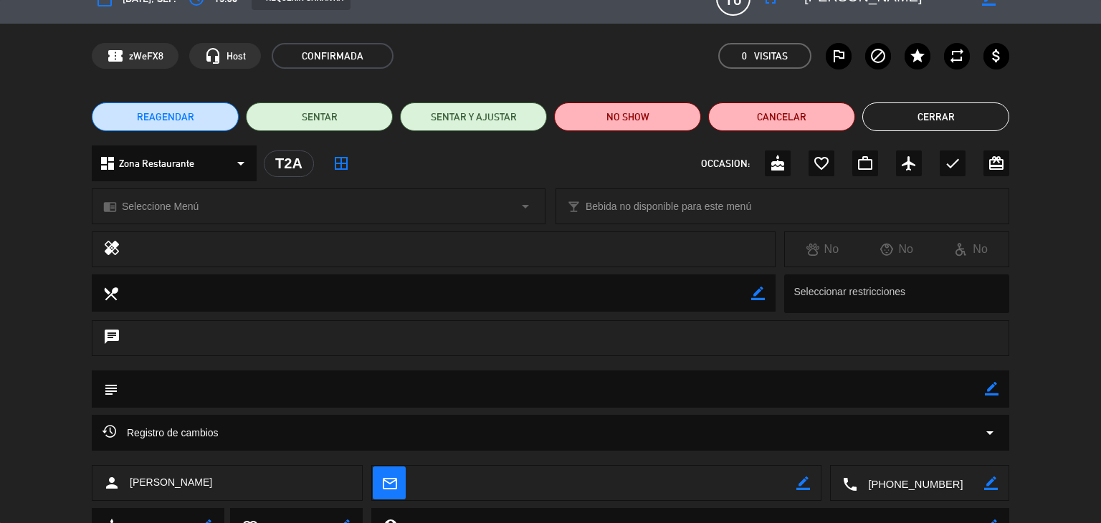
scroll to position [0, 0]
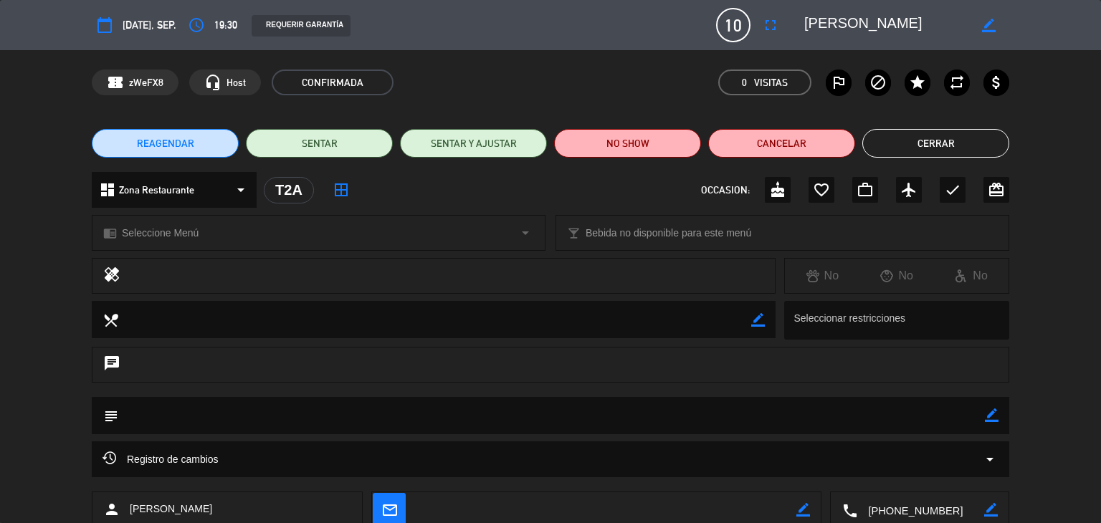
drag, startPoint x: 805, startPoint y: 24, endPoint x: 942, endPoint y: 16, distance: 137.1
click at [933, 24] on textarea at bounding box center [886, 25] width 164 height 26
click at [931, 141] on button "Cerrar" at bounding box center [936, 143] width 147 height 29
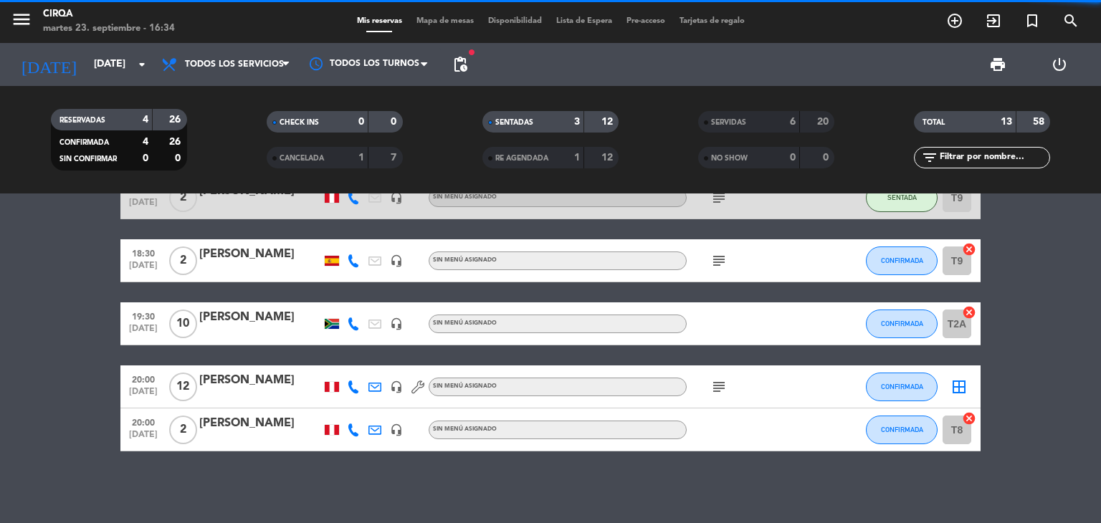
click at [261, 331] on div at bounding box center [260, 333] width 122 height 11
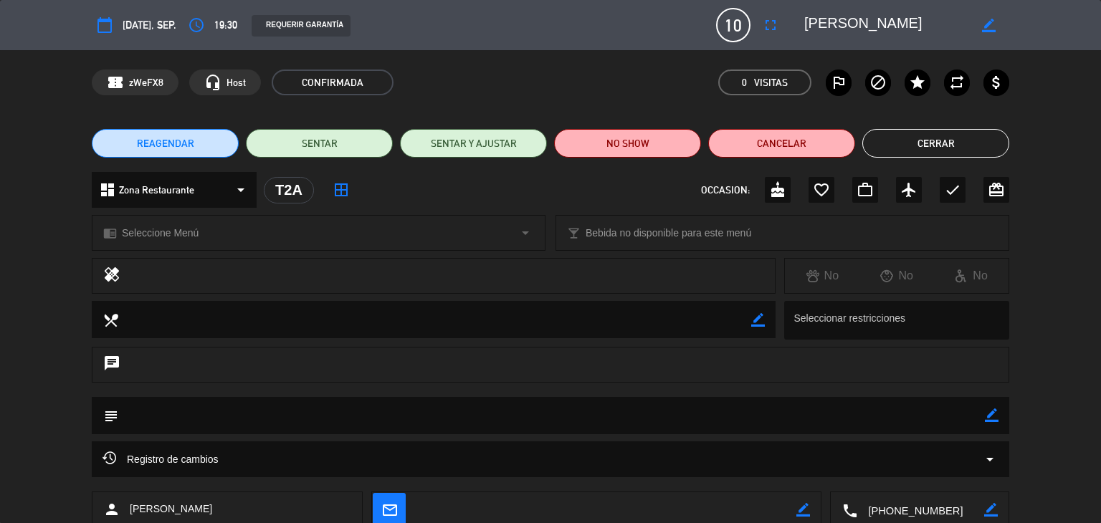
click at [733, 31] on span "10" at bounding box center [733, 25] width 34 height 34
click at [774, 18] on icon "fullscreen" at bounding box center [770, 24] width 17 height 17
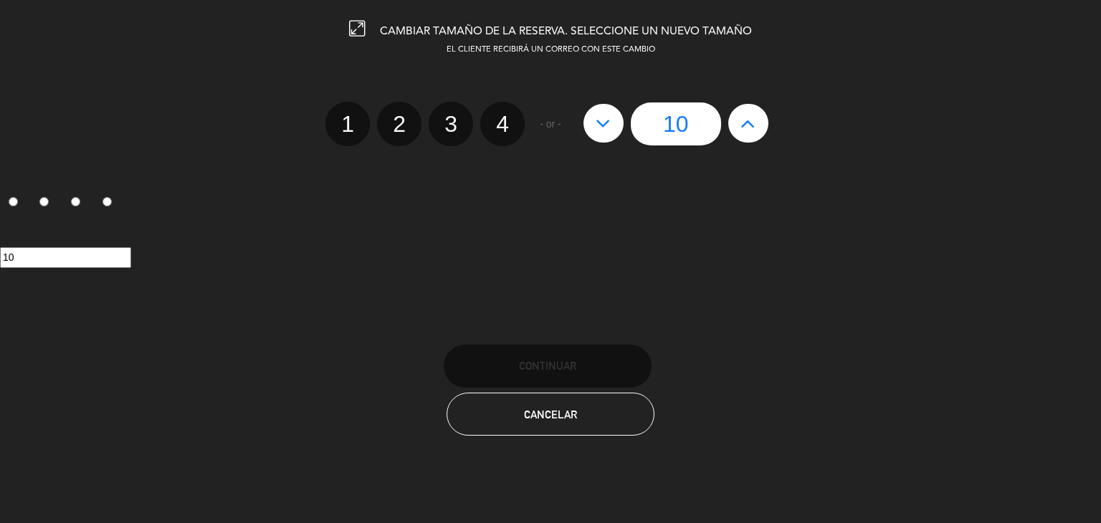
click at [609, 124] on icon at bounding box center [603, 123] width 15 height 23
type input "9"
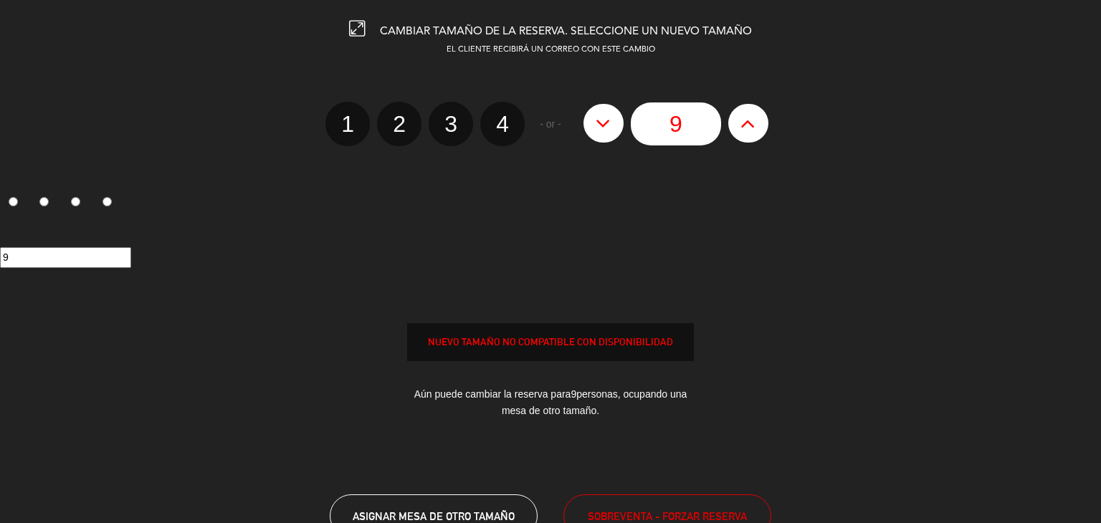
click at [609, 124] on icon at bounding box center [603, 123] width 15 height 23
type input "8"
click at [609, 124] on icon at bounding box center [603, 123] width 15 height 23
type input "7"
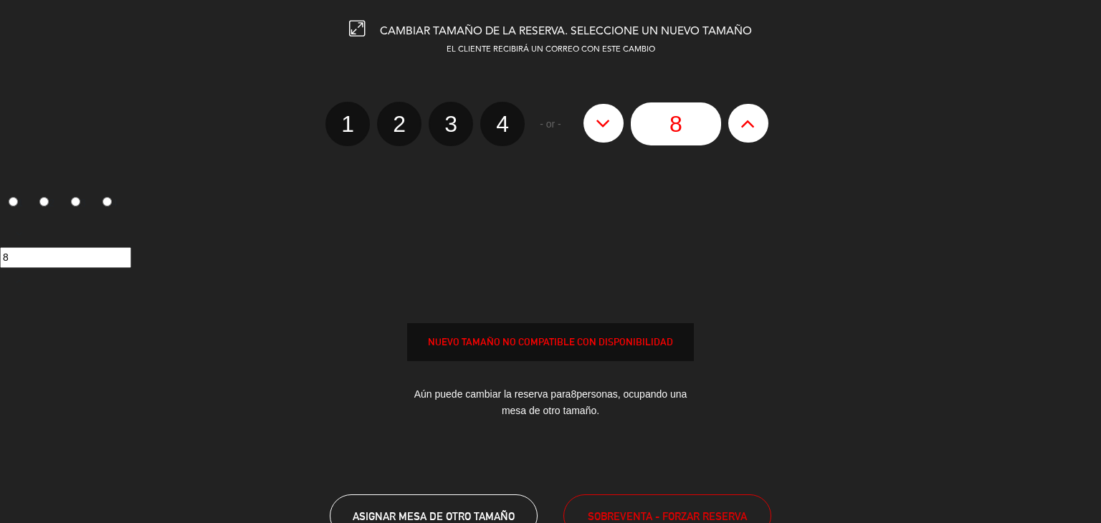
type input "7"
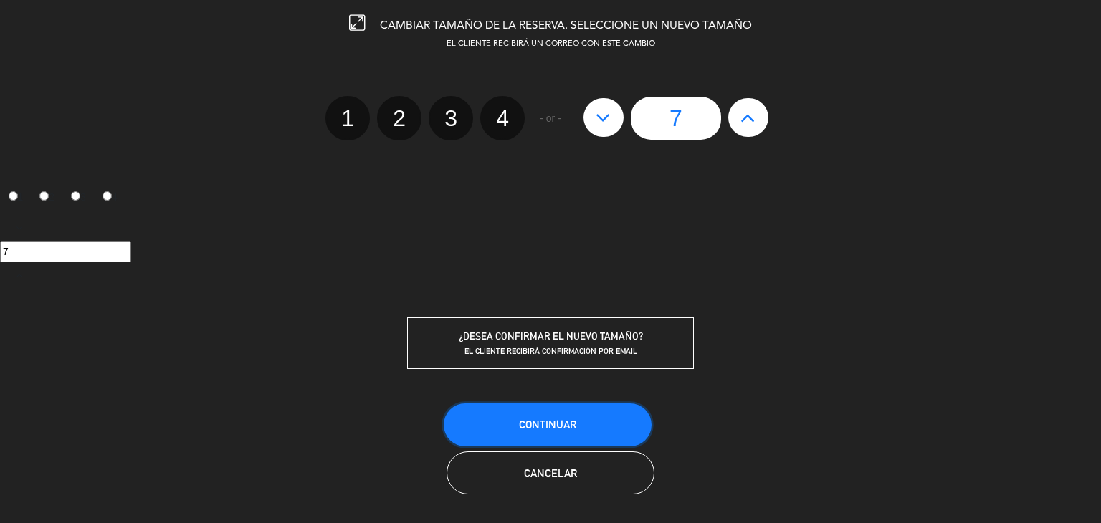
click at [576, 422] on button "Continuar" at bounding box center [548, 425] width 208 height 43
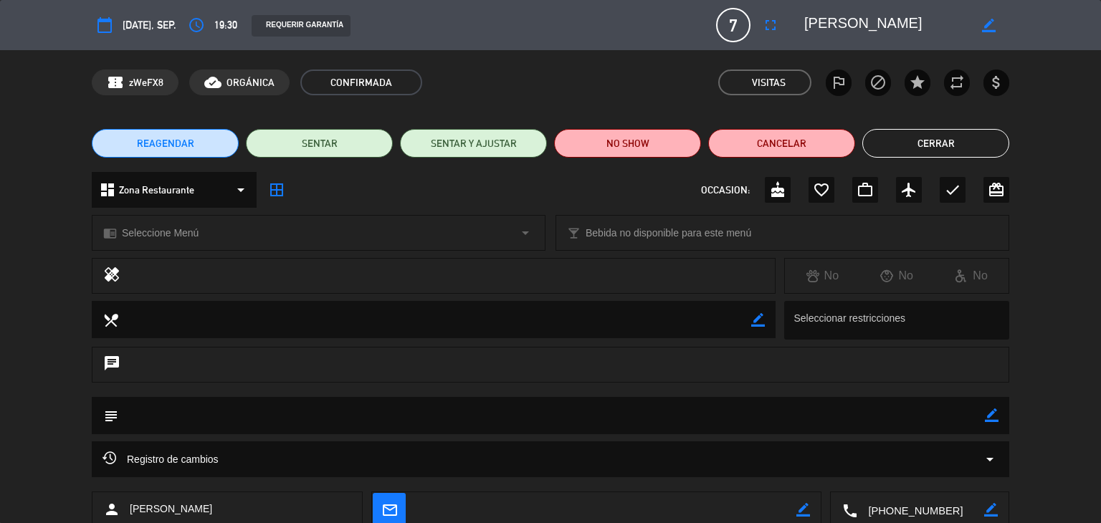
click at [945, 150] on button "Cerrar" at bounding box center [936, 143] width 147 height 29
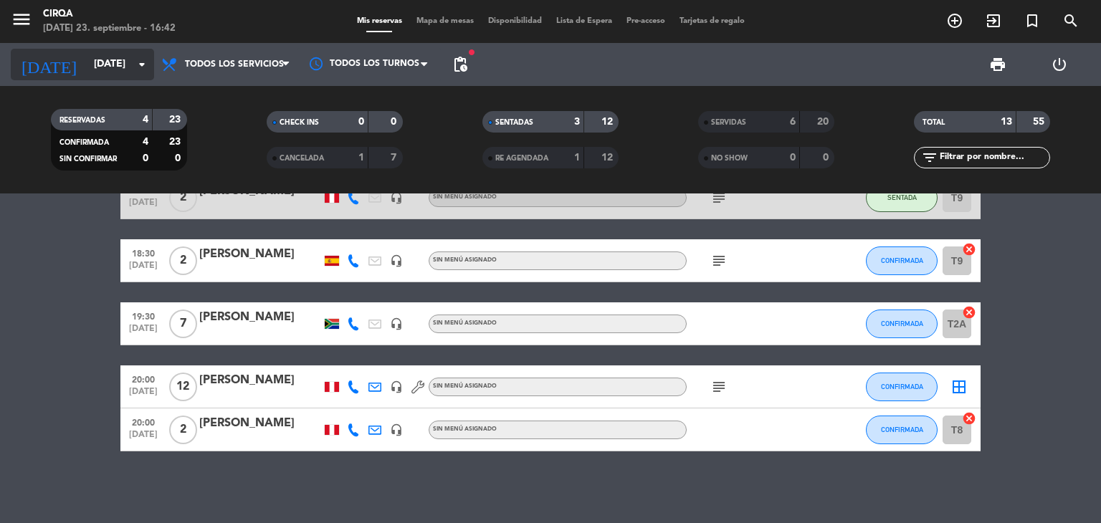
click at [87, 57] on input "[DATE]" at bounding box center [155, 65] width 136 height 26
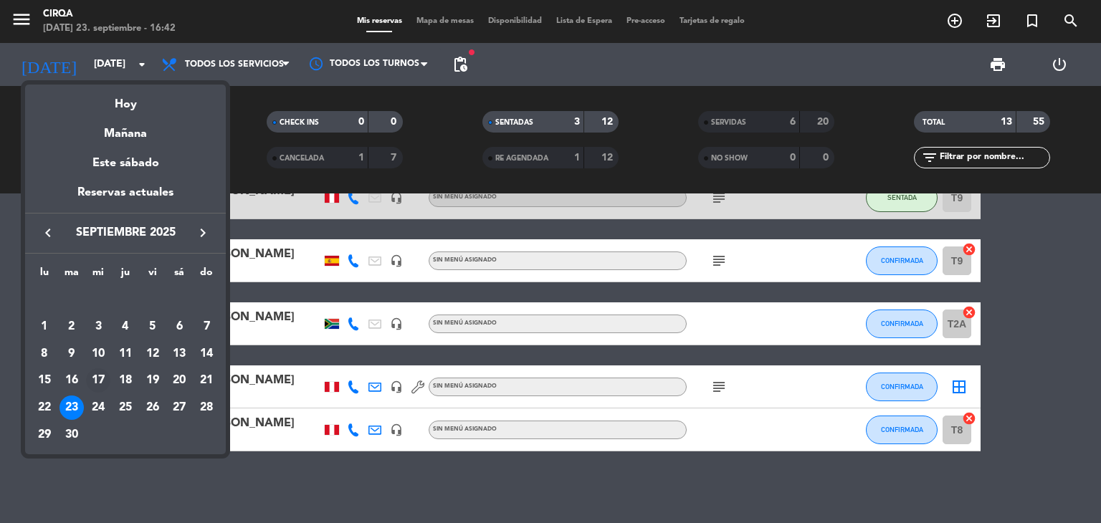
click at [85, 392] on td "17" at bounding box center [98, 380] width 27 height 27
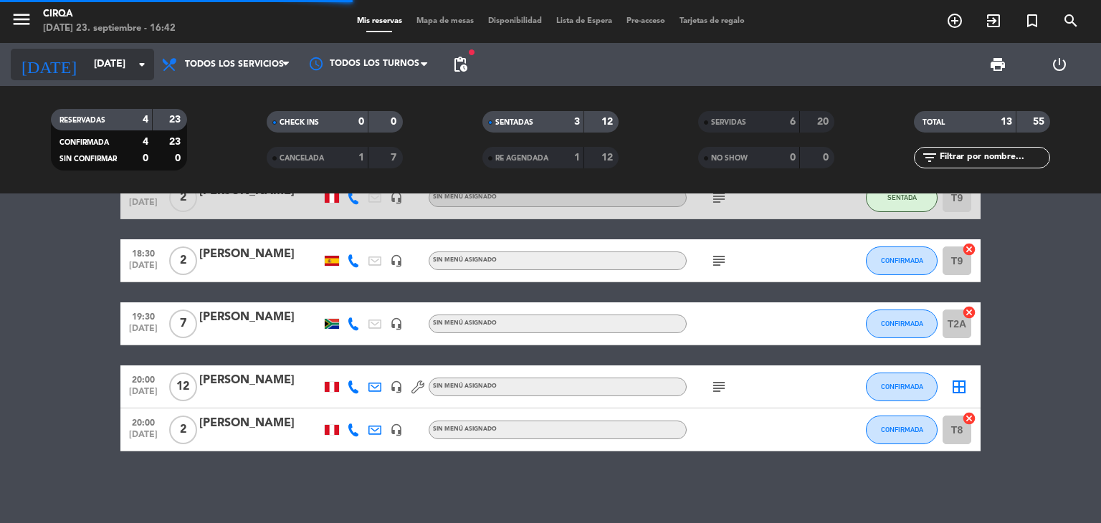
click at [87, 54] on input "[DATE]" at bounding box center [155, 65] width 136 height 26
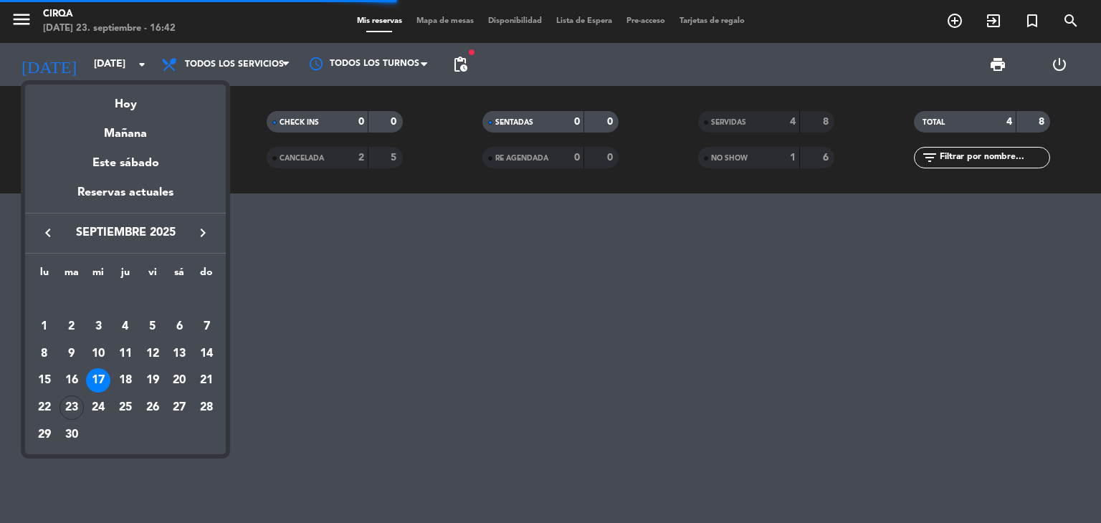
scroll to position [0, 0]
click at [95, 412] on div "24" at bounding box center [98, 408] width 24 height 24
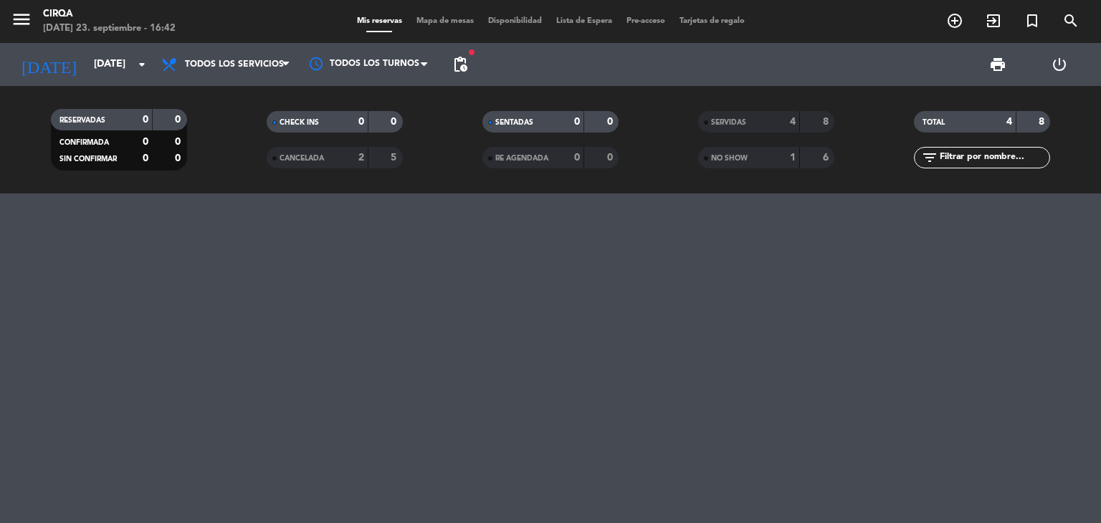
type input "[DATE]"
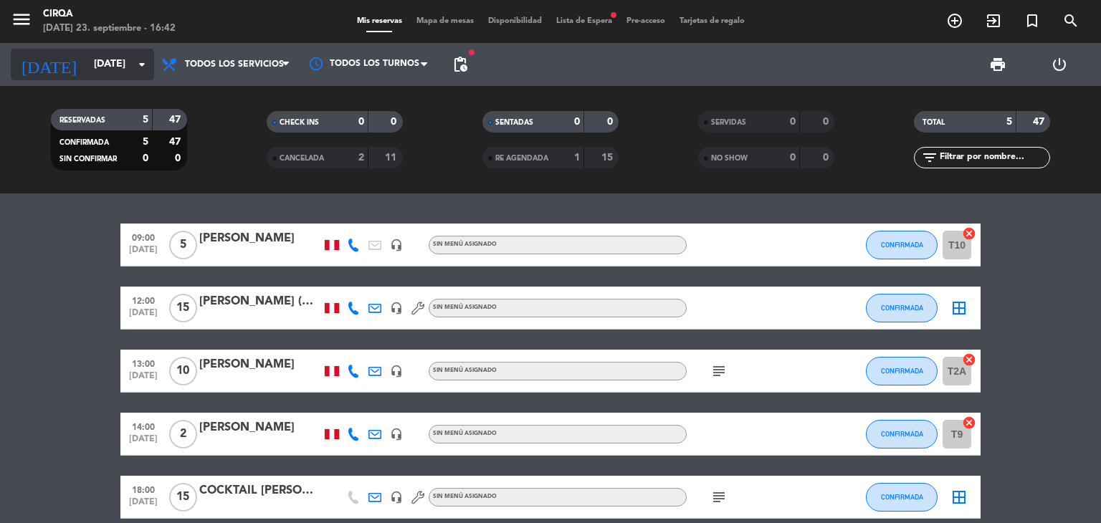
click at [87, 60] on input "[DATE]" at bounding box center [155, 65] width 136 height 26
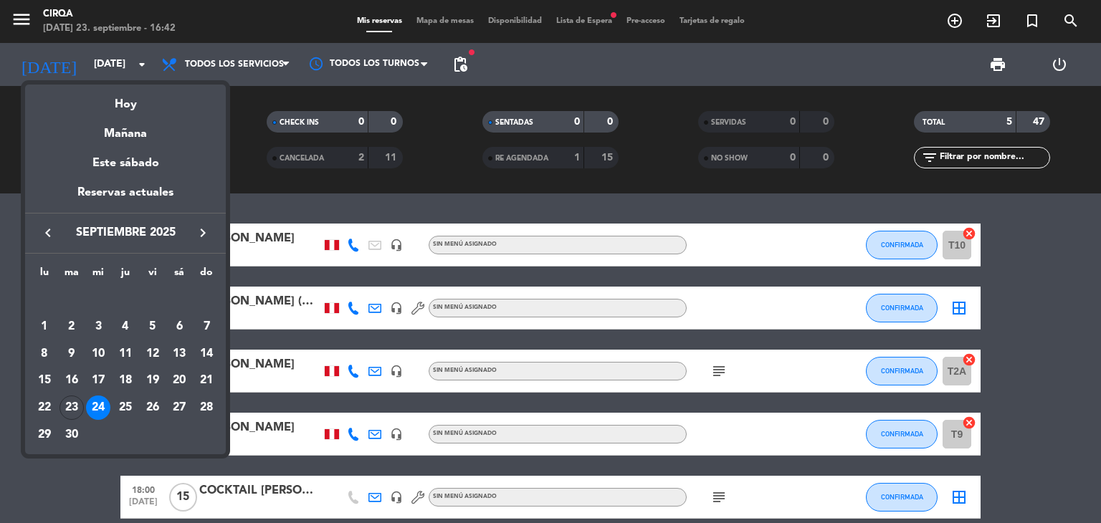
click at [575, 28] on div at bounding box center [550, 261] width 1101 height 523
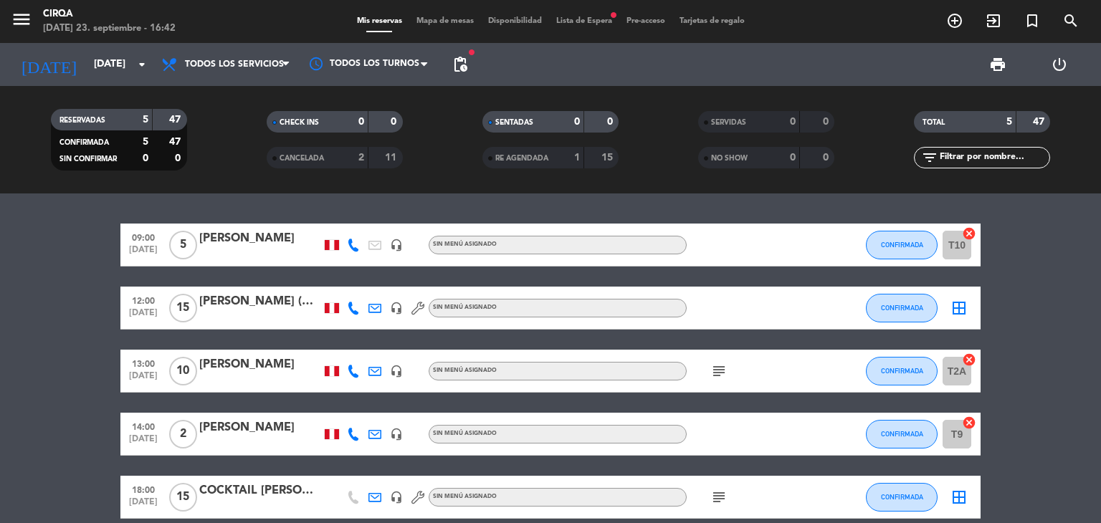
click at [579, 17] on span "Lista de Espera fiber_manual_record" at bounding box center [584, 21] width 70 height 8
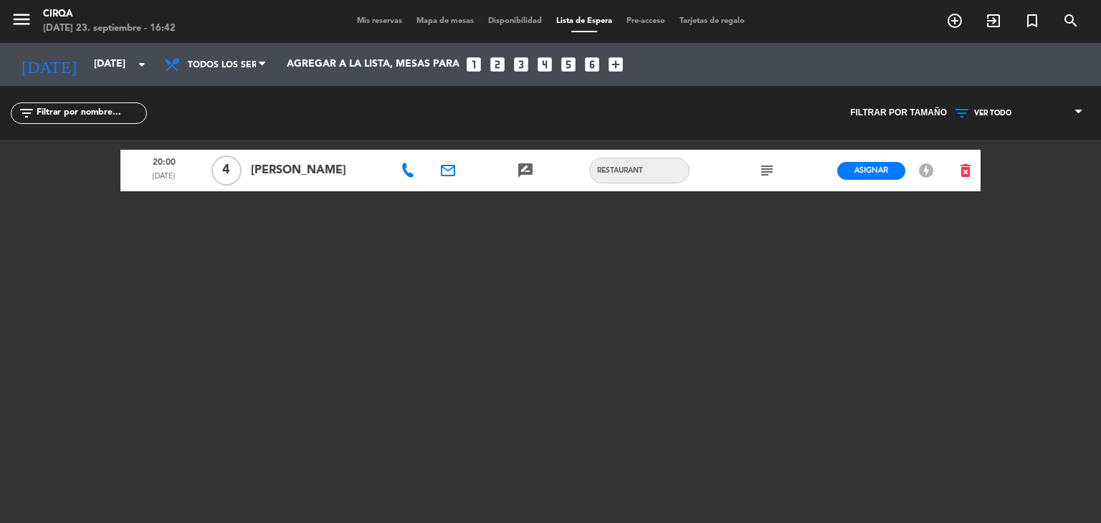
click at [409, 176] on icon at bounding box center [408, 170] width 14 height 14
click at [445, 150] on span "Copiar" at bounding box center [460, 148] width 30 height 15
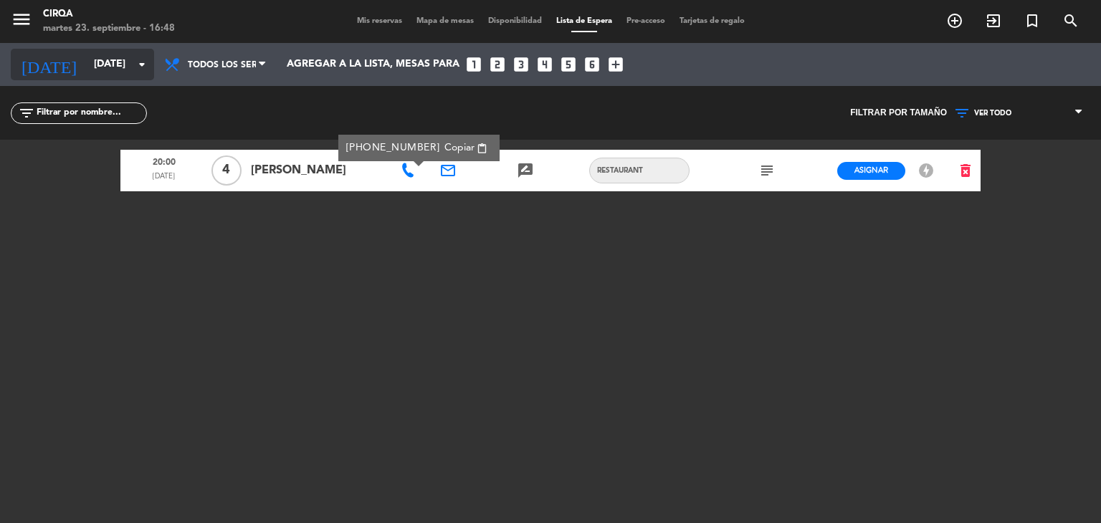
click at [138, 77] on input "[DATE]" at bounding box center [155, 65] width 136 height 26
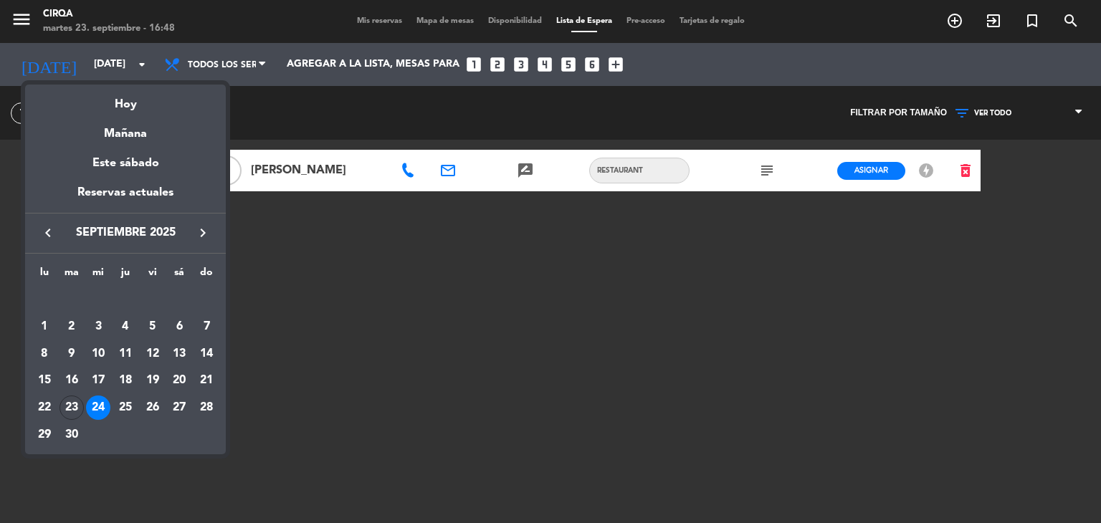
click at [143, 111] on div "Hoy" at bounding box center [125, 99] width 201 height 29
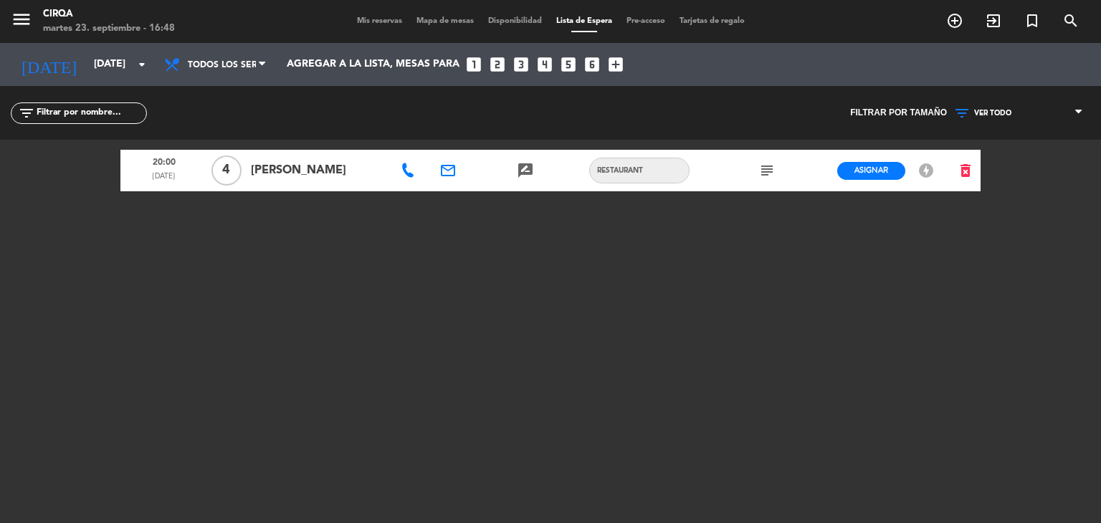
type input "[DATE]"
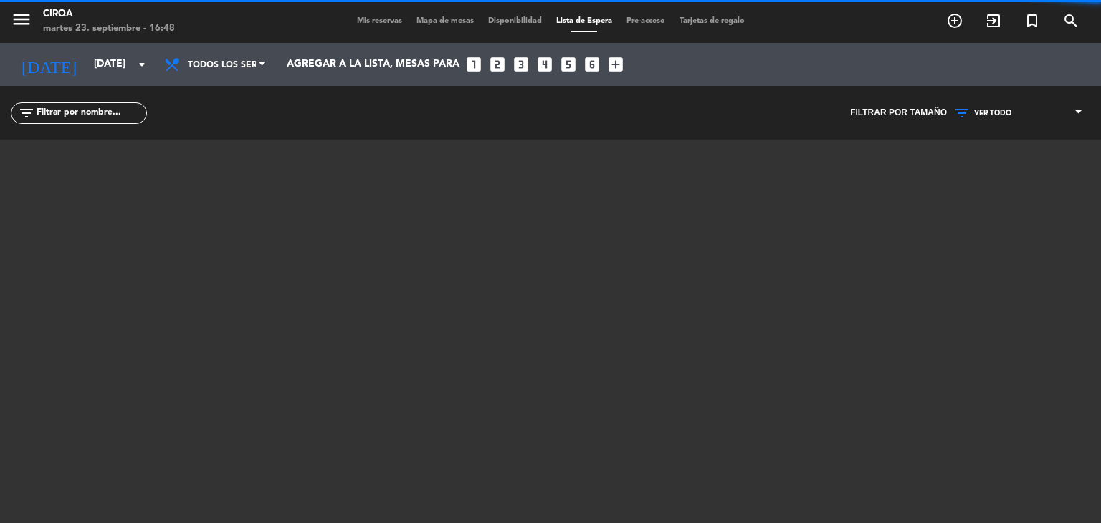
click at [373, 15] on div "Mis reservas Mapa de mesas Disponibilidad Lista de Espera Pre-acceso Tarjetas d…" at bounding box center [551, 21] width 402 height 13
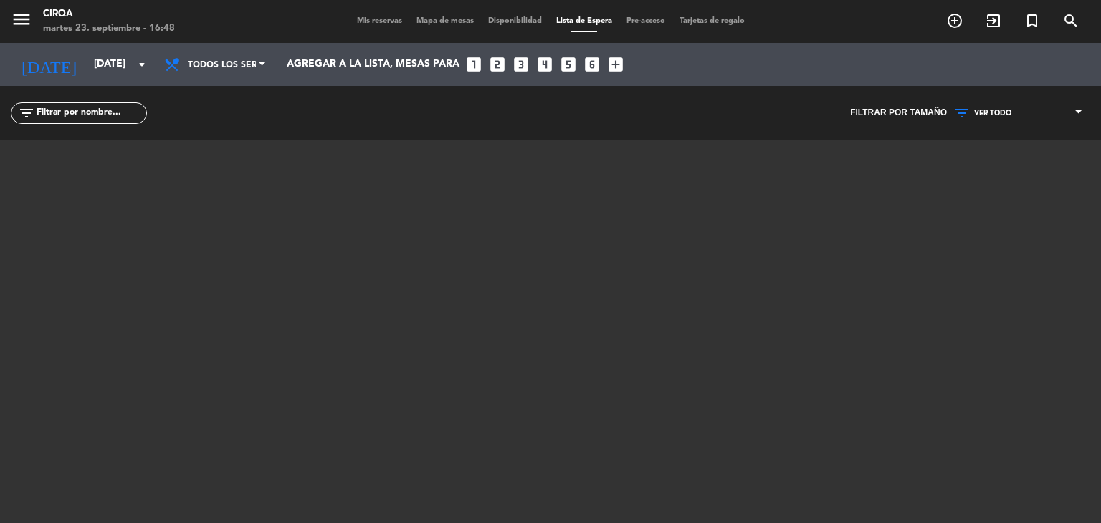
click at [372, 22] on span "Mis reservas" at bounding box center [380, 21] width 60 height 8
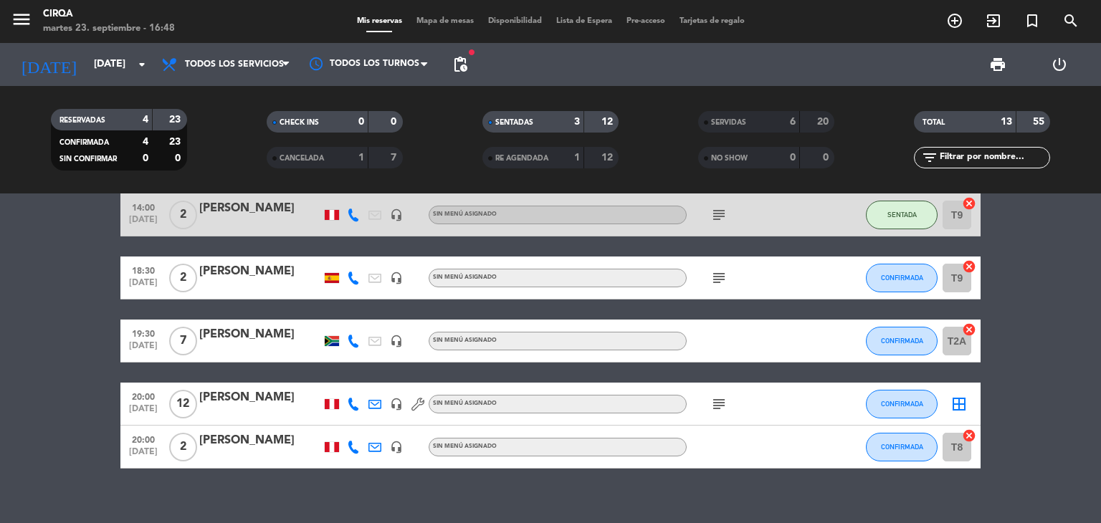
scroll to position [133, 0]
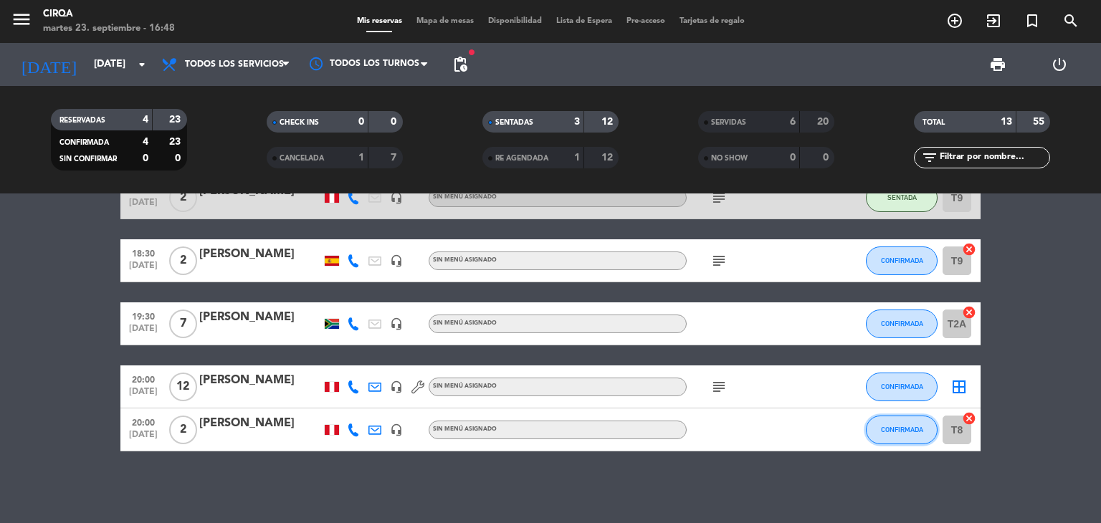
click at [905, 430] on span "CONFIRMADA" at bounding box center [902, 430] width 42 height 8
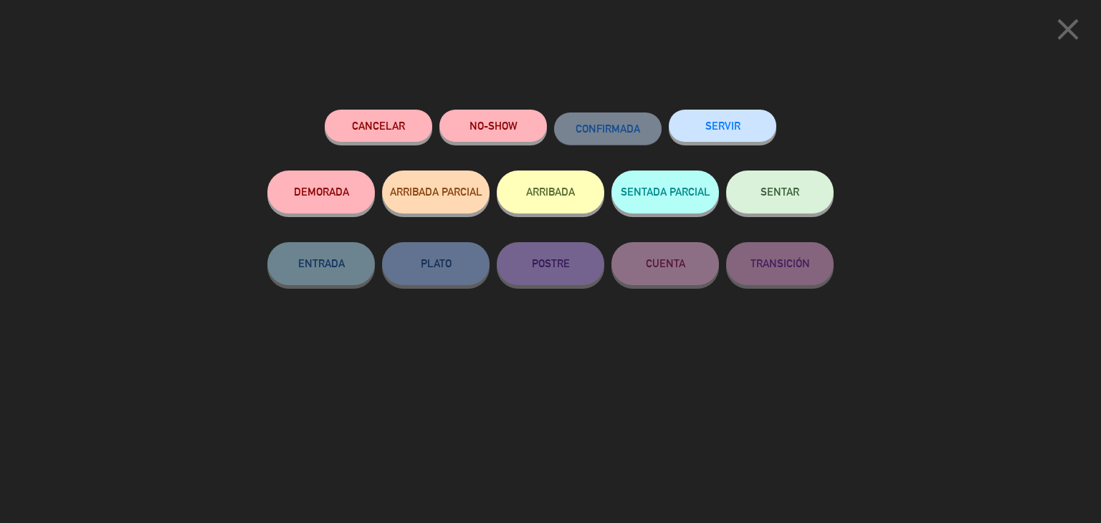
click at [396, 118] on button "Cancelar" at bounding box center [379, 126] width 108 height 32
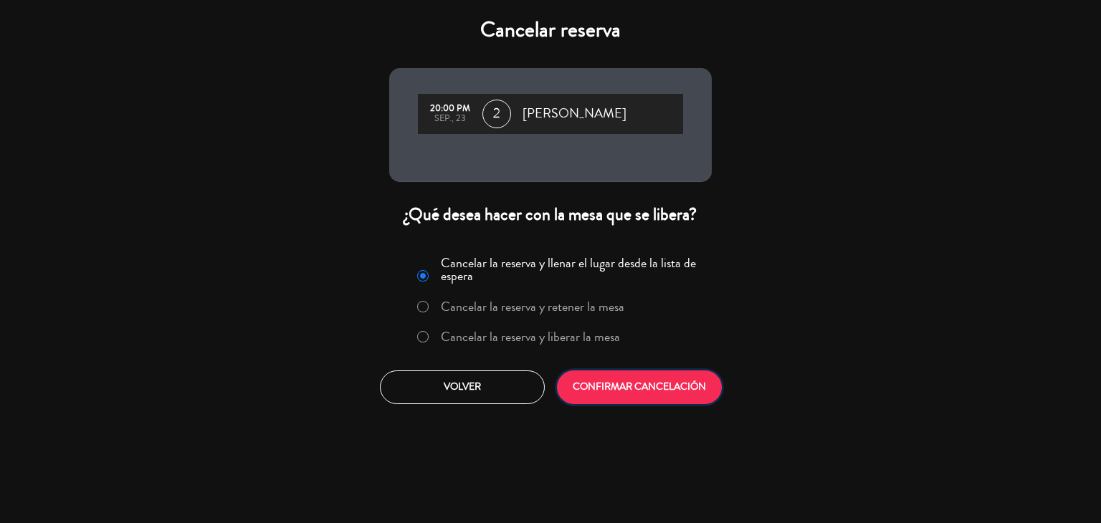
click at [655, 379] on button "CONFIRMAR CANCELACIÓN" at bounding box center [639, 388] width 165 height 34
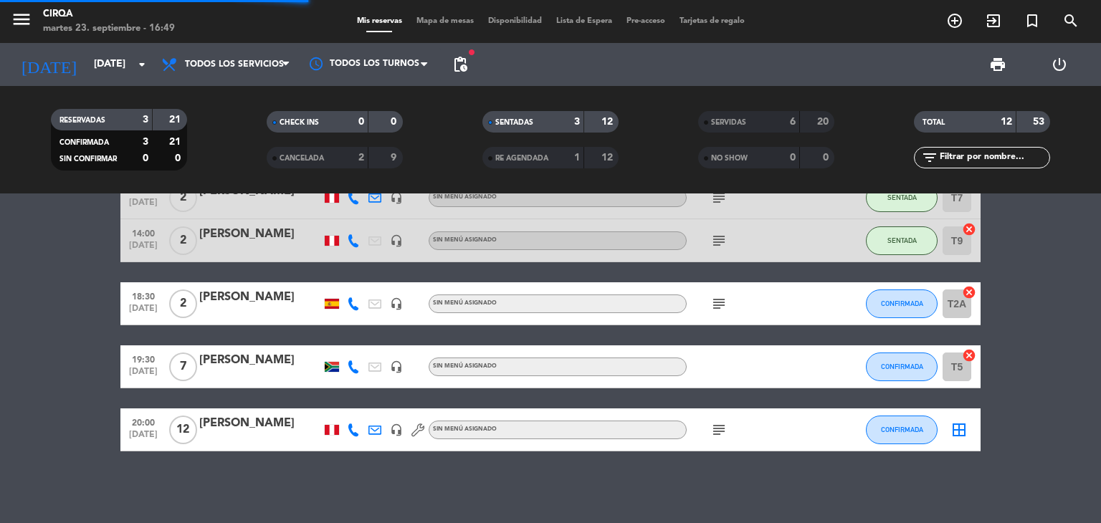
scroll to position [90, 0]
click at [140, 75] on input "[DATE]" at bounding box center [155, 65] width 136 height 26
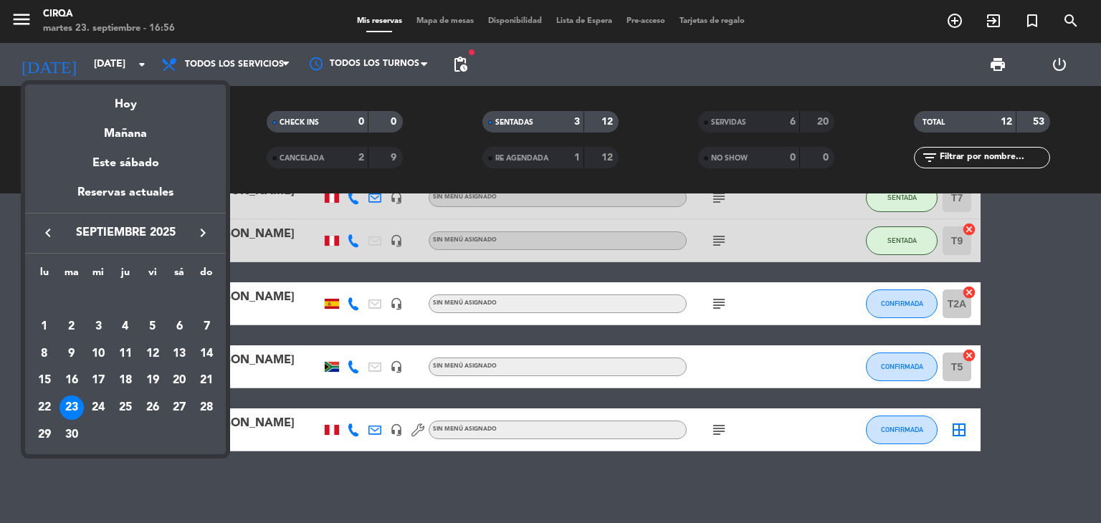
click at [76, 402] on div "23" at bounding box center [72, 408] width 24 height 24
